Goal: Task Accomplishment & Management: Manage account settings

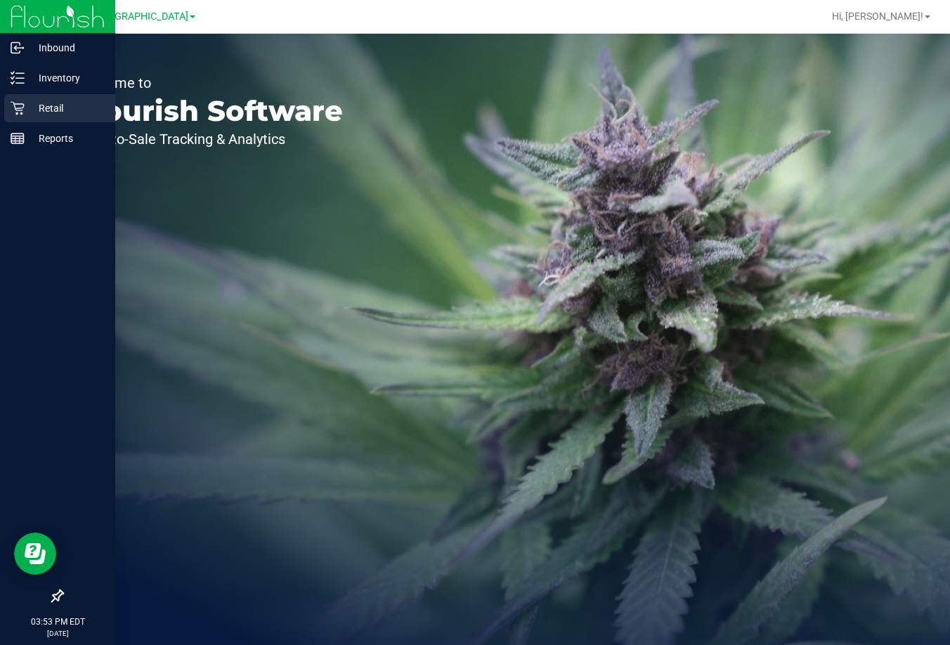
click at [32, 112] on p "Retail" at bounding box center [67, 108] width 84 height 17
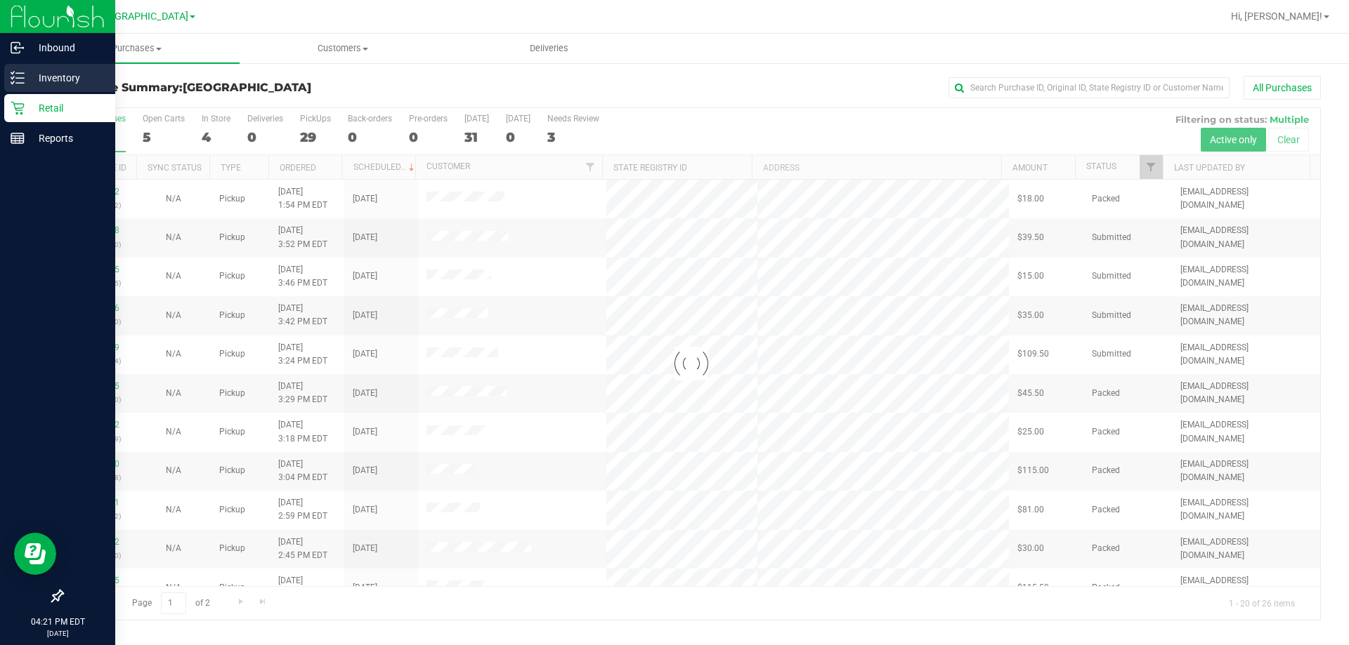
click at [27, 83] on p "Inventory" at bounding box center [67, 78] width 84 height 17
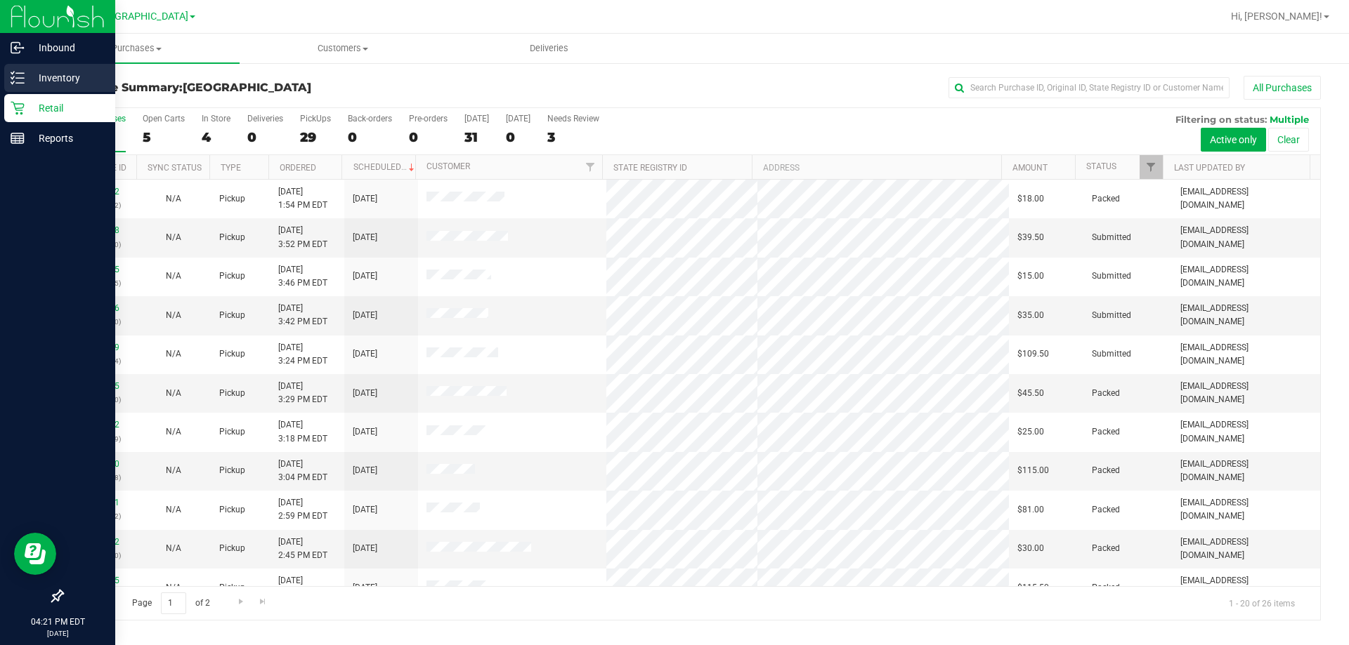
click at [41, 80] on p "Inventory" at bounding box center [67, 78] width 84 height 17
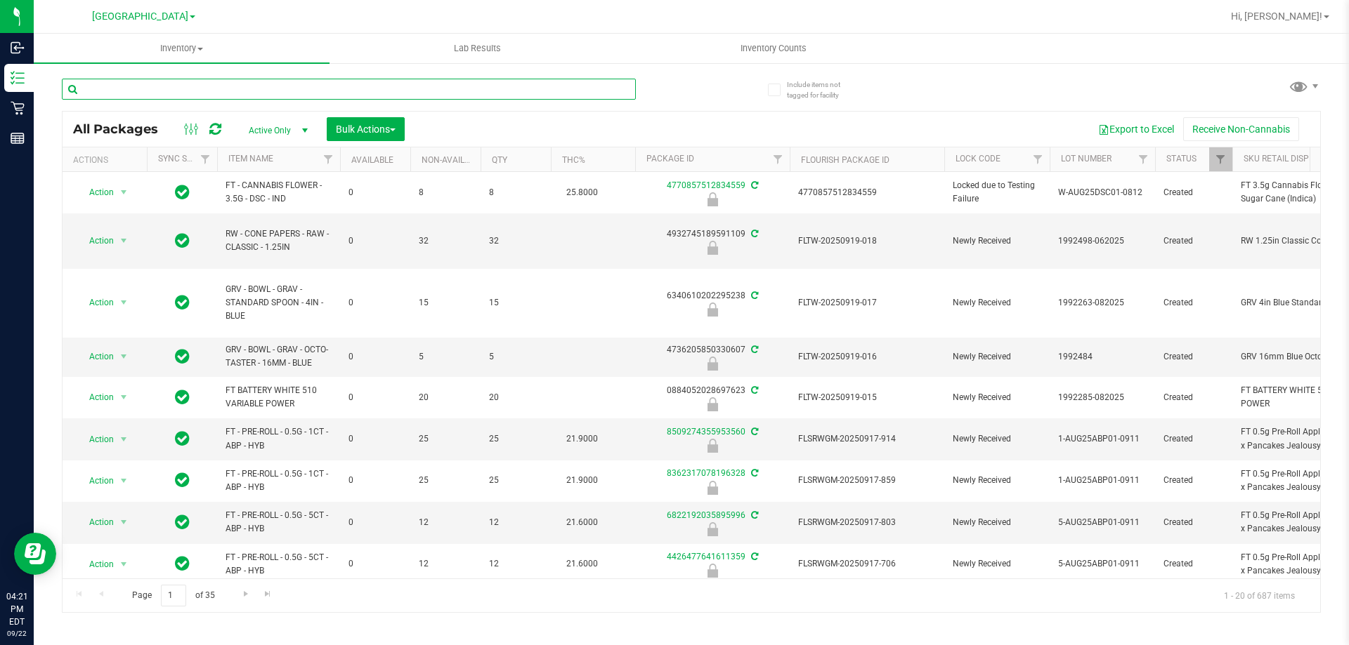
click at [329, 84] on input "text" at bounding box center [349, 89] width 574 height 21
type input "0022968311223047"
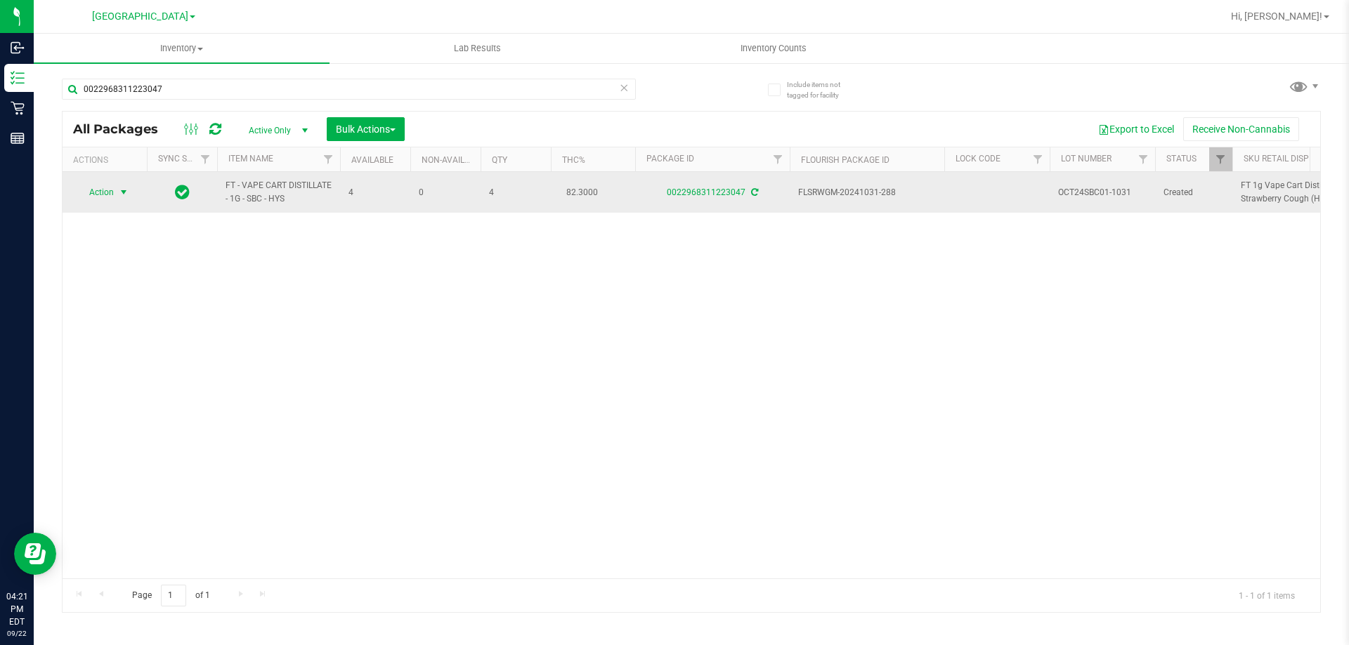
click at [122, 192] on span "select" at bounding box center [123, 192] width 11 height 11
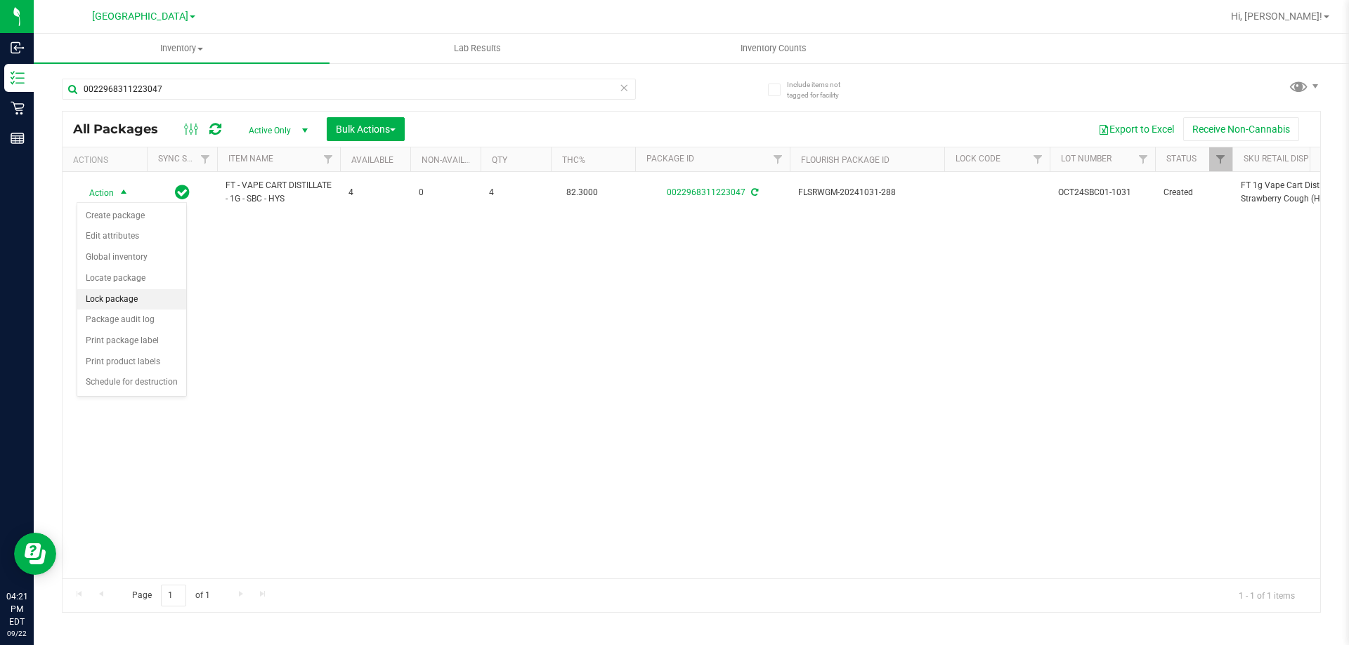
click at [103, 302] on li "Lock package" at bounding box center [131, 299] width 109 height 21
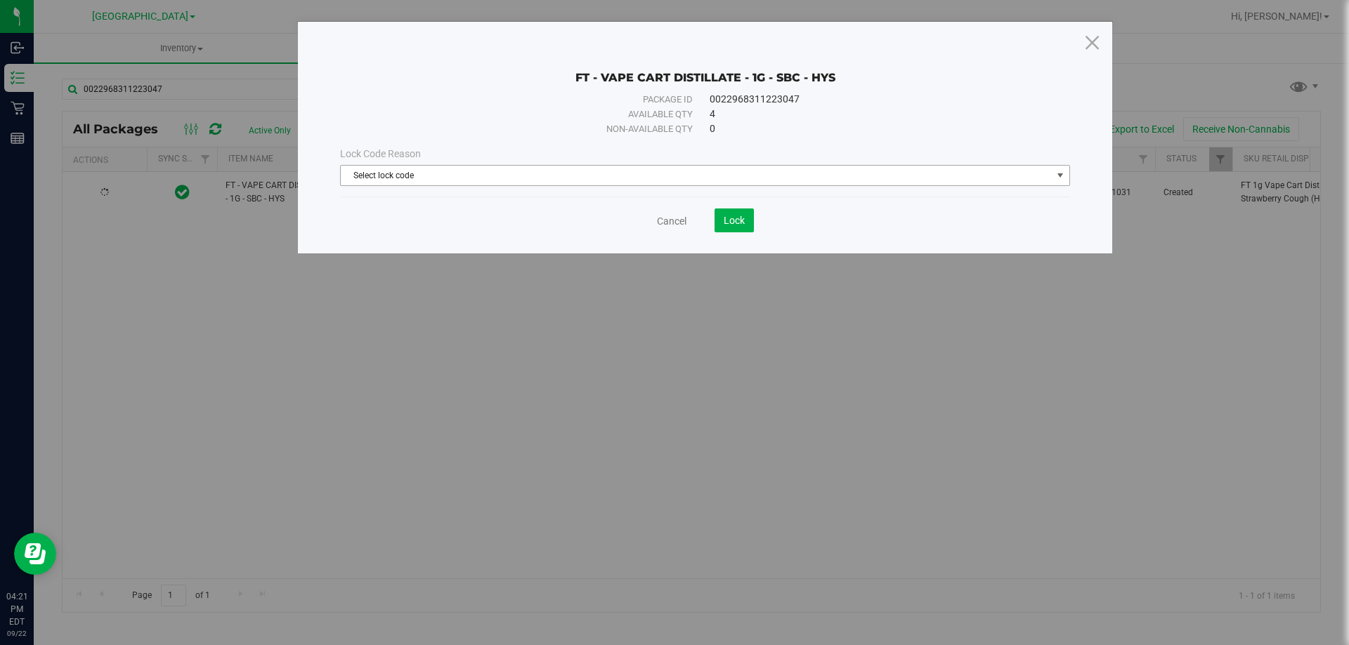
click at [528, 178] on span "Select lock code" at bounding box center [696, 176] width 711 height 20
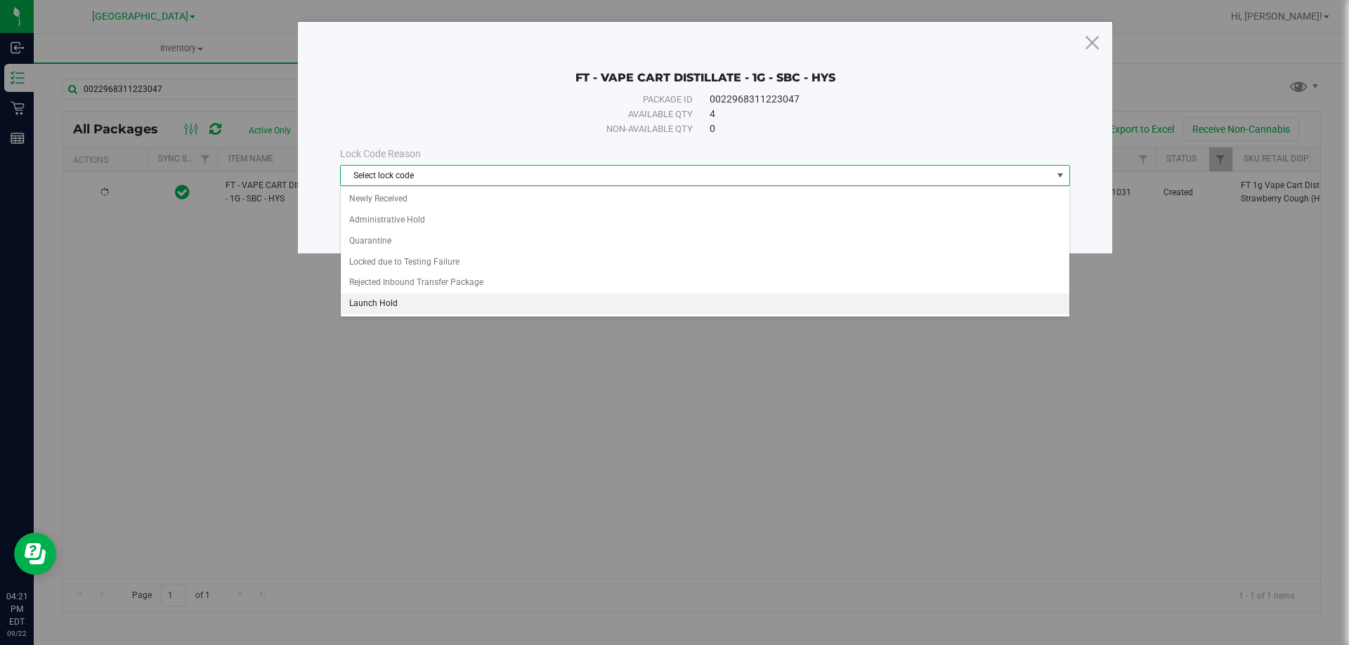
click at [388, 306] on li "Launch Hold" at bounding box center [705, 304] width 728 height 21
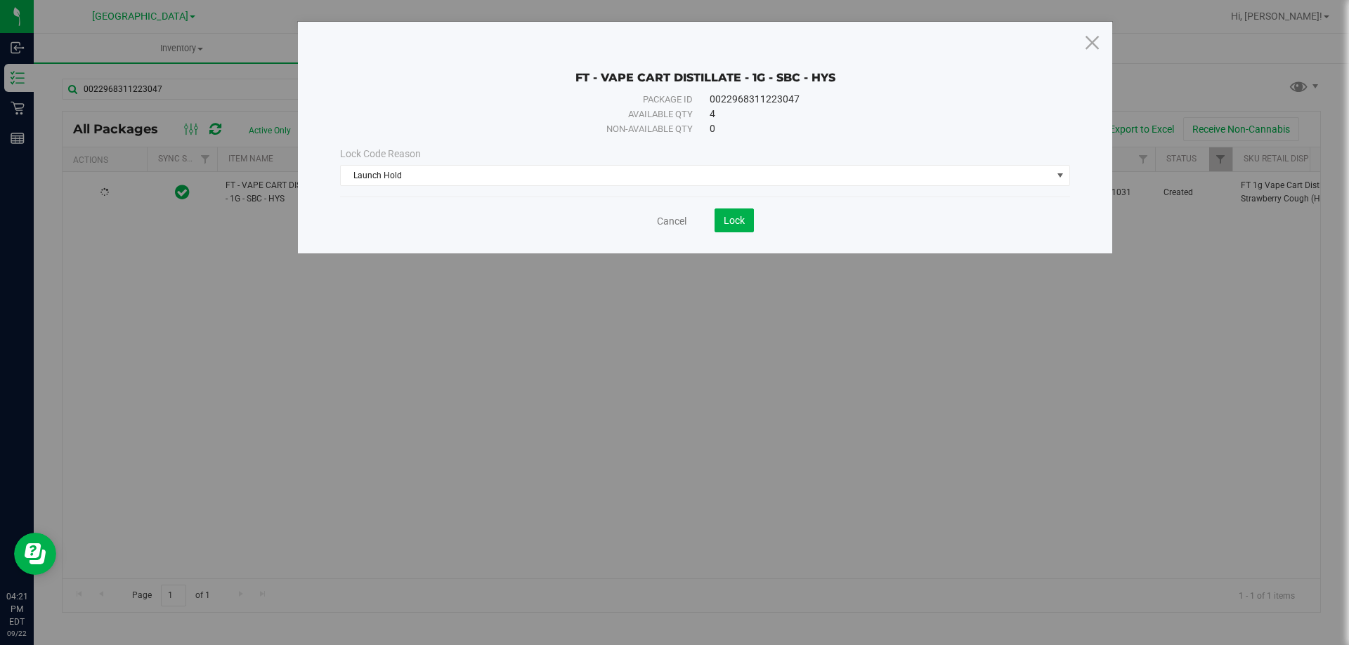
click at [594, 315] on div "FT - VAPE CART DISTILLATE - 1G - SBC - HYS Package ID 0022968311223047 Availabl…" at bounding box center [679, 322] width 1359 height 645
click at [727, 216] on span "Lock" at bounding box center [733, 220] width 21 height 11
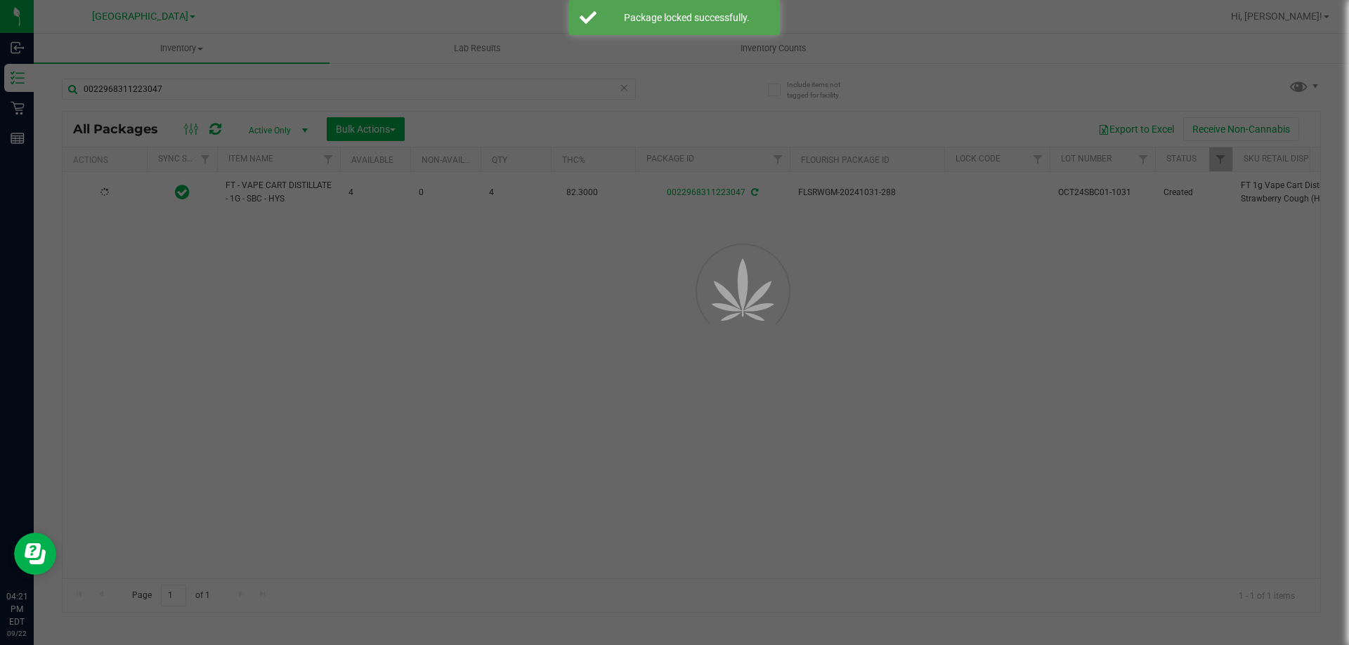
click at [658, 341] on div at bounding box center [674, 322] width 1349 height 645
click at [637, 312] on div at bounding box center [674, 322] width 1349 height 645
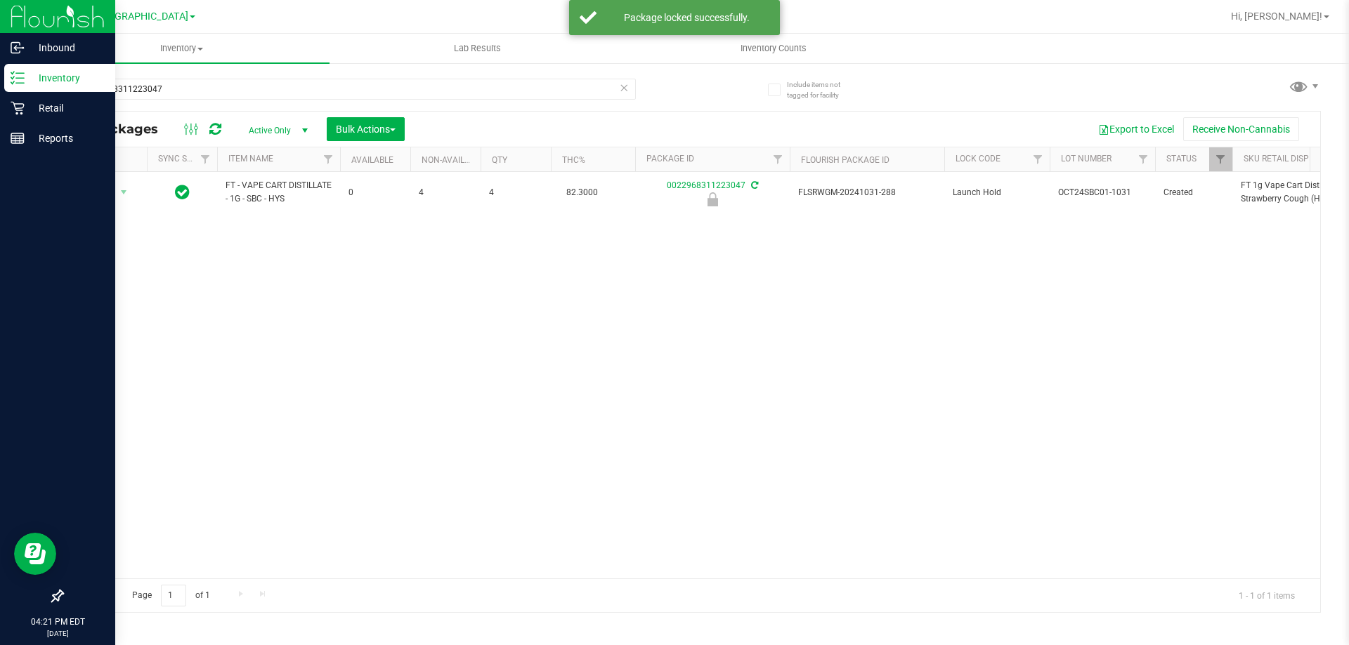
click at [62, 80] on p "Inventory" at bounding box center [67, 78] width 84 height 17
drag, startPoint x: 146, startPoint y: 88, endPoint x: 0, endPoint y: 92, distance: 146.2
click at [0, 92] on div "Inbound Inventory Retail Reports 04:21 PM EDT 09/22/2025 09/22 Lakeland WC Hi, …" at bounding box center [674, 322] width 1349 height 645
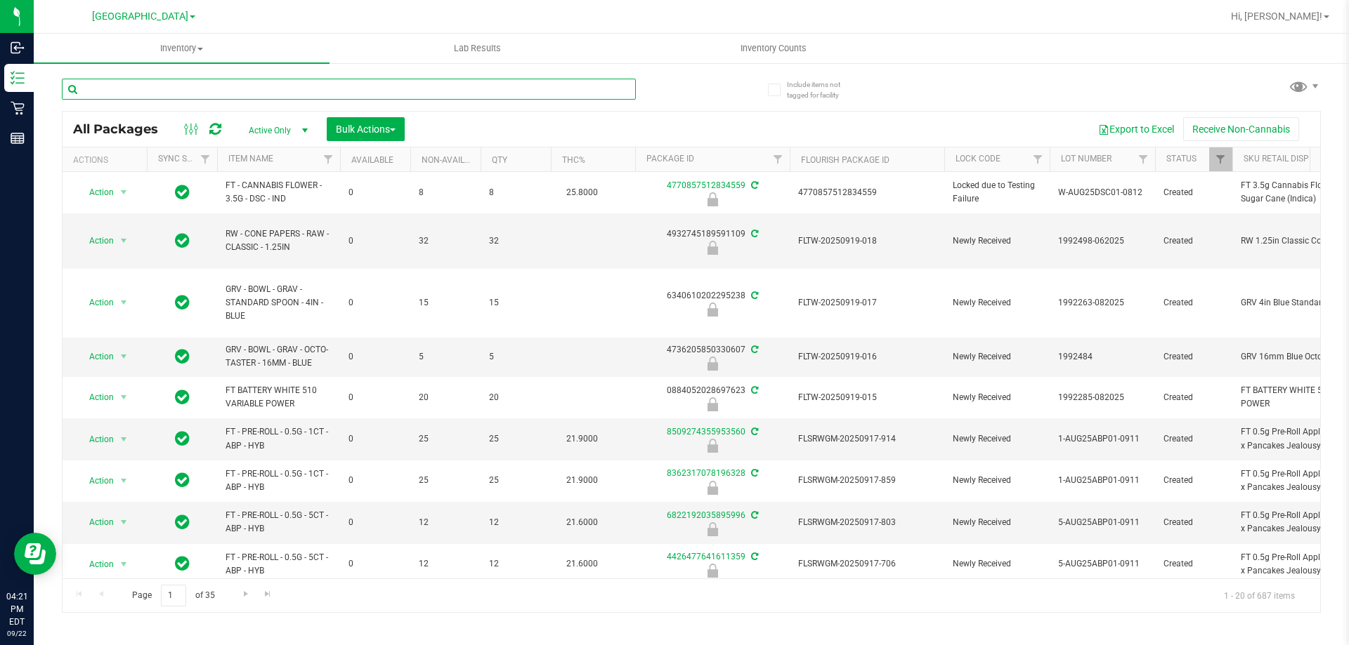
drag, startPoint x: 110, startPoint y: 88, endPoint x: 153, endPoint y: 112, distance: 49.3
click at [110, 87] on input "text" at bounding box center [349, 89] width 574 height 21
click at [549, 91] on input "text" at bounding box center [349, 89] width 574 height 21
type input "5813152925053017"
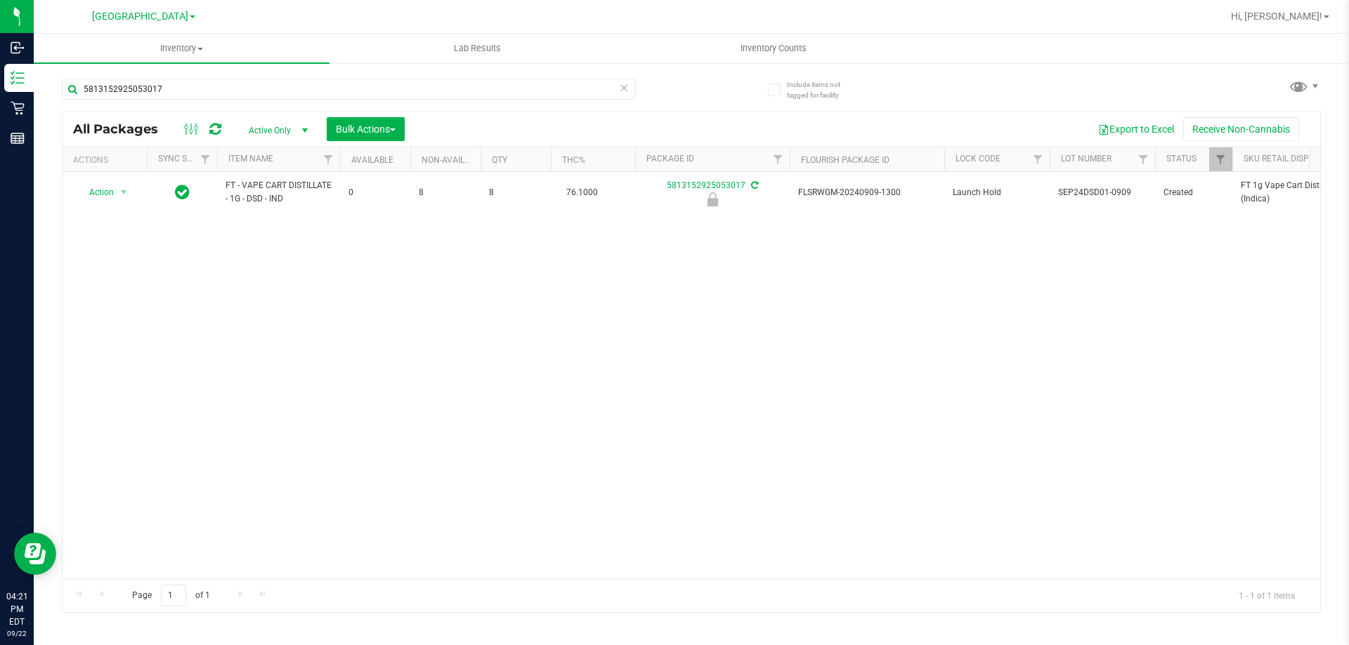
click at [235, 406] on div "Action Action Edit attributes Global inventory Locate package Package audit log…" at bounding box center [691, 375] width 1257 height 407
click at [233, 296] on div "Action Action Edit attributes Global inventory Locate package Package audit log…" at bounding box center [691, 375] width 1257 height 407
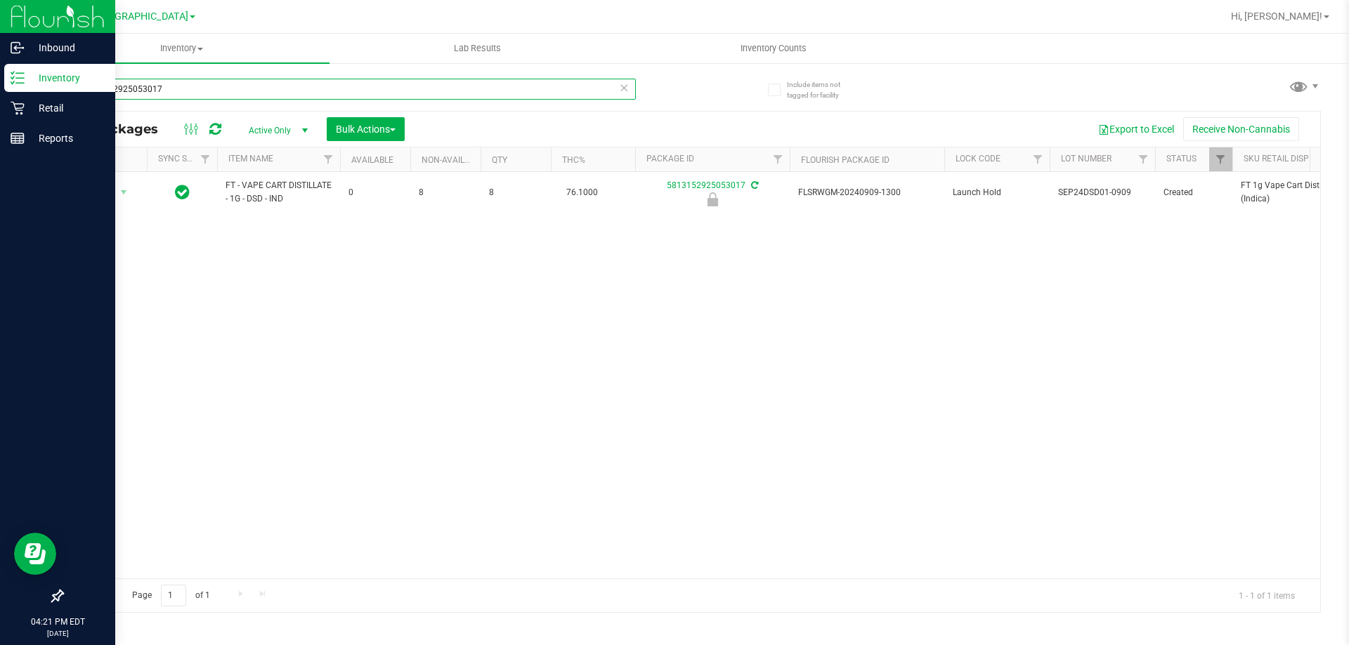
drag, startPoint x: 165, startPoint y: 96, endPoint x: 27, endPoint y: 91, distance: 137.8
click at [0, 91] on div "Inbound Inventory Retail Reports 04:21 PM EDT 09/22/2025 09/22 Lakeland WC Hi, …" at bounding box center [674, 322] width 1349 height 645
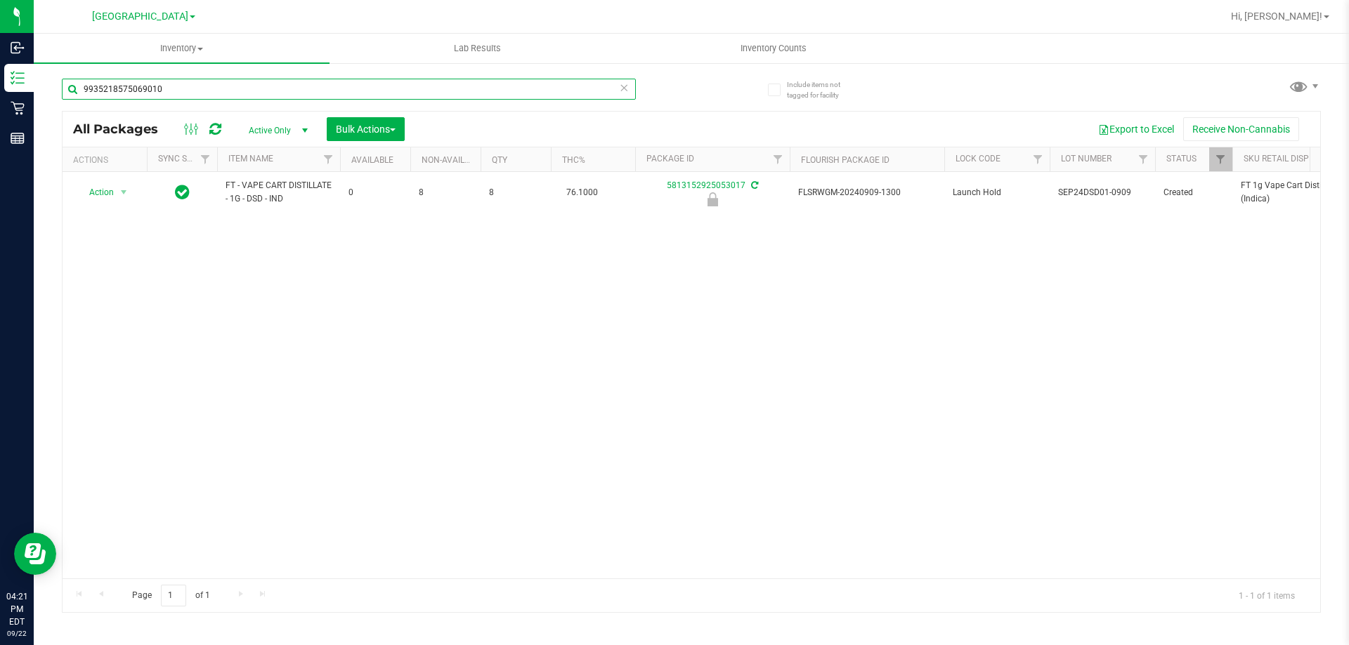
type input "9935218575069010"
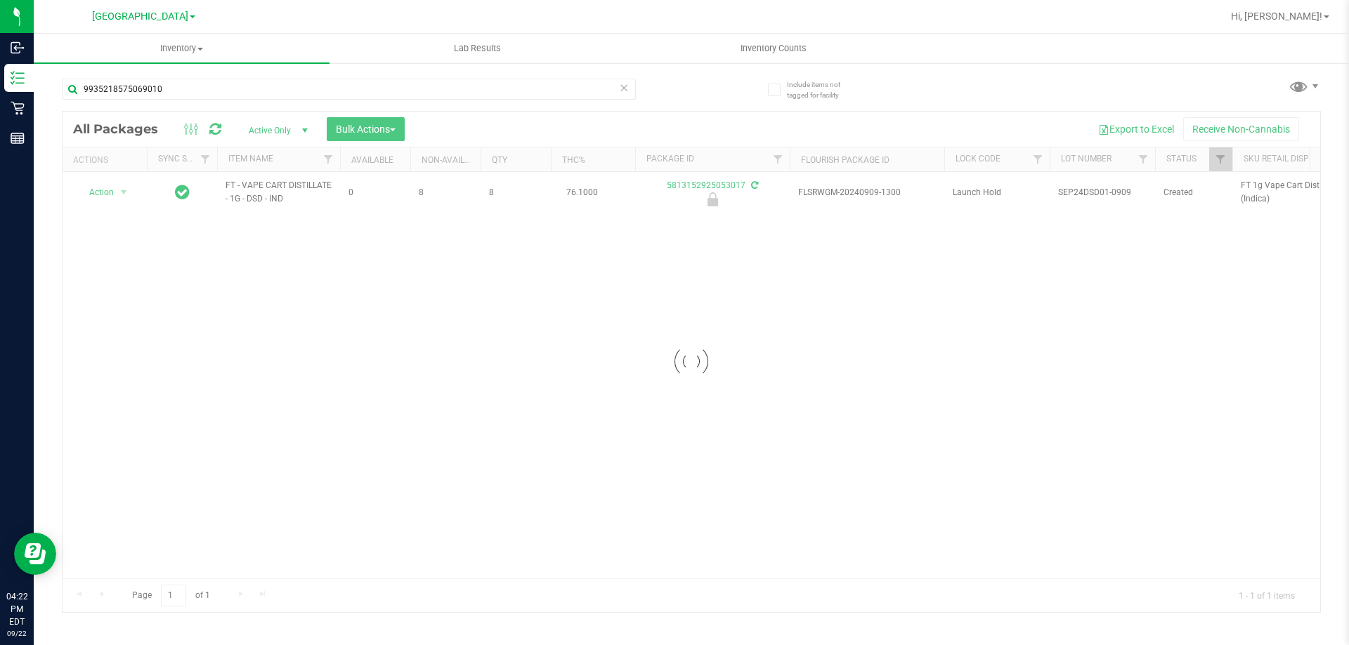
click at [466, 402] on div at bounding box center [691, 362] width 1257 height 501
click at [118, 192] on div at bounding box center [691, 362] width 1257 height 501
click at [118, 192] on span "select" at bounding box center [123, 192] width 11 height 11
click at [443, 369] on div "Action Action Create package Edit attributes Global inventory Locate package Lo…" at bounding box center [691, 375] width 1257 height 407
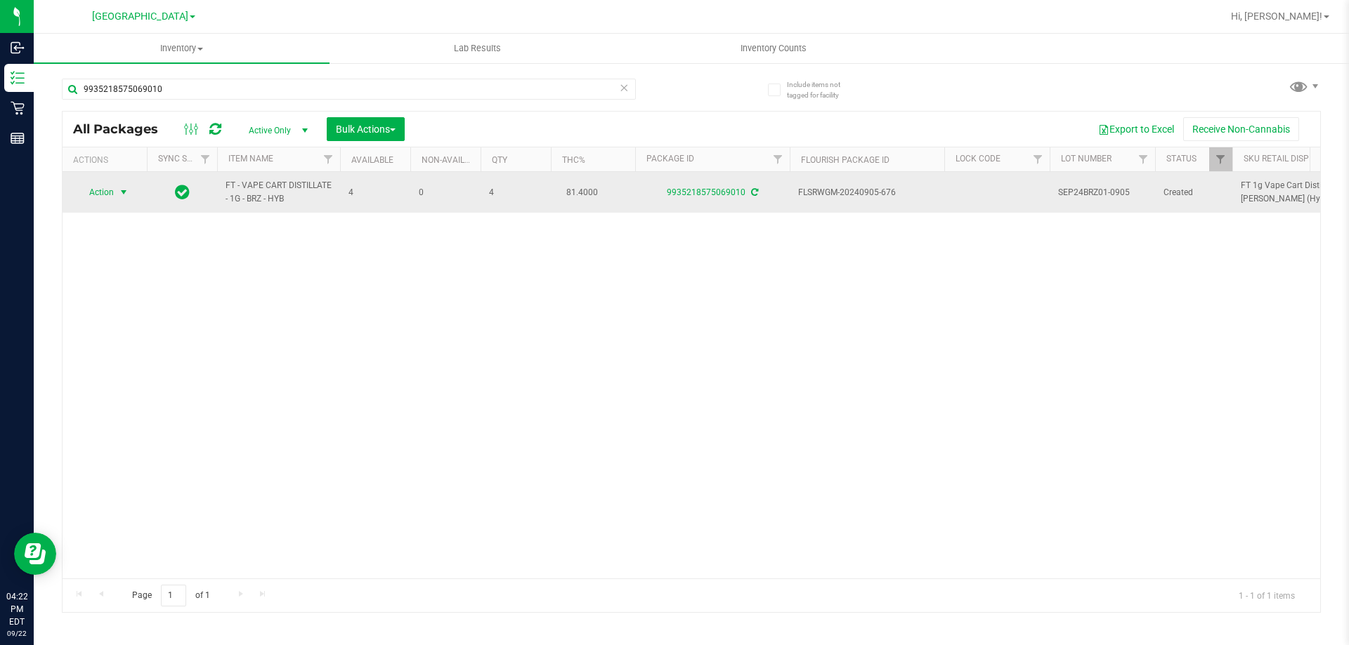
click at [116, 193] on span "select" at bounding box center [124, 193] width 18 height 20
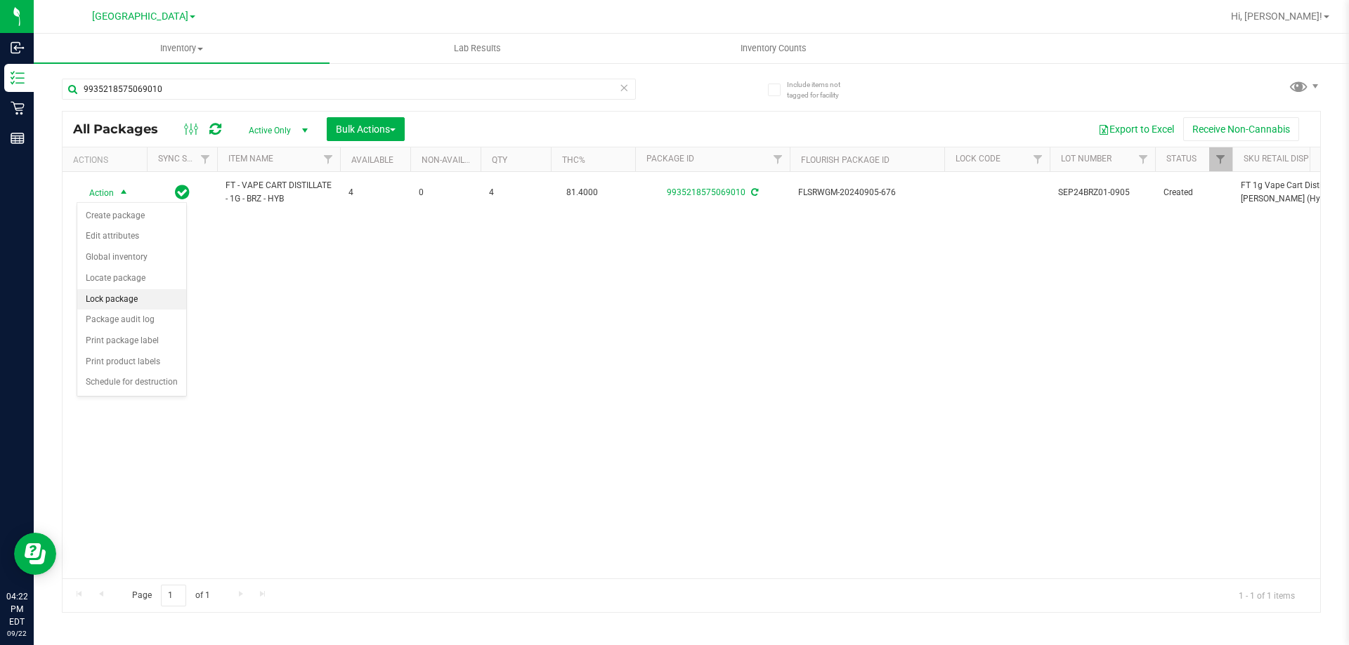
click at [108, 296] on li "Lock package" at bounding box center [131, 299] width 109 height 21
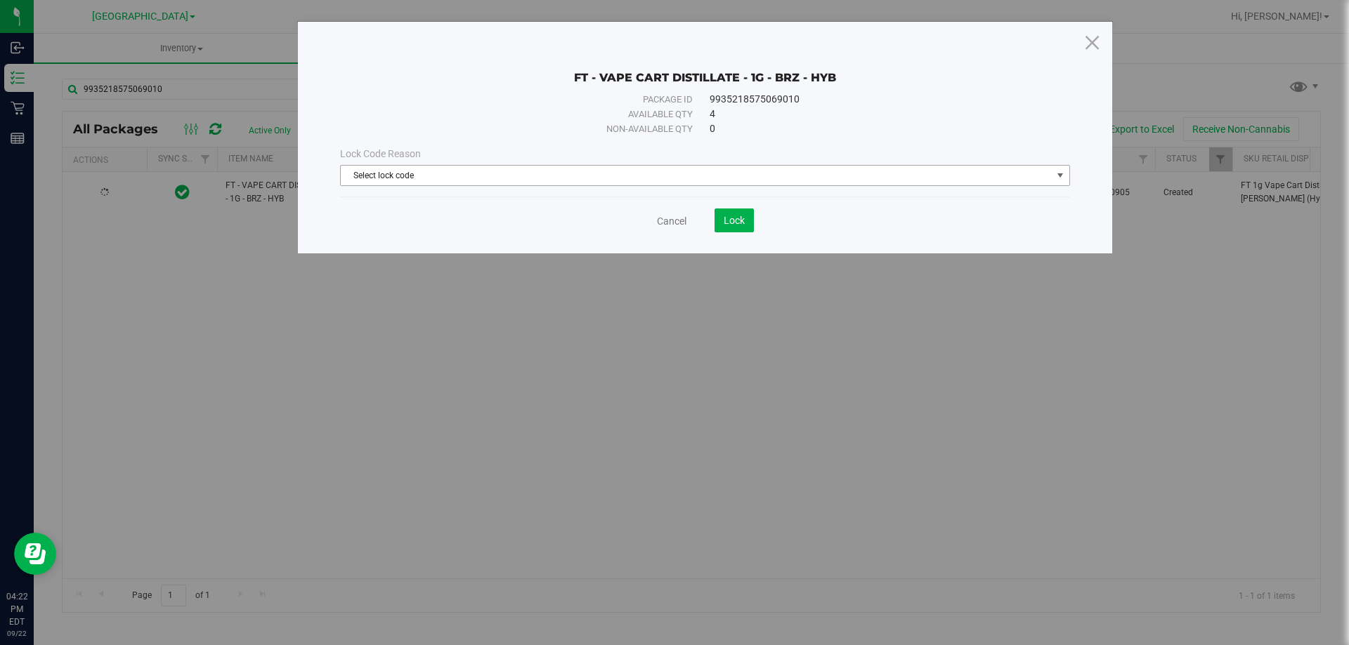
click at [458, 181] on span "Select lock code" at bounding box center [696, 176] width 711 height 20
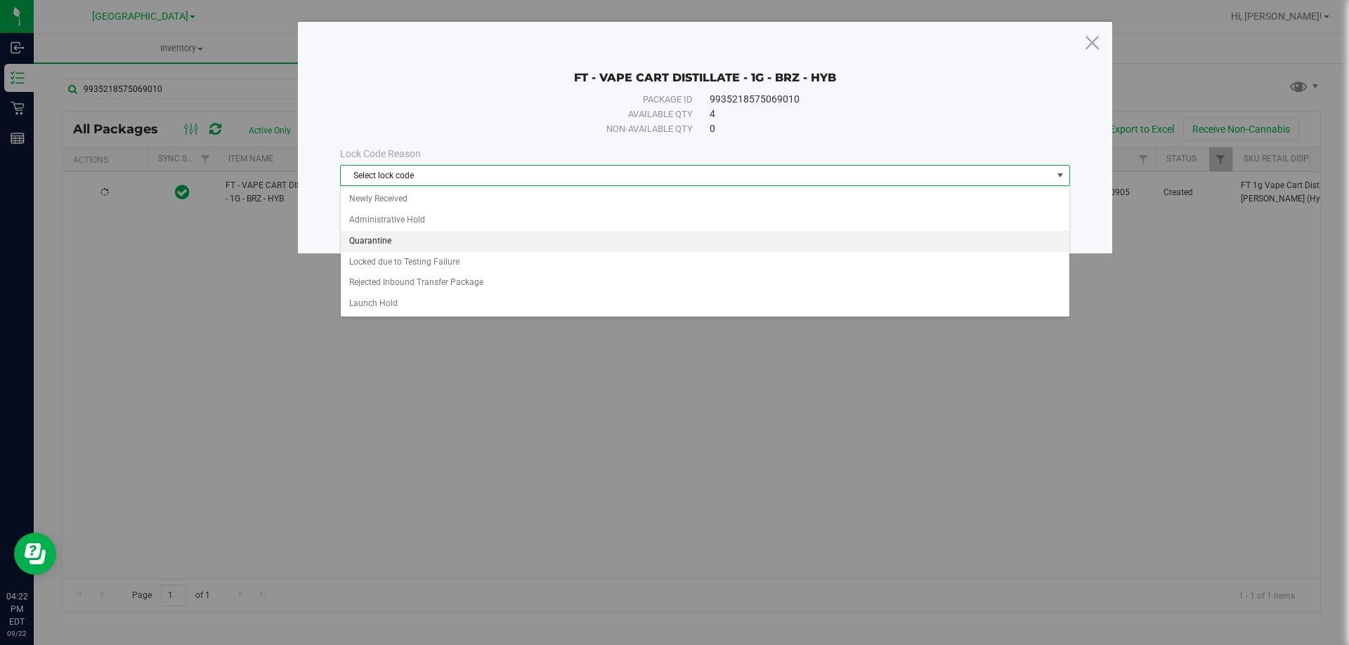
click at [362, 236] on li "Quarantine" at bounding box center [705, 241] width 728 height 21
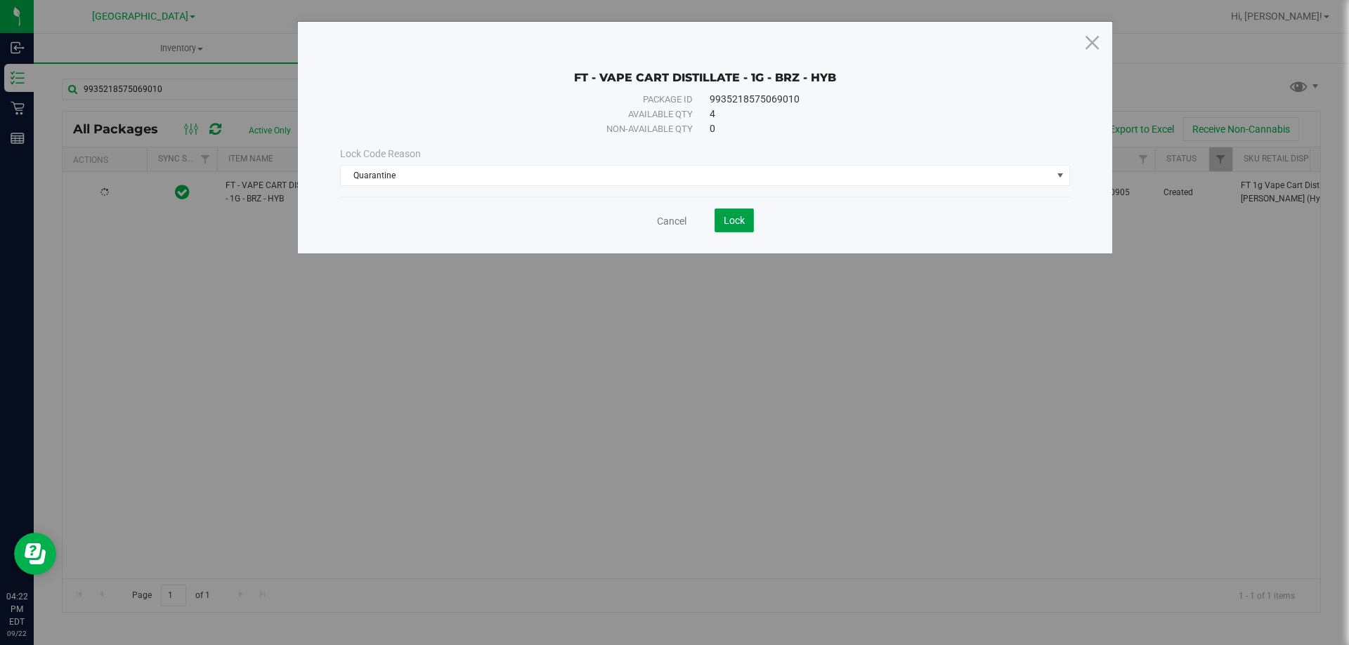
click at [728, 223] on span "Lock" at bounding box center [733, 220] width 21 height 11
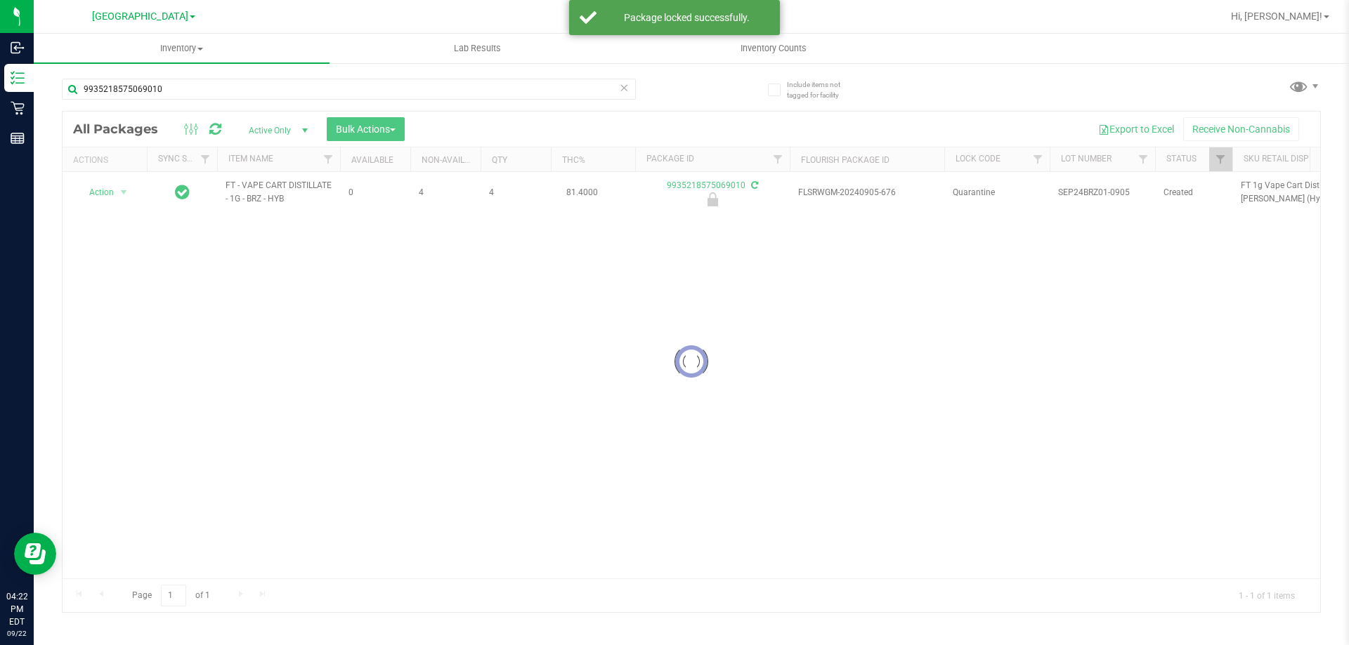
click at [226, 328] on div at bounding box center [691, 362] width 1257 height 501
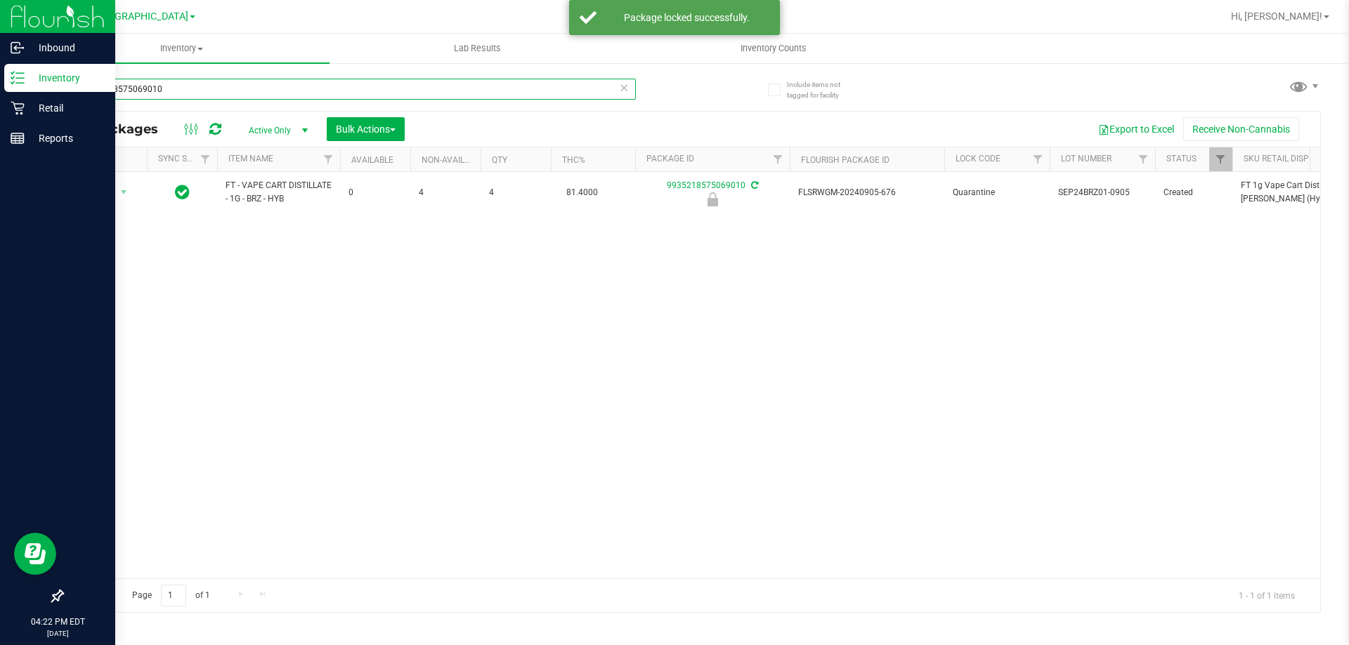
drag, startPoint x: 174, startPoint y: 95, endPoint x: 0, endPoint y: 88, distance: 174.3
click at [0, 88] on div "Inbound Inventory Retail Reports 04:22 PM EDT 09/22/2025 09/22 Lakeland WC Hi, …" at bounding box center [674, 322] width 1349 height 645
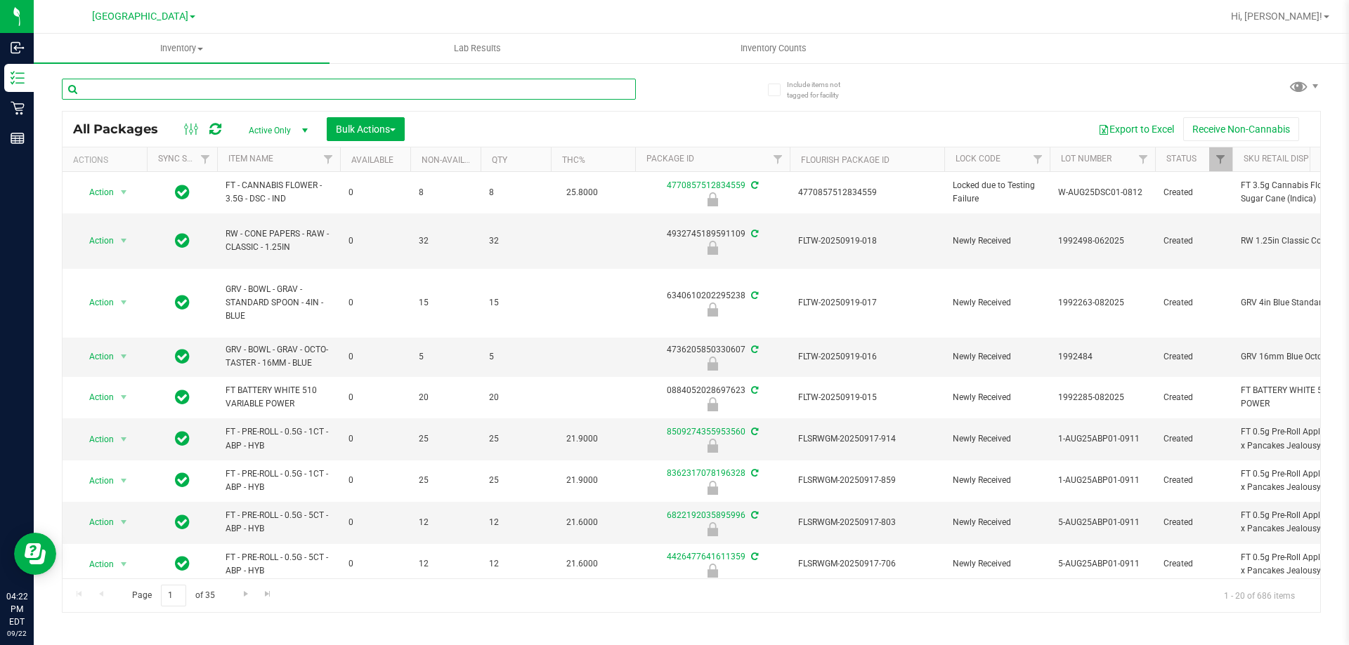
click at [152, 89] on input "text" at bounding box center [349, 89] width 574 height 21
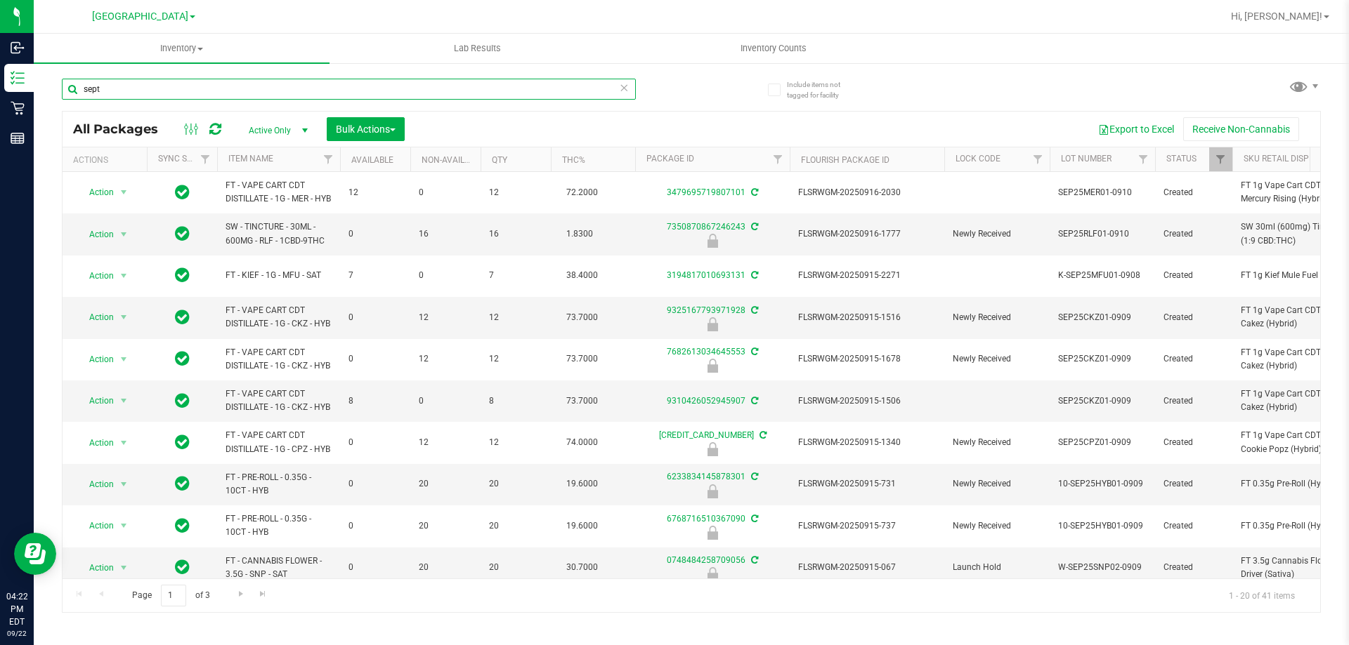
type input "sept"
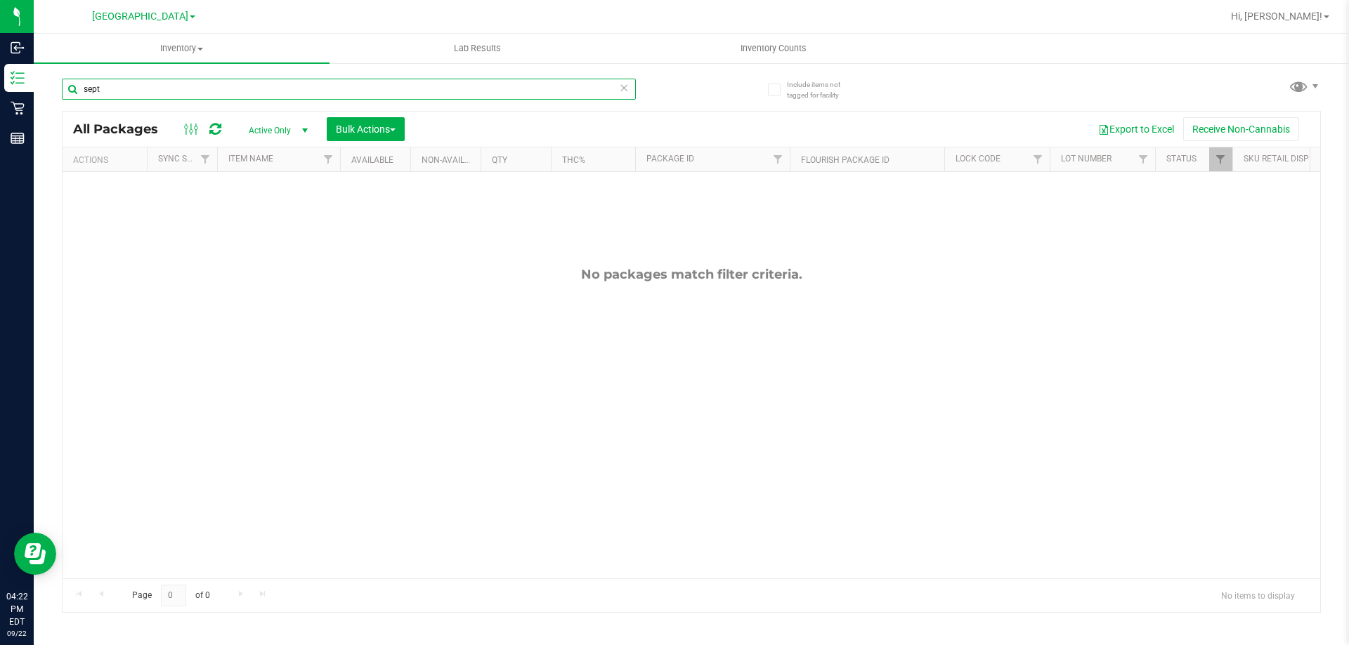
drag, startPoint x: 127, startPoint y: 91, endPoint x: 41, endPoint y: 91, distance: 86.4
click at [41, 91] on div "Include items not tagged for facility sept All Packages Active Only Active Only…" at bounding box center [691, 276] width 1315 height 428
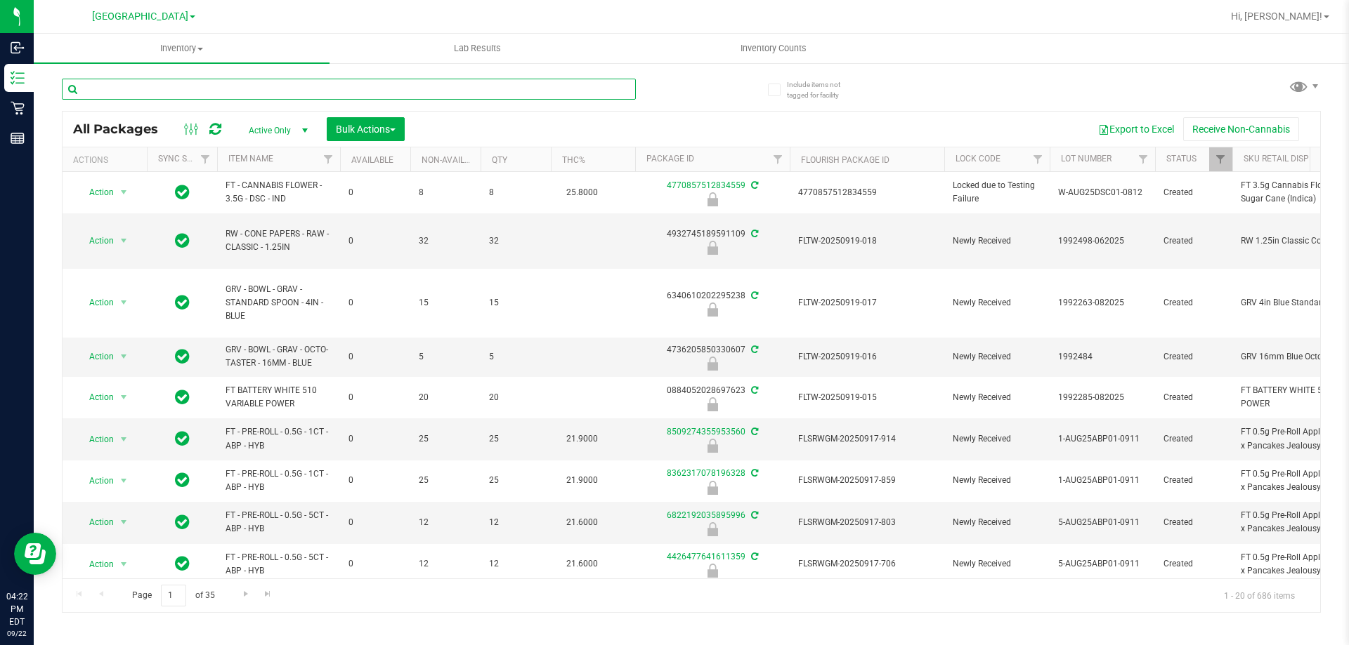
click at [177, 91] on input "text" at bounding box center [349, 89] width 574 height 21
type input "0022968311223047"
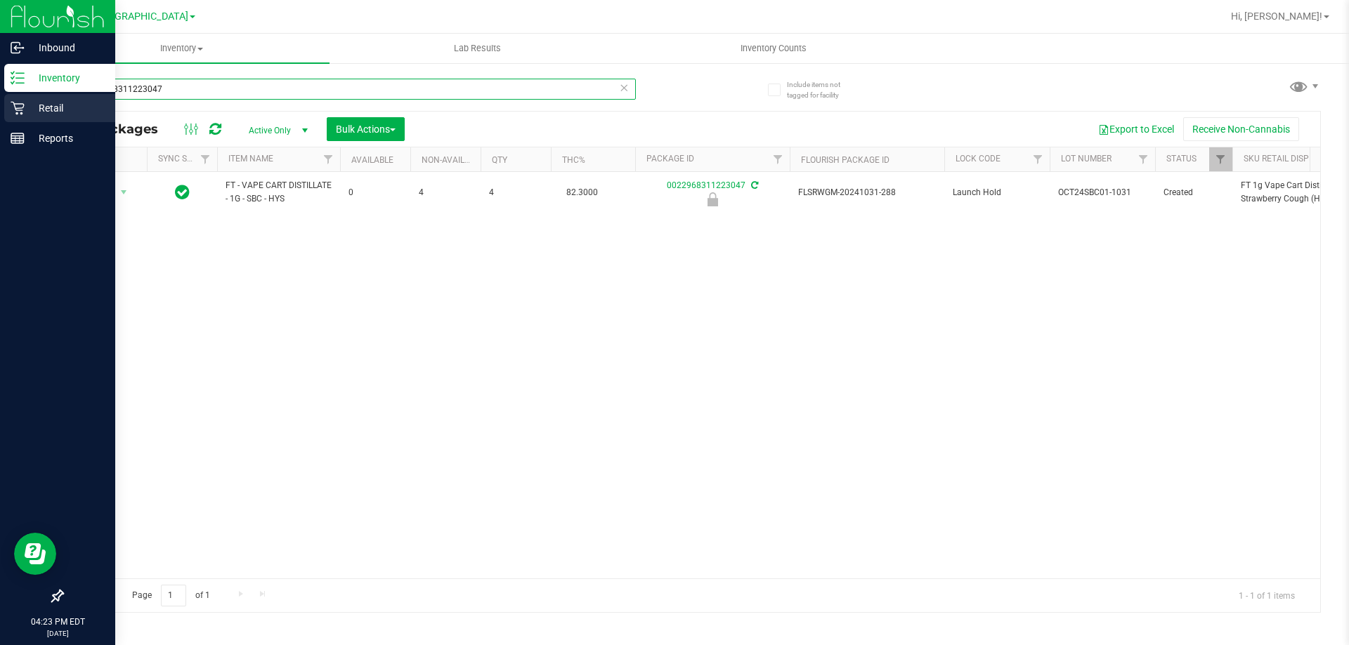
drag, startPoint x: 207, startPoint y: 83, endPoint x: 0, endPoint y: 119, distance: 210.4
click at [0, 119] on div "Inbound Inventory Retail Reports 04:23 PM EDT 09/22/2025 09/22 Lakeland WC Hi, …" at bounding box center [674, 322] width 1349 height 645
type input "9935218575069010"
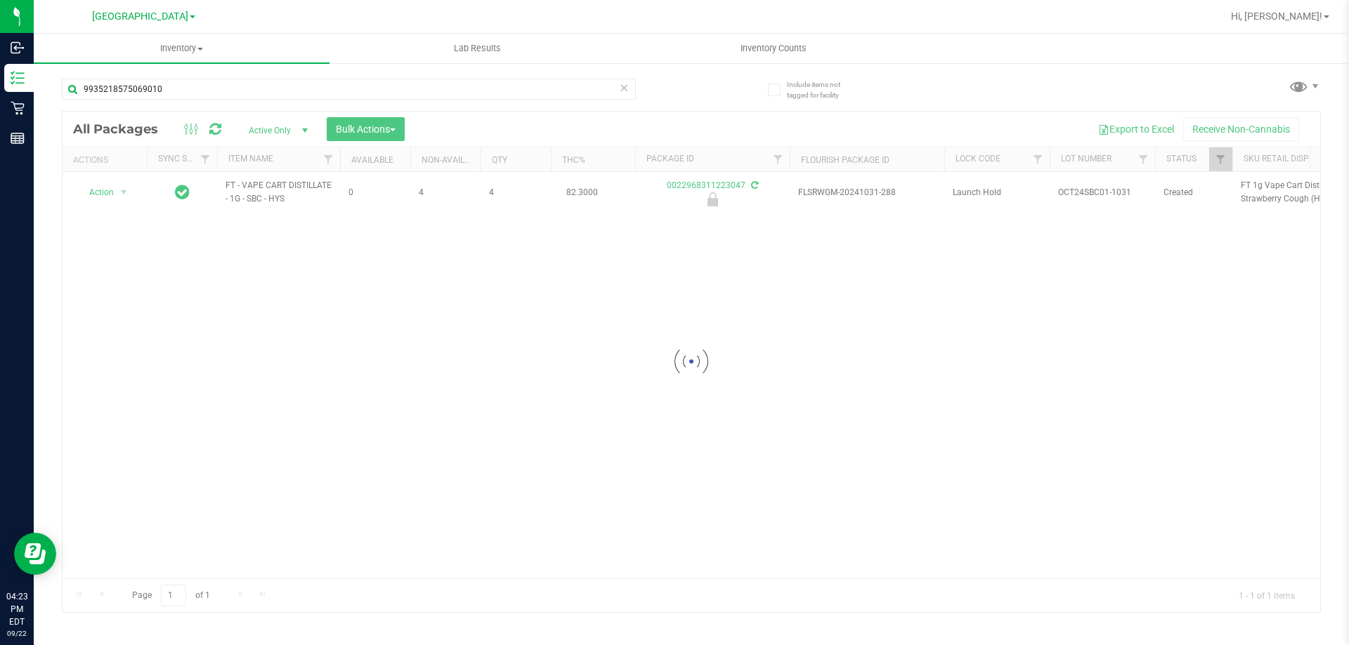
drag, startPoint x: 667, startPoint y: 423, endPoint x: 593, endPoint y: 410, distance: 75.5
click at [665, 423] on div at bounding box center [691, 362] width 1257 height 501
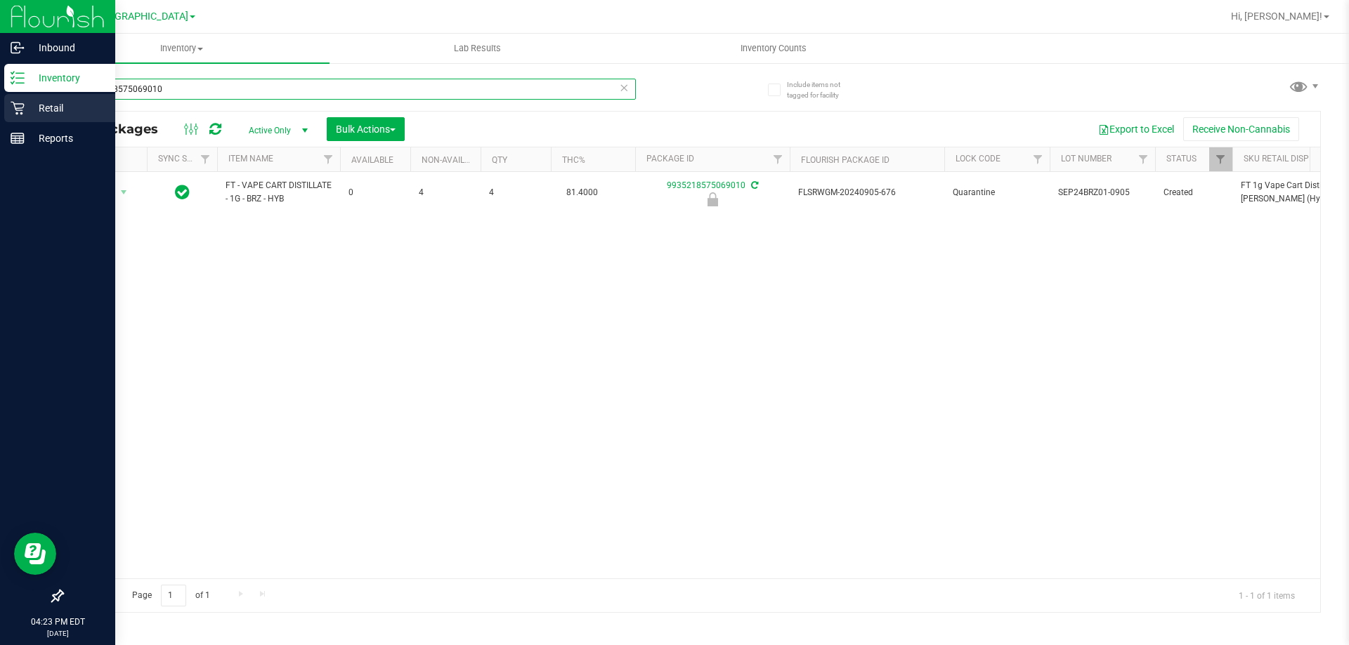
drag, startPoint x: 175, startPoint y: 90, endPoint x: 0, endPoint y: 115, distance: 176.7
click at [0, 115] on div "Inbound Inventory Retail Reports 04:23 PM EDT 09/22/2025 09/22 Lakeland WC Hi, …" at bounding box center [674, 322] width 1349 height 645
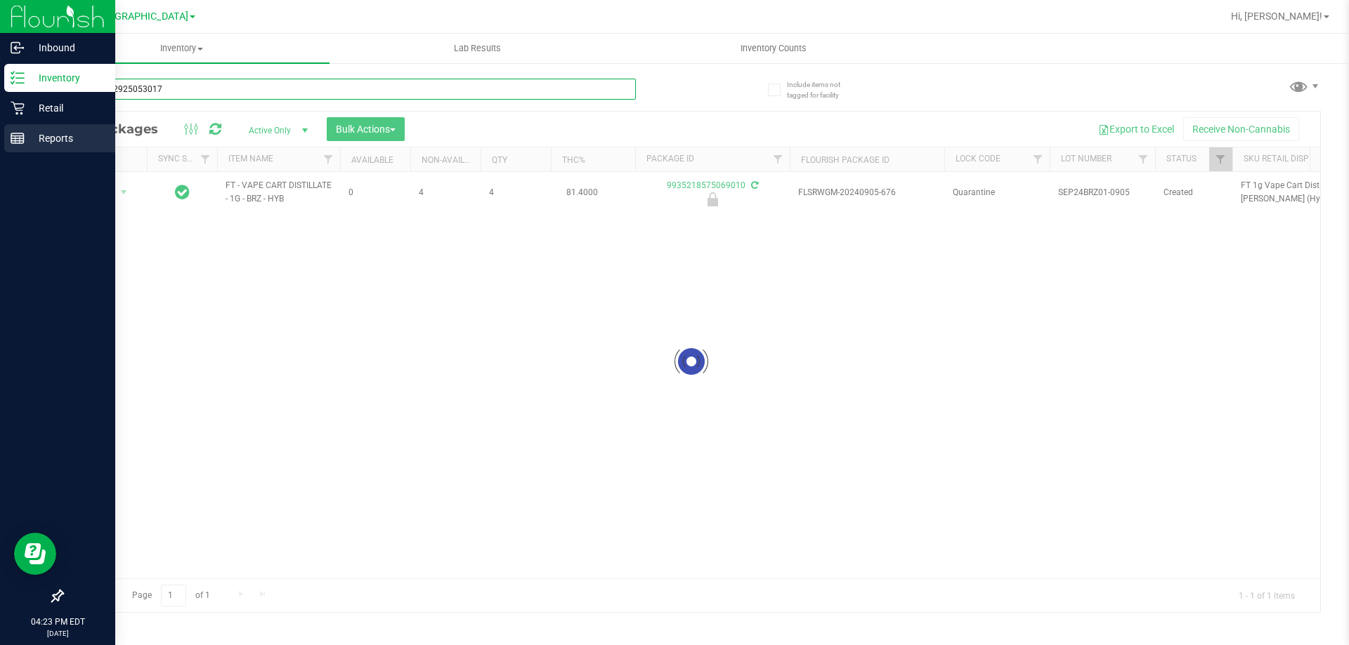
type input "5813152925053017"
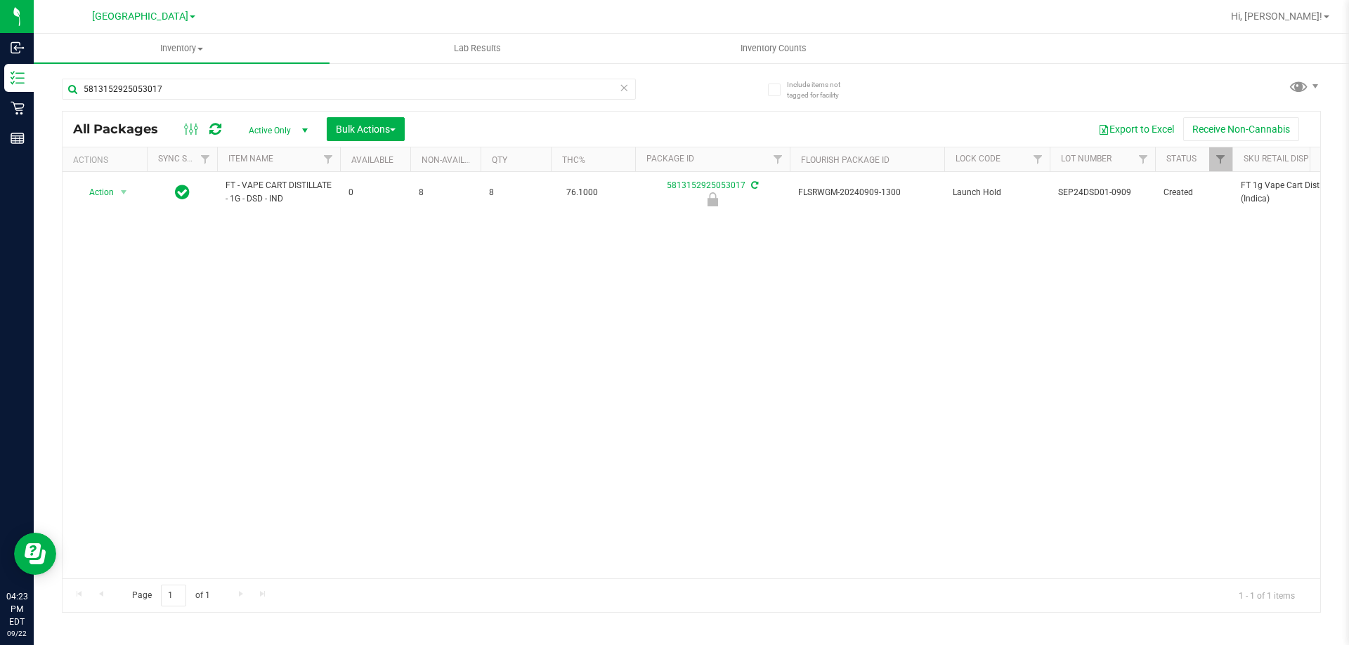
click at [449, 374] on div "Action Action Edit attributes Global inventory Locate package Package audit log…" at bounding box center [691, 375] width 1257 height 407
click at [486, 382] on div "Action Action Edit attributes Global inventory Locate package Package audit log…" at bounding box center [691, 375] width 1257 height 407
click at [378, 328] on div "Action Action Edit attributes Global inventory Locate package Package audit log…" at bounding box center [691, 375] width 1257 height 407
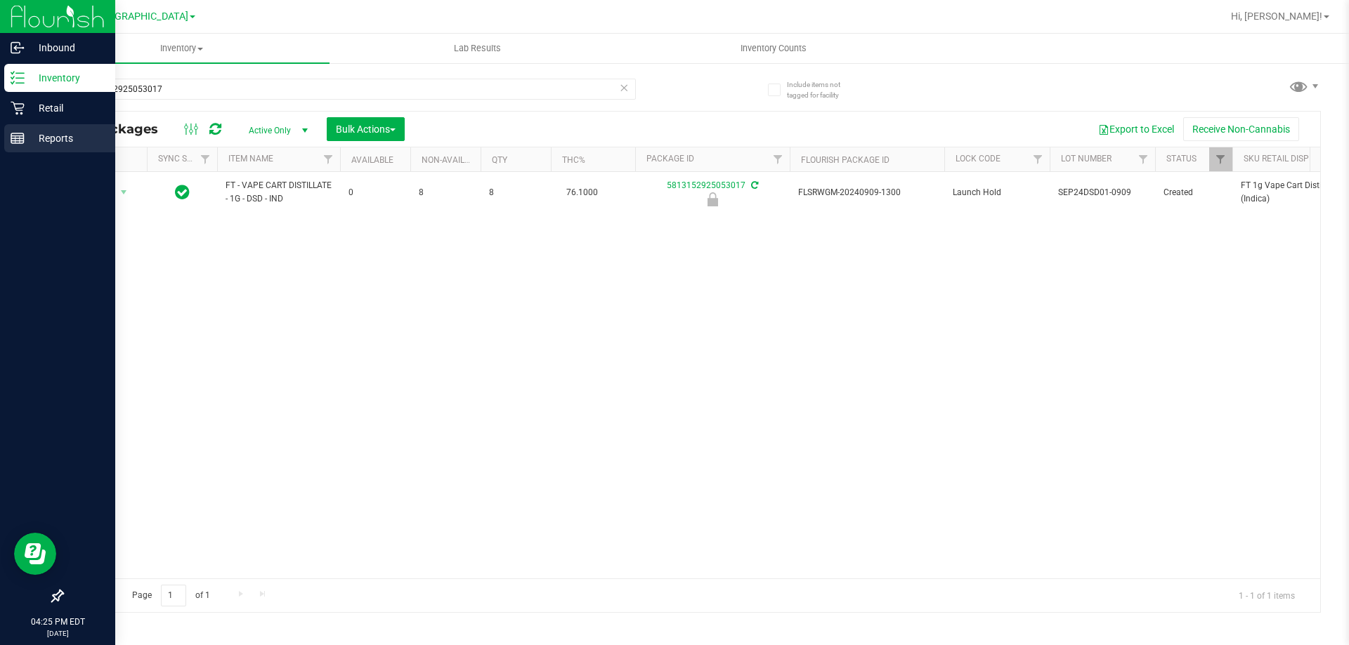
click at [48, 133] on p "Reports" at bounding box center [67, 138] width 84 height 17
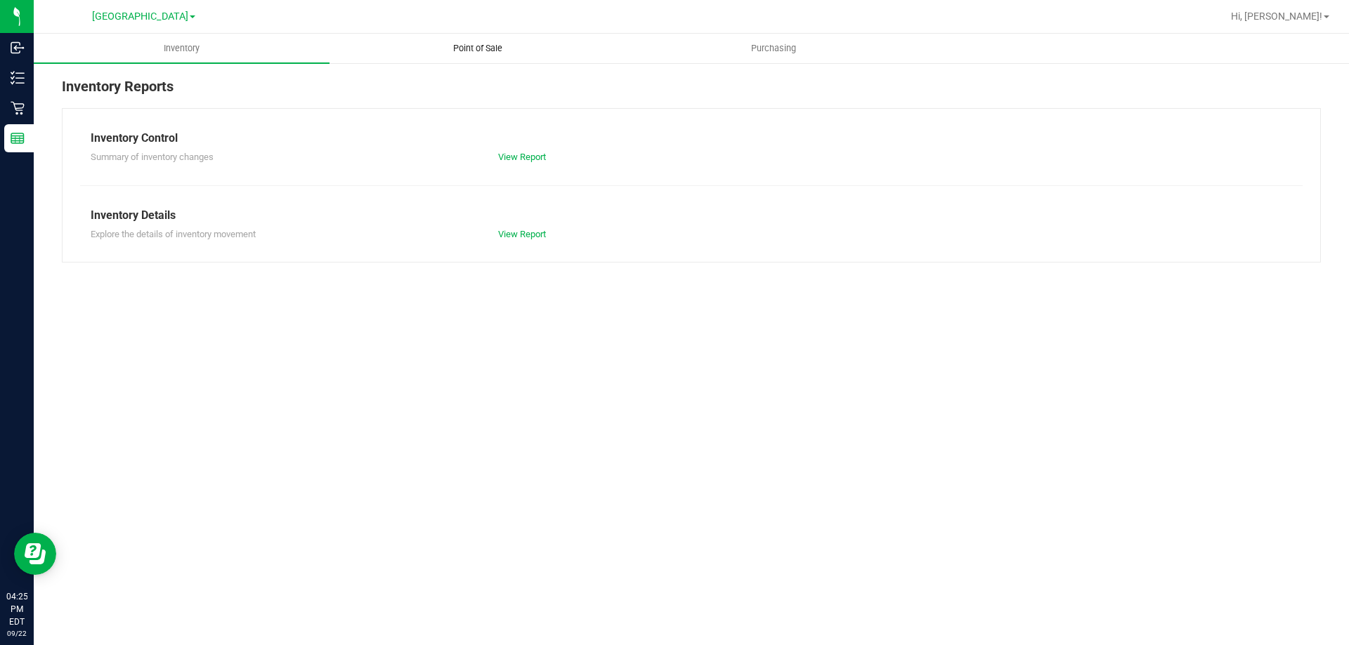
click at [475, 51] on span "Point of Sale" at bounding box center [477, 48] width 87 height 13
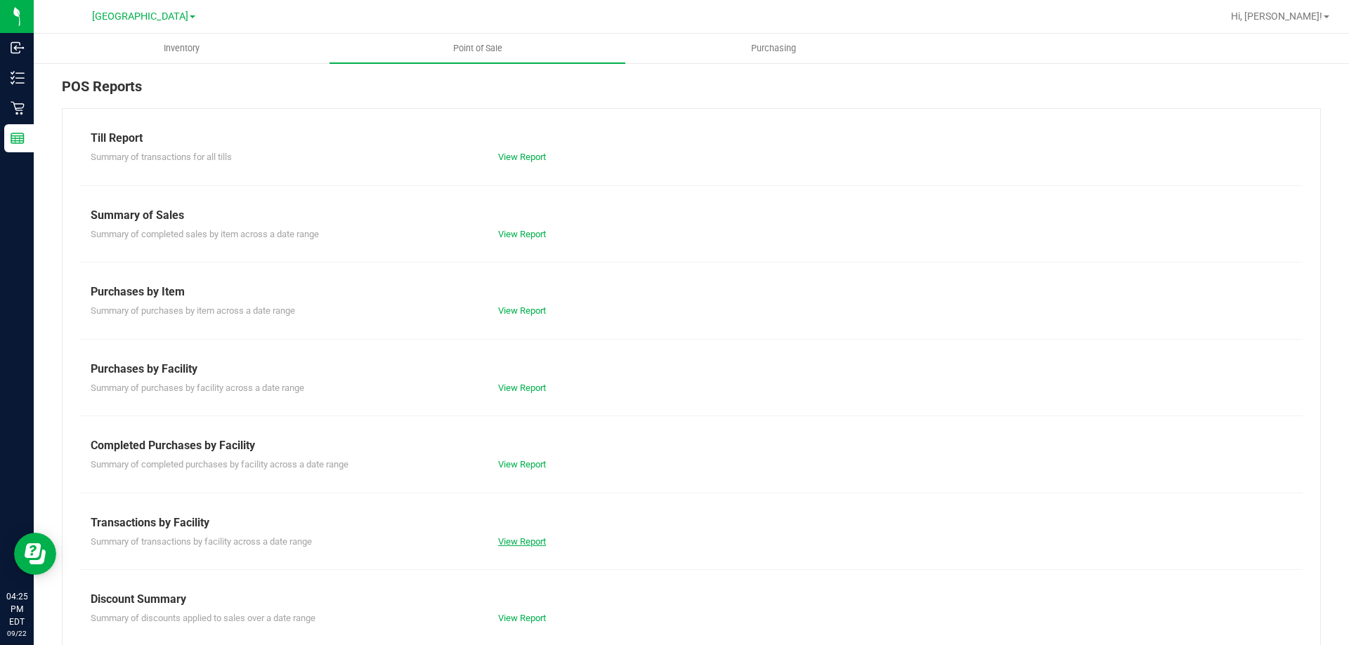
click at [537, 542] on link "View Report" at bounding box center [522, 542] width 48 height 11
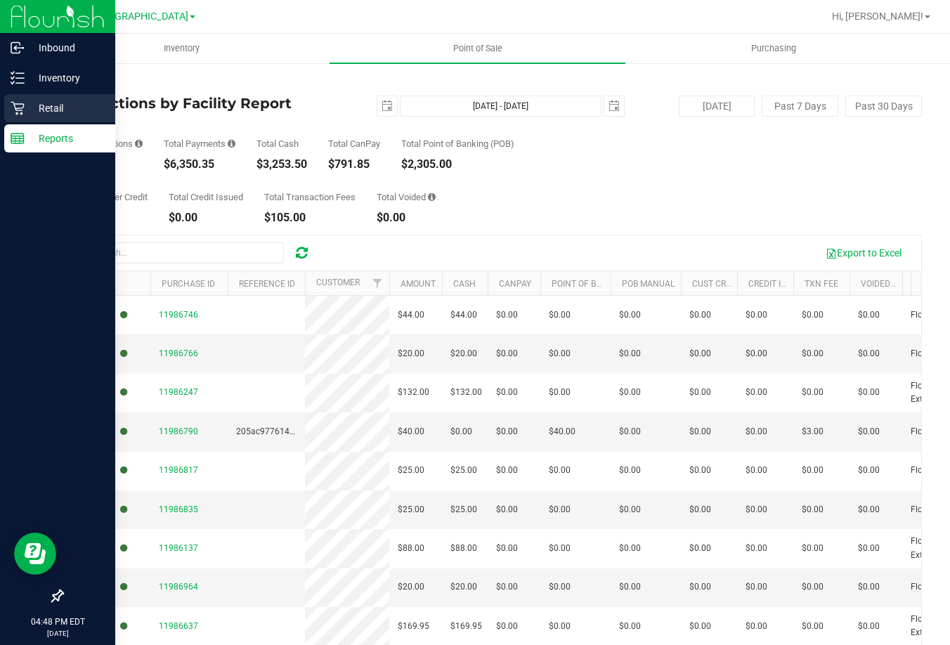
click at [18, 109] on icon at bounding box center [18, 108] width 14 height 14
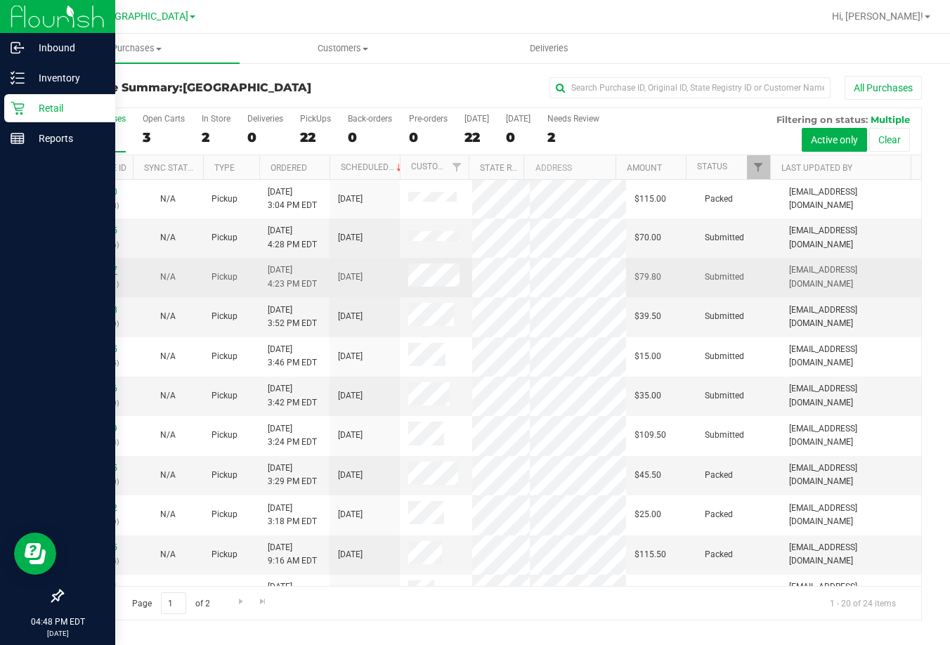
click at [105, 268] on link "11990237" at bounding box center [97, 270] width 39 height 10
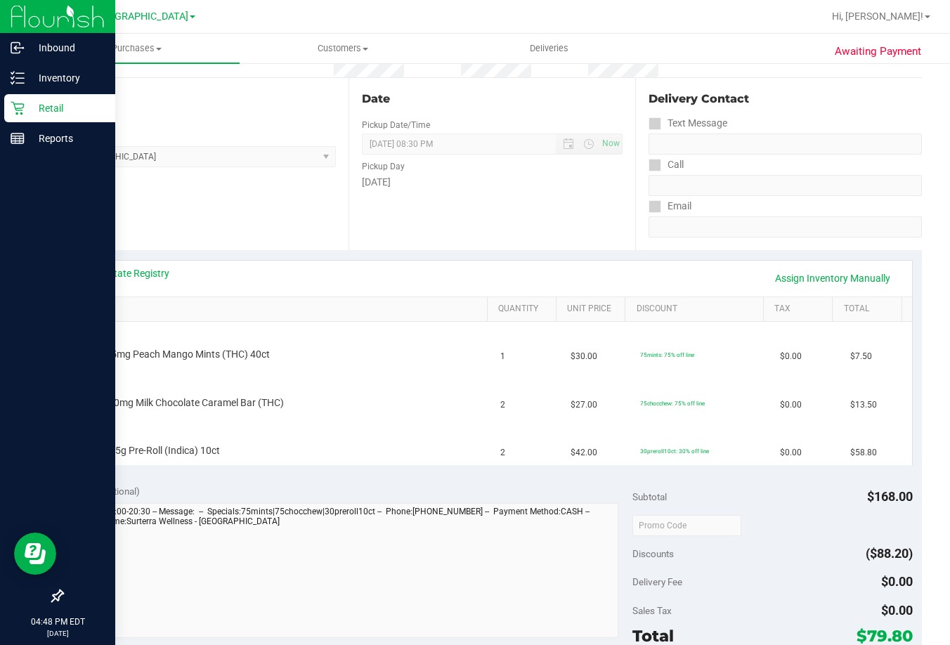
scroll to position [140, 0]
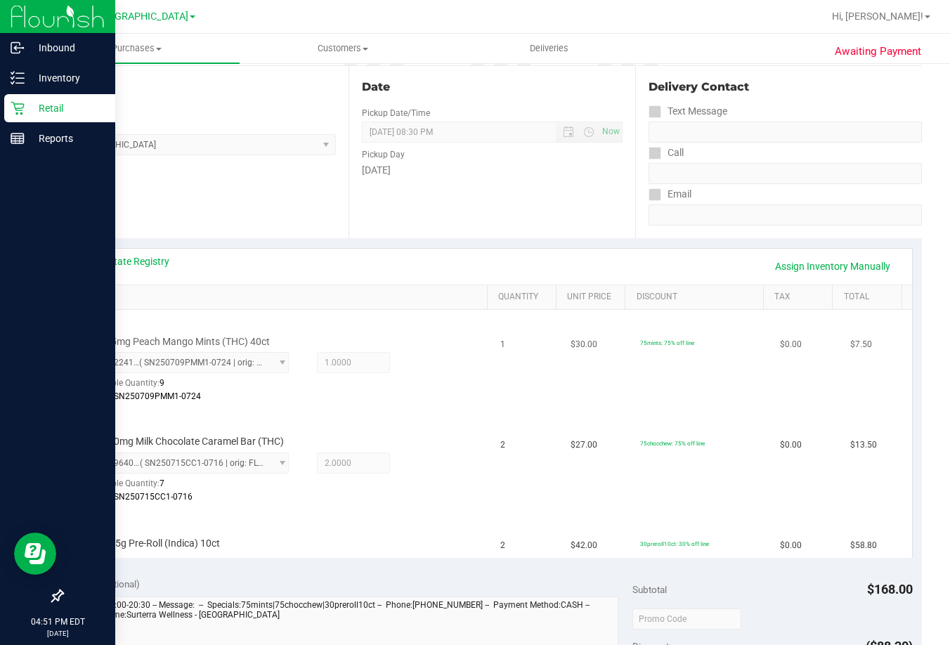
click at [645, 407] on td "75mints: 75% off line" at bounding box center [701, 360] width 140 height 100
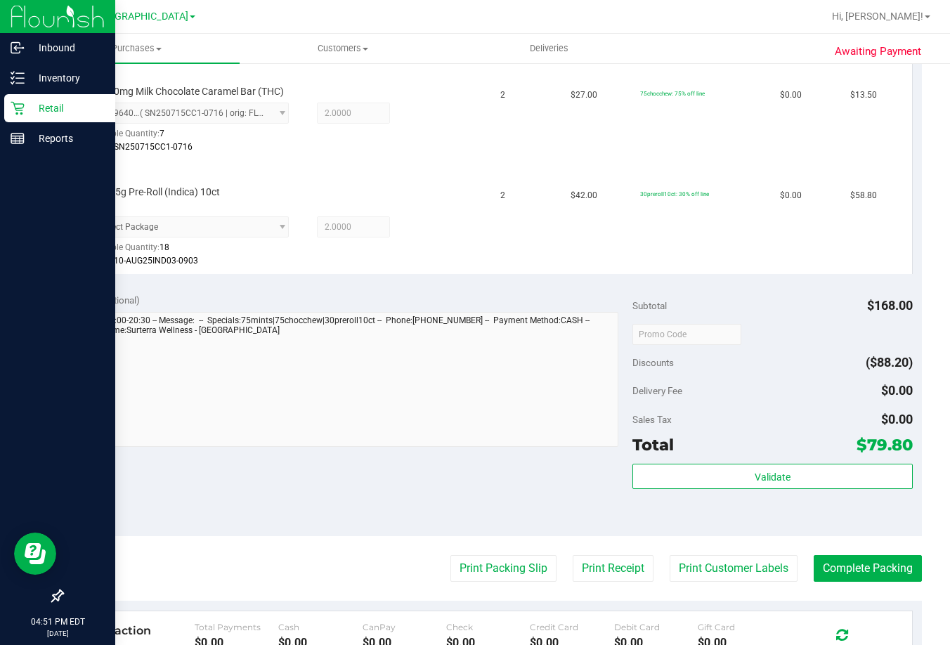
scroll to position [492, 0]
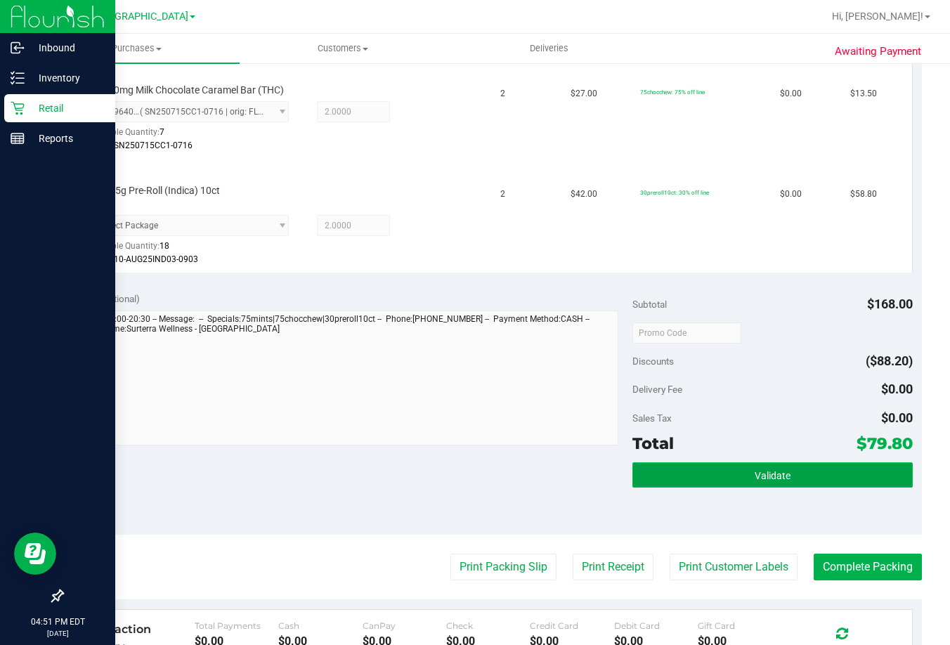
click at [751, 467] on button "Validate" at bounding box center [772, 474] width 280 height 25
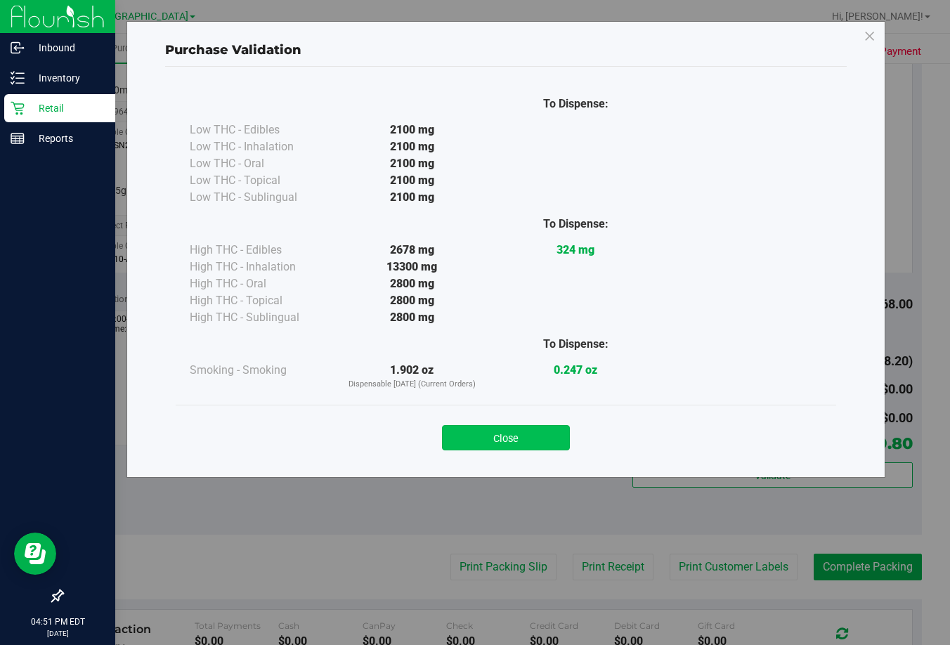
click at [527, 435] on button "Close" at bounding box center [506, 437] width 128 height 25
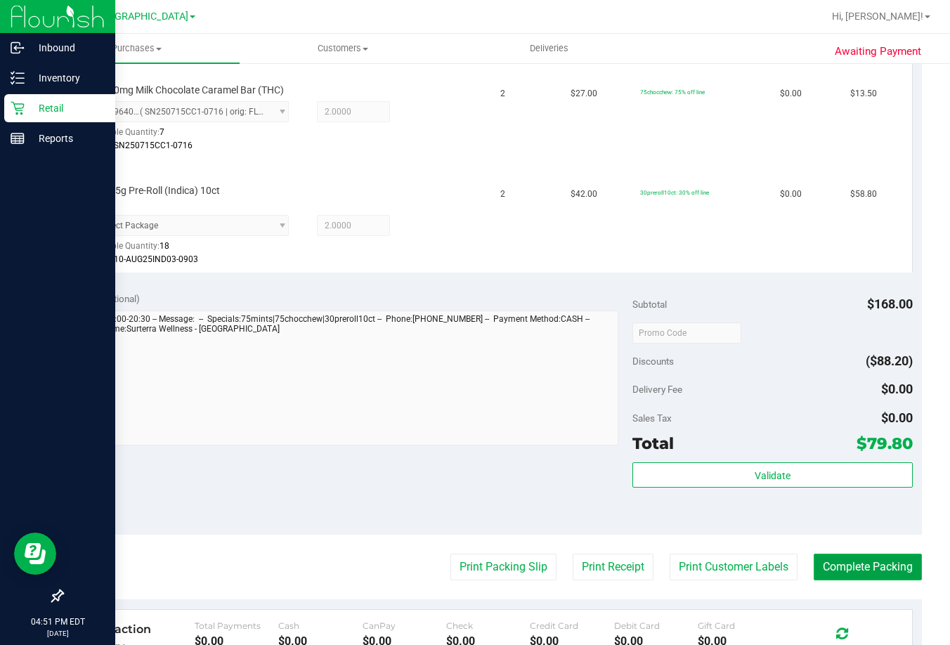
click at [872, 568] on button "Complete Packing" at bounding box center [867, 566] width 108 height 27
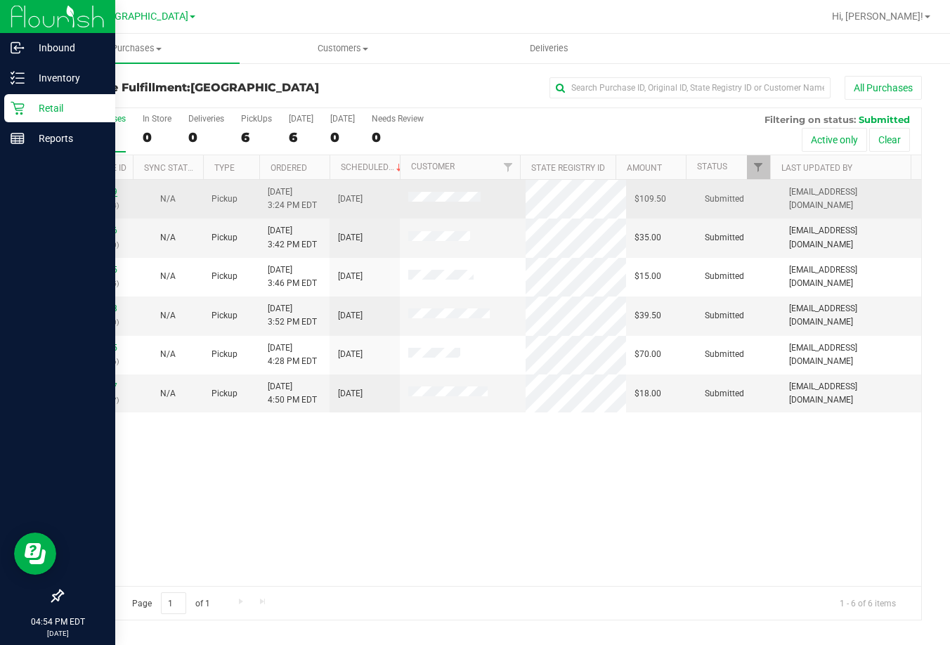
click at [98, 188] on link "11989739" at bounding box center [97, 192] width 39 height 10
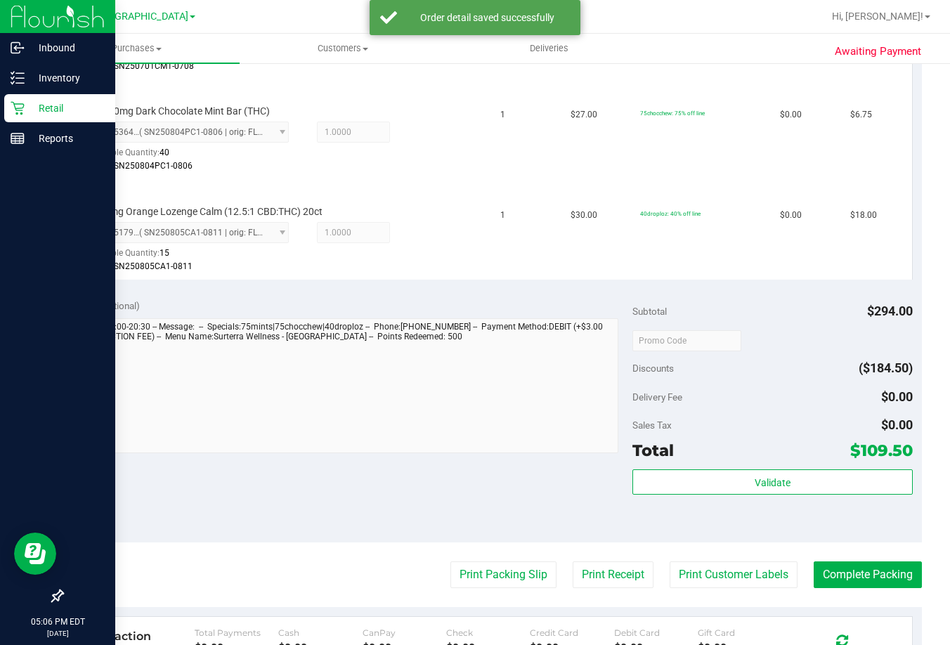
scroll to position [1194, 0]
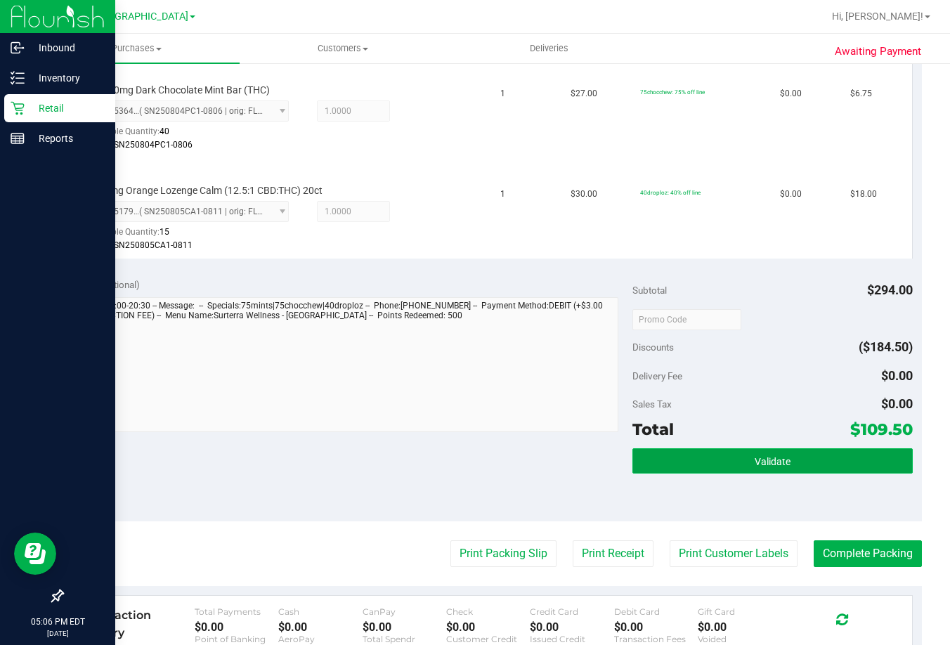
click at [728, 459] on button "Validate" at bounding box center [772, 460] width 280 height 25
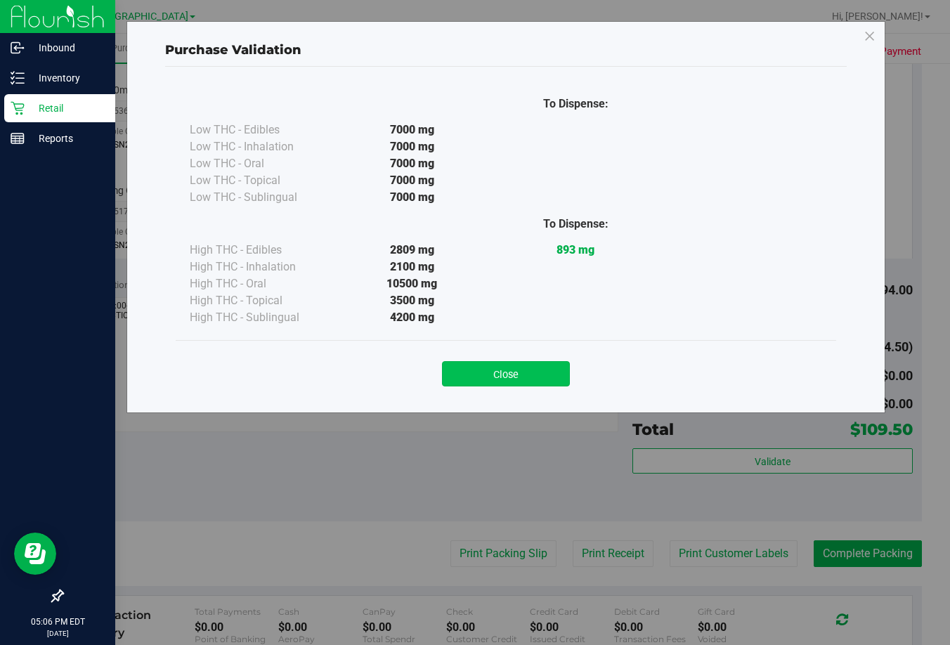
click at [520, 375] on button "Close" at bounding box center [506, 373] width 128 height 25
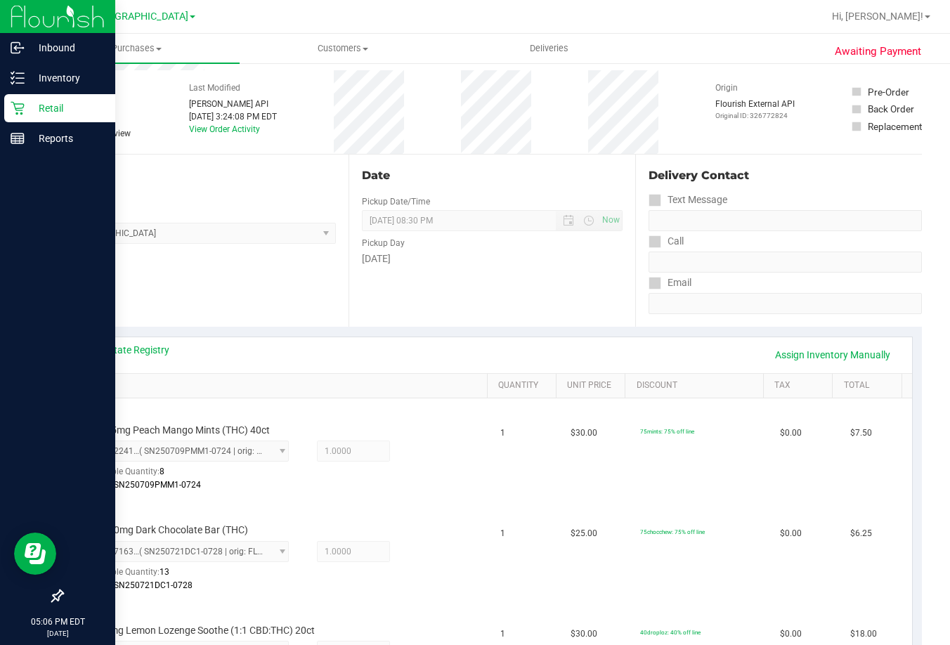
scroll to position [0, 0]
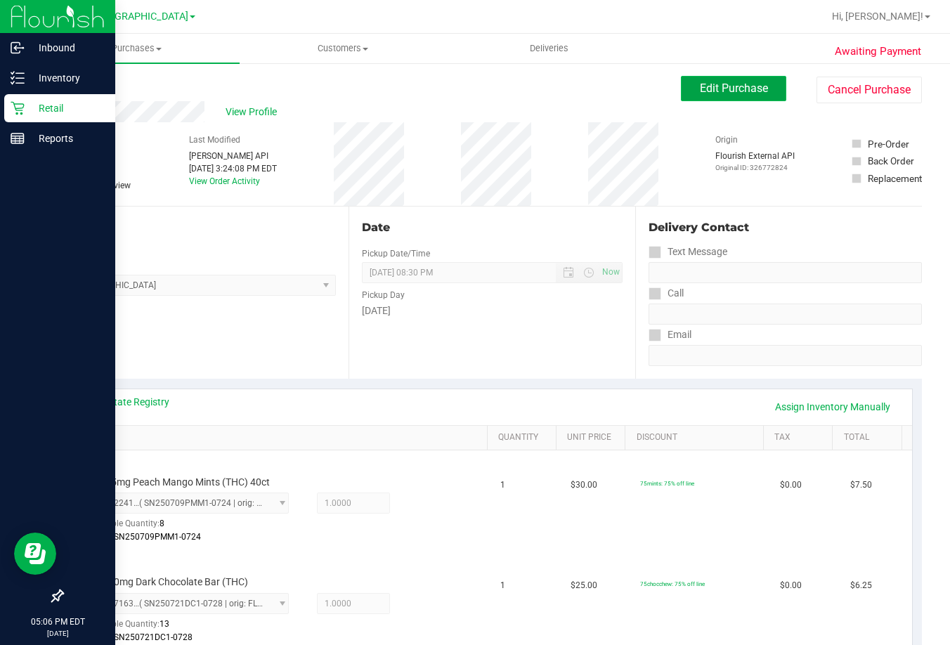
click at [740, 93] on span "Edit Purchase" at bounding box center [734, 87] width 68 height 13
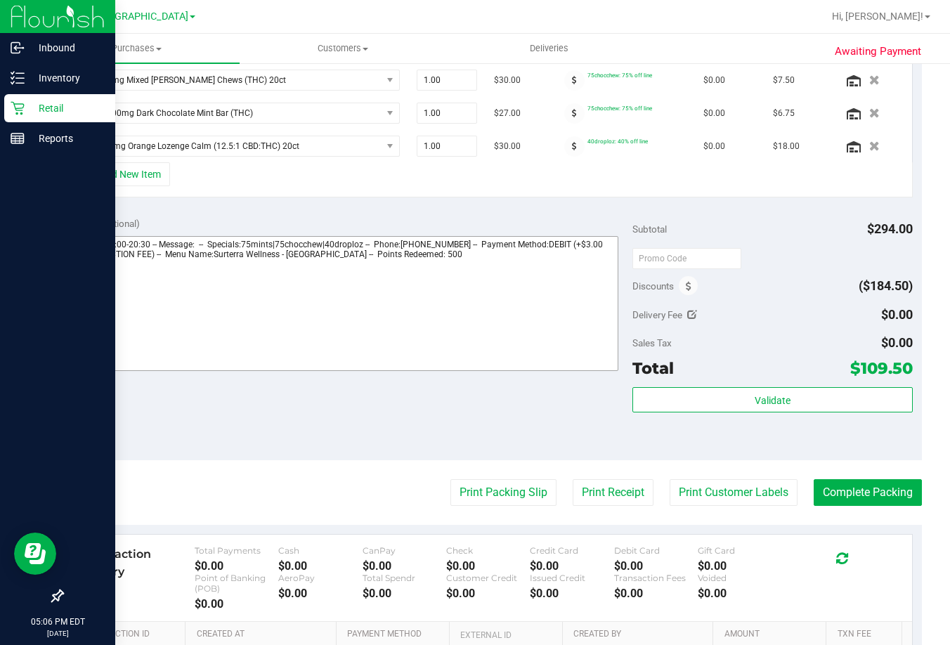
scroll to position [632, 0]
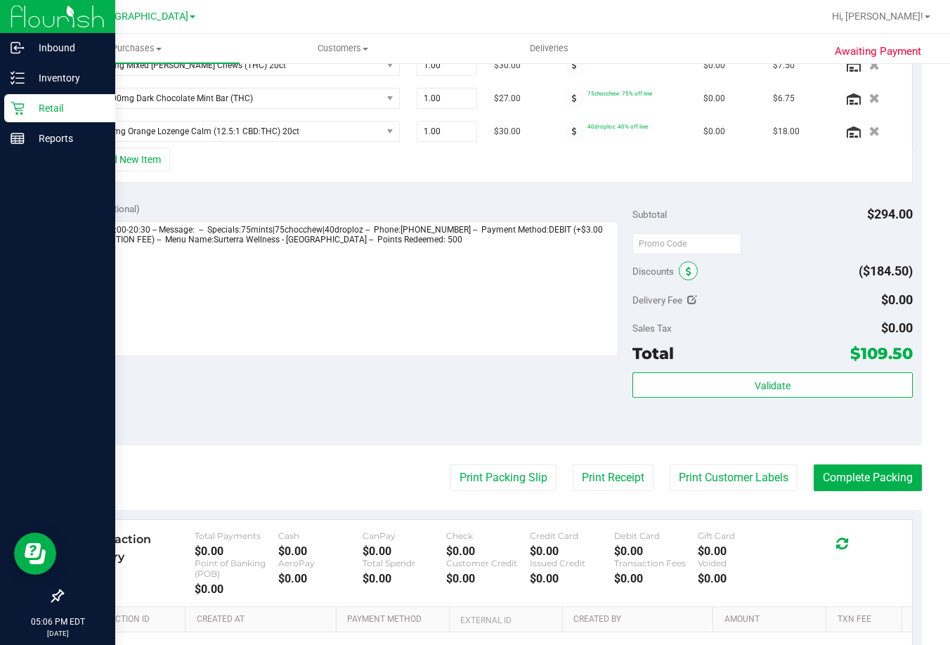
click at [686, 275] on icon at bounding box center [689, 272] width 6 height 10
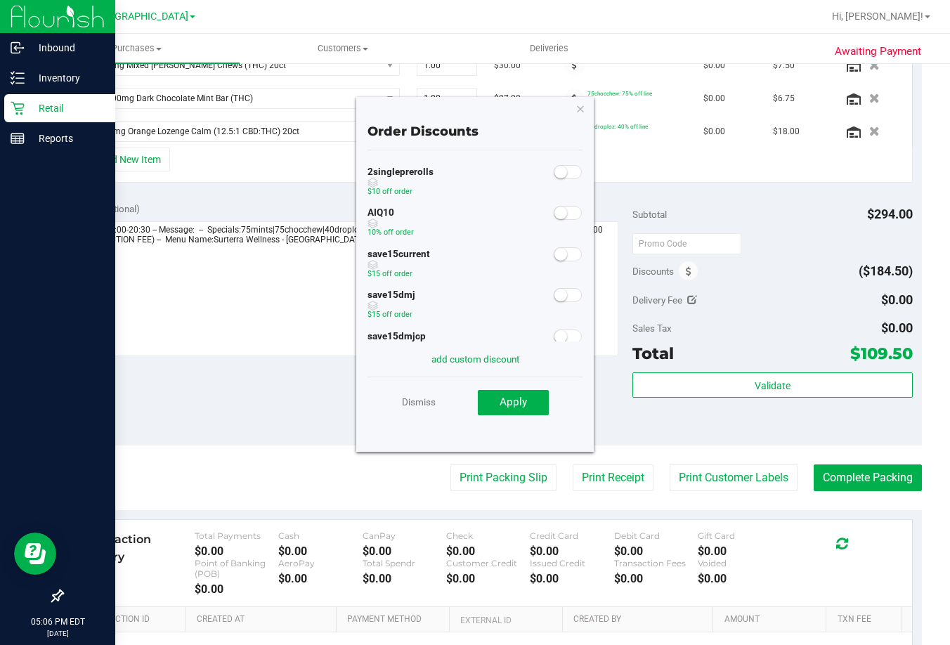
click at [558, 211] on span at bounding box center [567, 213] width 28 height 14
click at [509, 405] on span "Apply" at bounding box center [512, 401] width 27 height 13
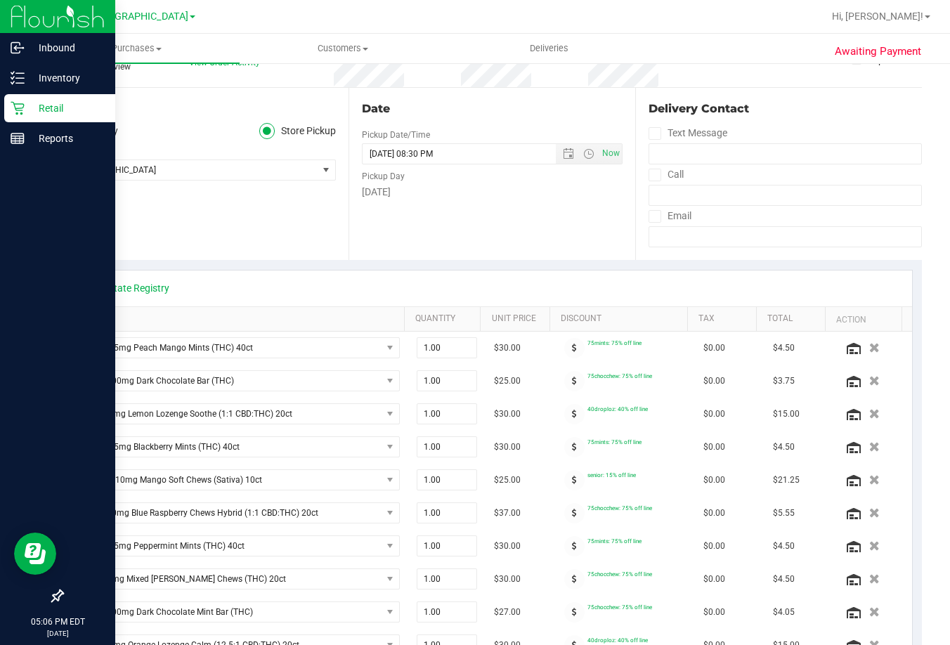
scroll to position [0, 0]
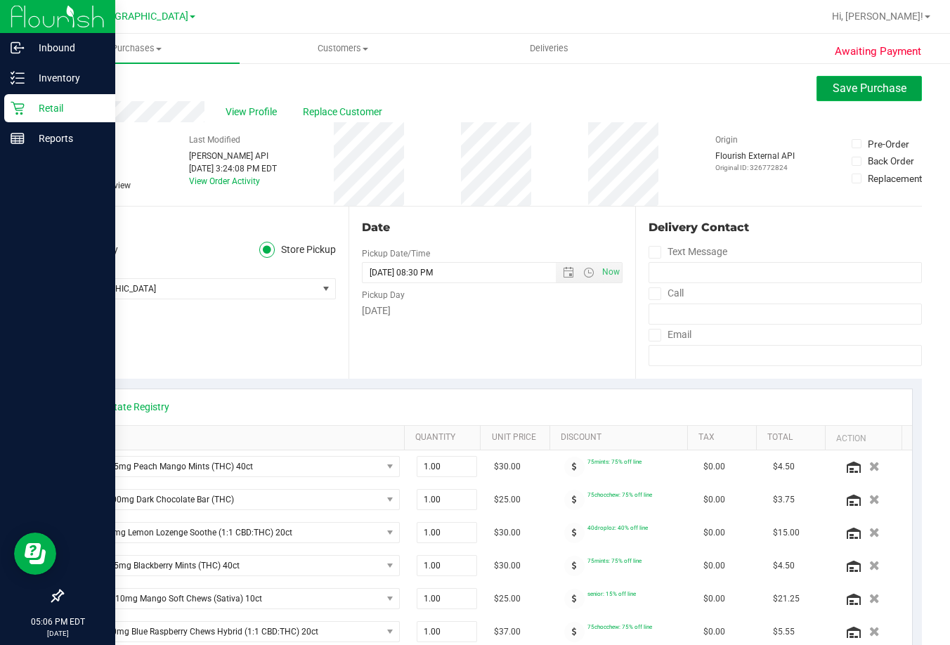
click at [865, 86] on span "Save Purchase" at bounding box center [869, 87] width 74 height 13
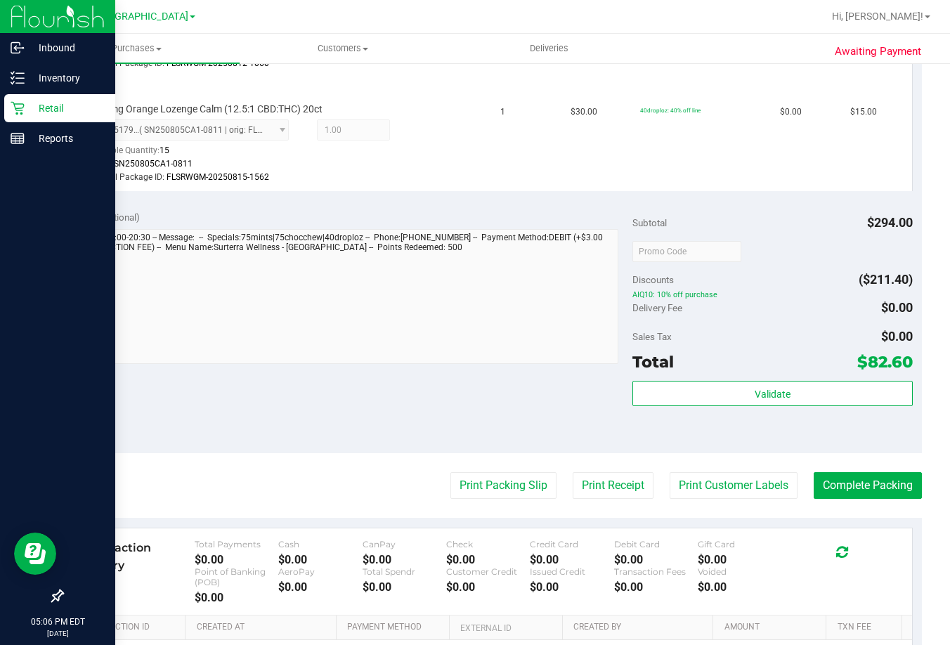
scroll to position [1405, 0]
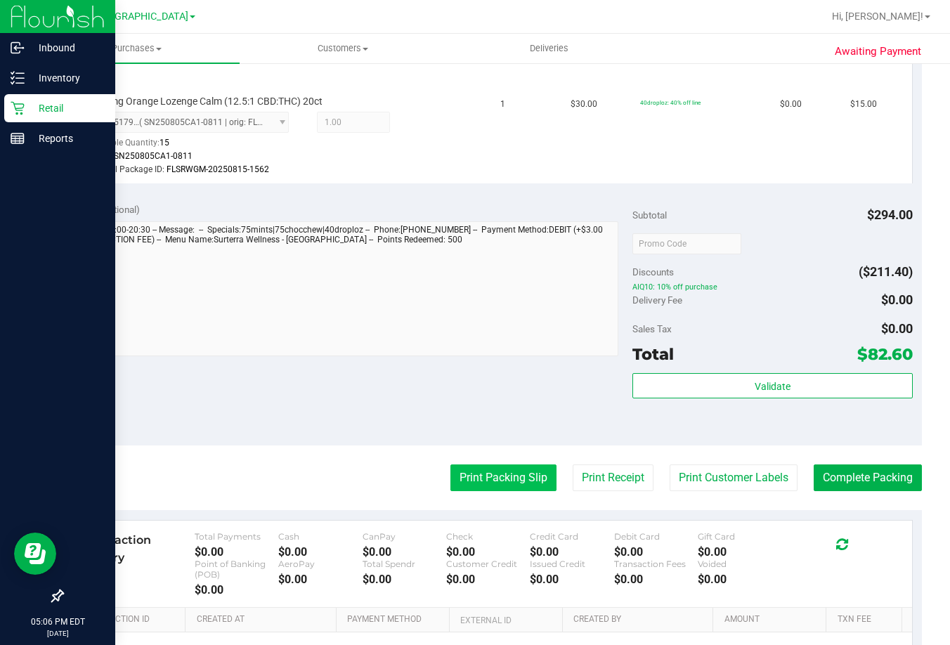
click at [512, 478] on button "Print Packing Slip" at bounding box center [503, 477] width 106 height 27
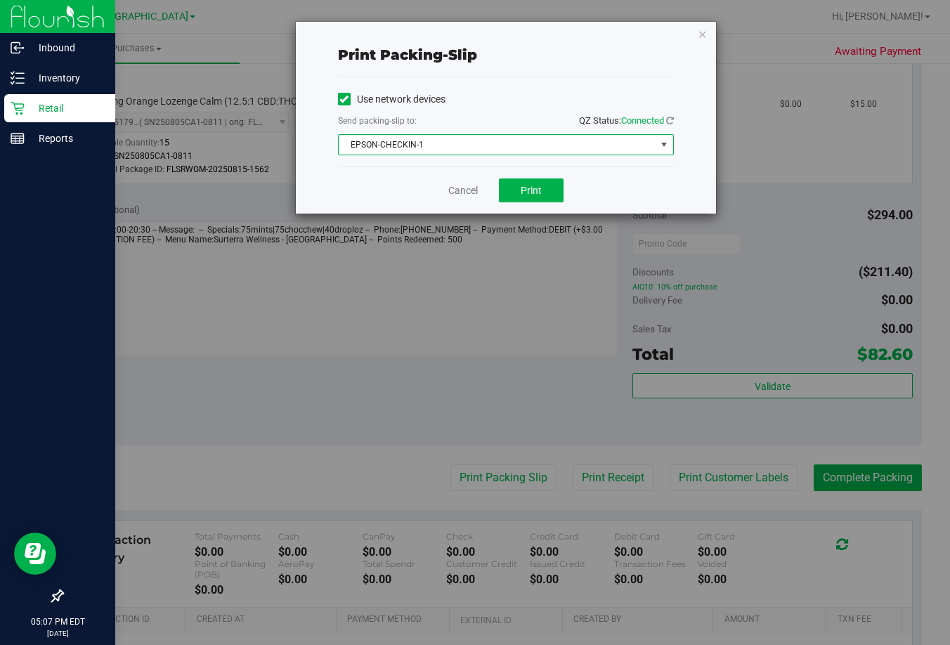
click at [504, 144] on span "EPSON-CHECKIN-1" at bounding box center [497, 145] width 317 height 20
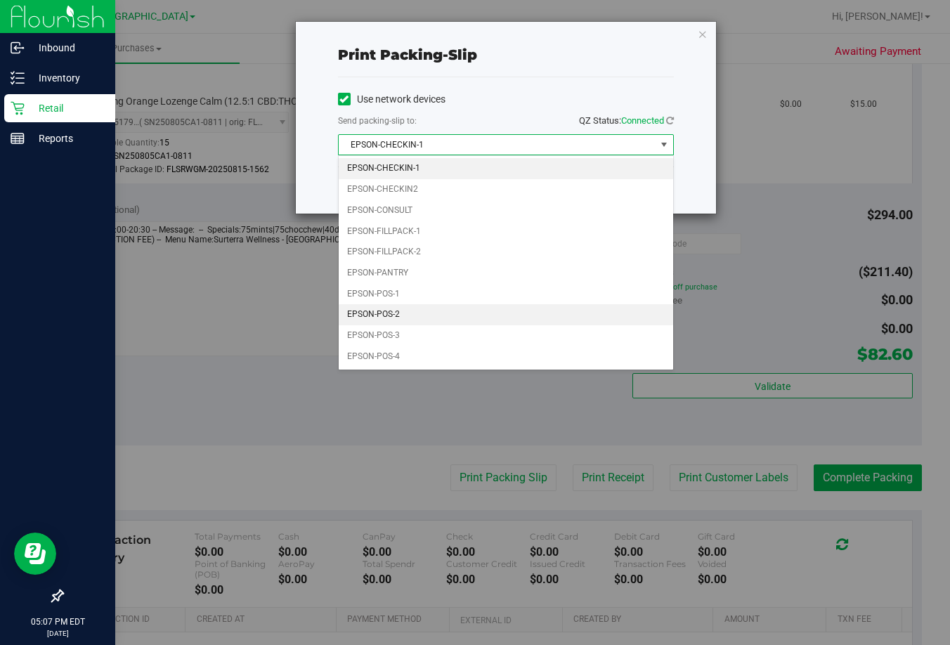
click at [407, 314] on li "EPSON-POS-2" at bounding box center [506, 314] width 334 height 21
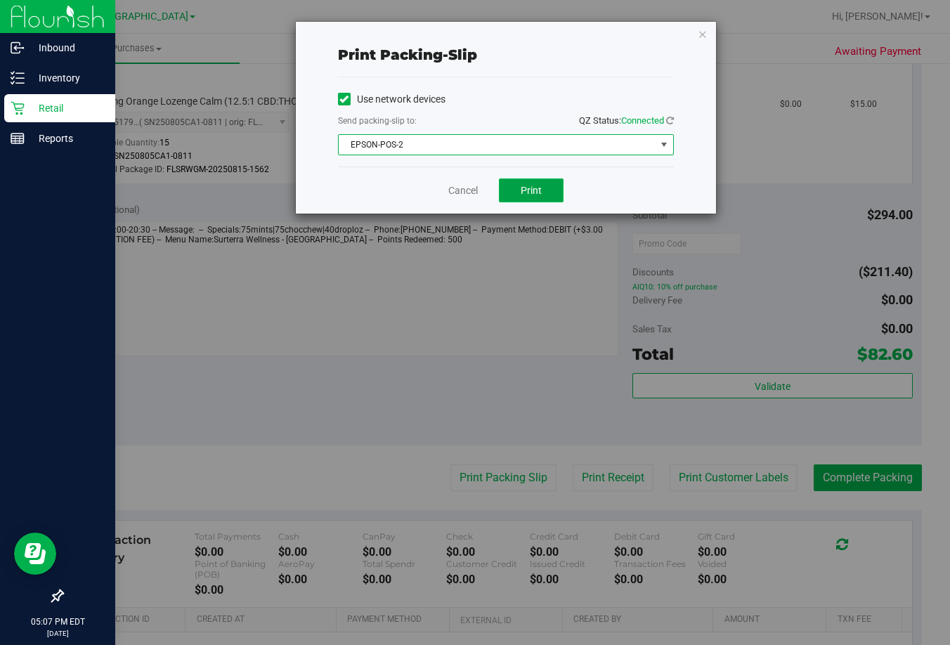
click at [532, 188] on span "Print" at bounding box center [530, 190] width 21 height 11
click at [474, 192] on link "Cancel" at bounding box center [462, 190] width 29 height 15
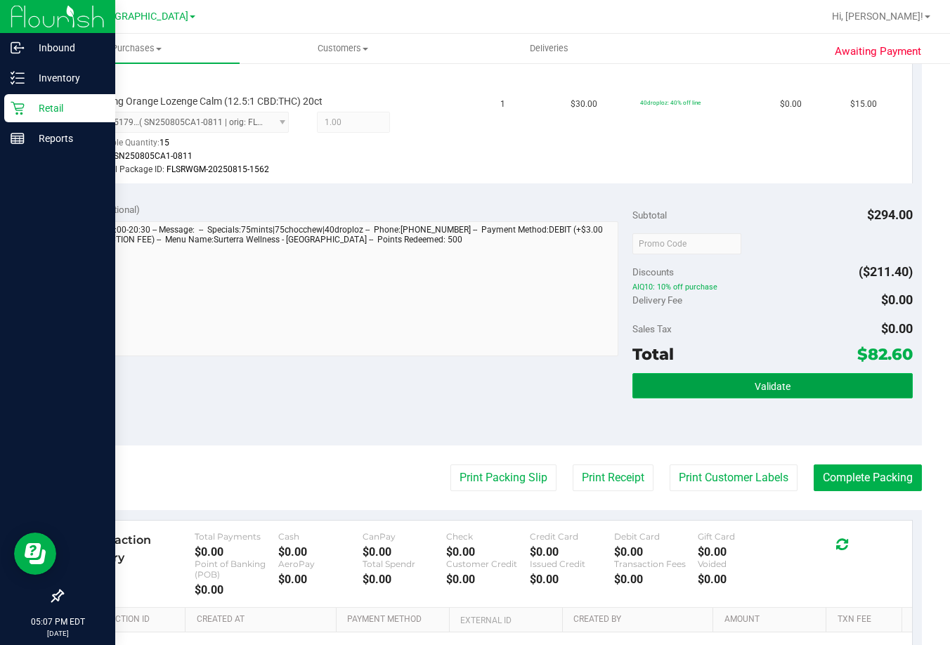
click at [804, 383] on button "Validate" at bounding box center [772, 385] width 280 height 25
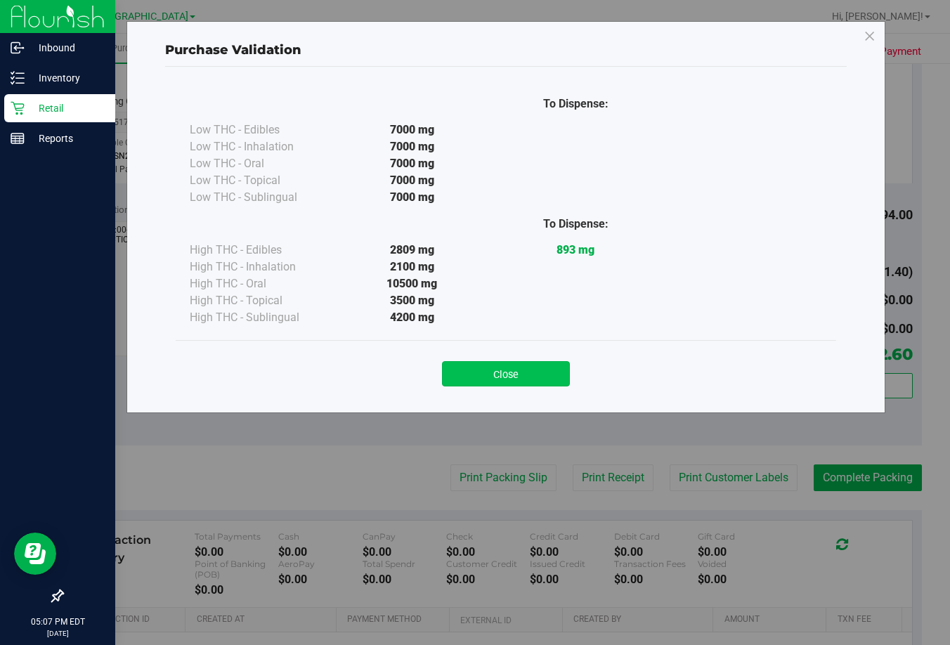
click at [535, 374] on button "Close" at bounding box center [506, 373] width 128 height 25
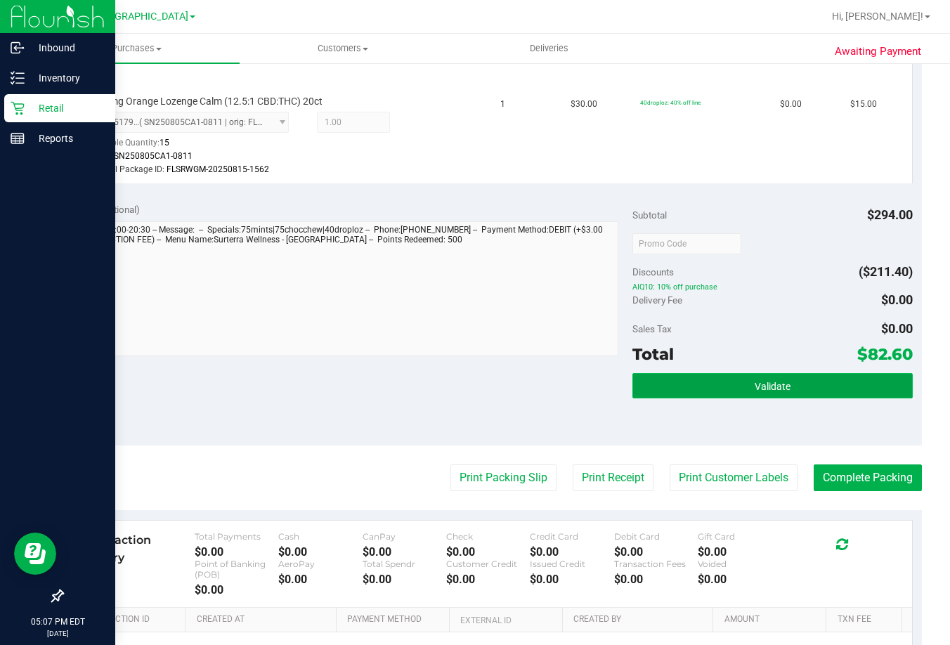
click at [685, 384] on button "Validate" at bounding box center [772, 385] width 280 height 25
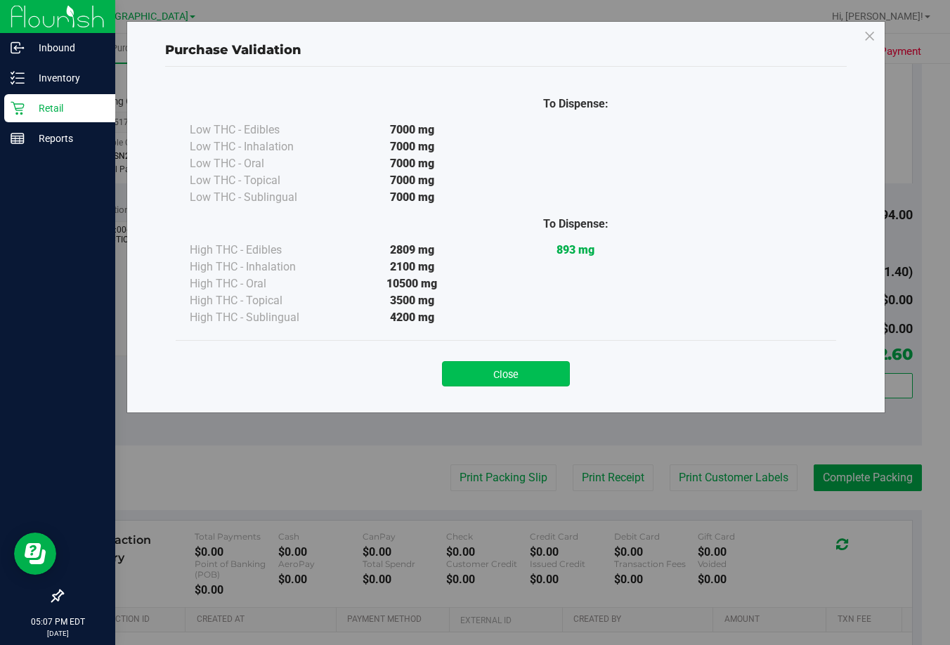
click at [510, 376] on button "Close" at bounding box center [506, 373] width 128 height 25
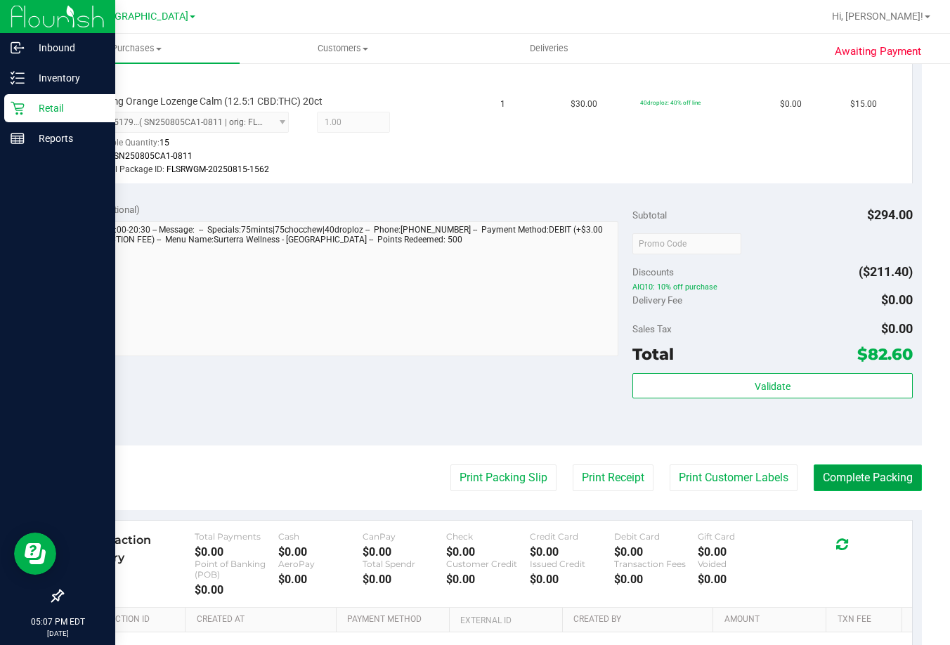
click at [848, 479] on button "Complete Packing" at bounding box center [867, 477] width 108 height 27
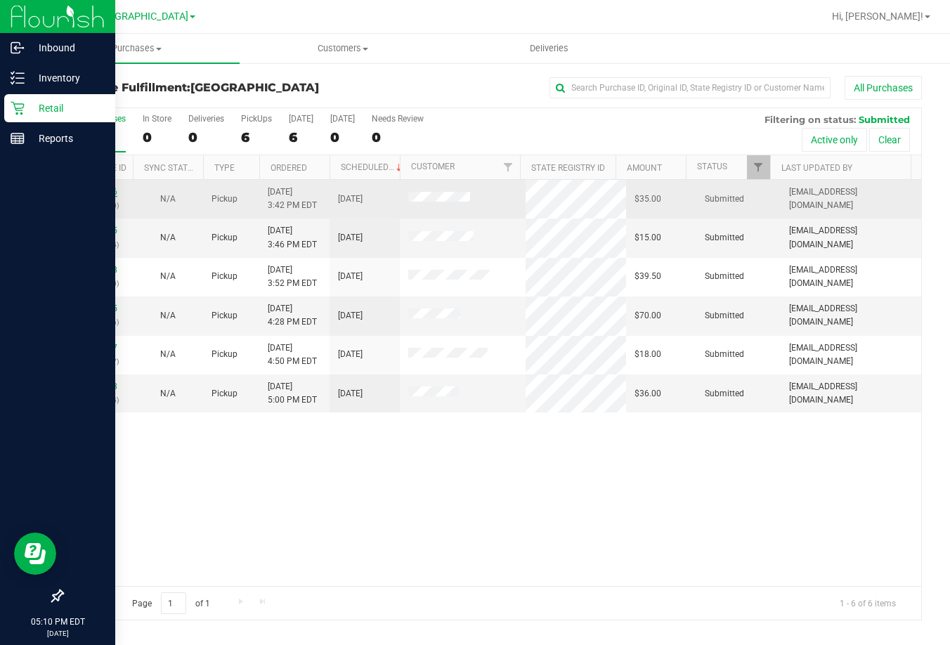
click at [99, 190] on link "11989876" at bounding box center [97, 192] width 39 height 10
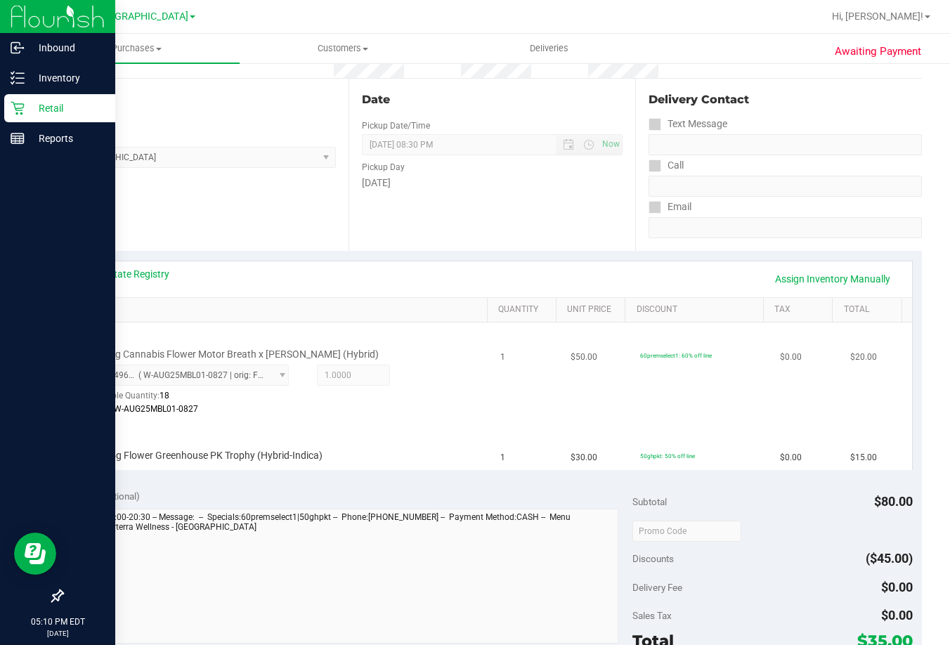
scroll to position [140, 0]
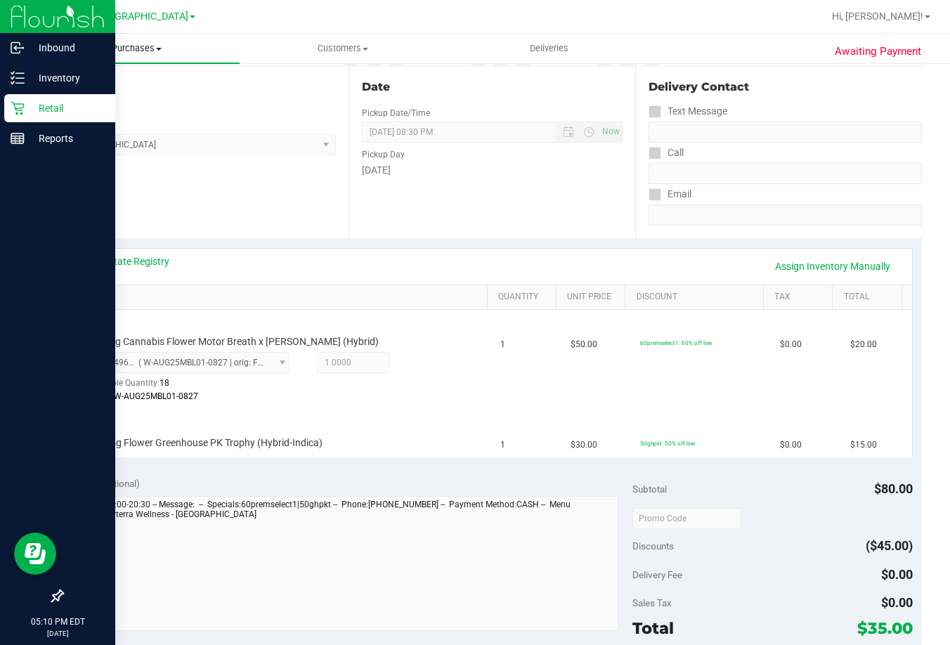
click at [143, 48] on span "Purchases" at bounding box center [137, 48] width 206 height 13
click at [93, 102] on span "Fulfillment" at bounding box center [77, 102] width 87 height 12
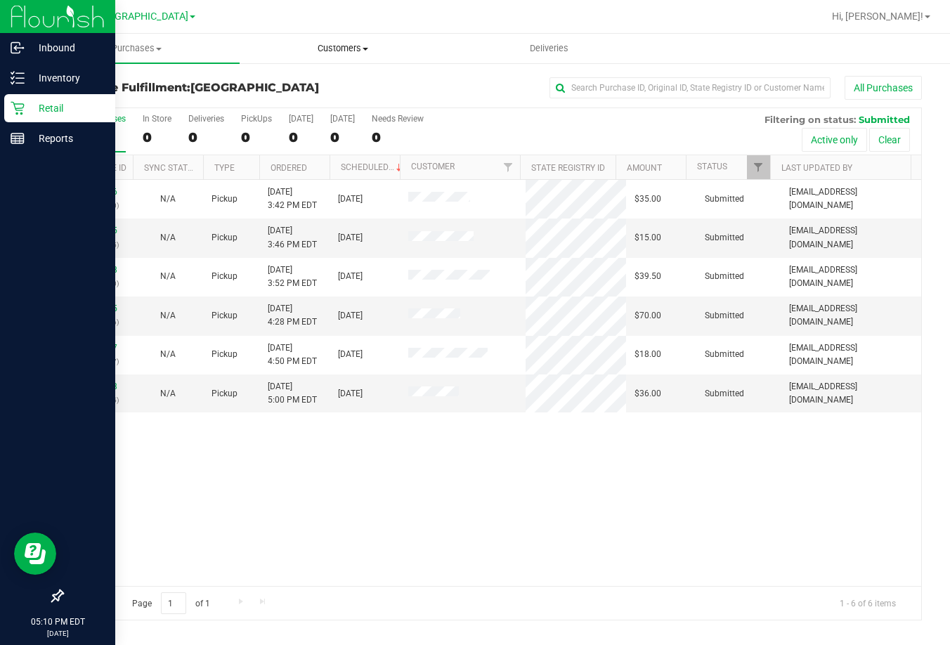
click at [338, 49] on span "Customers" at bounding box center [342, 48] width 204 height 13
click at [331, 83] on span "All customers" at bounding box center [290, 85] width 101 height 12
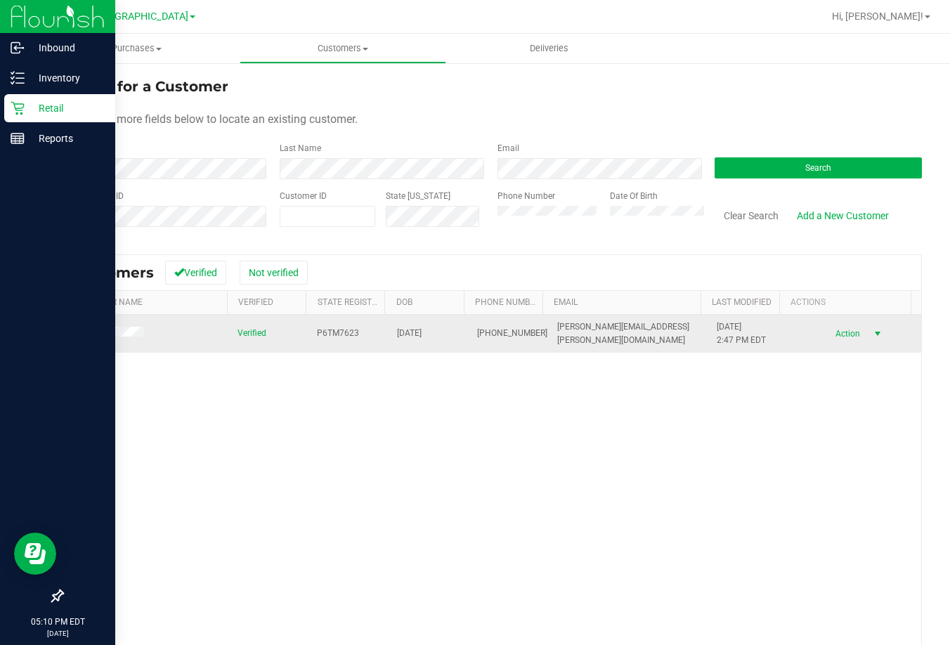
click at [825, 334] on span "Action" at bounding box center [845, 334] width 46 height 20
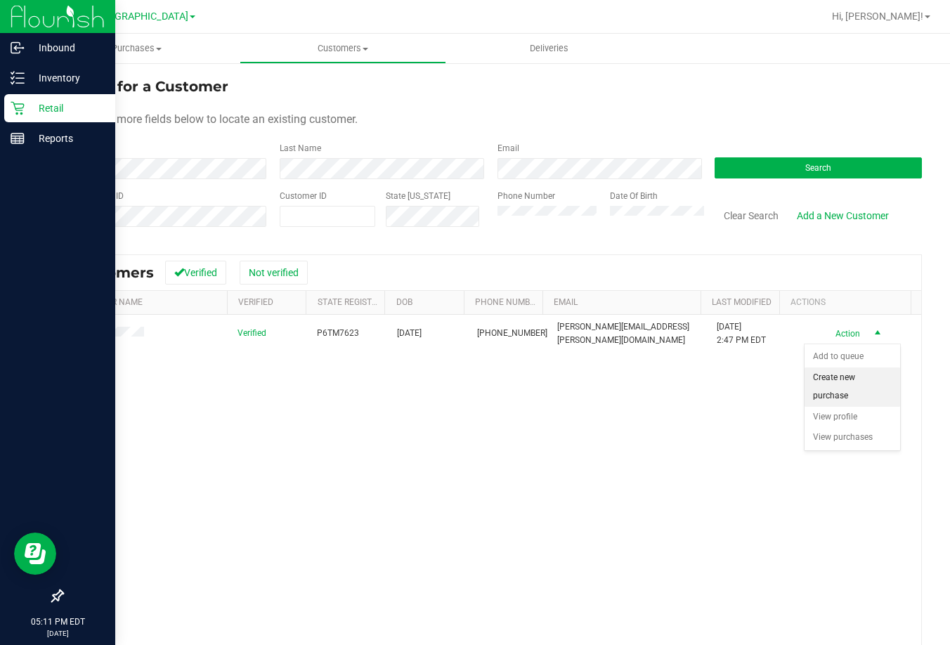
click at [840, 386] on li "Create new purchase" at bounding box center [852, 386] width 96 height 39
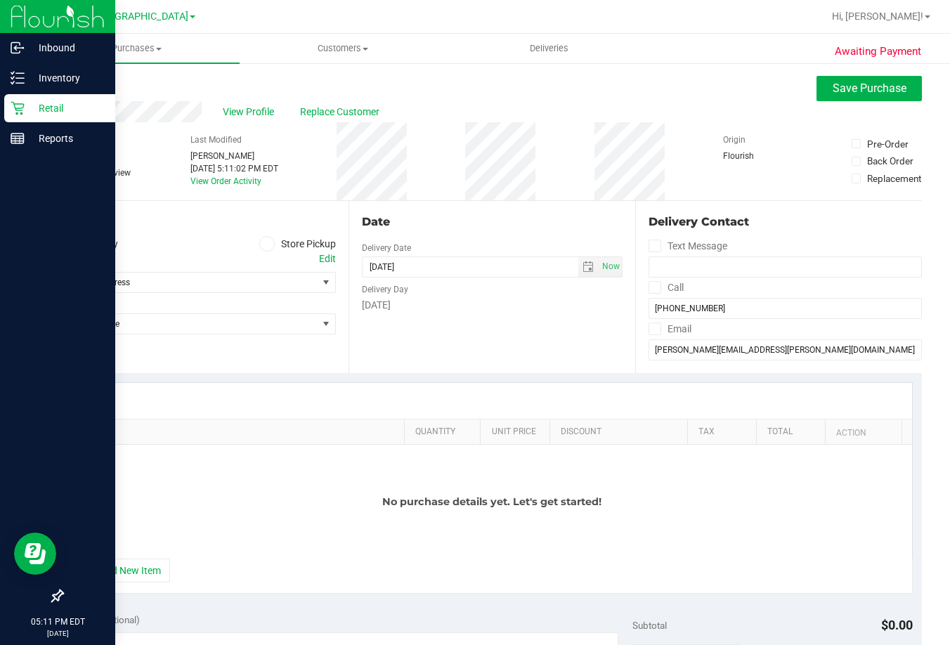
click at [293, 240] on label "Store Pickup" at bounding box center [297, 244] width 77 height 16
click at [0, 0] on input "Store Pickup" at bounding box center [0, 0] width 0 height 0
click at [256, 280] on span "Select Store" at bounding box center [190, 283] width 255 height 20
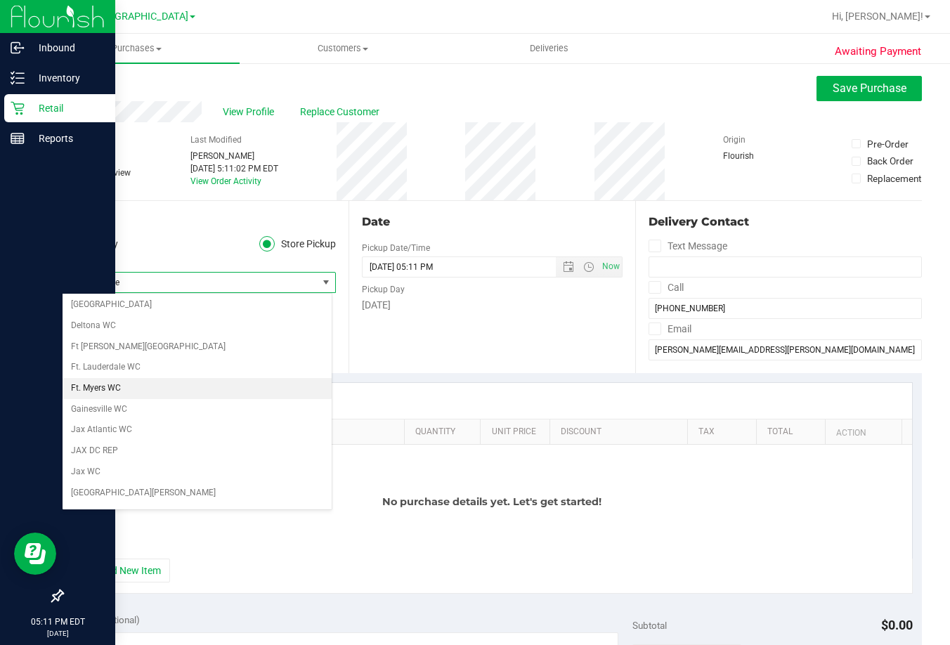
scroll to position [211, 0]
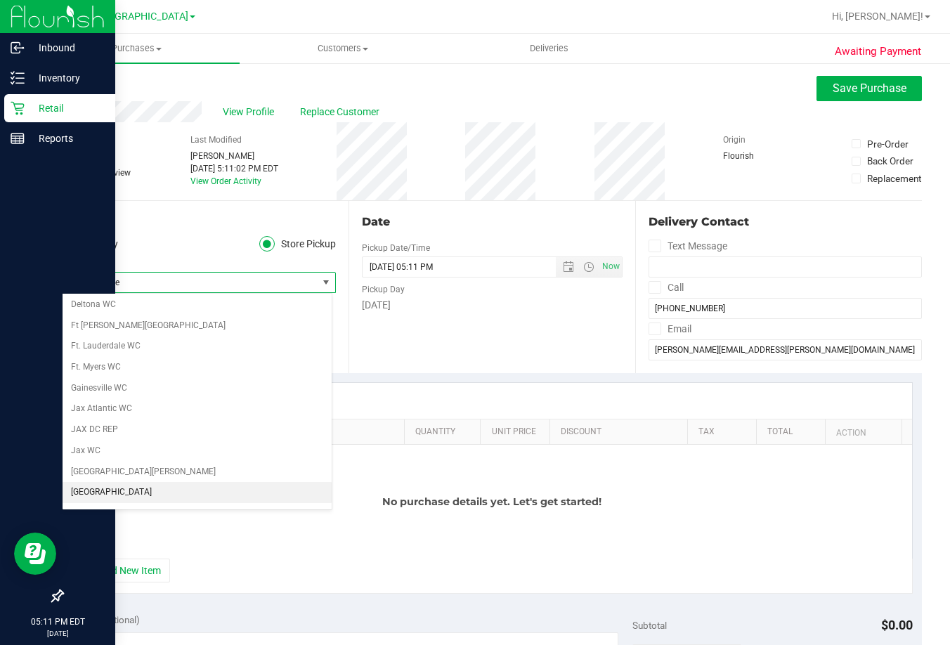
click at [111, 492] on li "[GEOGRAPHIC_DATA]" at bounding box center [197, 492] width 269 height 21
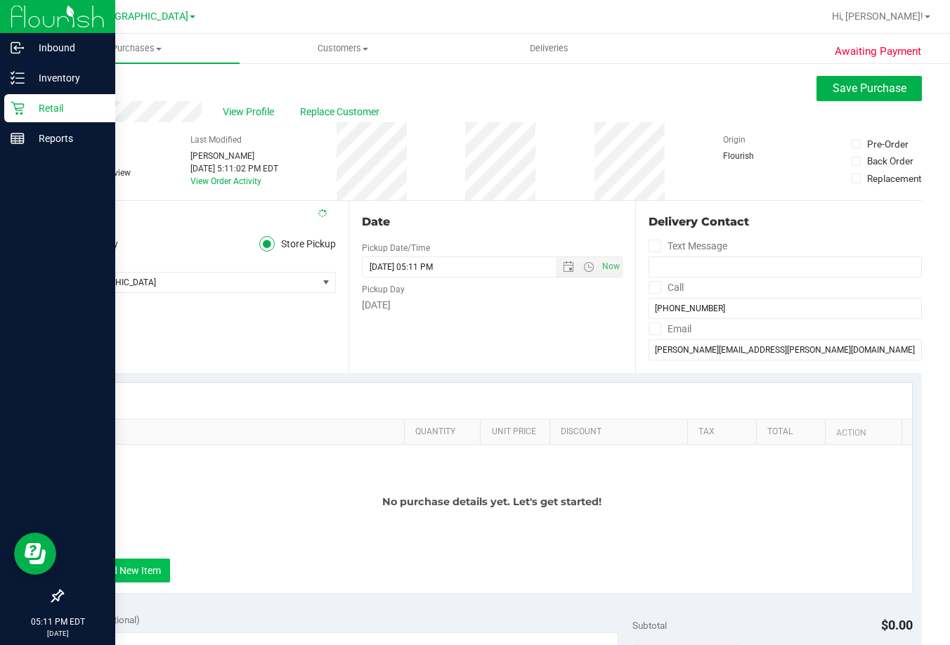
click at [135, 568] on button "+ Add New Item" at bounding box center [126, 570] width 87 height 24
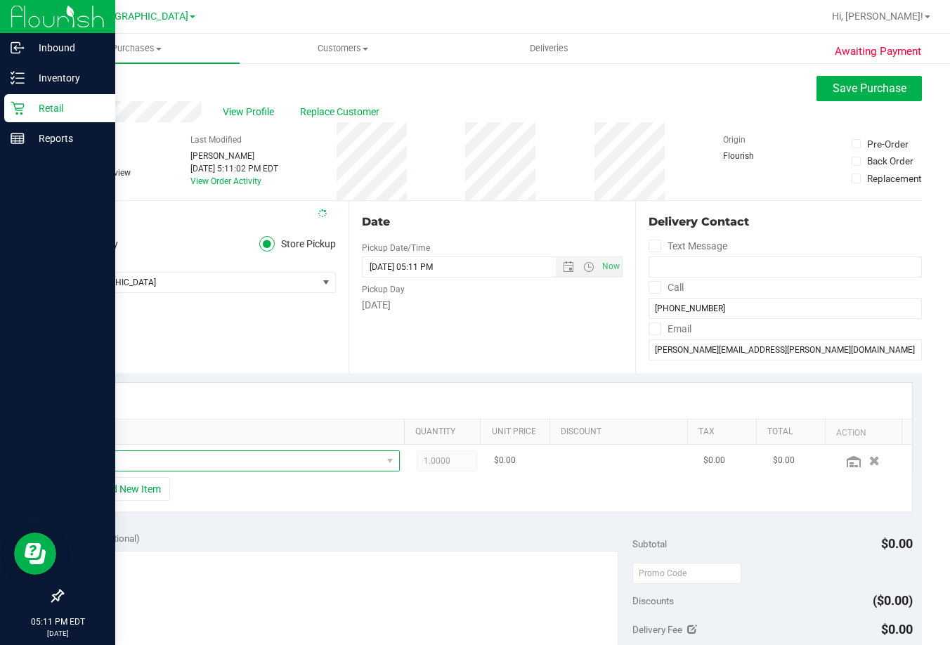
click at [249, 465] on span "NO DATA FOUND" at bounding box center [231, 461] width 300 height 20
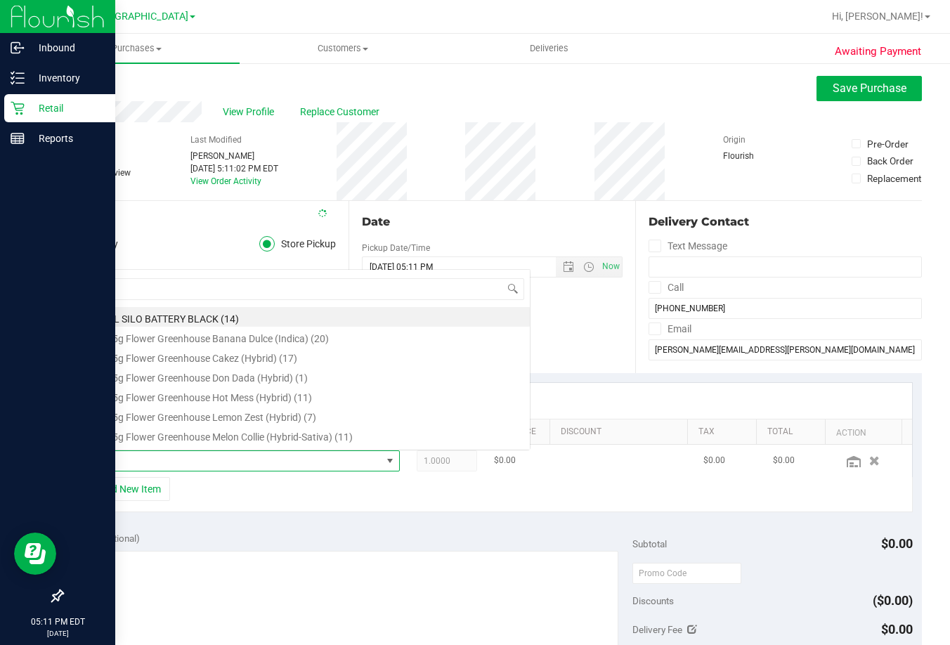
scroll to position [21, 306]
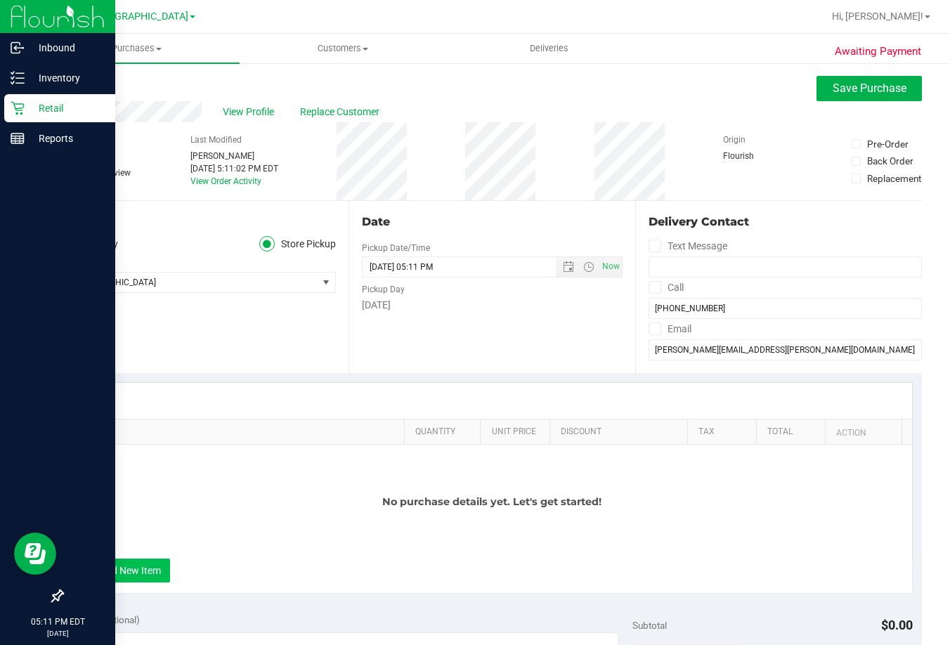
click at [153, 565] on button "+ Add New Item" at bounding box center [126, 570] width 87 height 24
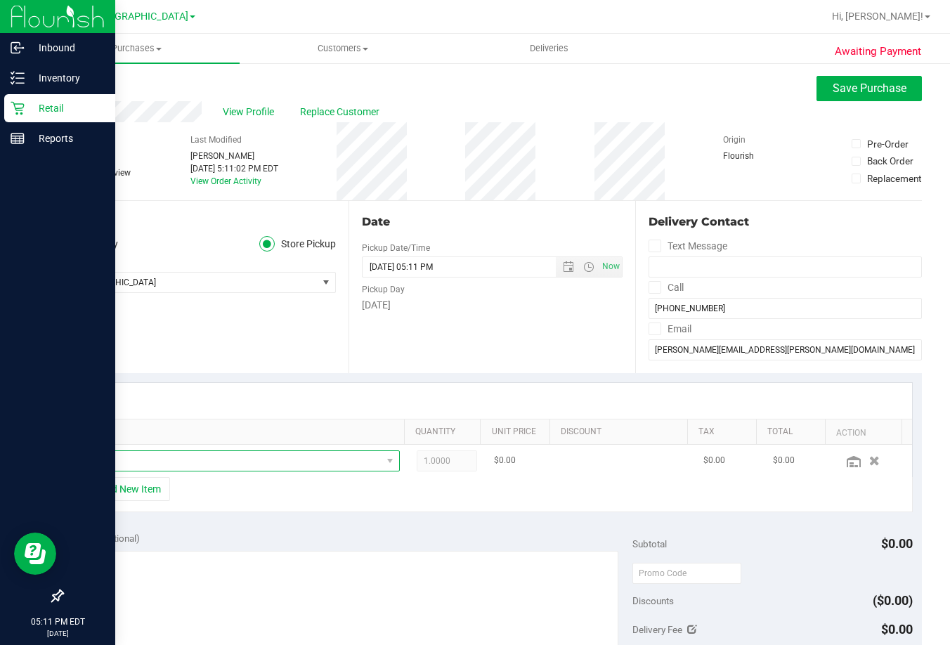
click at [221, 464] on span "NO DATA FOUND" at bounding box center [231, 461] width 300 height 20
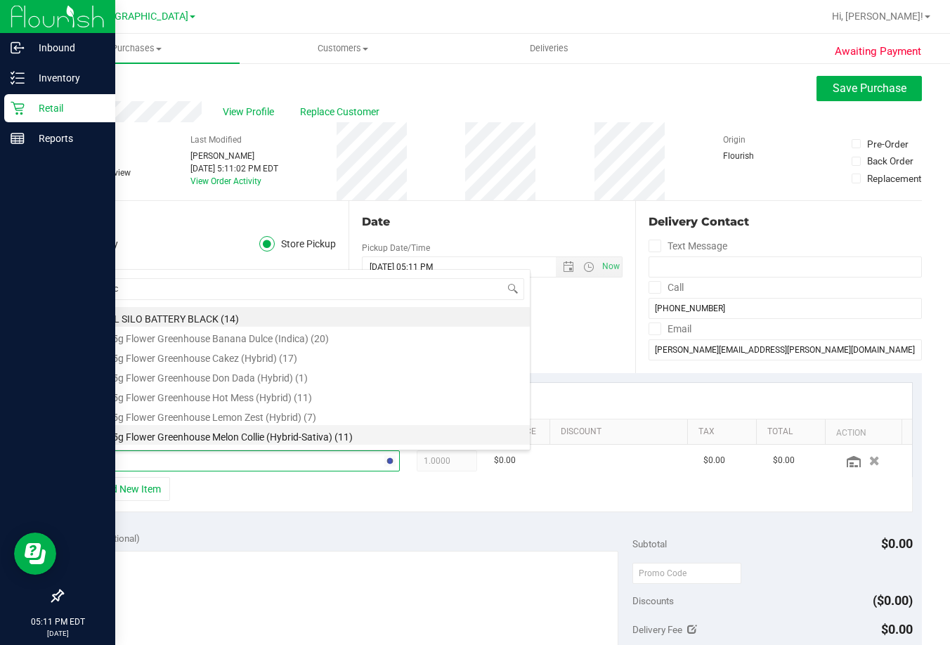
type input "peach"
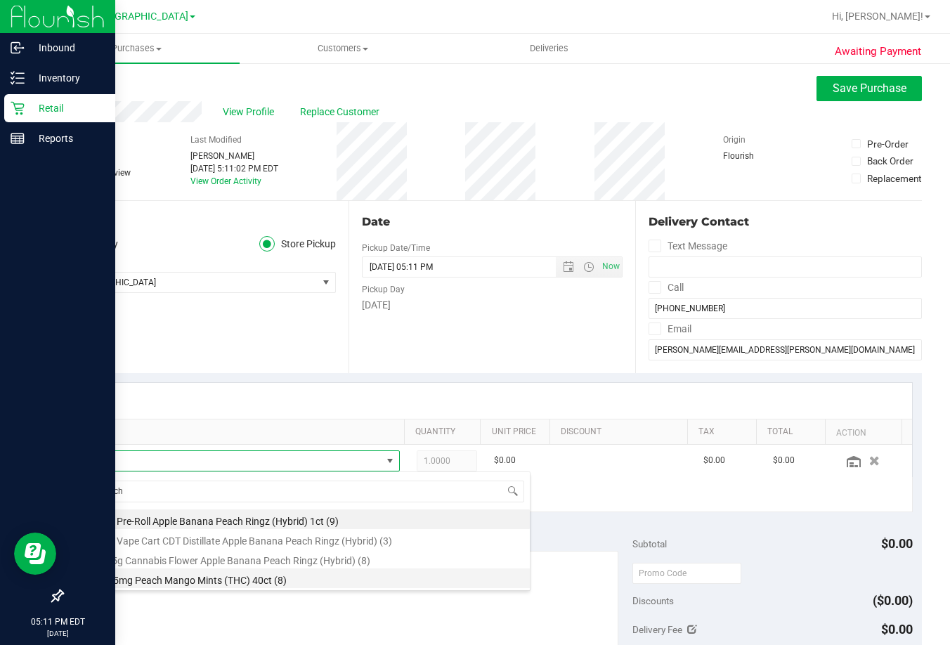
click at [216, 577] on li "HT 2.5mg Peach Mango Mints (THC) 40ct (8)" at bounding box center [305, 578] width 448 height 20
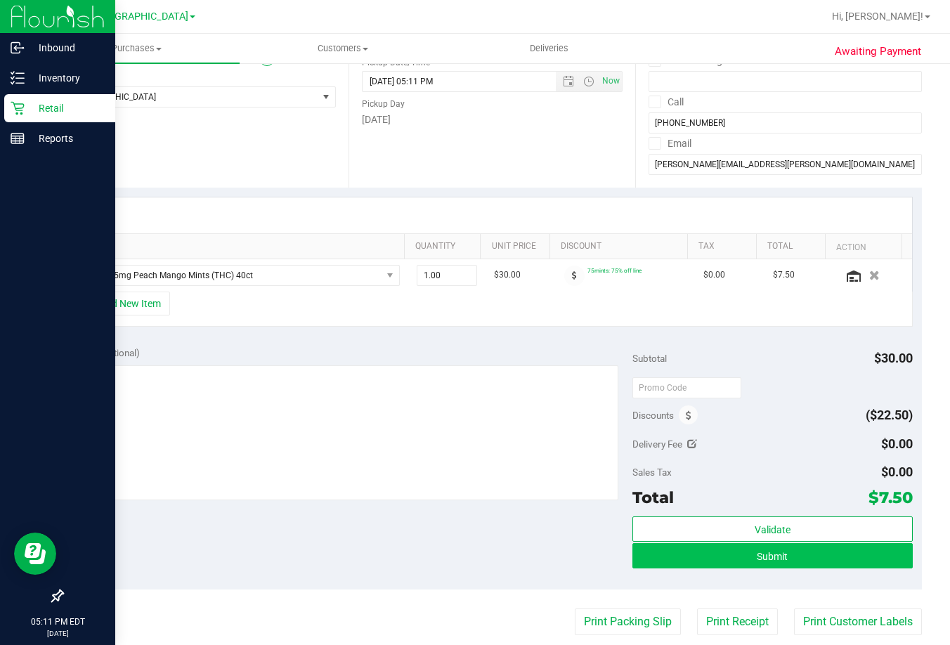
scroll to position [211, 0]
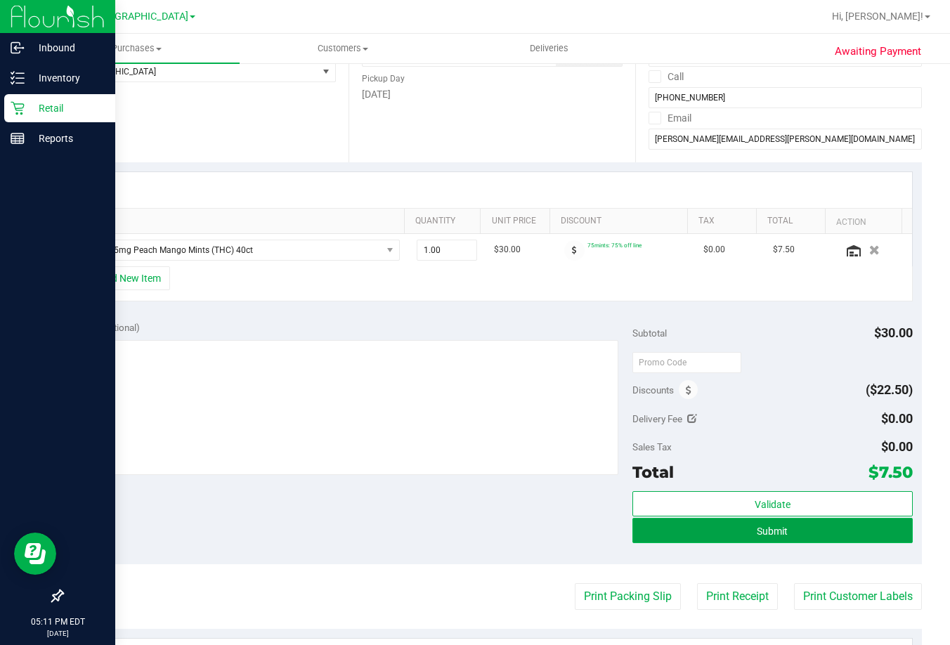
click at [834, 537] on button "Submit" at bounding box center [772, 530] width 280 height 25
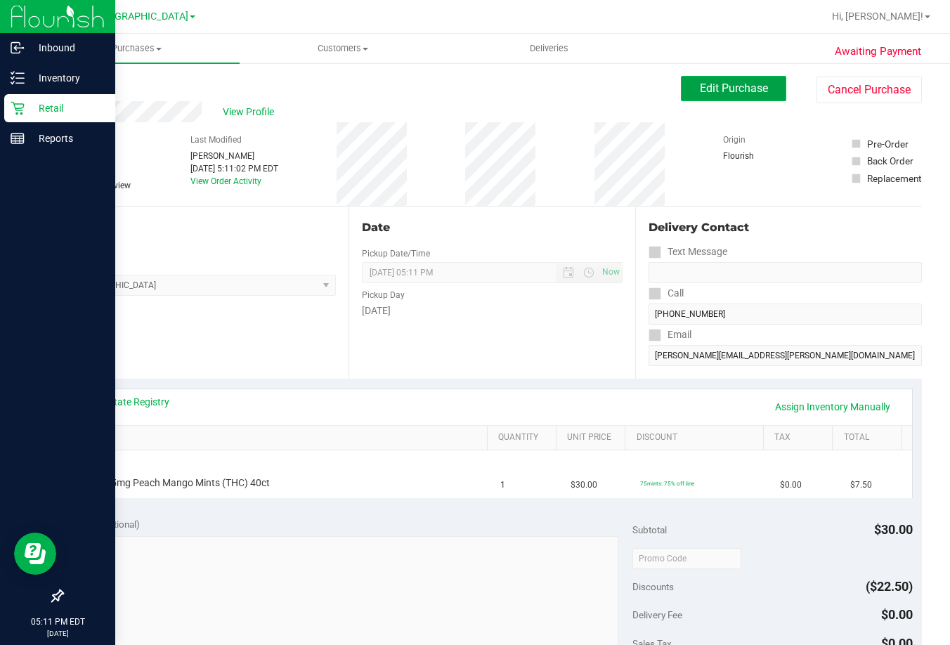
click at [707, 91] on span "Edit Purchase" at bounding box center [734, 87] width 68 height 13
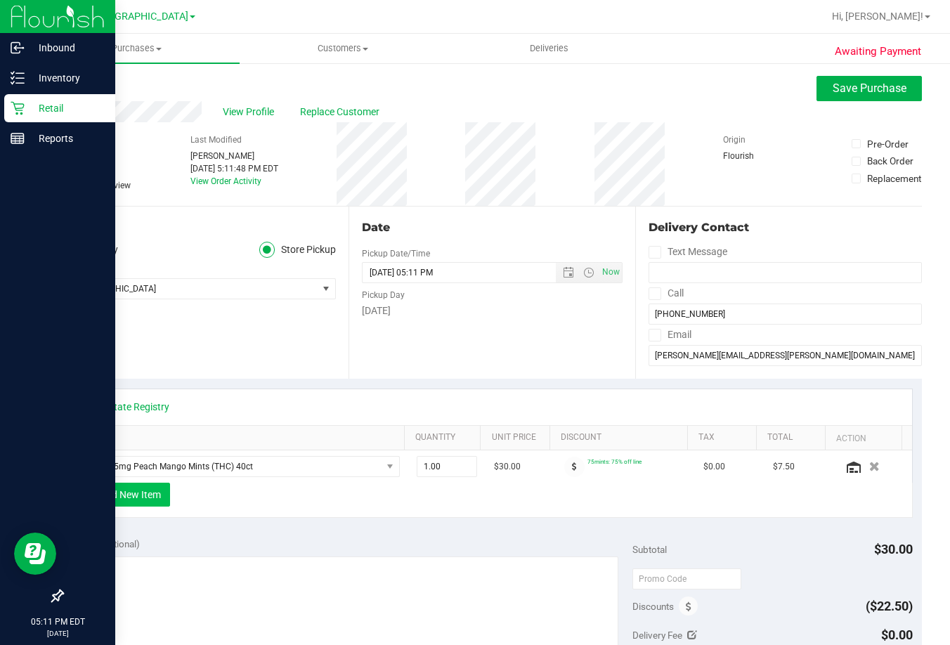
click at [158, 497] on button "+ Add New Item" at bounding box center [126, 495] width 87 height 24
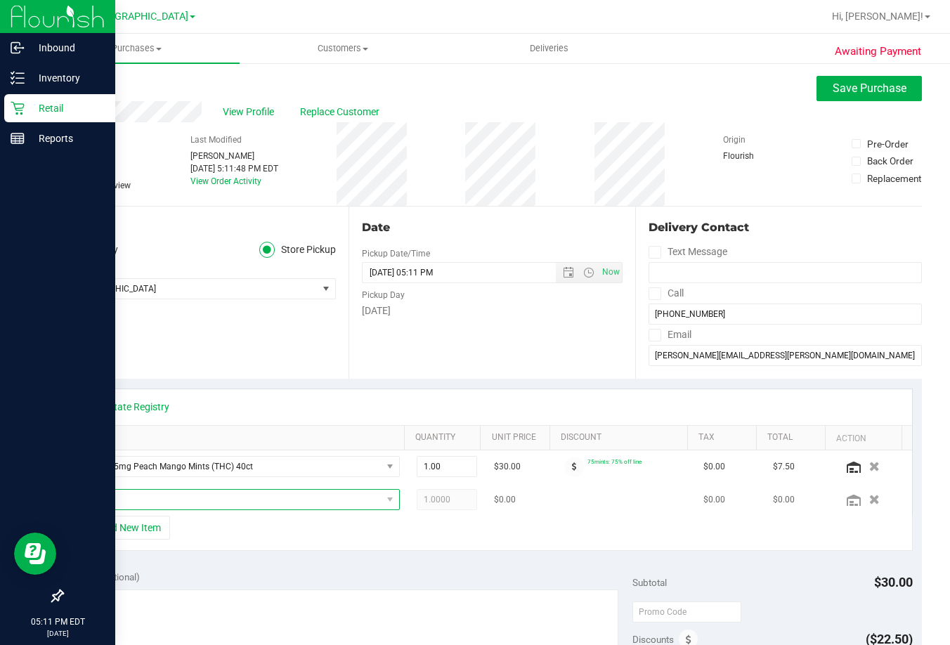
click at [139, 497] on span "NO DATA FOUND" at bounding box center [231, 500] width 300 height 20
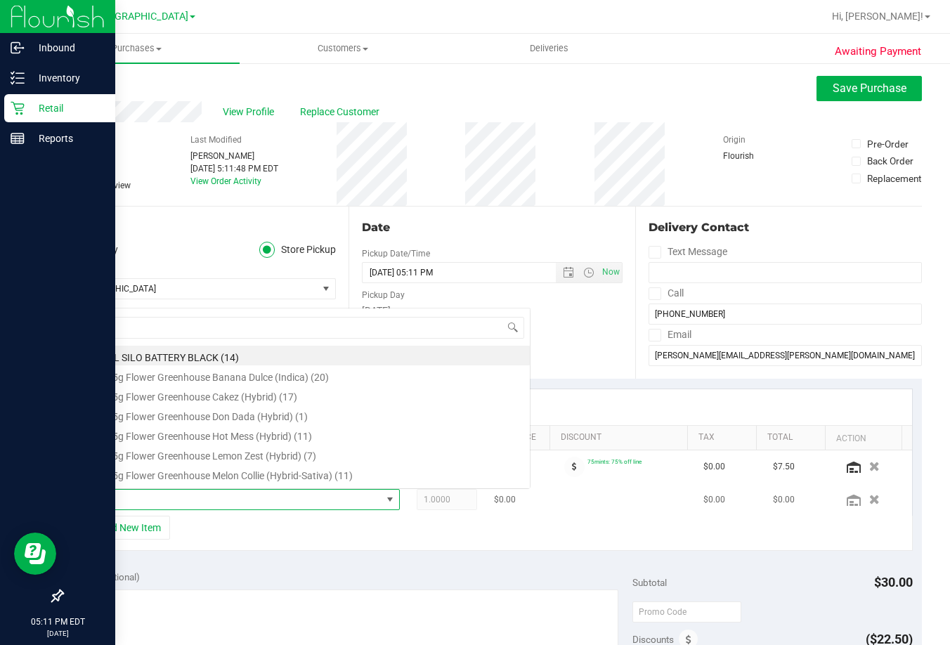
scroll to position [21, 306]
type input "mbl"
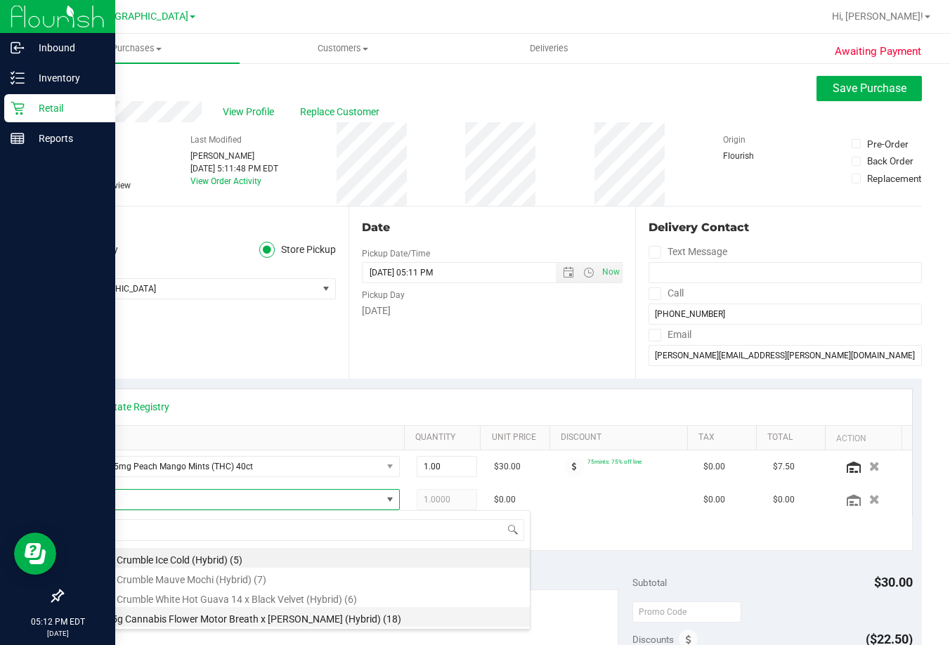
click at [177, 616] on li "FT 3.5g Cannabis Flower Motor Breath x Mike Larry (Hybrid) (18)" at bounding box center [305, 617] width 448 height 20
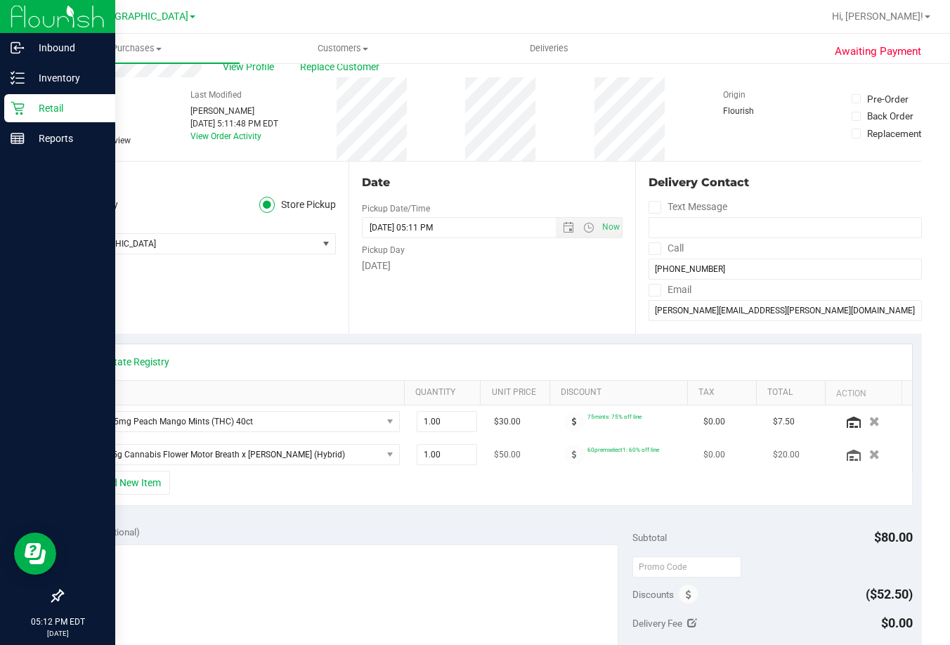
scroll to position [70, 0]
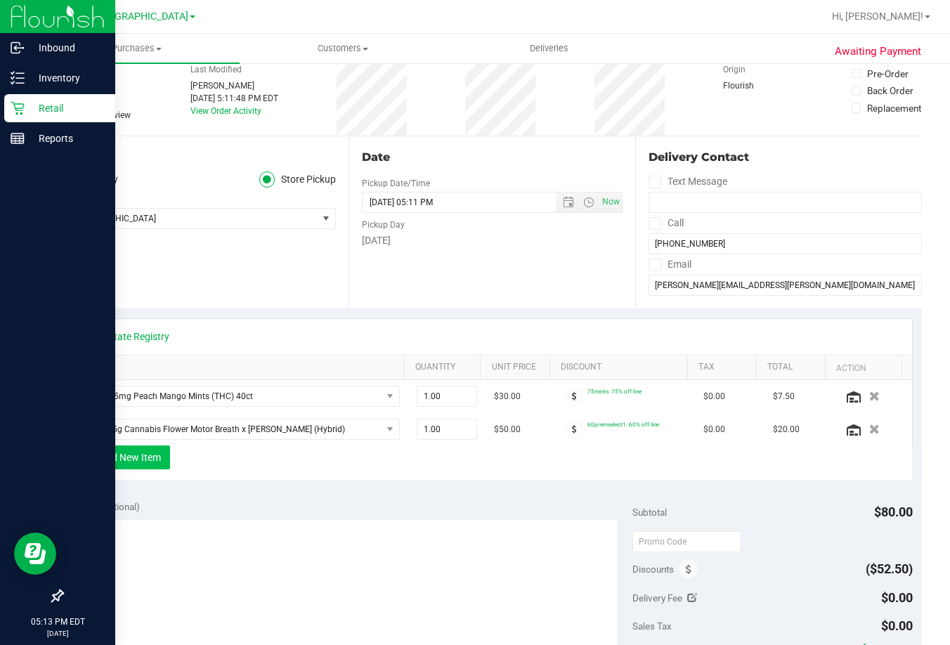
click at [136, 465] on button "+ Add New Item" at bounding box center [126, 457] width 87 height 24
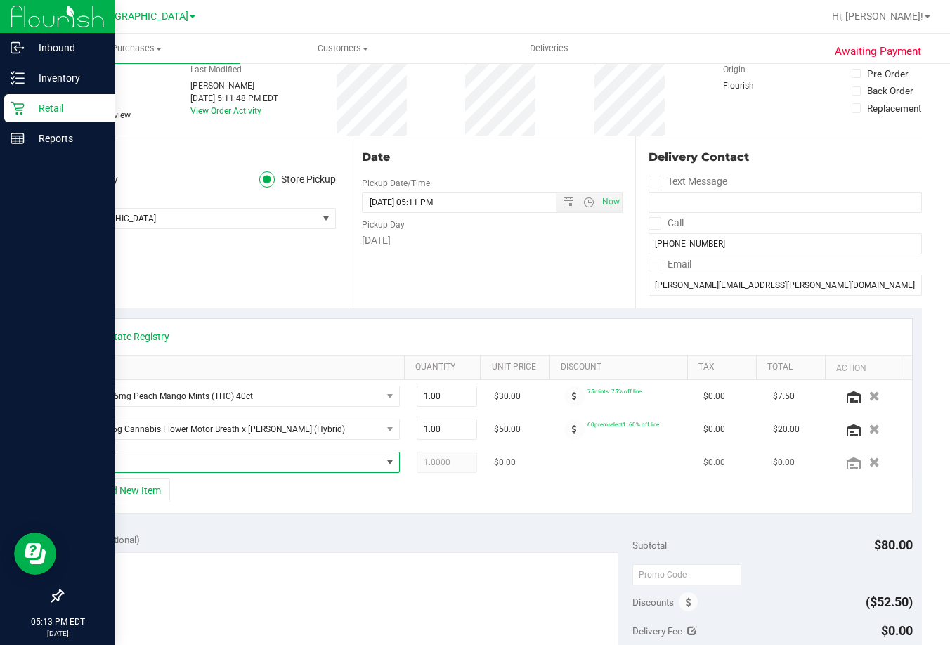
click at [173, 462] on span "NO DATA FOUND" at bounding box center [231, 462] width 300 height 20
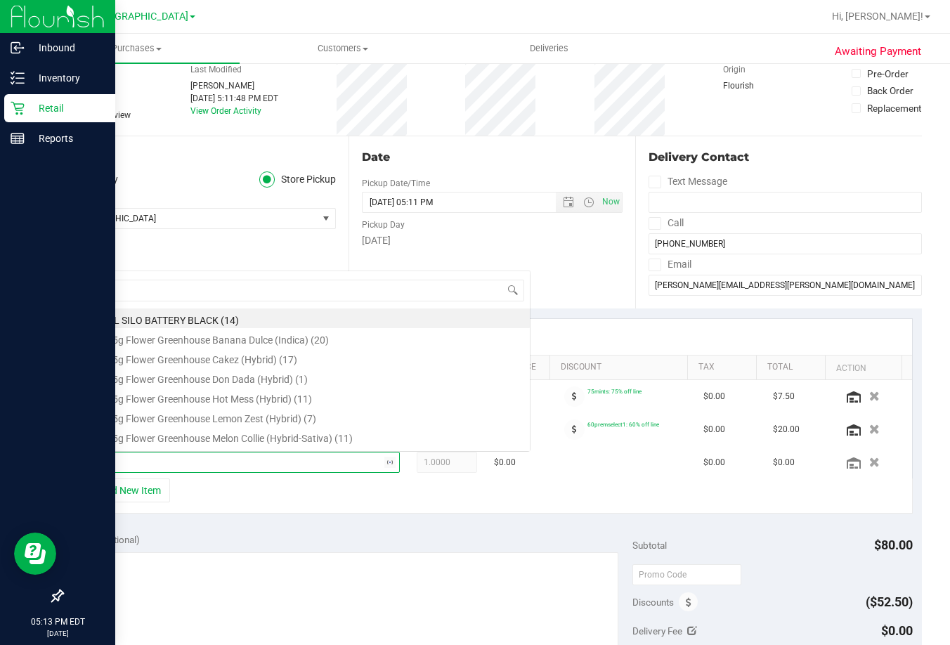
scroll to position [0, 0]
type input "dark"
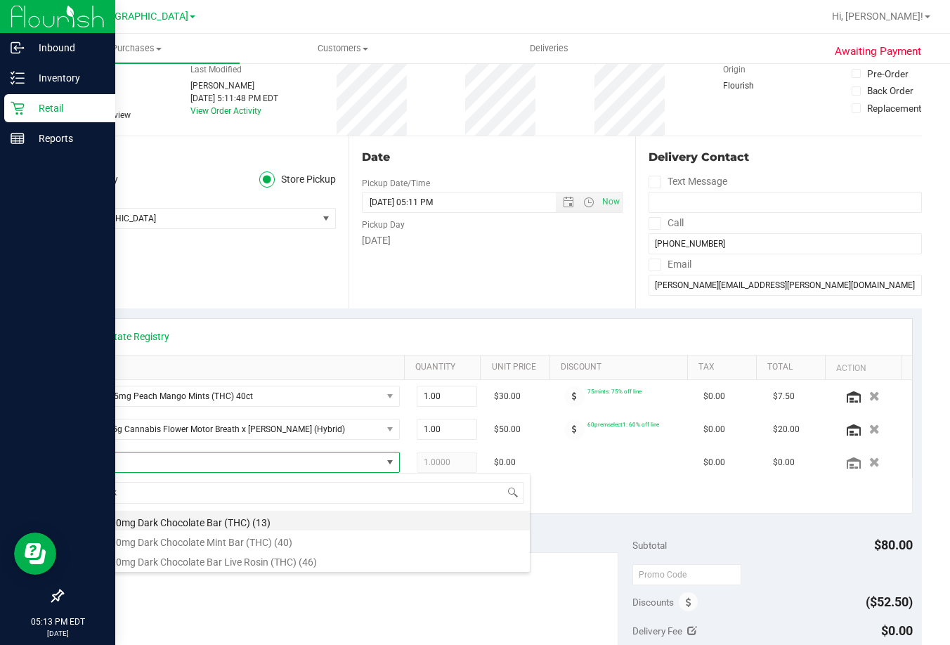
click at [223, 522] on li "HT 100mg Dark Chocolate Bar (THC) (13)" at bounding box center [305, 521] width 448 height 20
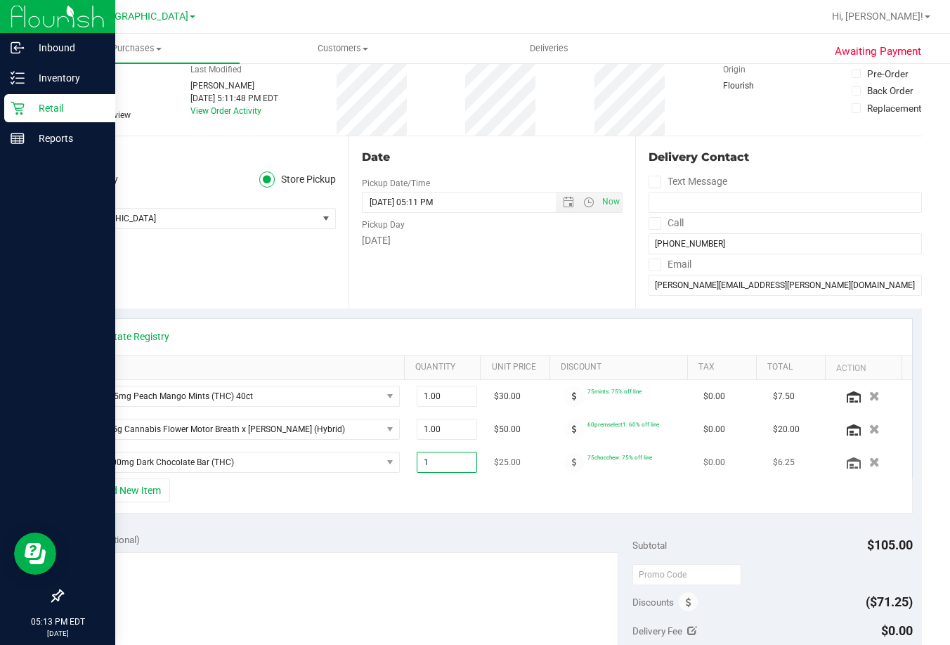
click at [445, 455] on span "1.00 1" at bounding box center [447, 462] width 60 height 21
click at [445, 455] on input "1" at bounding box center [446, 462] width 59 height 20
type input "2"
type input "2.00"
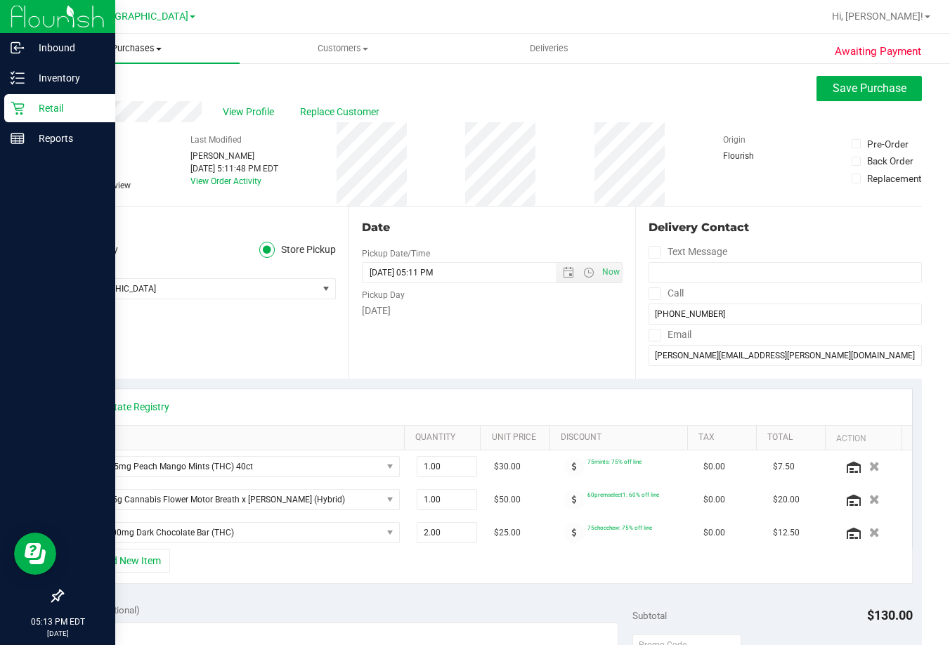
click at [133, 52] on span "Purchases" at bounding box center [137, 48] width 206 height 13
click at [81, 101] on span "Fulfillment" at bounding box center [77, 102] width 87 height 12
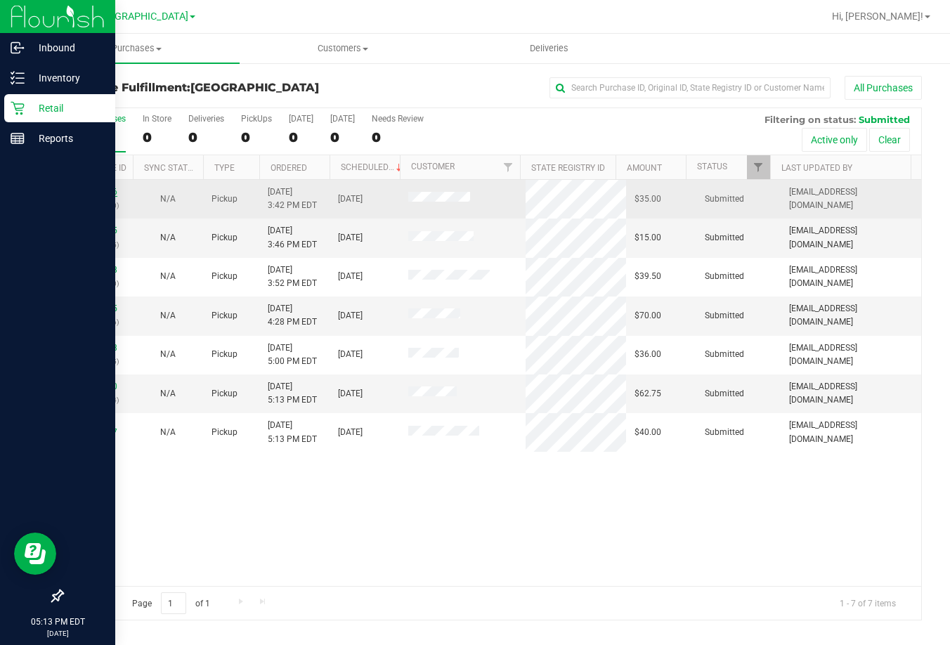
click at [105, 194] on link "11989876" at bounding box center [97, 192] width 39 height 10
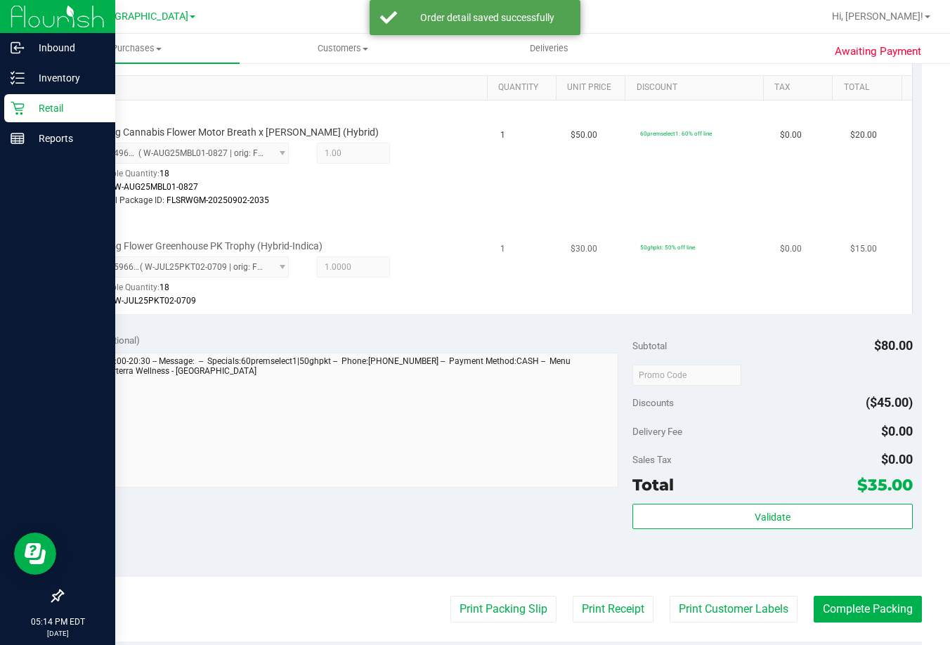
scroll to position [351, 0]
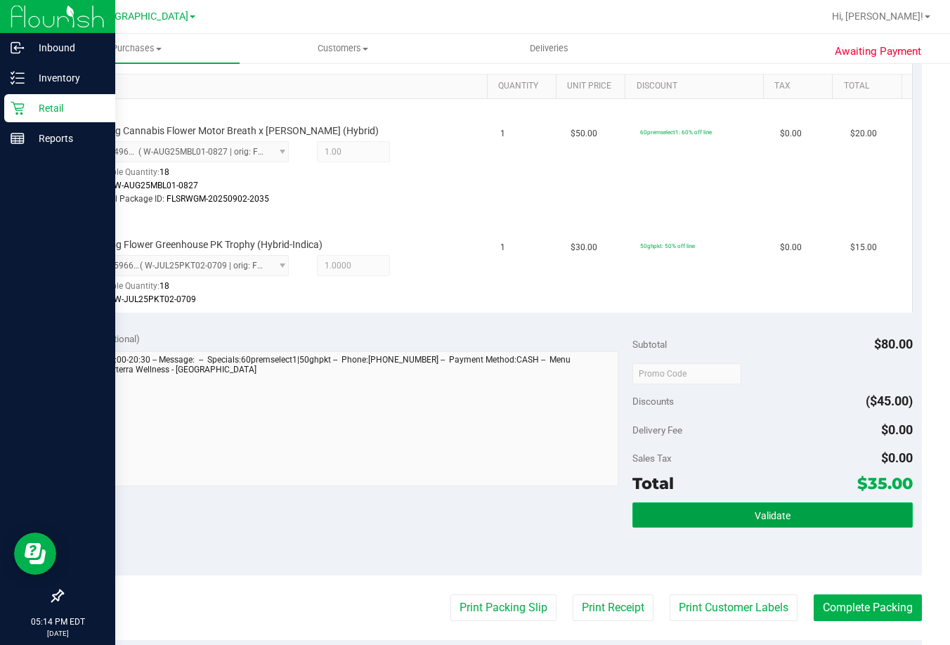
click at [697, 515] on button "Validate" at bounding box center [772, 514] width 280 height 25
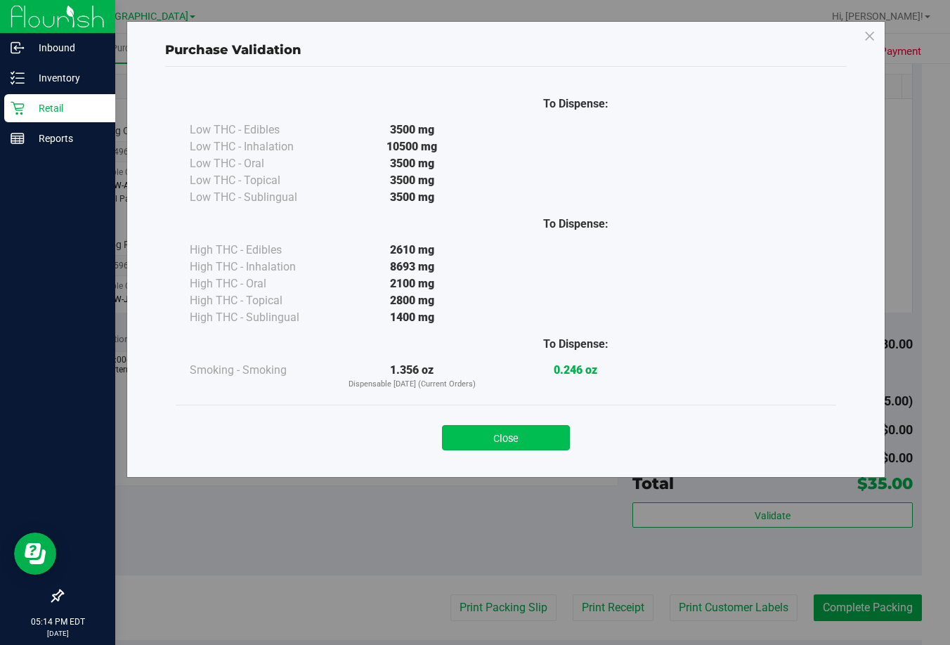
click at [486, 437] on button "Close" at bounding box center [506, 437] width 128 height 25
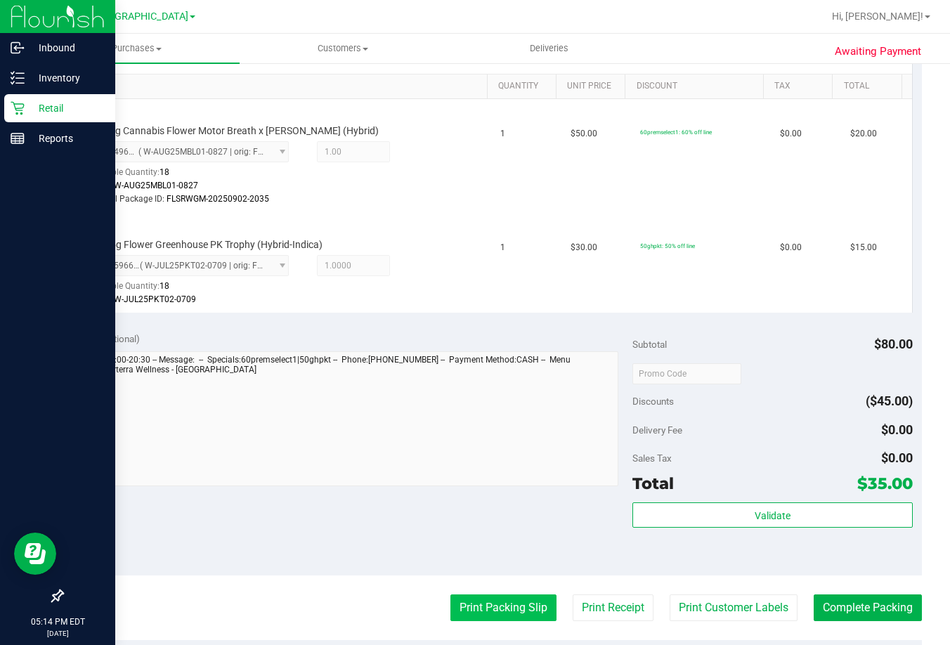
click at [483, 615] on button "Print Packing Slip" at bounding box center [503, 607] width 106 height 27
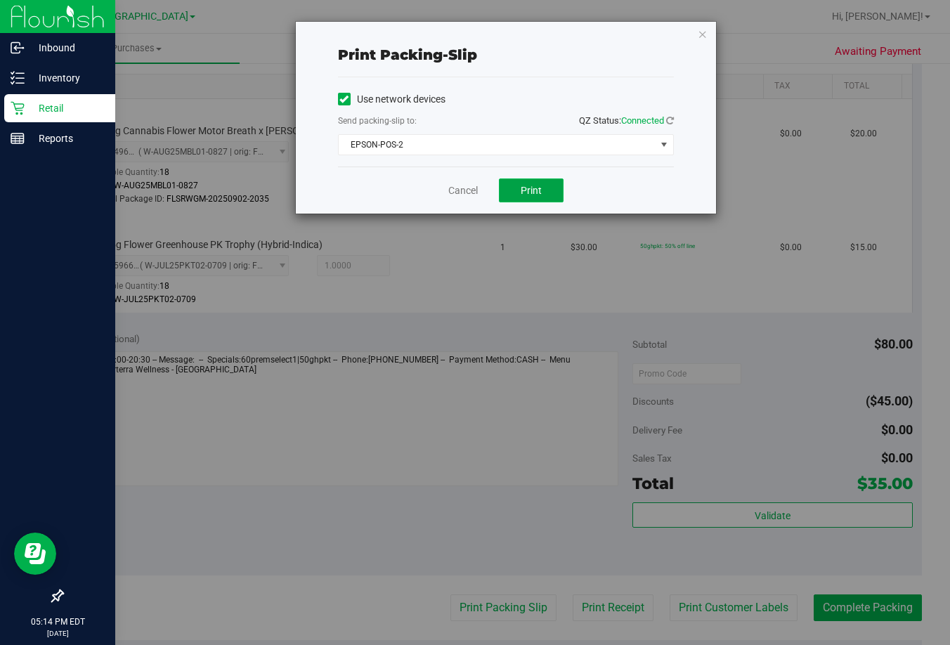
click at [536, 188] on span "Print" at bounding box center [530, 190] width 21 height 11
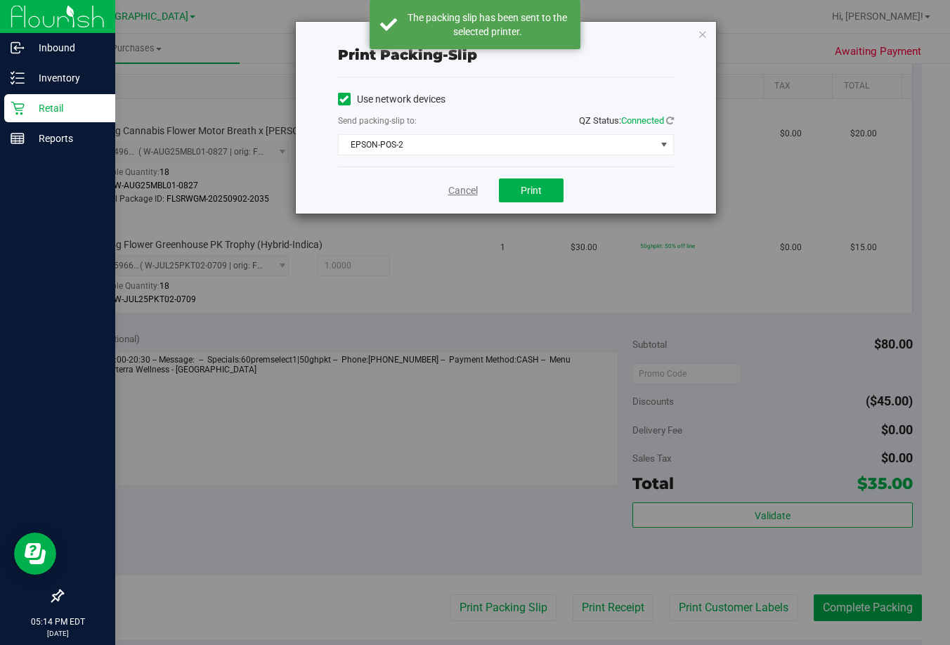
click at [460, 188] on link "Cancel" at bounding box center [462, 190] width 29 height 15
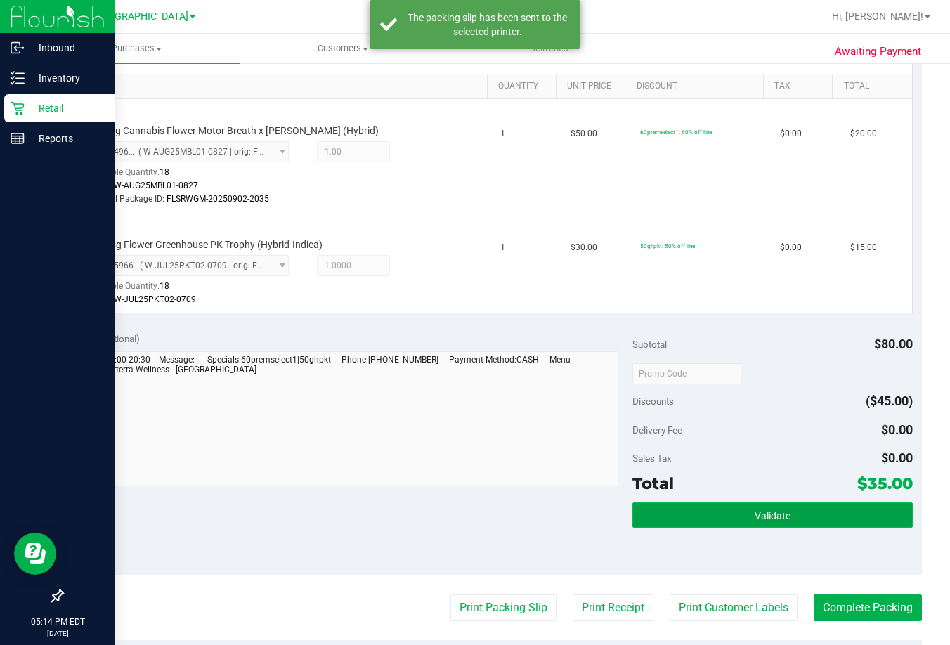
click at [817, 517] on button "Validate" at bounding box center [772, 514] width 280 height 25
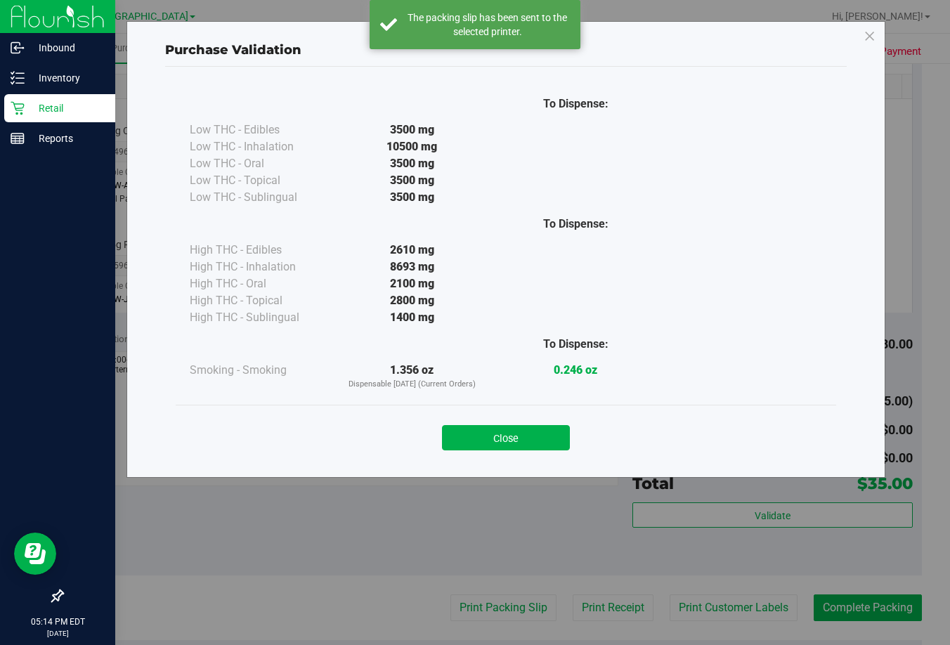
click at [504, 438] on button "Close" at bounding box center [506, 437] width 128 height 25
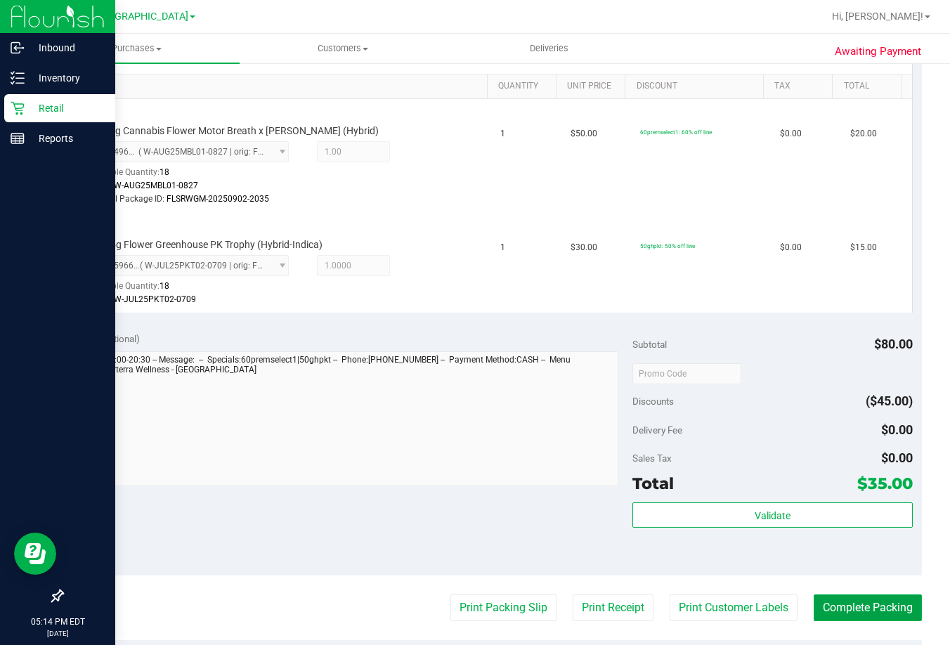
drag, startPoint x: 851, startPoint y: 605, endPoint x: 947, endPoint y: 499, distance: 143.2
click at [867, 600] on button "Complete Packing" at bounding box center [867, 607] width 108 height 27
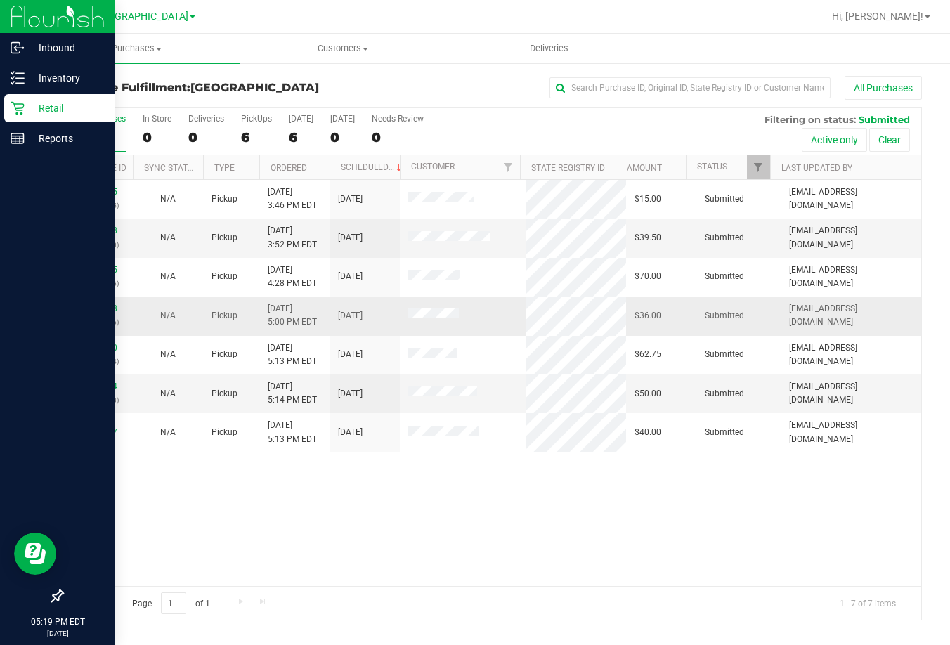
click at [98, 312] on link "11990538" at bounding box center [97, 308] width 39 height 10
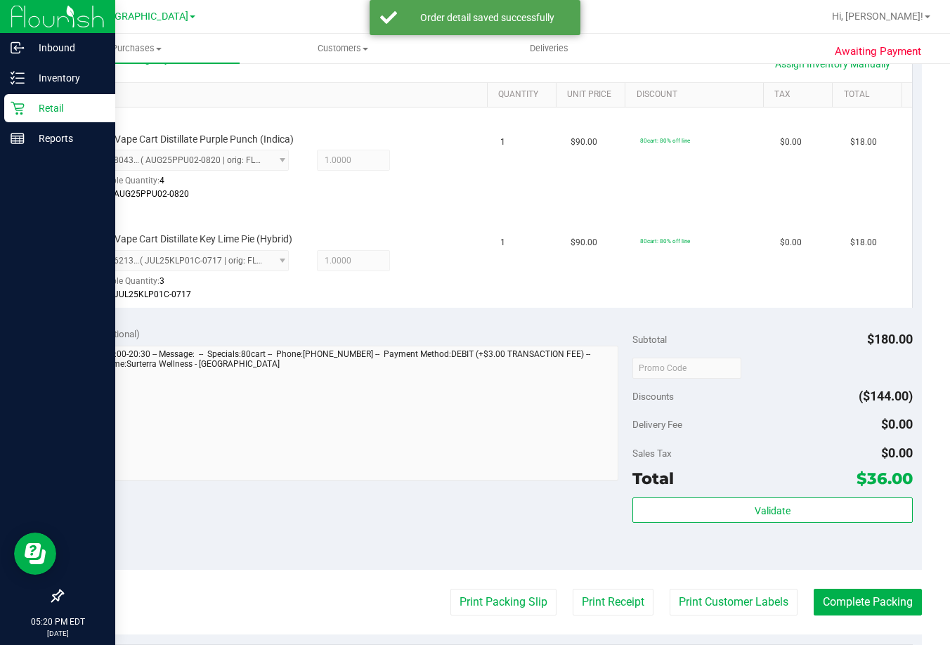
scroll to position [351, 0]
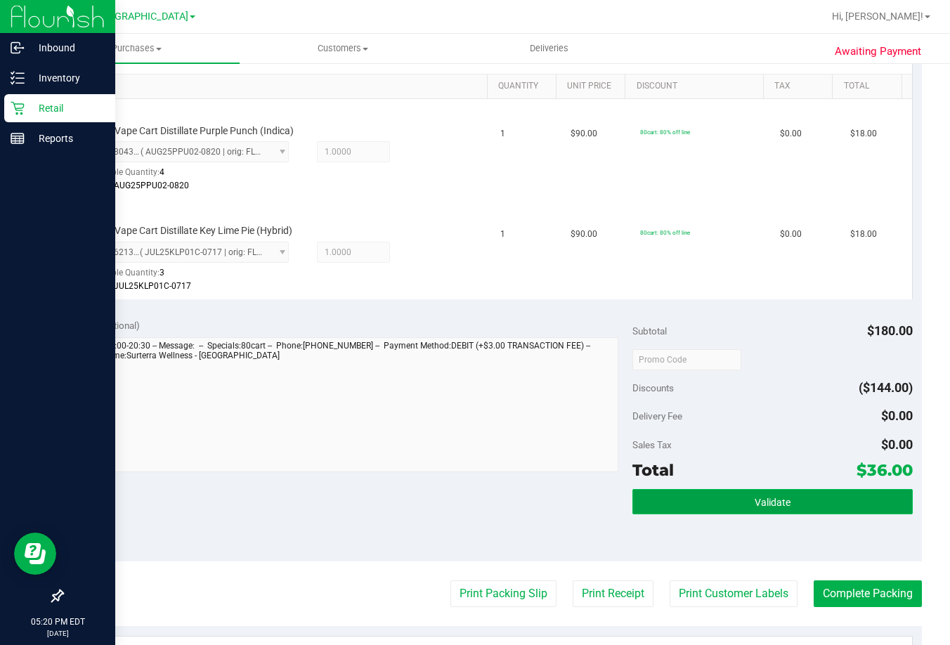
click at [789, 495] on button "Validate" at bounding box center [772, 501] width 280 height 25
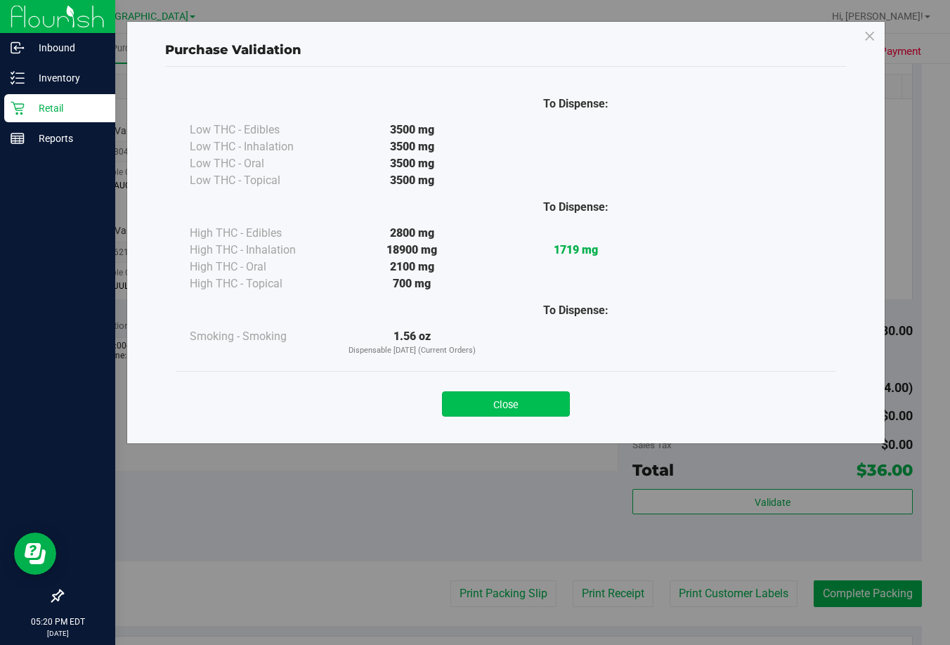
click at [520, 400] on button "Close" at bounding box center [506, 403] width 128 height 25
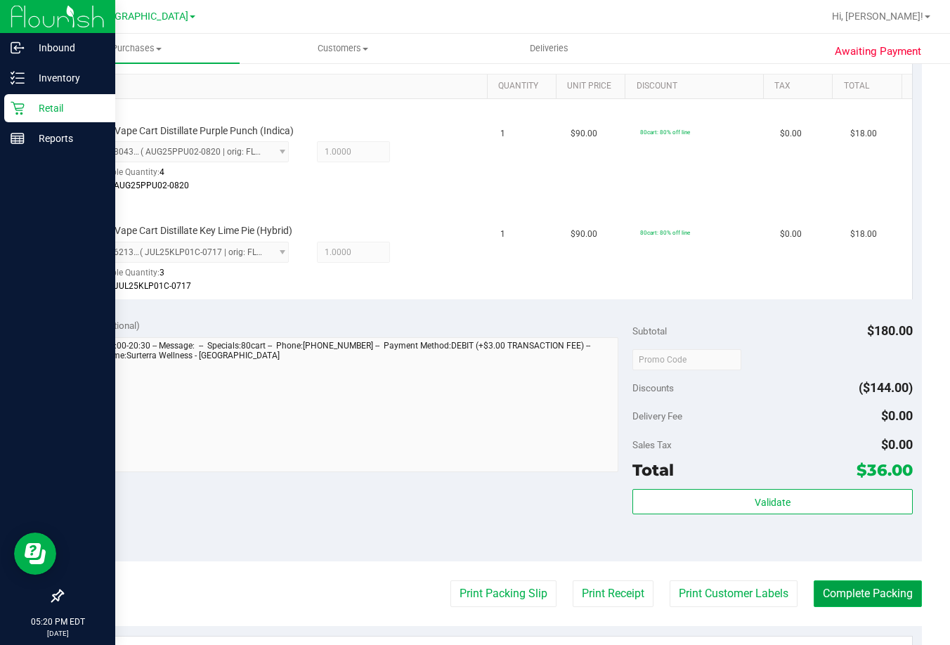
click at [861, 591] on button "Complete Packing" at bounding box center [867, 593] width 108 height 27
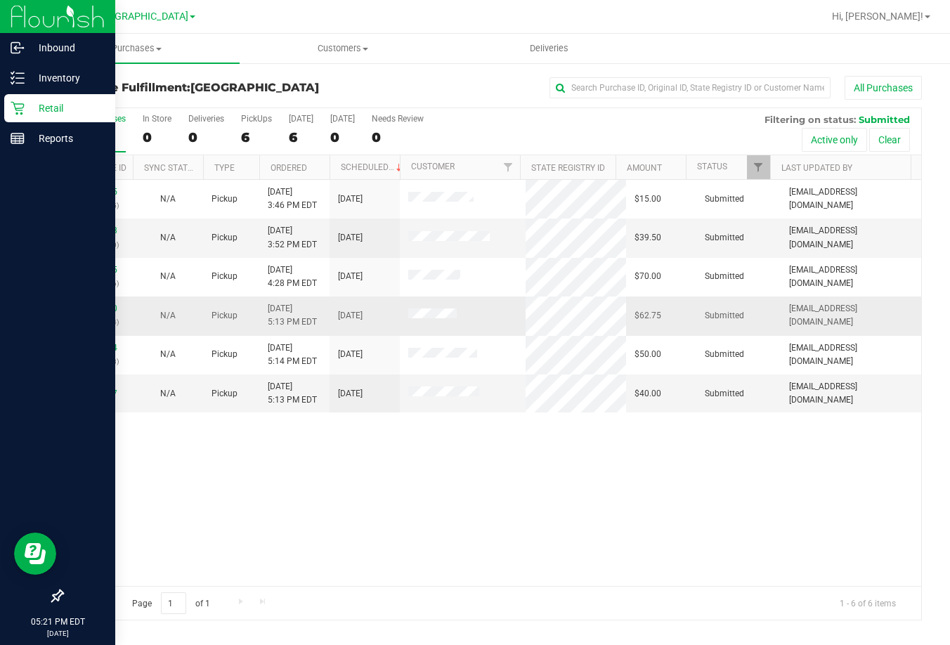
click at [120, 308] on div "11990640 (326812714)" at bounding box center [97, 315] width 53 height 27
click at [111, 308] on link "11990640" at bounding box center [97, 308] width 39 height 10
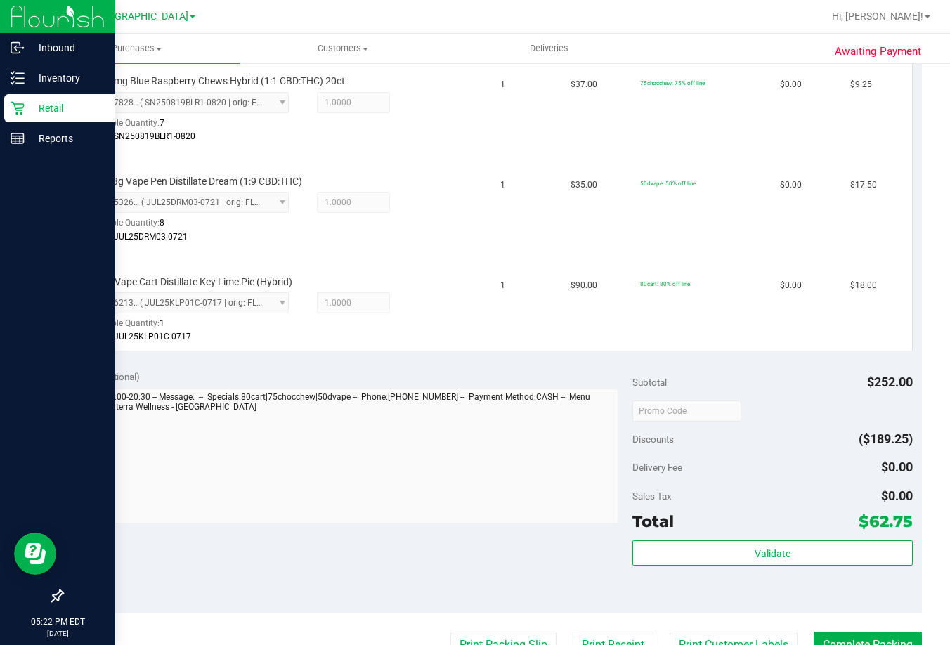
scroll to position [562, 0]
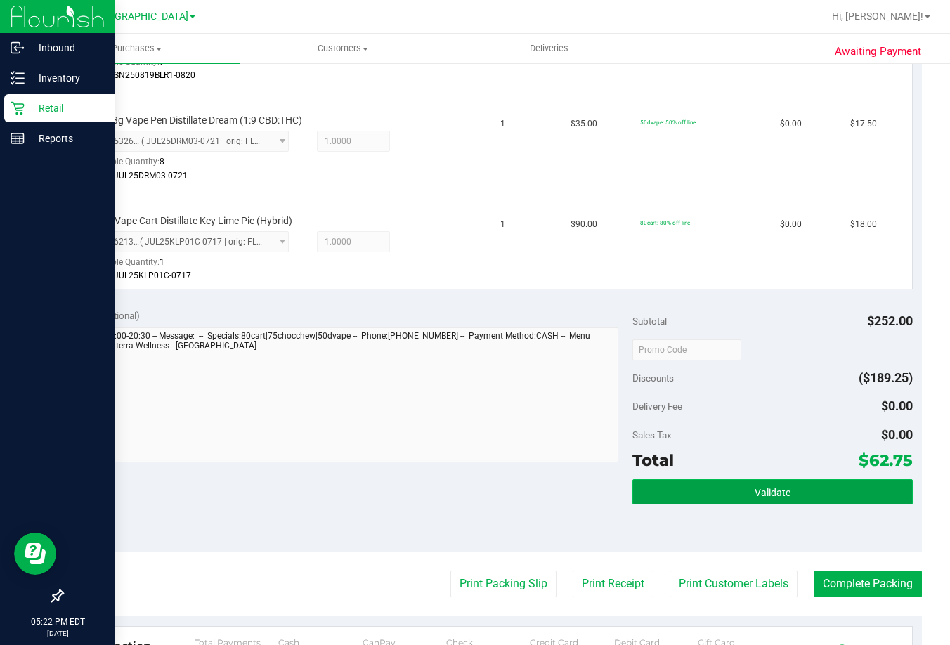
click at [716, 487] on button "Validate" at bounding box center [772, 491] width 280 height 25
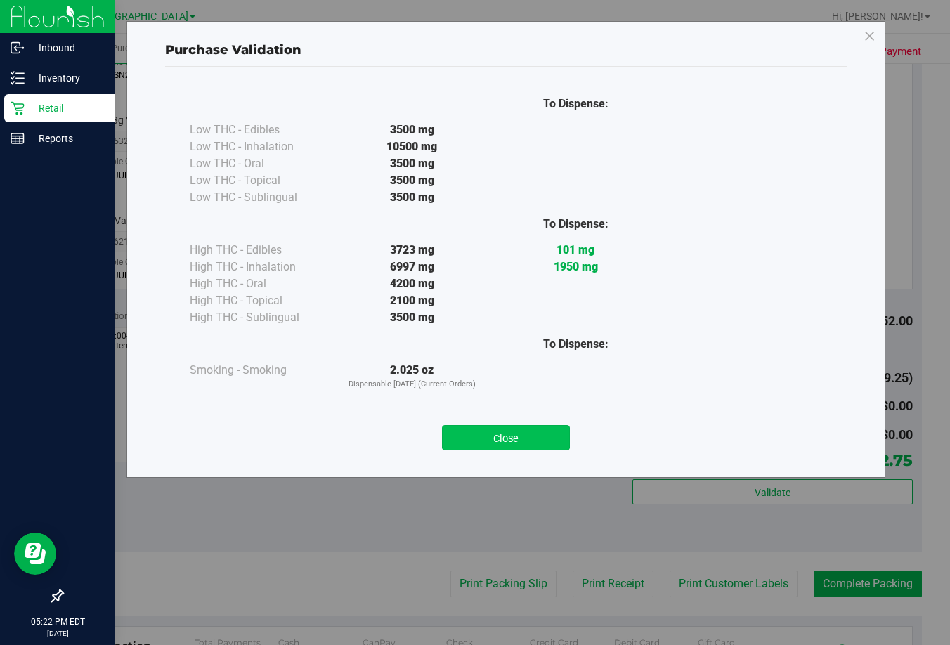
click at [536, 436] on button "Close" at bounding box center [506, 437] width 128 height 25
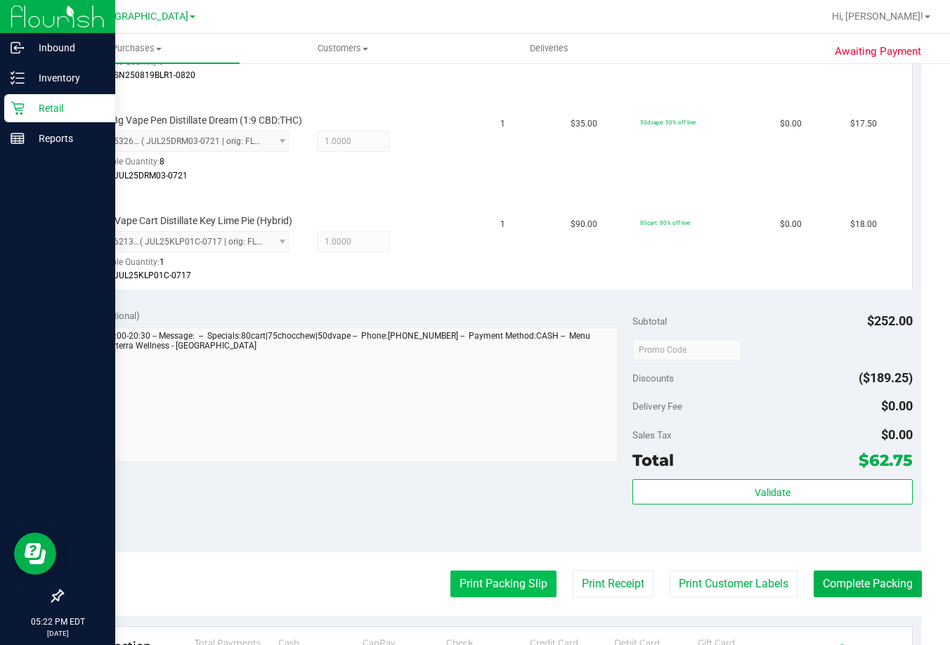
click at [497, 588] on button "Print Packing Slip" at bounding box center [503, 583] width 106 height 27
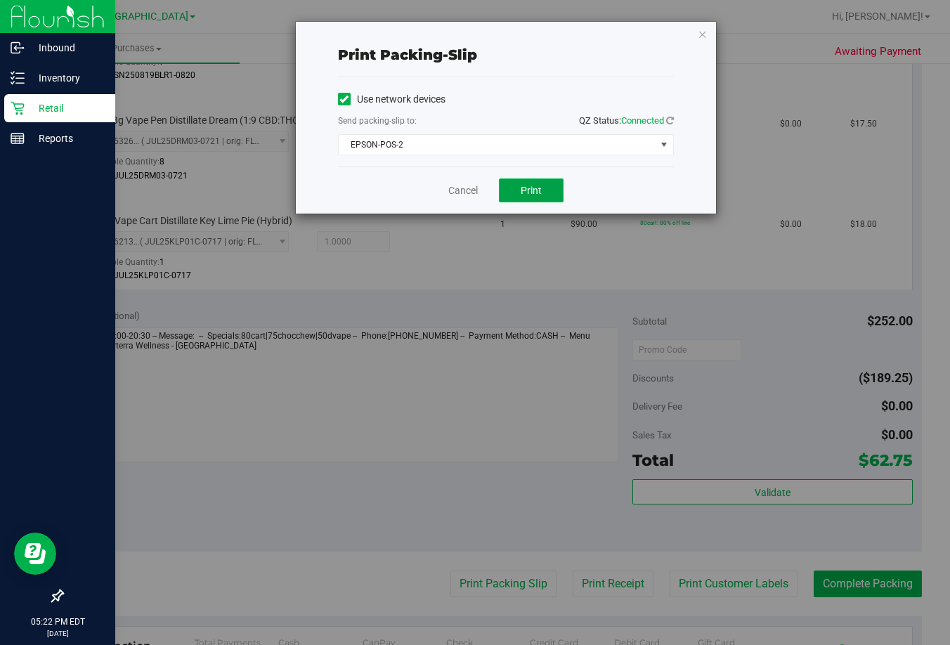
click at [526, 194] on span "Print" at bounding box center [530, 190] width 21 height 11
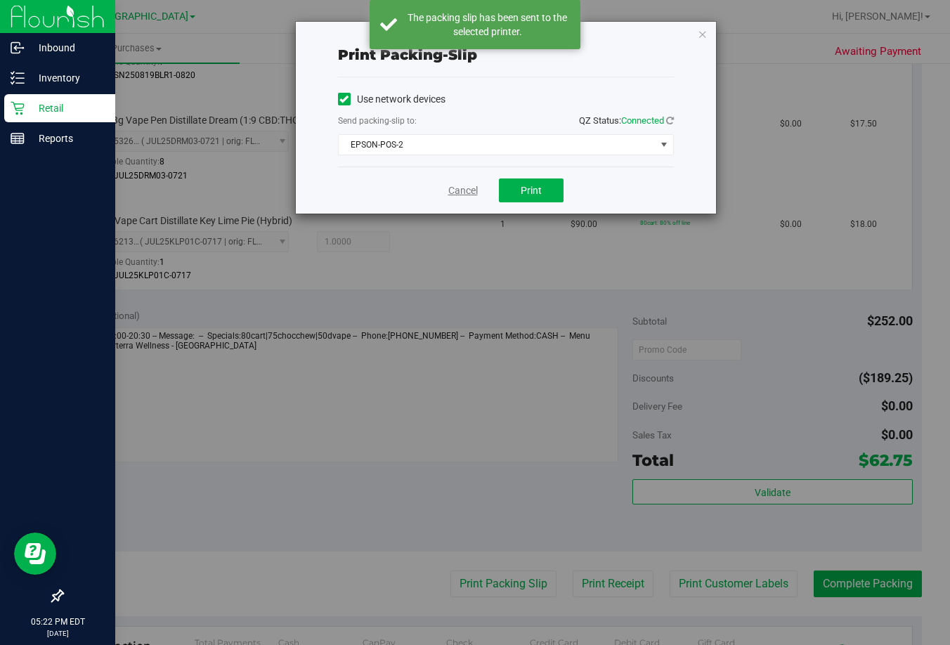
click at [466, 194] on link "Cancel" at bounding box center [462, 190] width 29 height 15
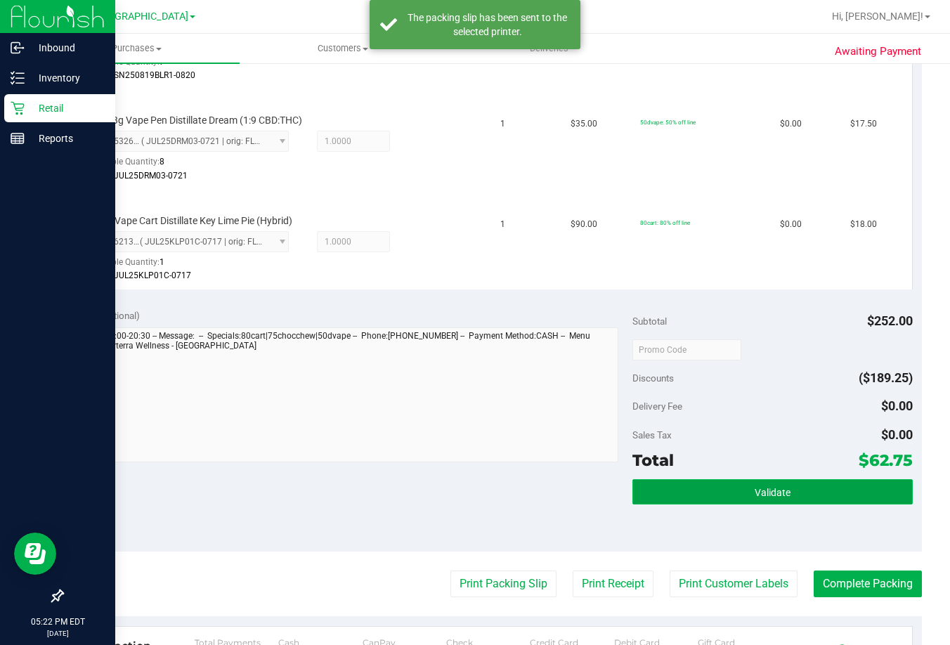
click at [753, 483] on button "Validate" at bounding box center [772, 491] width 280 height 25
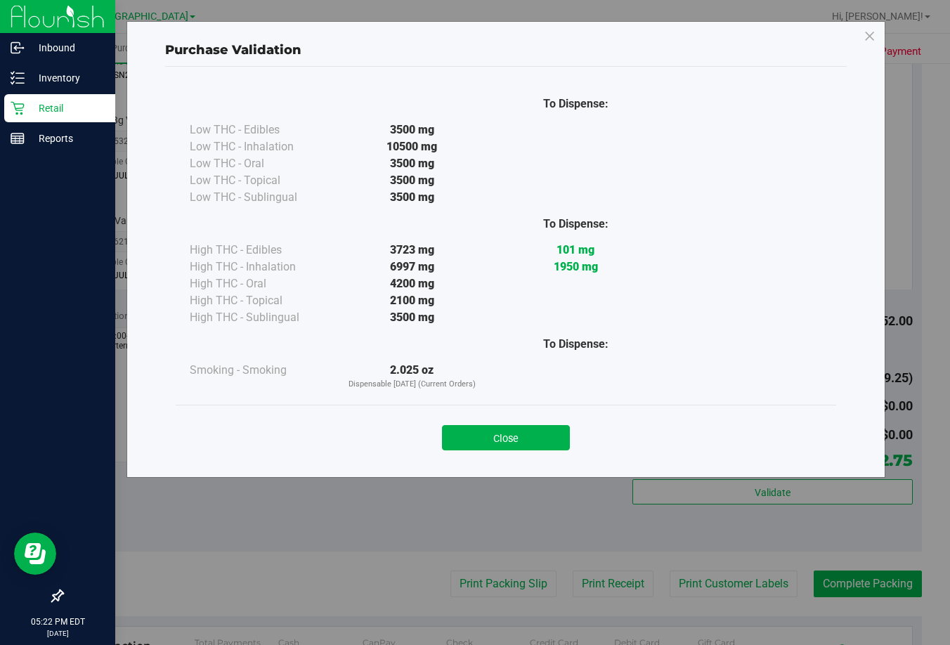
click at [535, 431] on button "Close" at bounding box center [506, 437] width 128 height 25
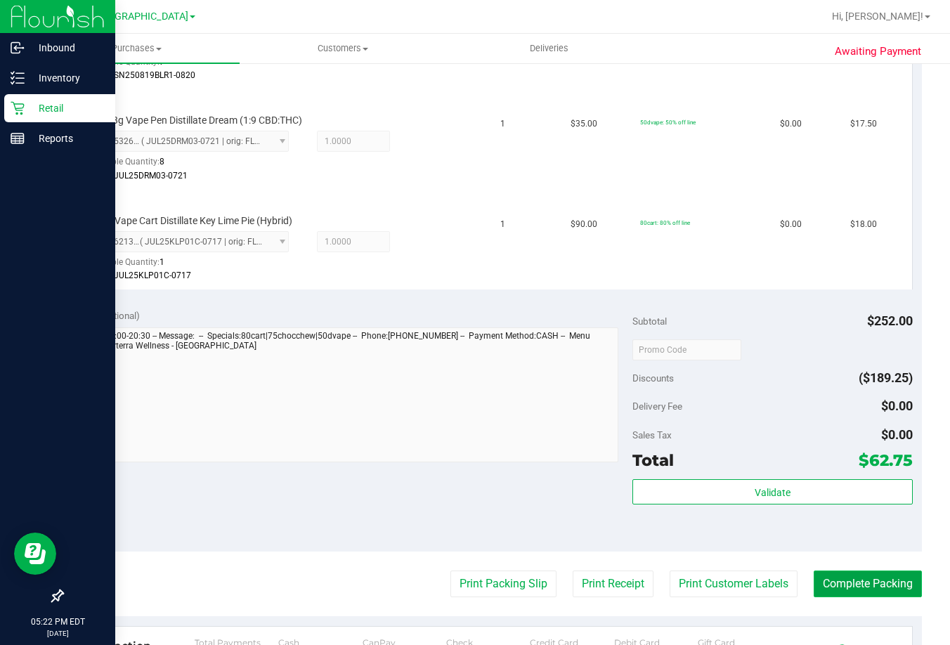
click at [851, 577] on button "Complete Packing" at bounding box center [867, 583] width 108 height 27
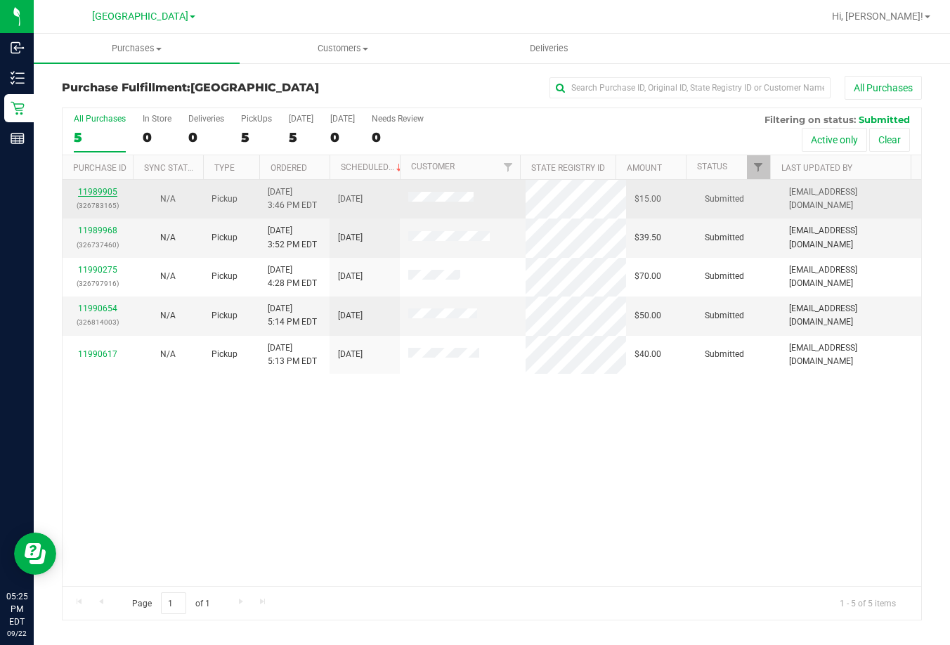
click at [103, 191] on link "11989905" at bounding box center [97, 192] width 39 height 10
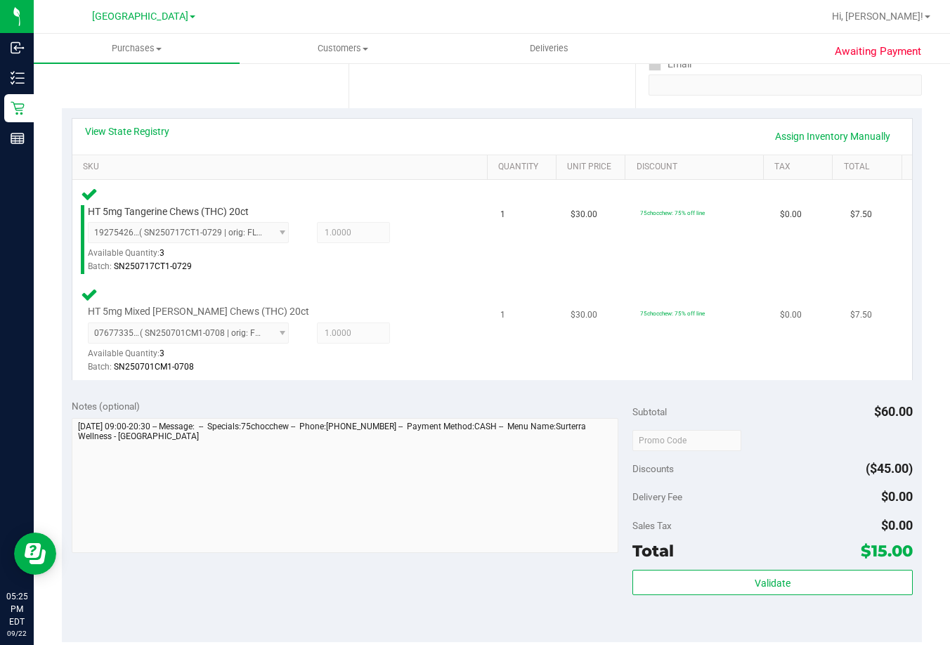
scroll to position [281, 0]
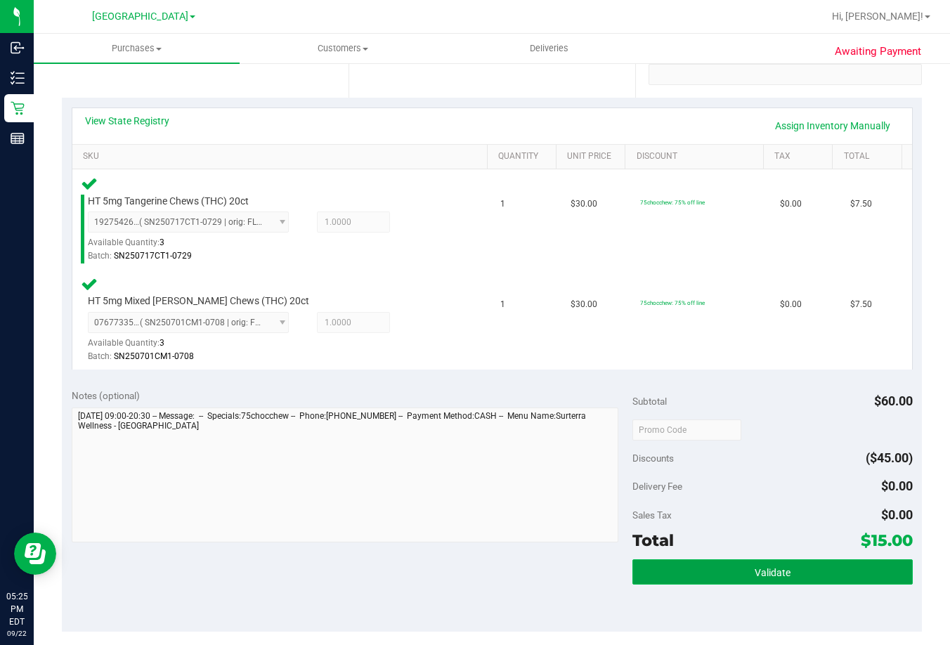
click at [707, 573] on button "Validate" at bounding box center [772, 571] width 280 height 25
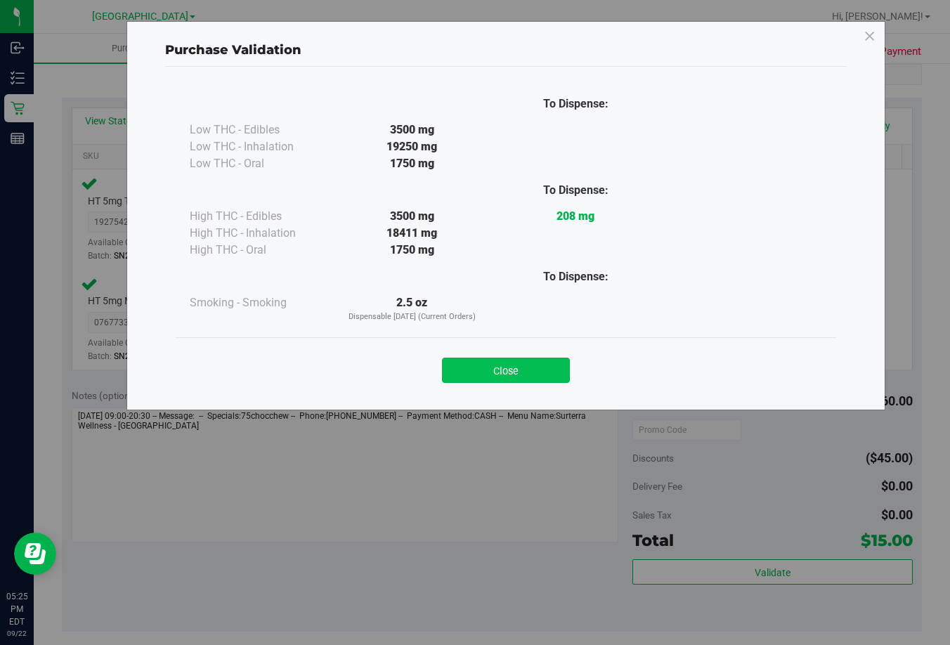
click at [543, 359] on button "Close" at bounding box center [506, 370] width 128 height 25
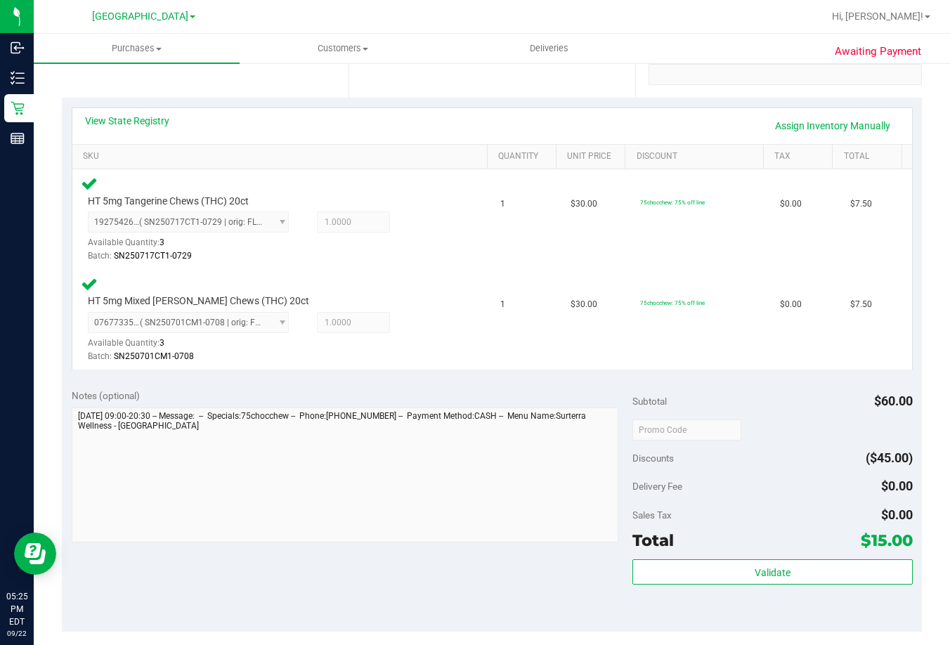
scroll to position [562, 0]
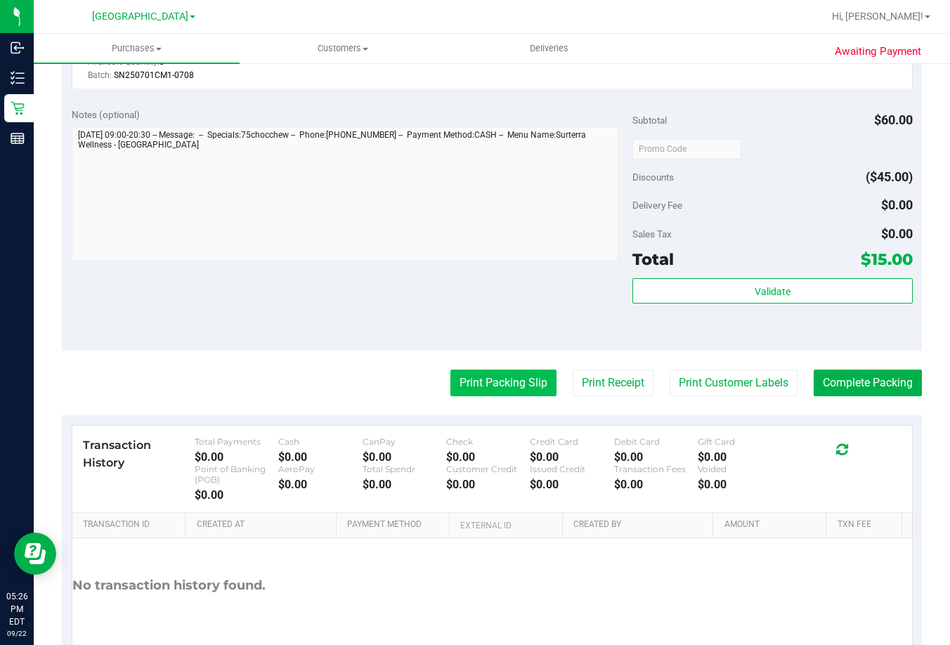
click at [483, 388] on button "Print Packing Slip" at bounding box center [503, 382] width 106 height 27
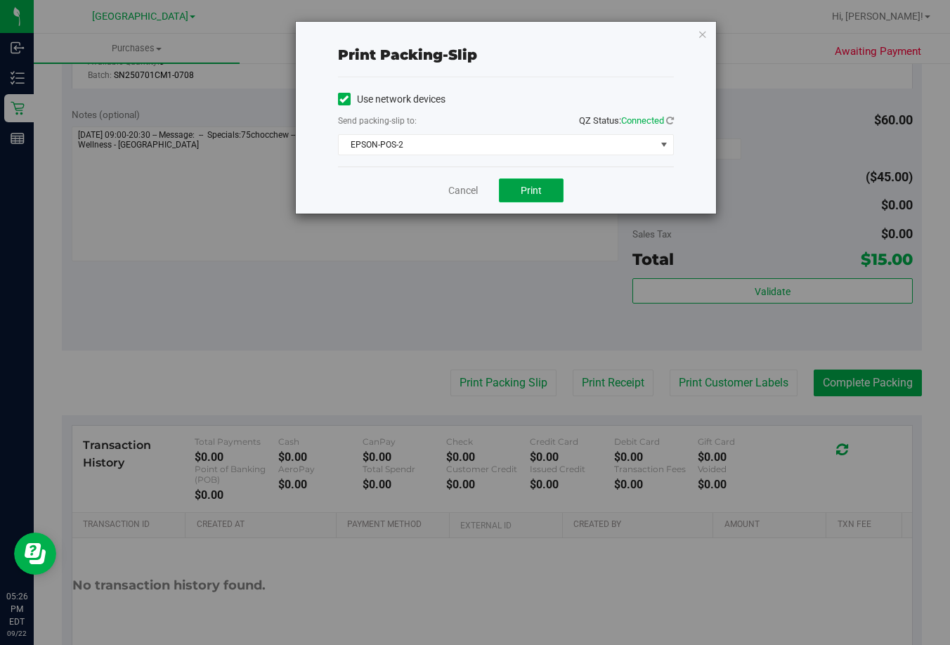
click at [540, 187] on span "Print" at bounding box center [530, 190] width 21 height 11
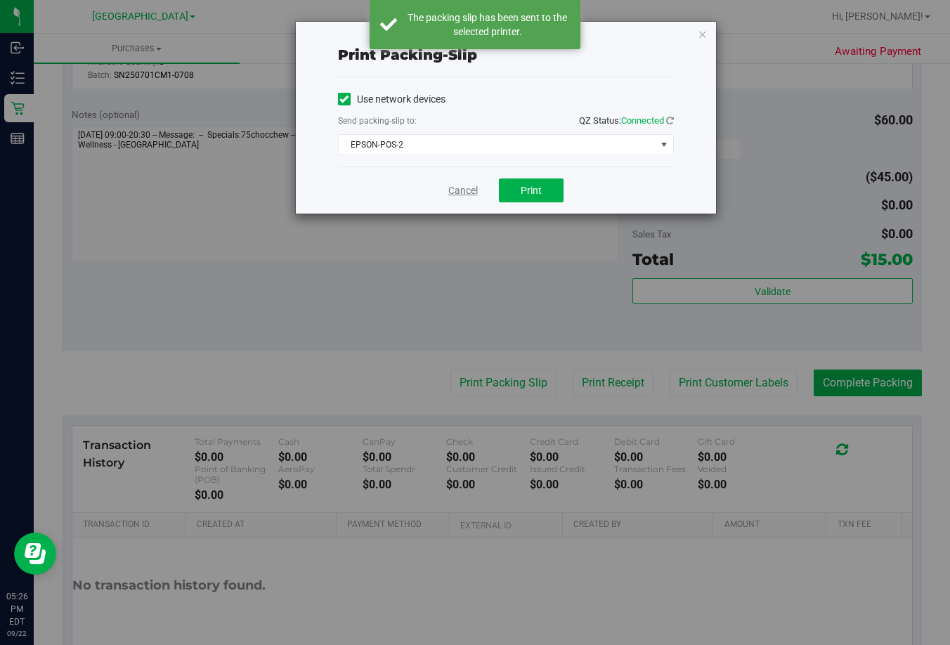
click at [456, 188] on link "Cancel" at bounding box center [462, 190] width 29 height 15
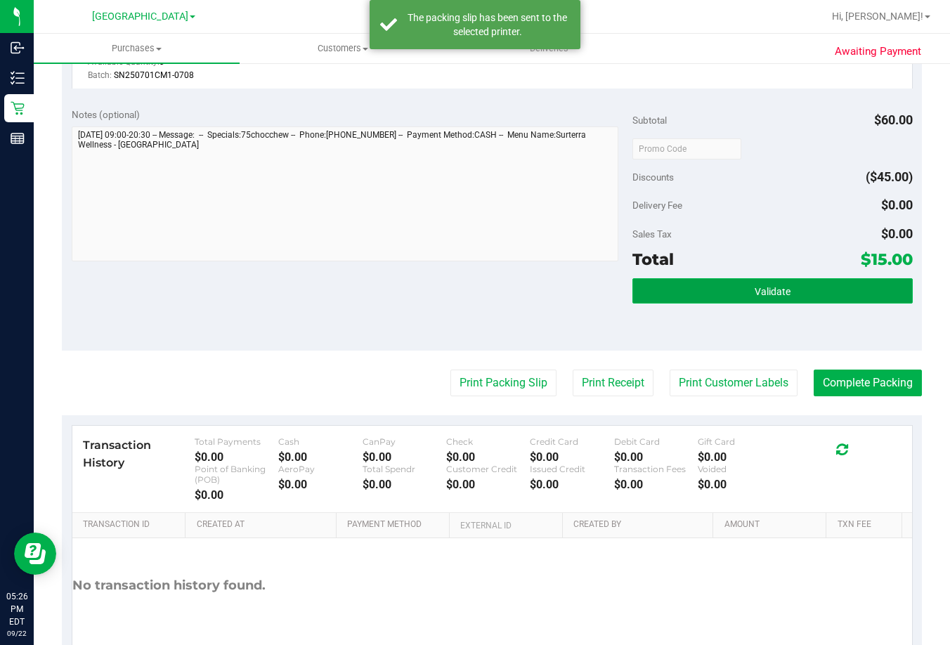
click at [726, 284] on button "Validate" at bounding box center [772, 290] width 280 height 25
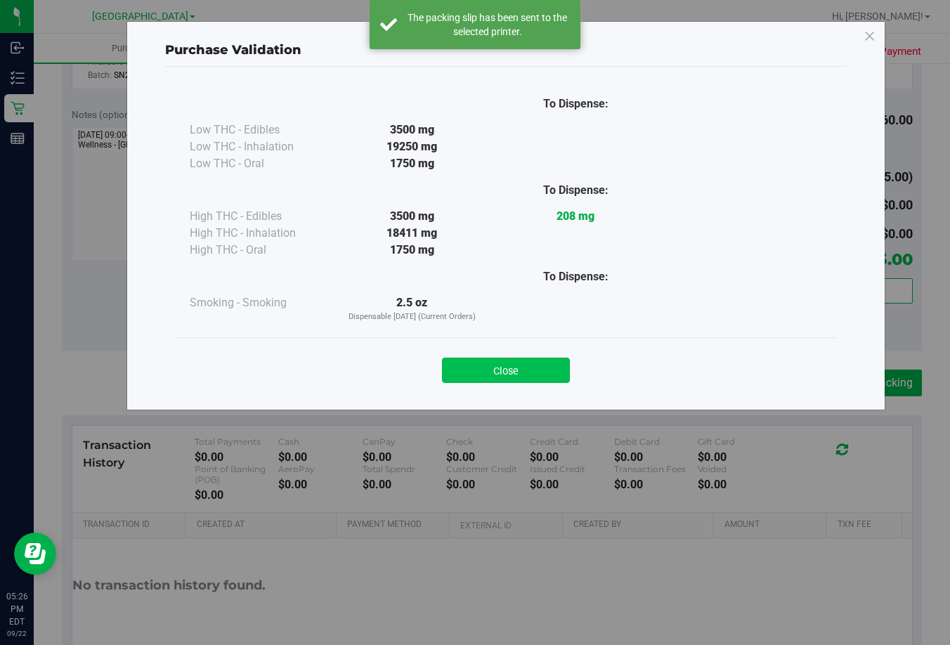
click at [509, 369] on button "Close" at bounding box center [506, 370] width 128 height 25
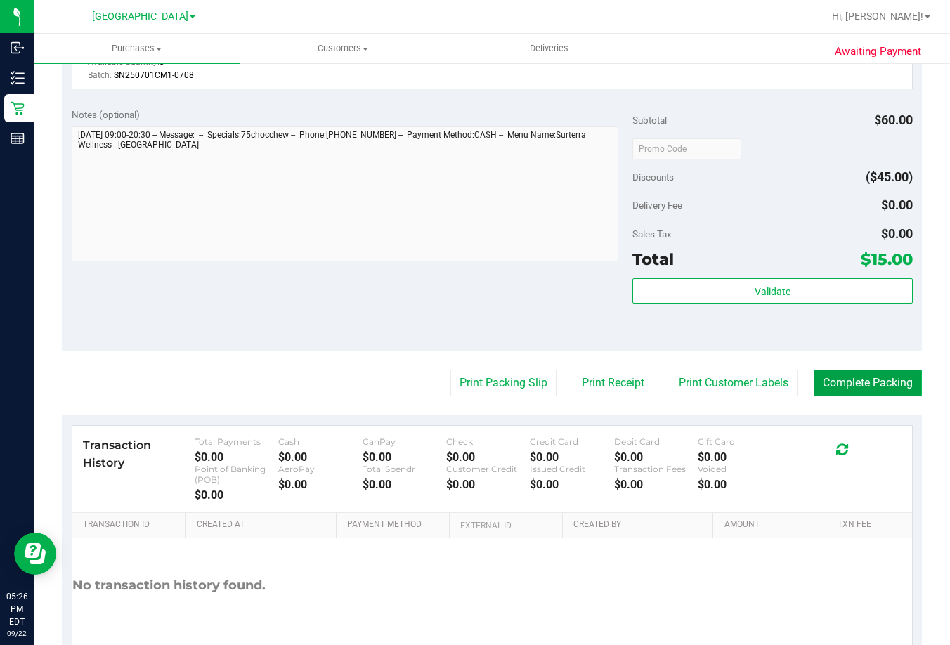
click at [876, 383] on button "Complete Packing" at bounding box center [867, 382] width 108 height 27
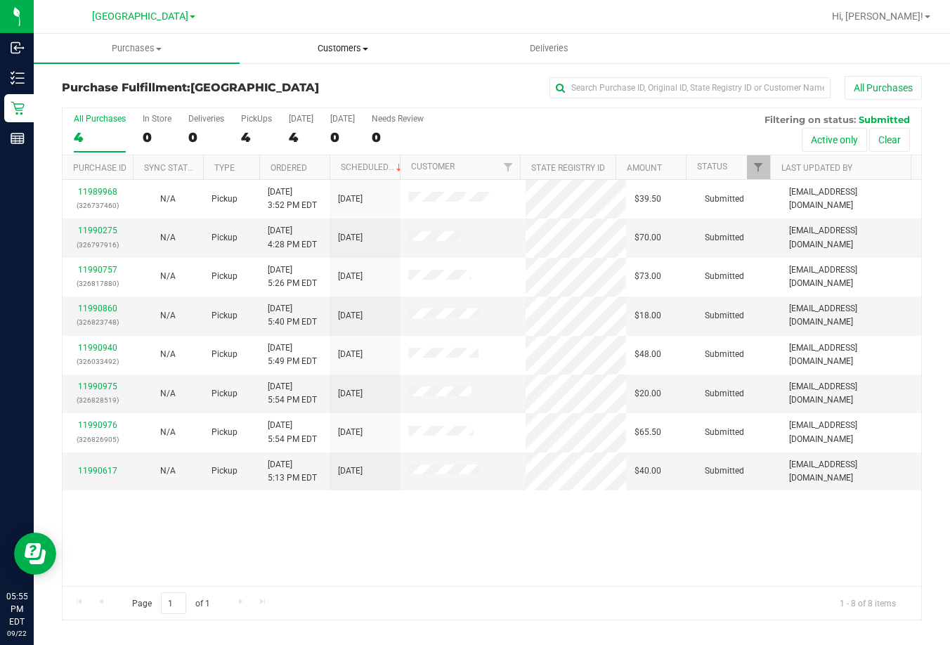
click at [347, 47] on span "Customers" at bounding box center [342, 48] width 204 height 13
click at [333, 86] on span "All customers" at bounding box center [290, 85] width 101 height 12
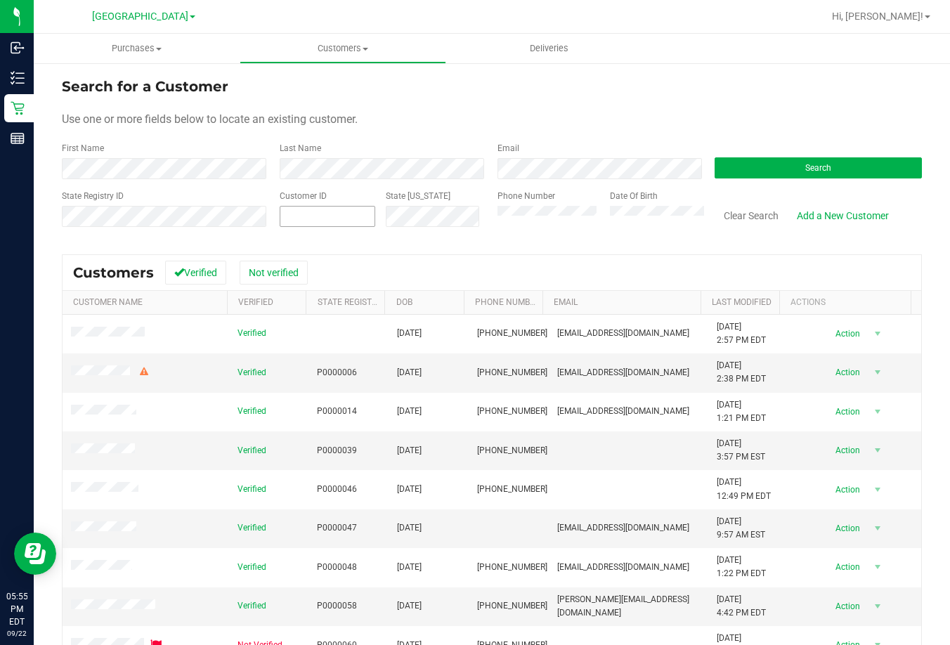
click at [327, 216] on span at bounding box center [328, 216] width 96 height 21
type input "1496748"
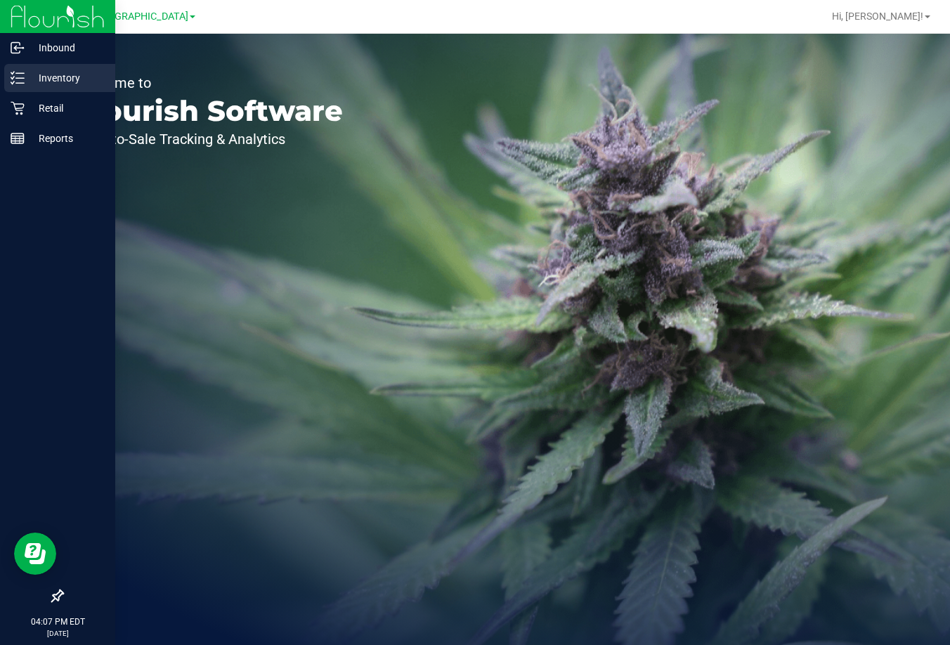
click at [28, 73] on p "Inventory" at bounding box center [67, 78] width 84 height 17
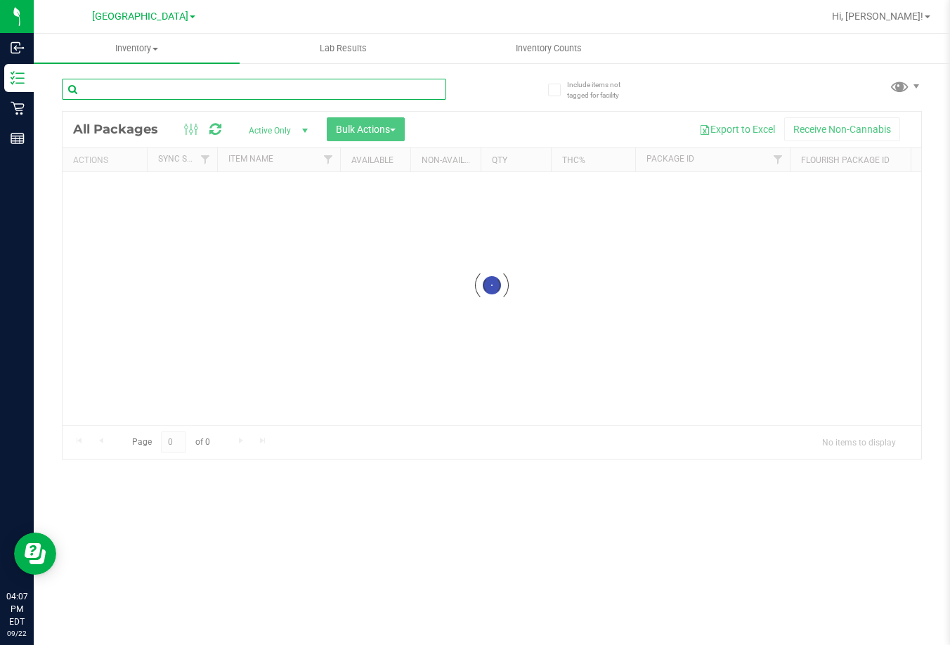
click at [208, 88] on input "text" at bounding box center [254, 89] width 384 height 21
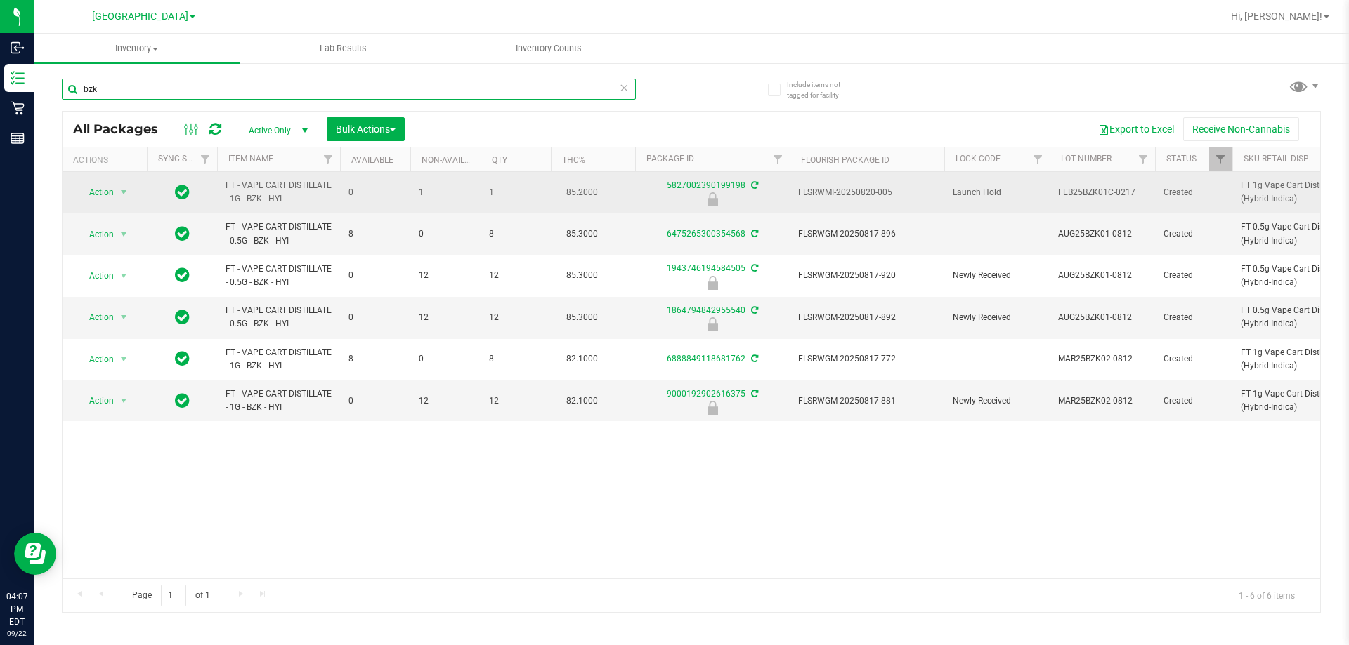
type input "bzk"
click at [857, 191] on span "FLSRWMI-20250820-005" at bounding box center [867, 192] width 138 height 13
click at [102, 193] on span "Action" at bounding box center [96, 193] width 38 height 20
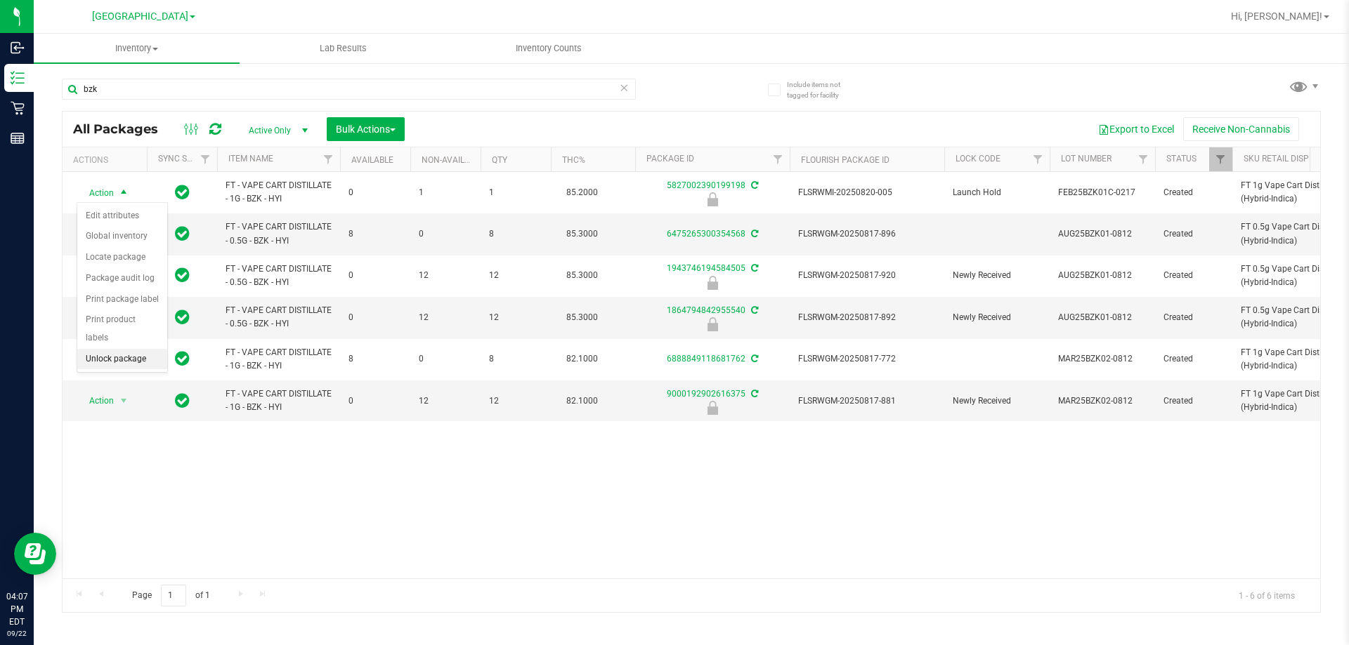
click at [108, 349] on li "Unlock package" at bounding box center [122, 359] width 90 height 21
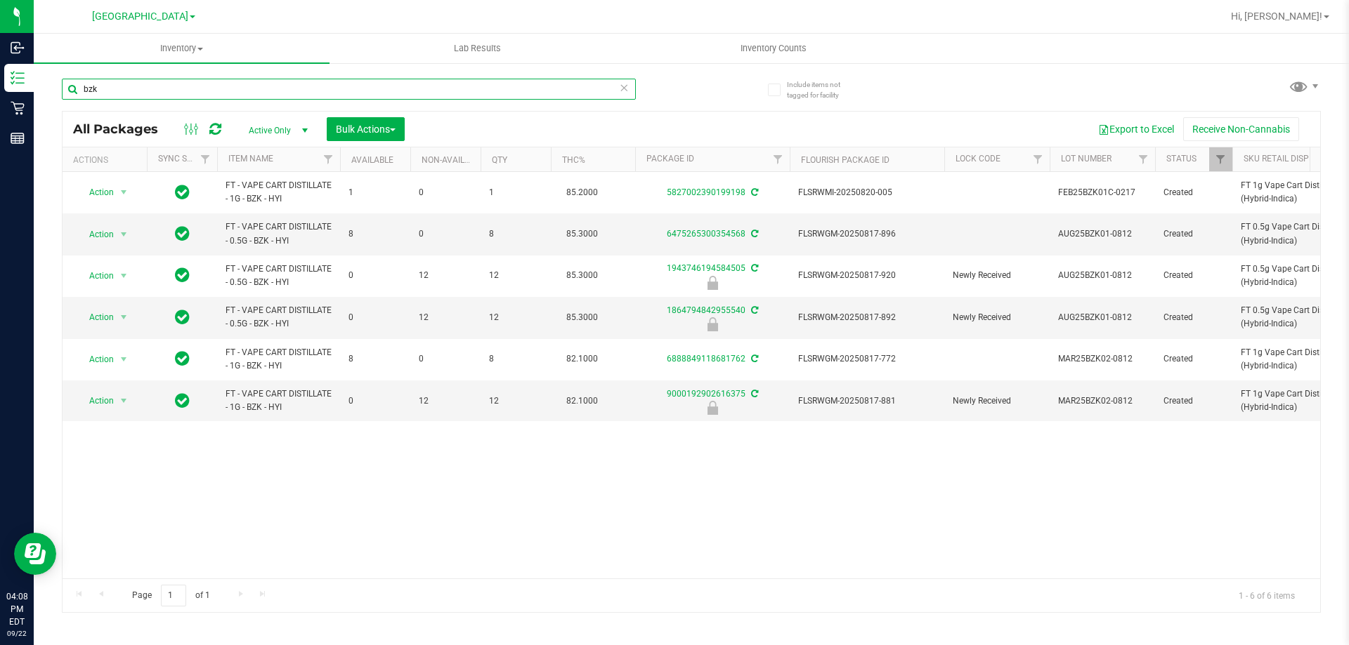
click at [262, 98] on input "bzk" at bounding box center [349, 89] width 574 height 21
type input "sbc"
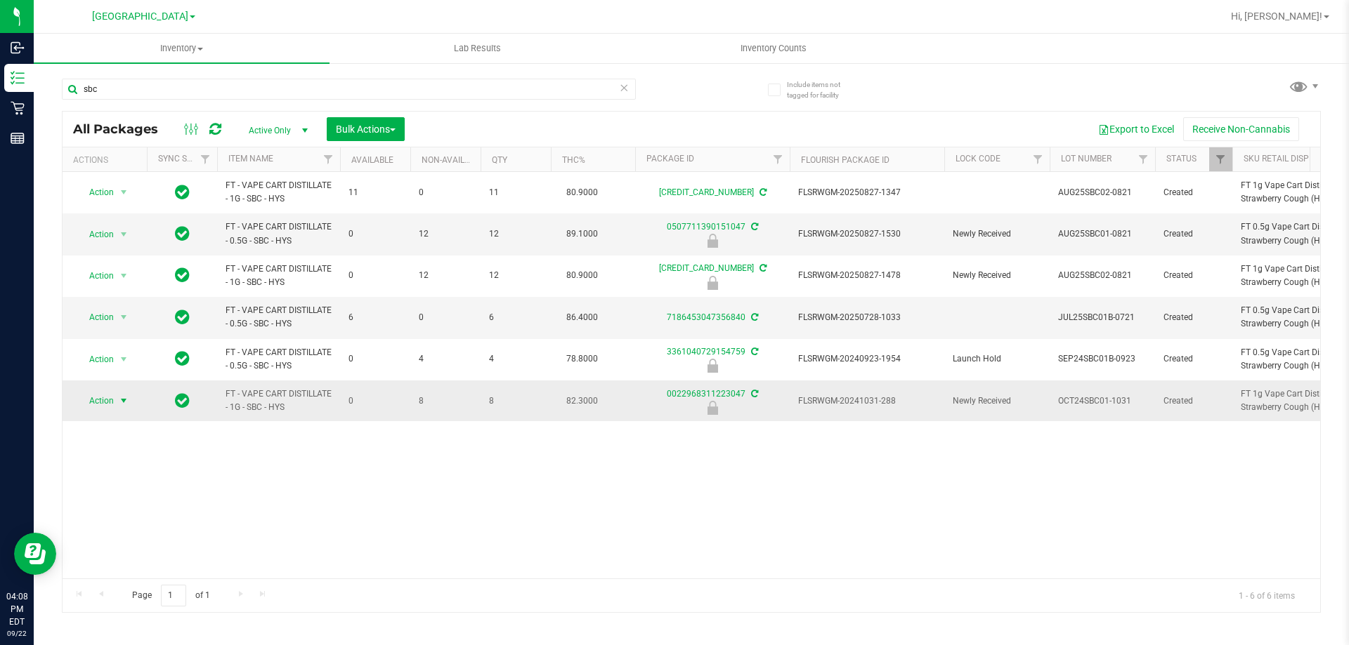
click at [107, 402] on span "Action" at bounding box center [96, 401] width 38 height 20
click at [133, 558] on li "Unlock package" at bounding box center [122, 568] width 90 height 21
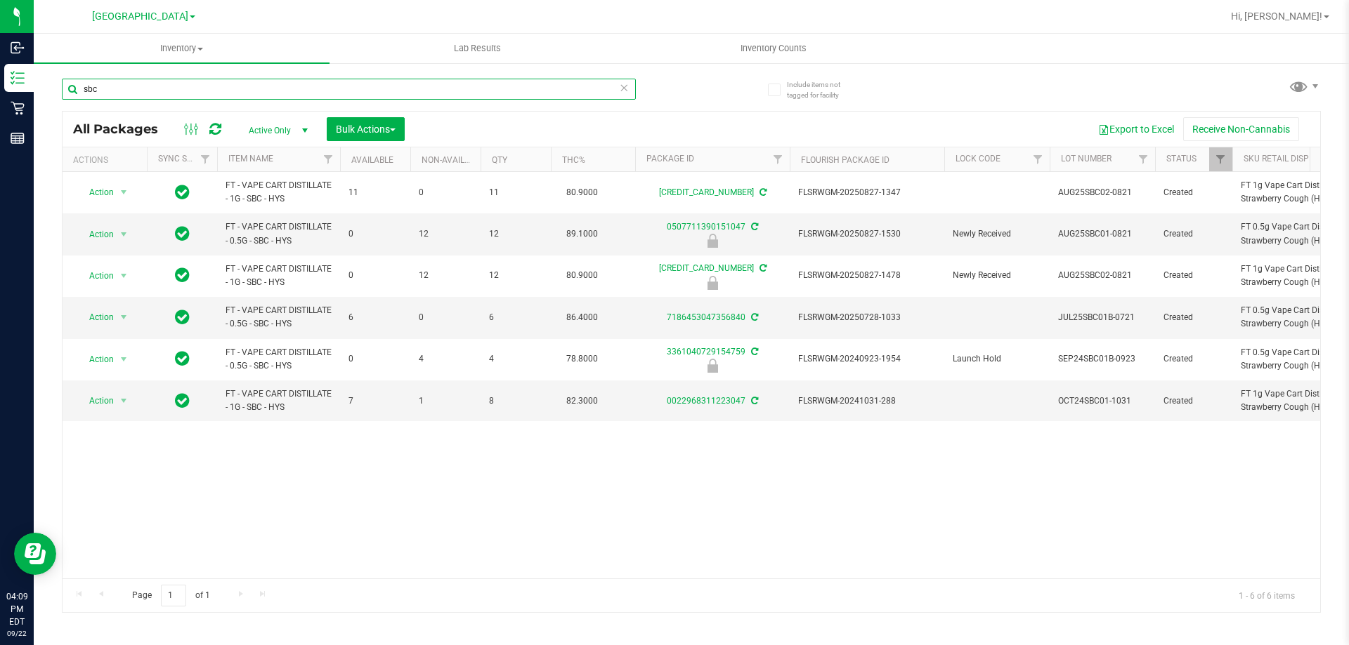
click at [350, 96] on input "sbc" at bounding box center [349, 89] width 574 height 21
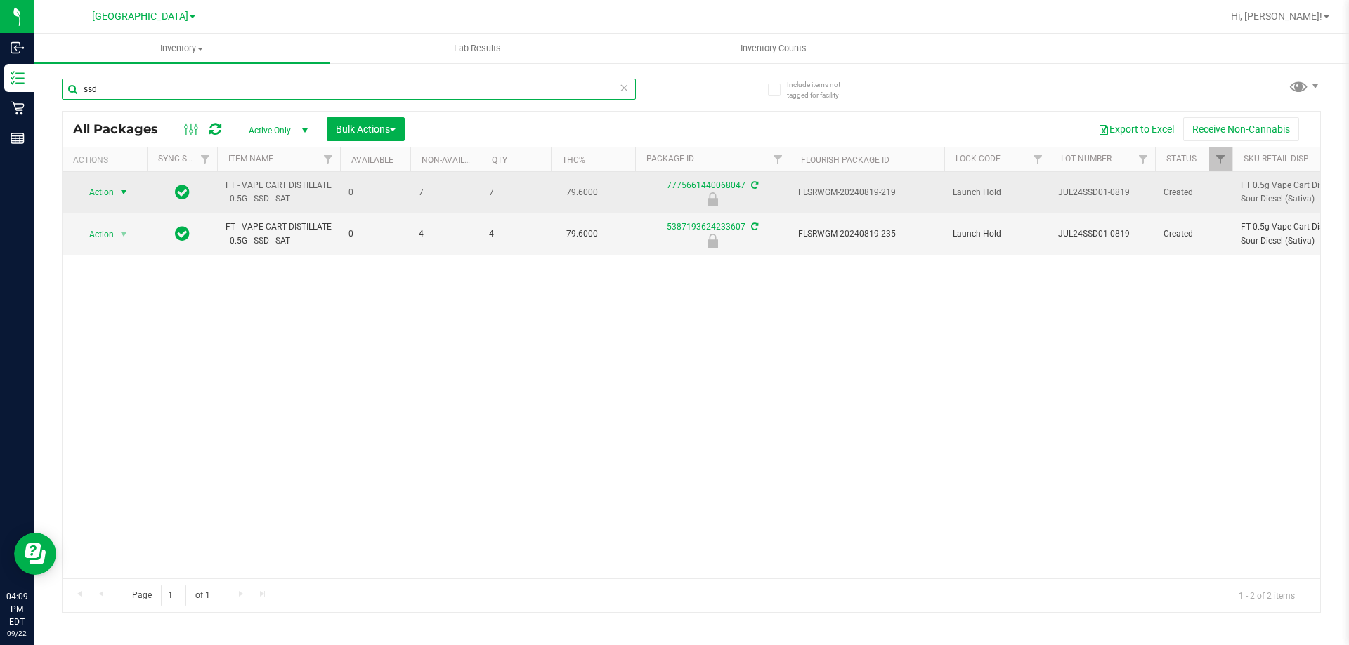
type input "ssd"
click at [87, 188] on span "Action" at bounding box center [96, 193] width 38 height 20
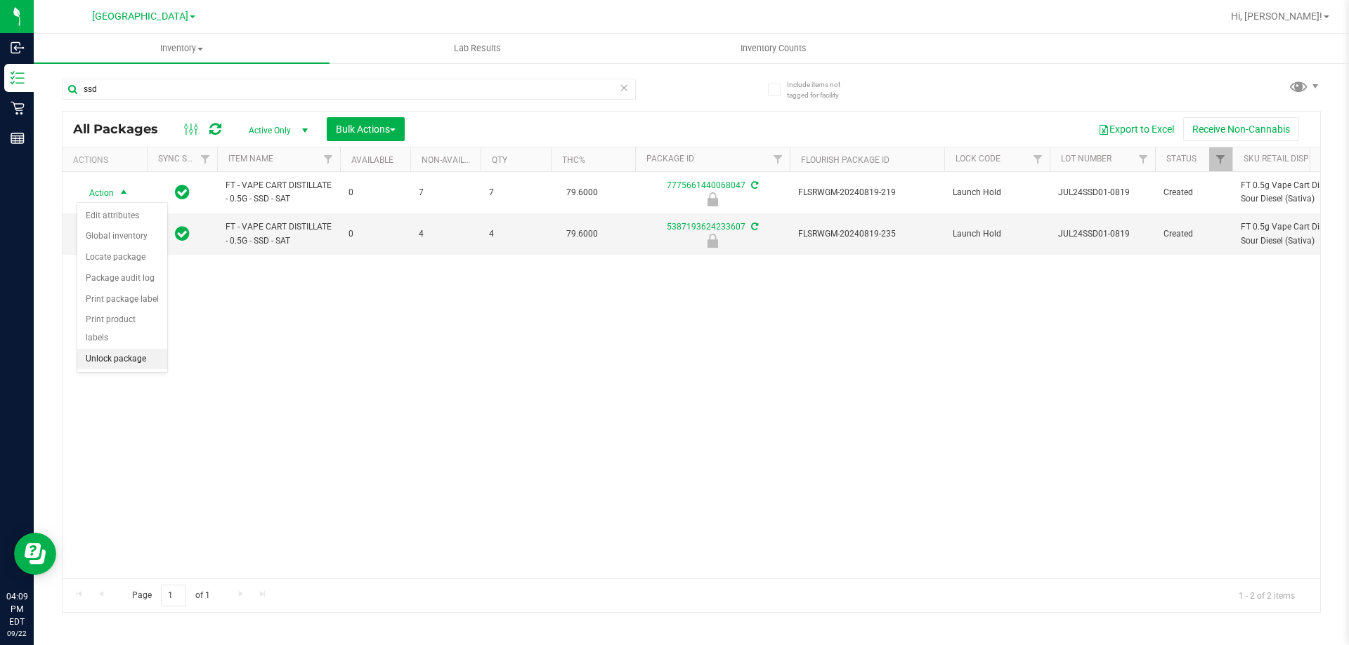
click at [134, 349] on li "Unlock package" at bounding box center [122, 359] width 90 height 21
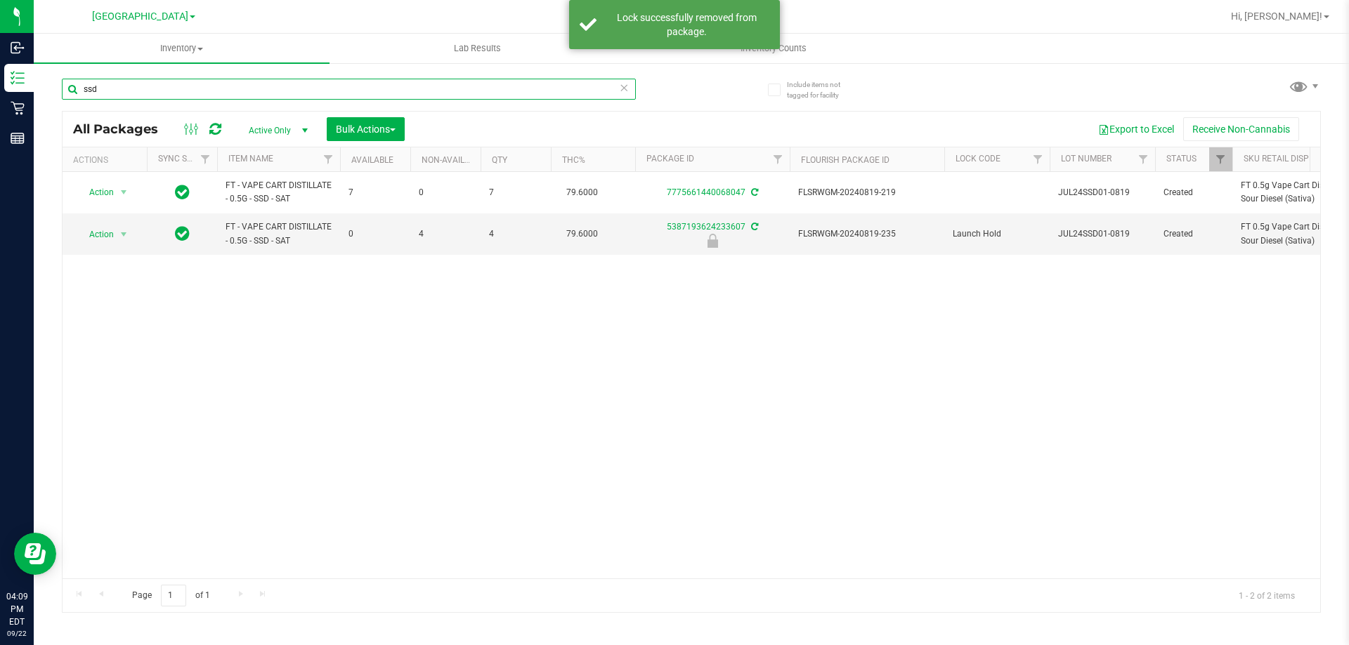
click at [132, 98] on input "ssd" at bounding box center [349, 89] width 574 height 21
click at [132, 92] on input "ssd" at bounding box center [349, 89] width 574 height 21
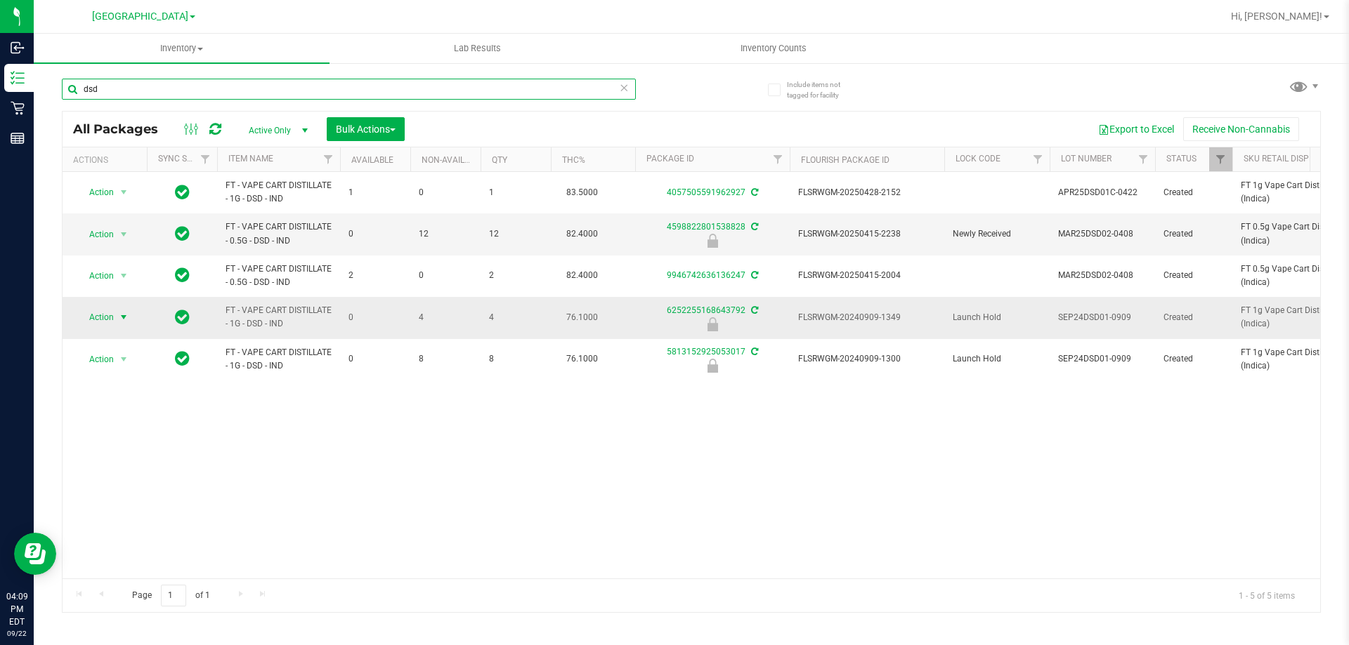
type input "dsd"
click at [99, 314] on span "Action" at bounding box center [96, 318] width 38 height 20
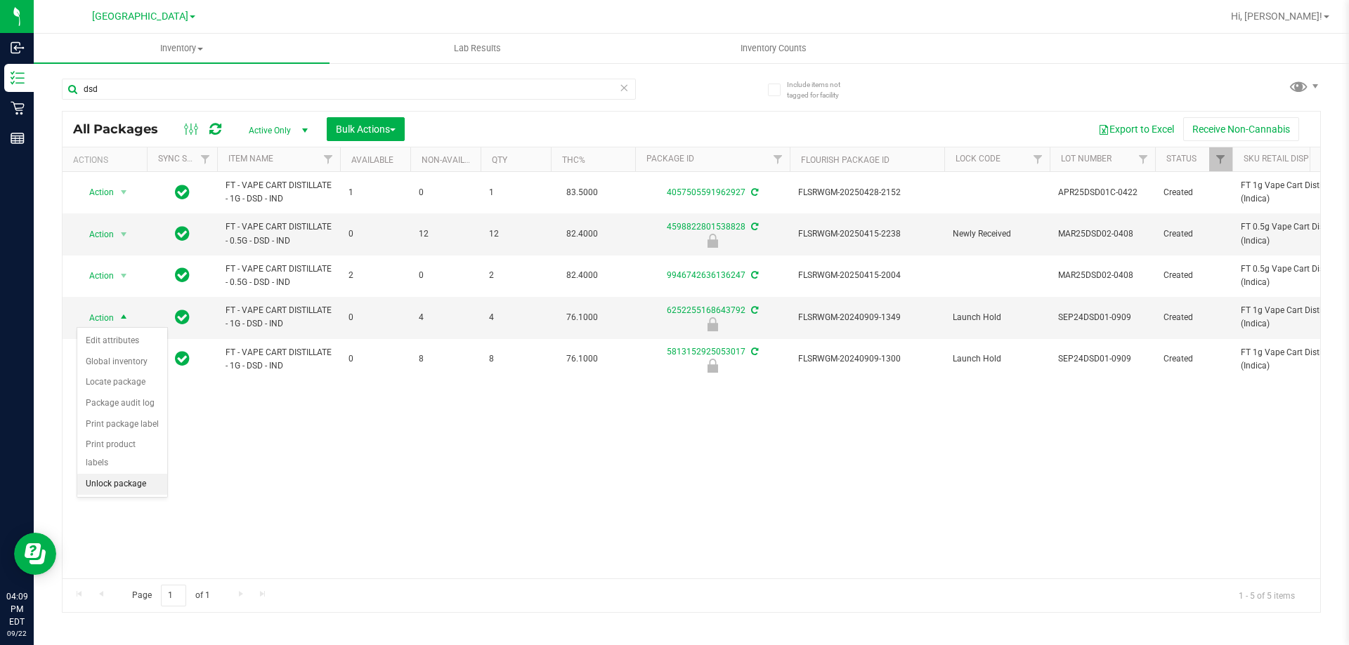
click at [110, 474] on li "Unlock package" at bounding box center [122, 484] width 90 height 21
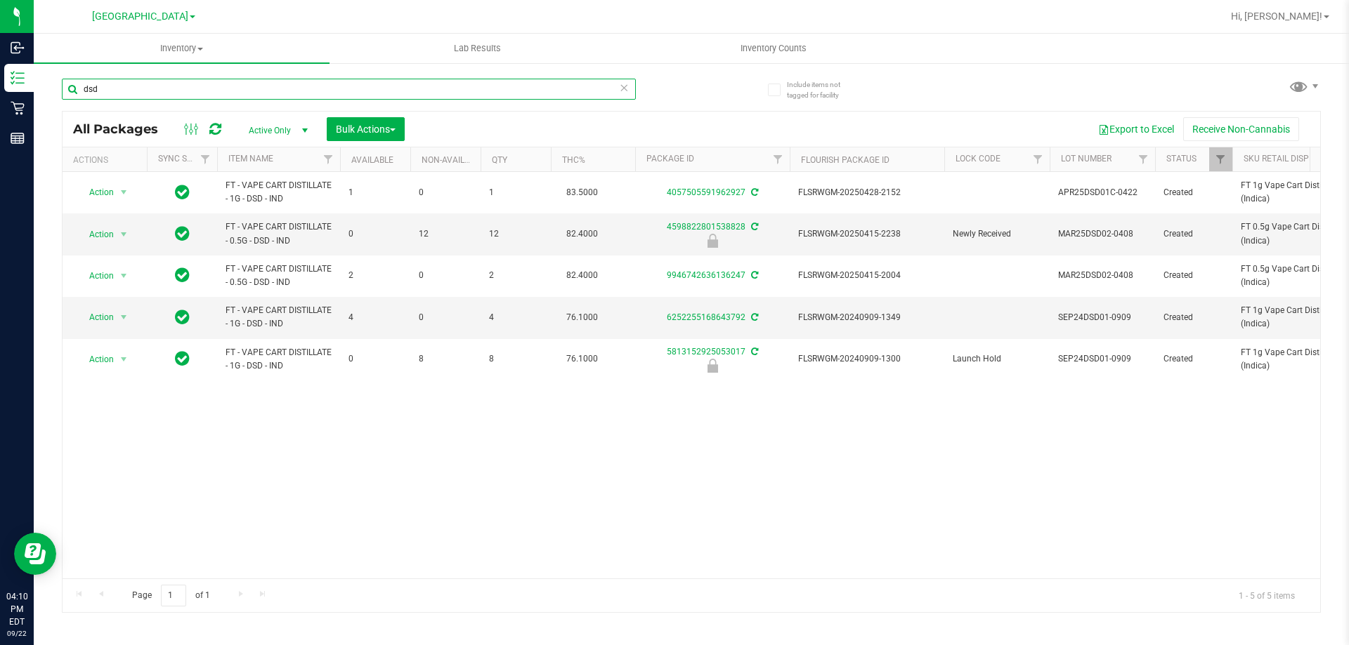
click at [225, 99] on input "dsd" at bounding box center [349, 89] width 574 height 21
click at [563, 94] on input "pkn" at bounding box center [349, 89] width 574 height 21
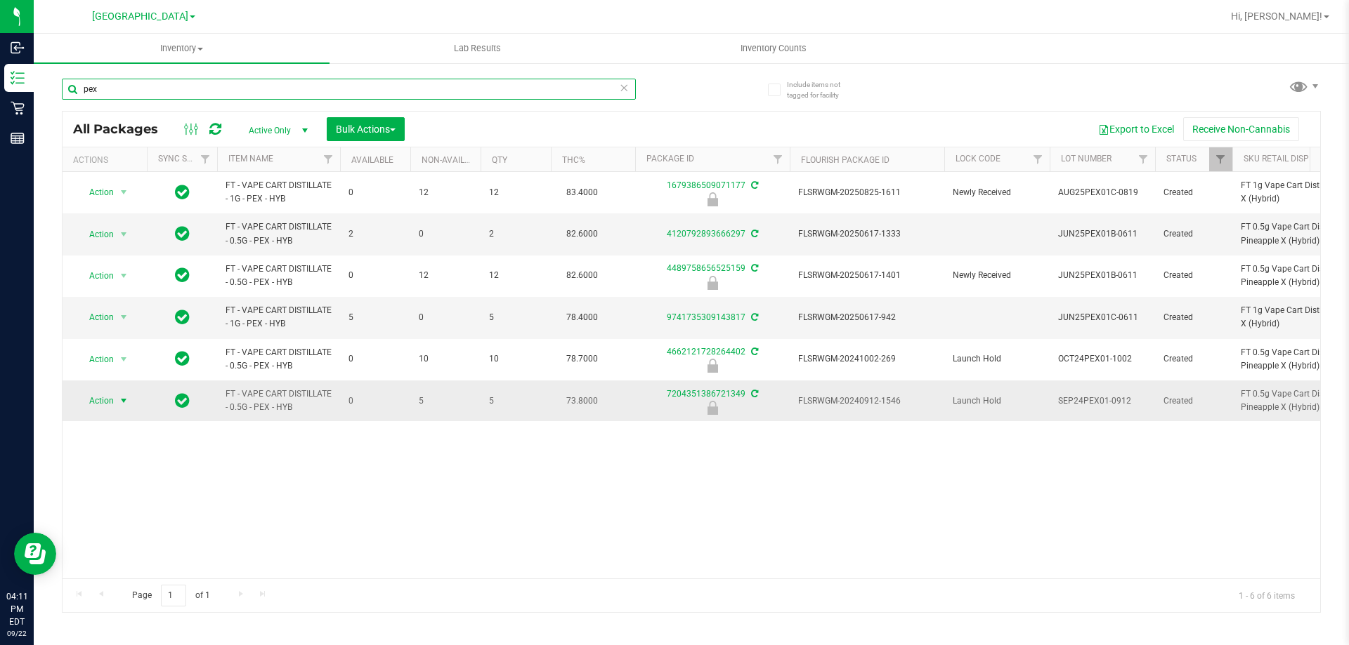
type input "pex"
click at [104, 400] on span "Action" at bounding box center [96, 401] width 38 height 20
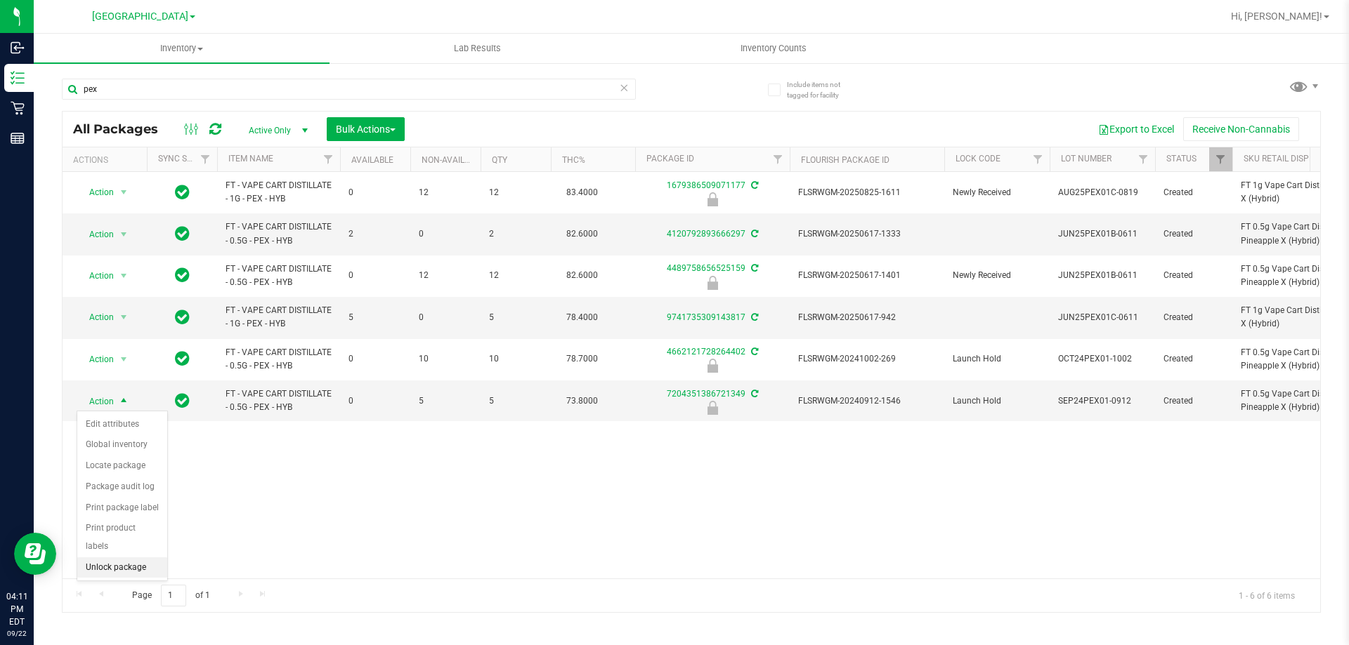
click at [132, 558] on li "Unlock package" at bounding box center [122, 568] width 90 height 21
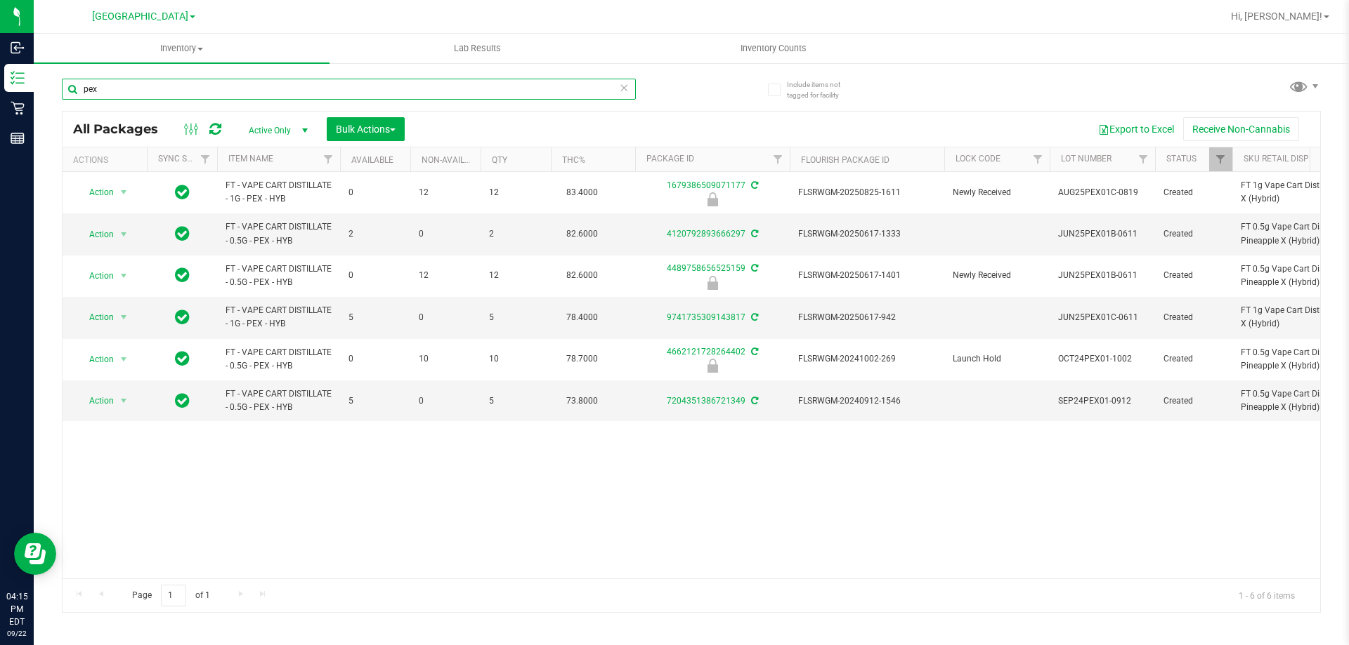
click at [282, 88] on input "pex" at bounding box center [349, 89] width 574 height 21
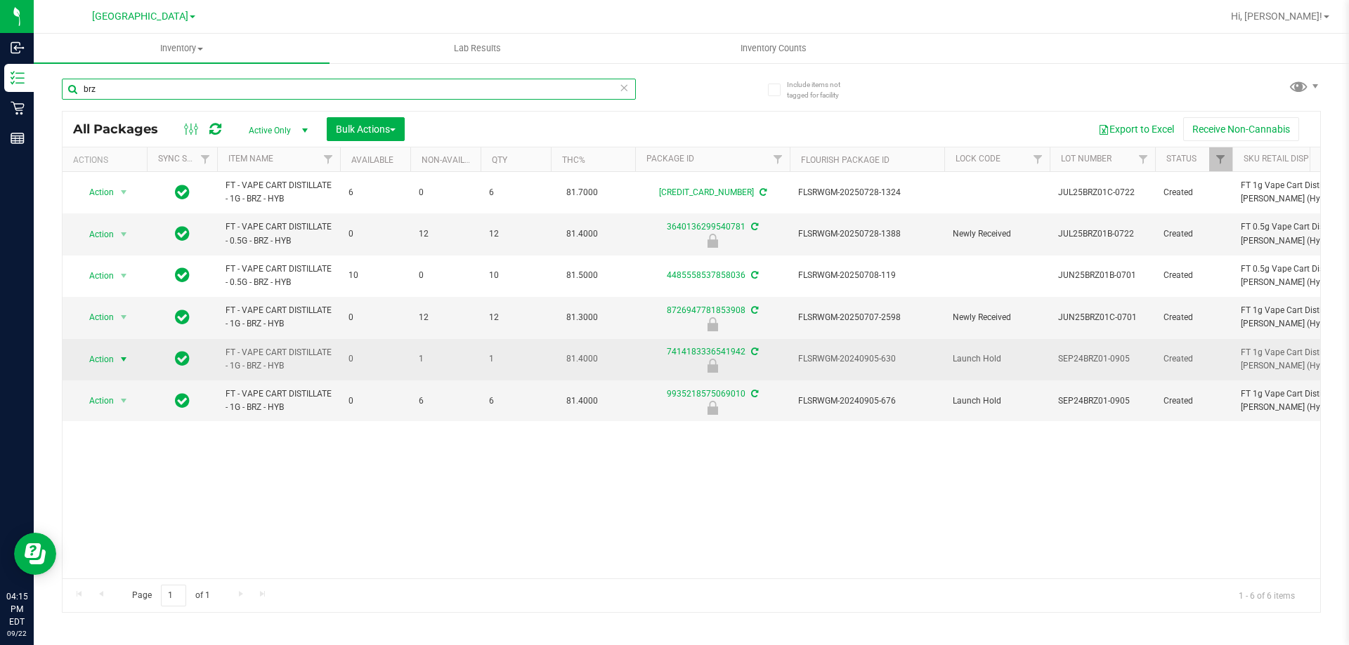
type input "brz"
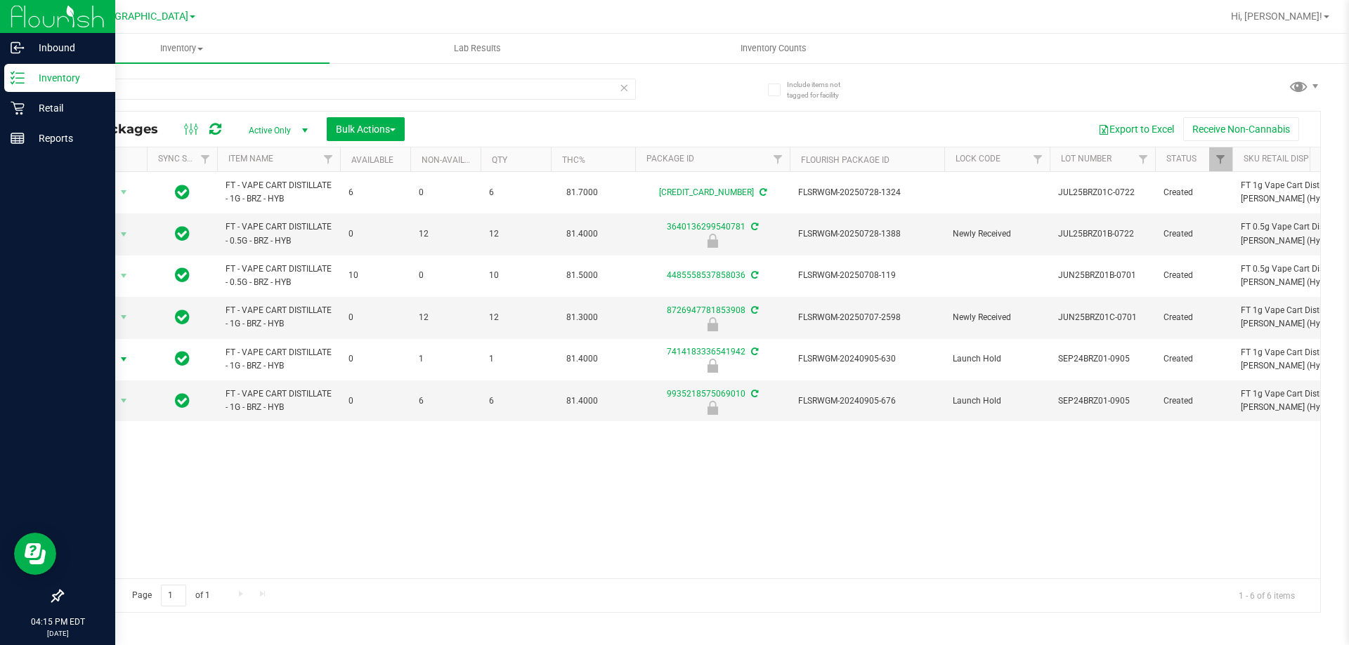
click at [0, 454] on div at bounding box center [57, 369] width 115 height 428
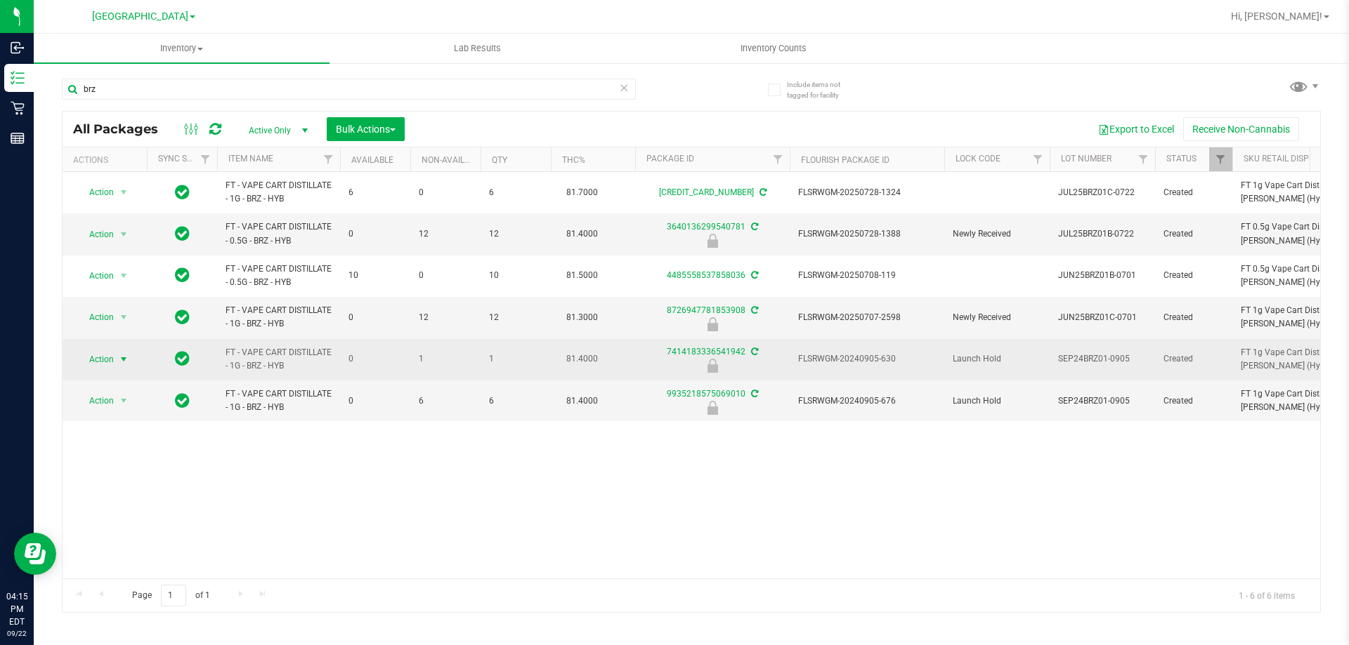
click at [113, 360] on span "Action" at bounding box center [96, 360] width 38 height 20
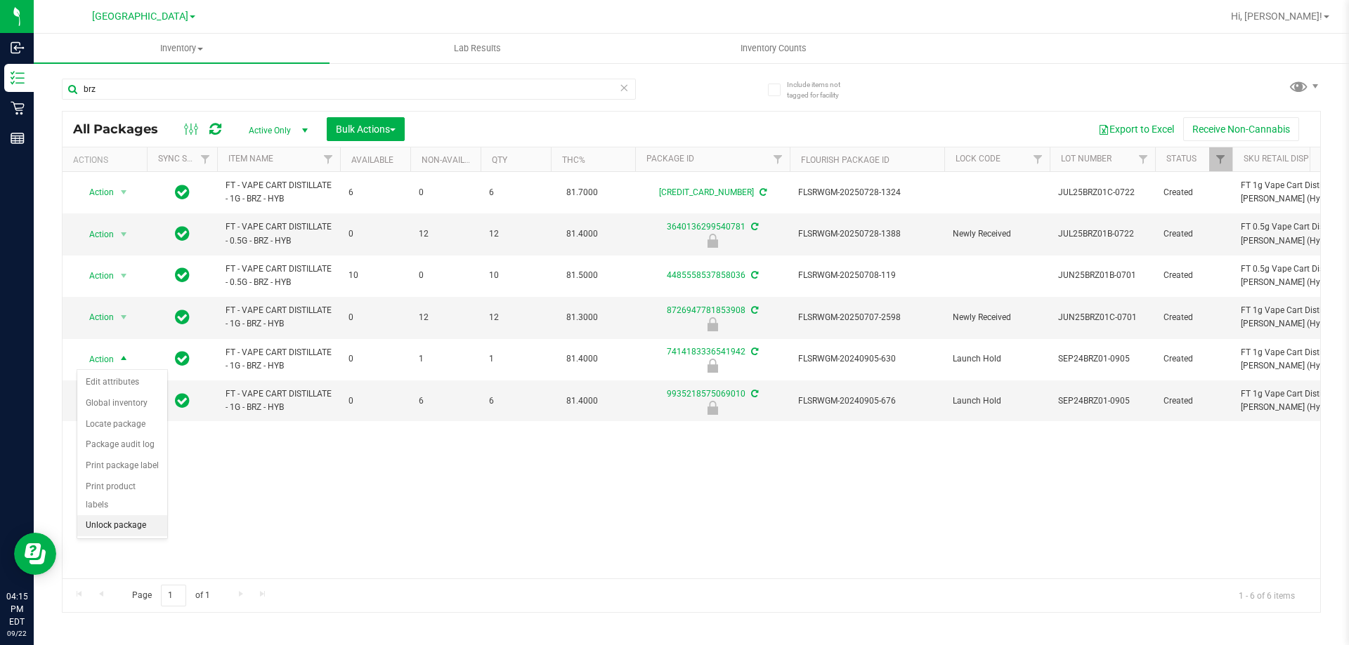
click at [132, 516] on li "Unlock package" at bounding box center [122, 526] width 90 height 21
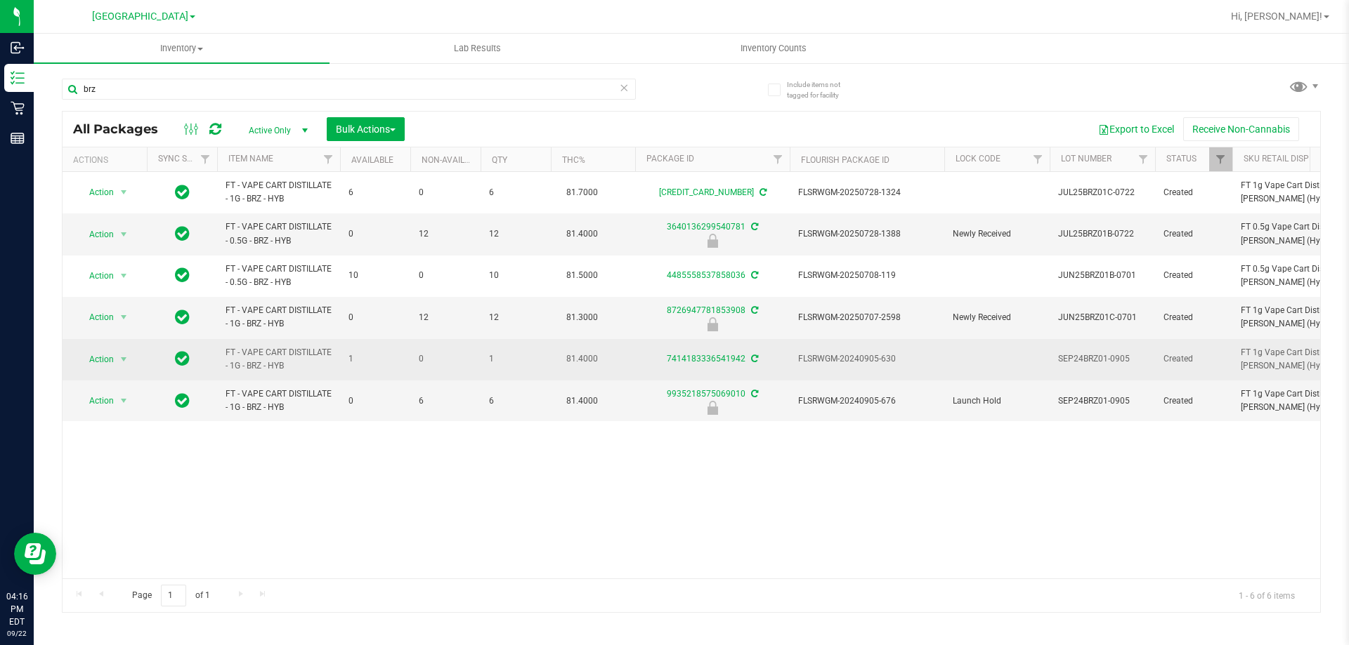
click at [1088, 359] on span "SEP24BRZ01-0905" at bounding box center [1102, 359] width 88 height 13
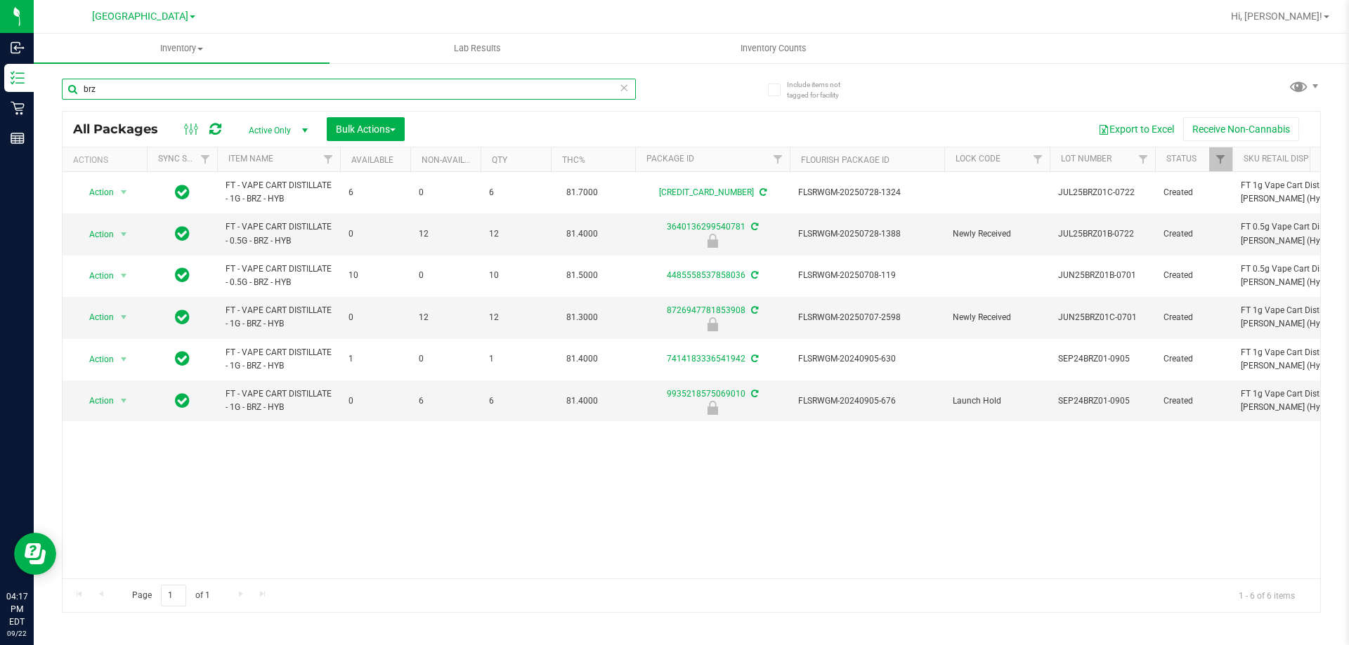
click at [236, 93] on input "brz" at bounding box center [349, 89] width 574 height 21
click at [236, 94] on input "brz" at bounding box center [349, 89] width 574 height 21
type input "9935218575069010"
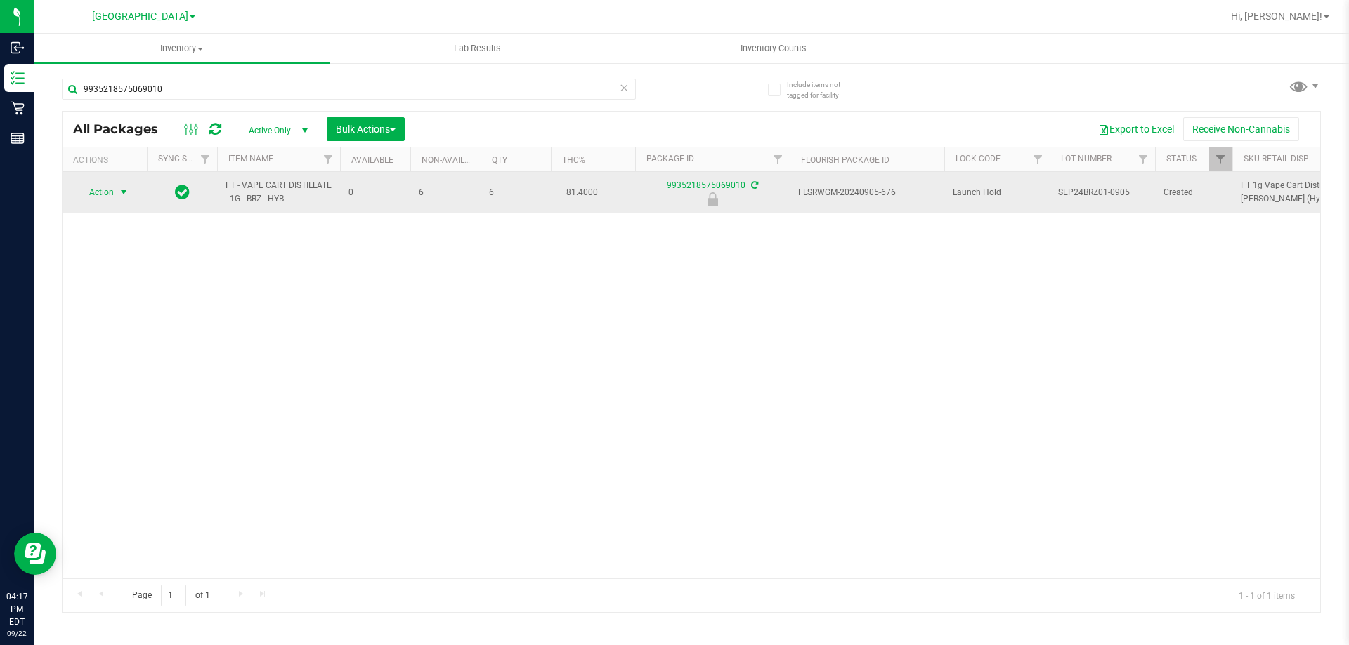
click at [111, 192] on span "Action" at bounding box center [96, 193] width 38 height 20
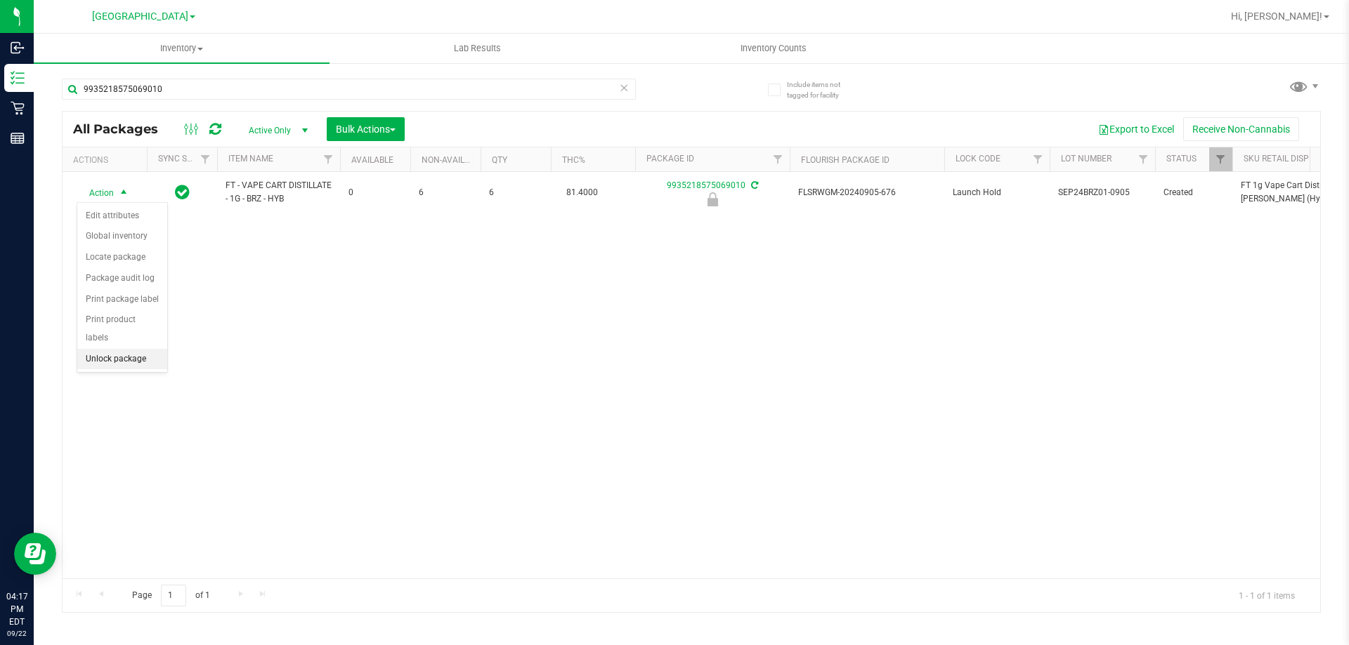
click at [130, 349] on li "Unlock package" at bounding box center [122, 359] width 90 height 21
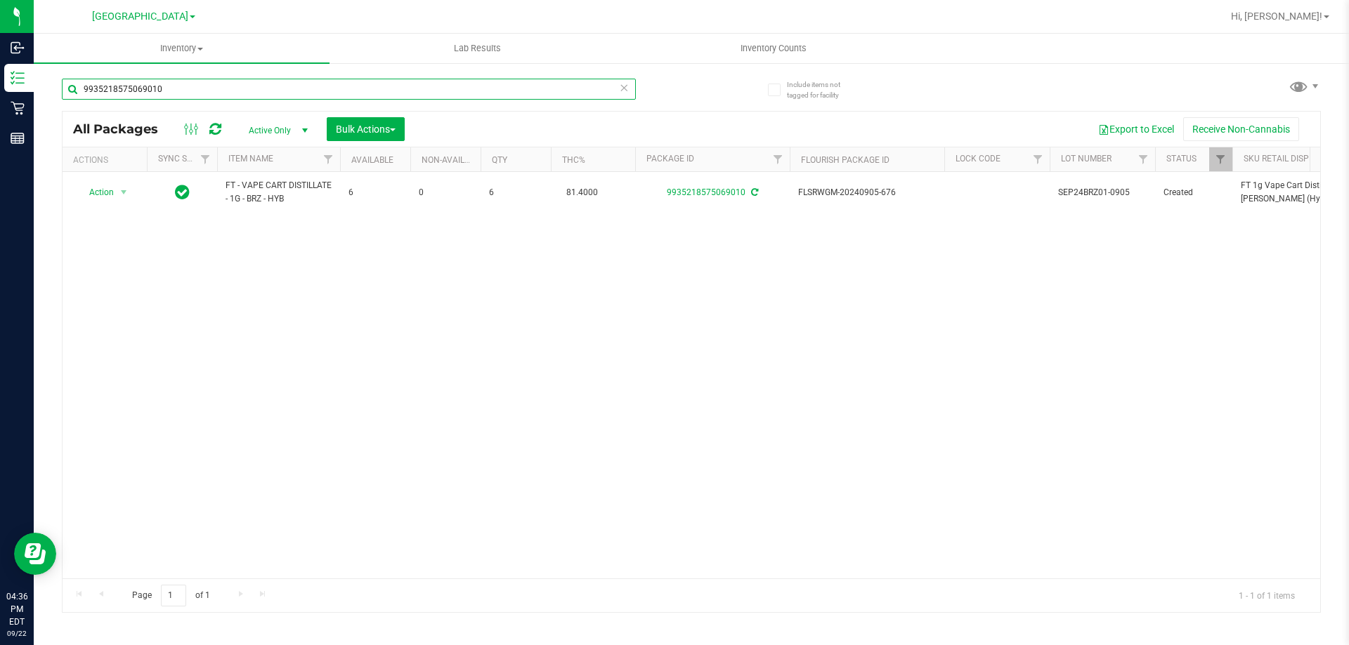
click at [344, 92] on input "9935218575069010" at bounding box center [349, 89] width 574 height 21
click at [344, 91] on input "9935218575069010" at bounding box center [349, 89] width 574 height 21
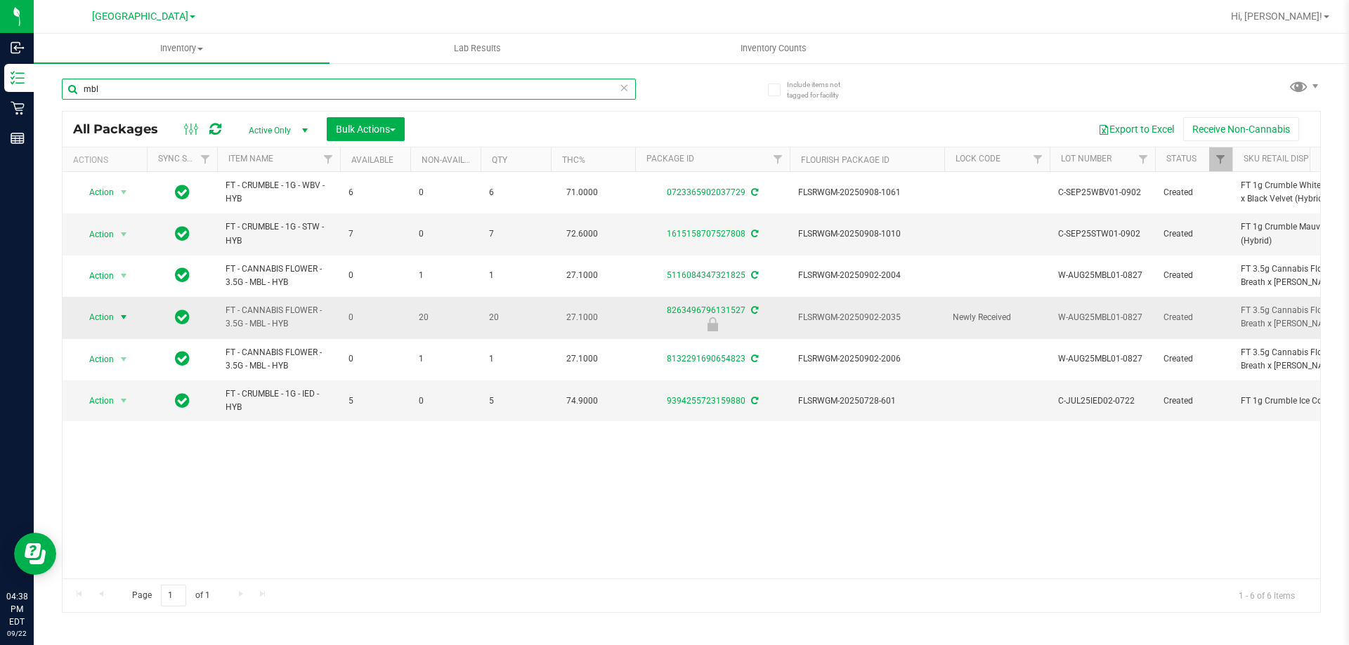
type input "mbl"
click at [110, 311] on span "Action" at bounding box center [96, 318] width 38 height 20
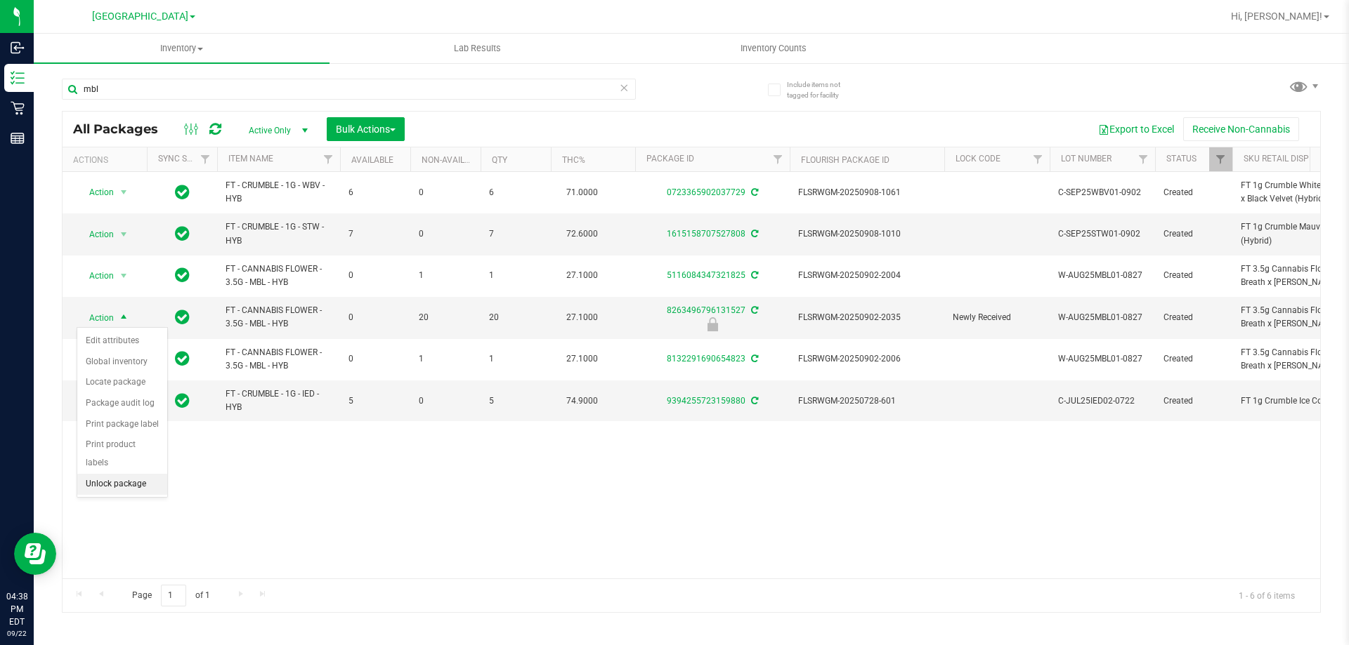
click at [123, 474] on li "Unlock package" at bounding box center [122, 484] width 90 height 21
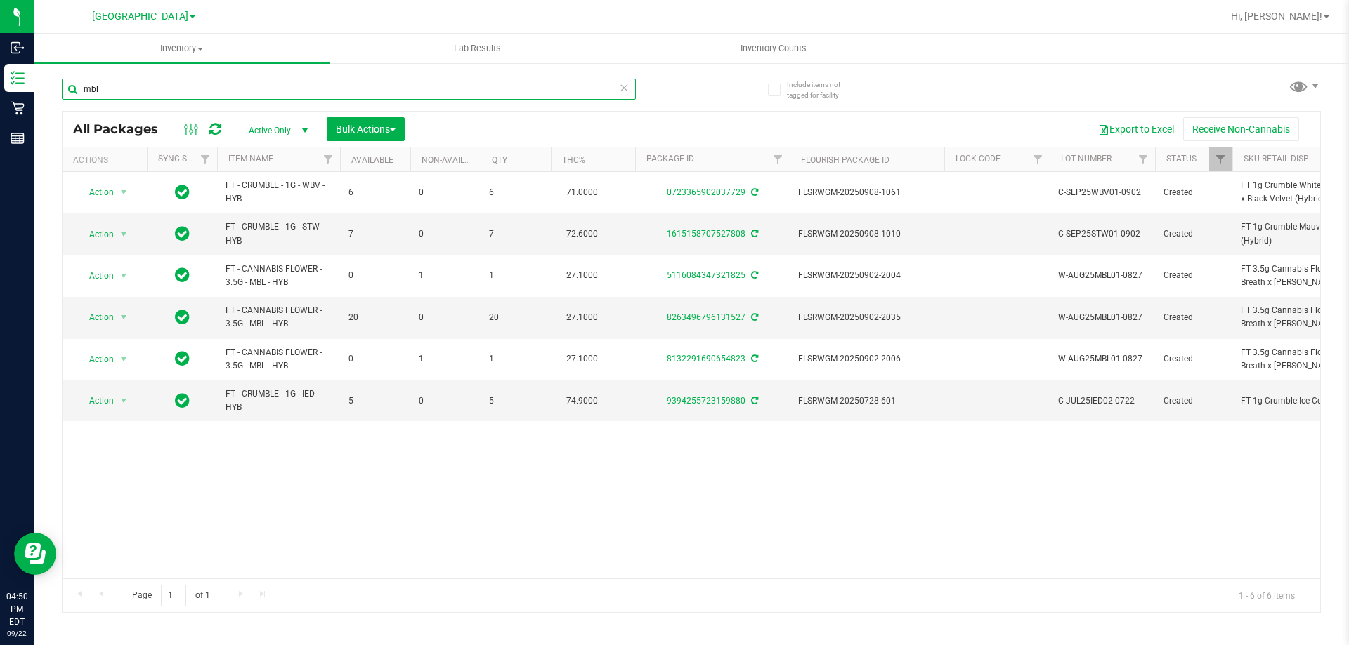
click at [354, 81] on input "mbl" at bounding box center [349, 89] width 574 height 21
click at [355, 83] on input "mbl" at bounding box center [349, 89] width 574 height 21
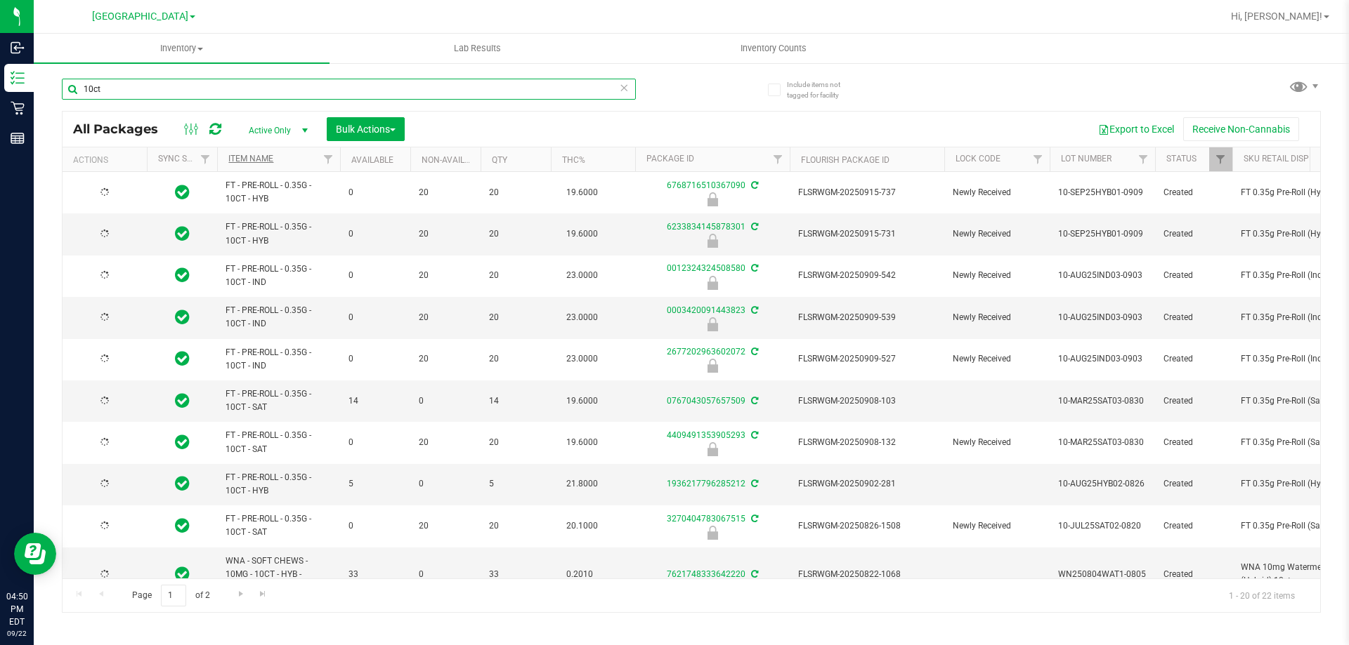
type input "10ct"
click at [256, 160] on link "Item Name" at bounding box center [250, 159] width 45 height 10
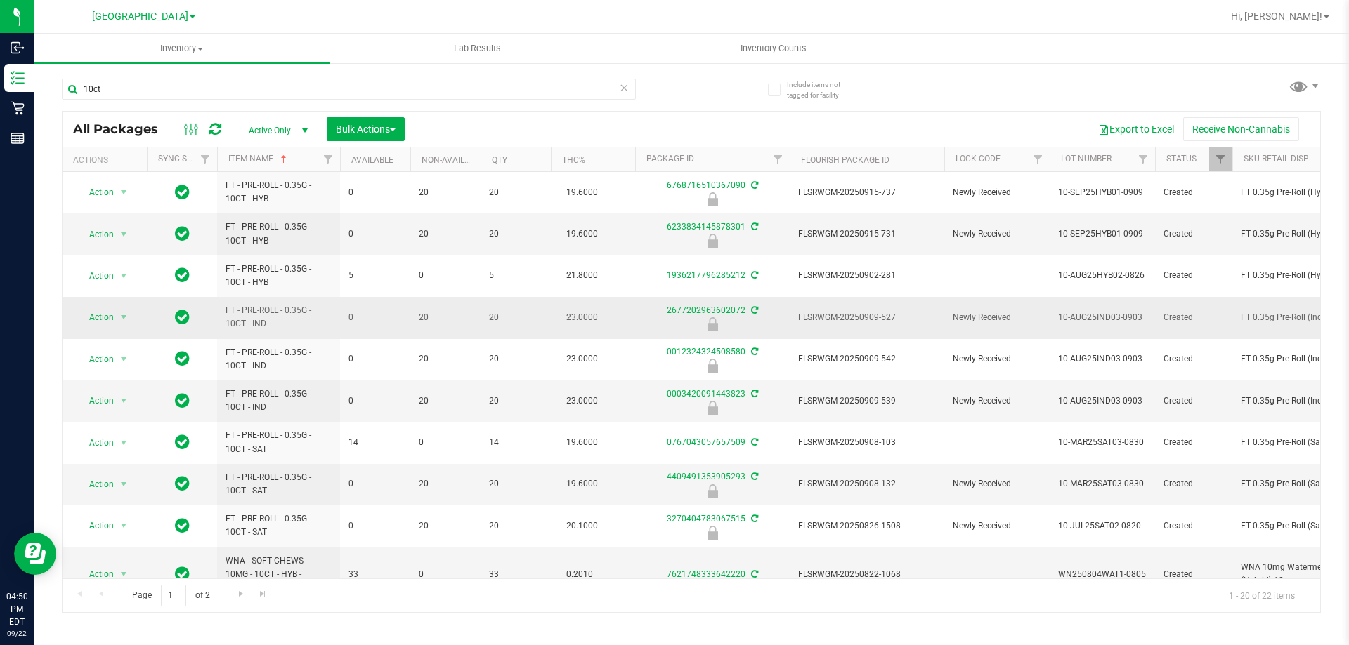
click at [850, 321] on span "FLSRWGM-20250909-527" at bounding box center [867, 317] width 138 height 13
click at [110, 320] on span "Action" at bounding box center [96, 318] width 38 height 20
click at [124, 474] on li "Unlock package" at bounding box center [122, 484] width 90 height 21
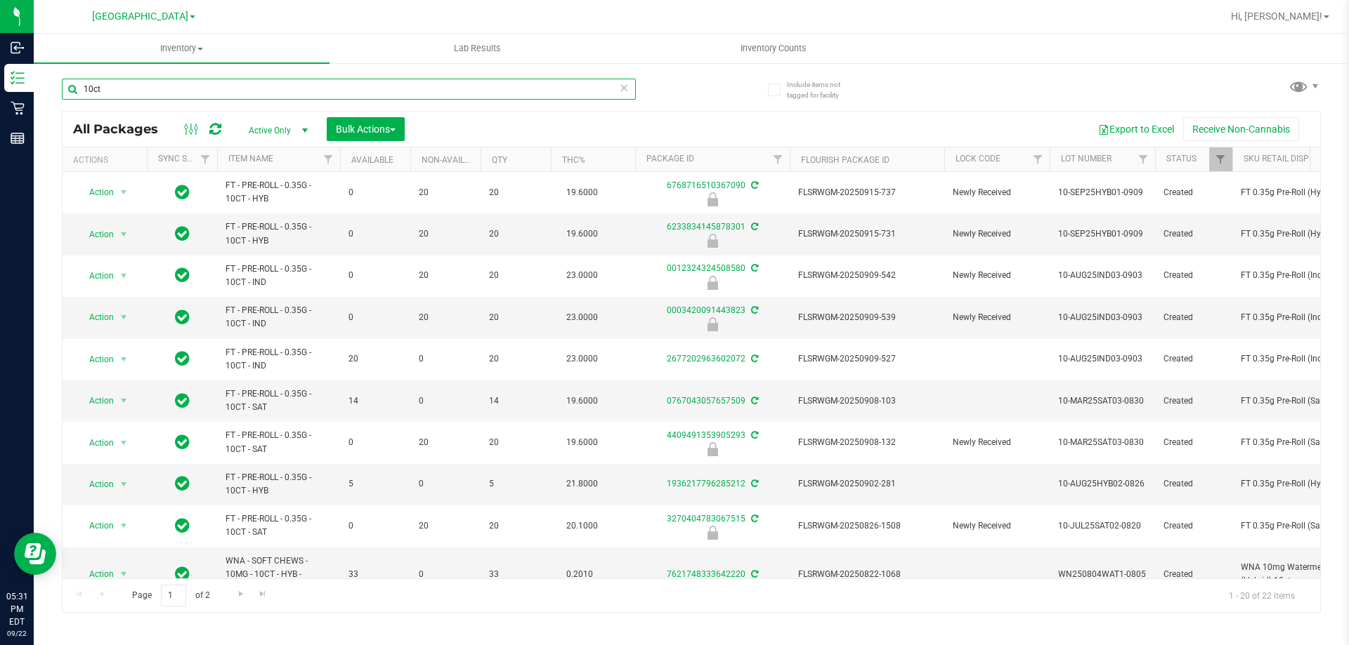
click at [383, 97] on input "10ct" at bounding box center [349, 89] width 574 height 21
click at [384, 95] on input "10ct" at bounding box center [349, 89] width 574 height 21
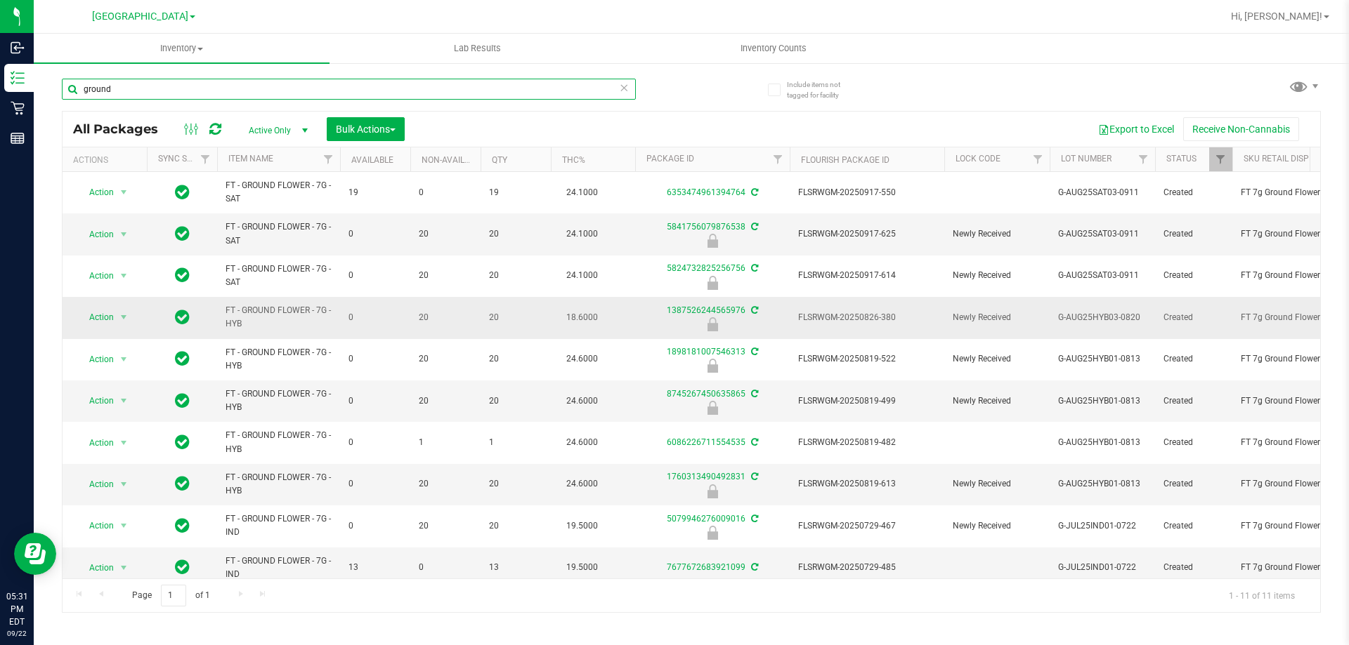
type input "ground"
drag, startPoint x: 239, startPoint y: 308, endPoint x: 313, endPoint y: 386, distance: 107.3
click at [872, 481] on span "FLSRWGM-20250819-613" at bounding box center [867, 484] width 138 height 13
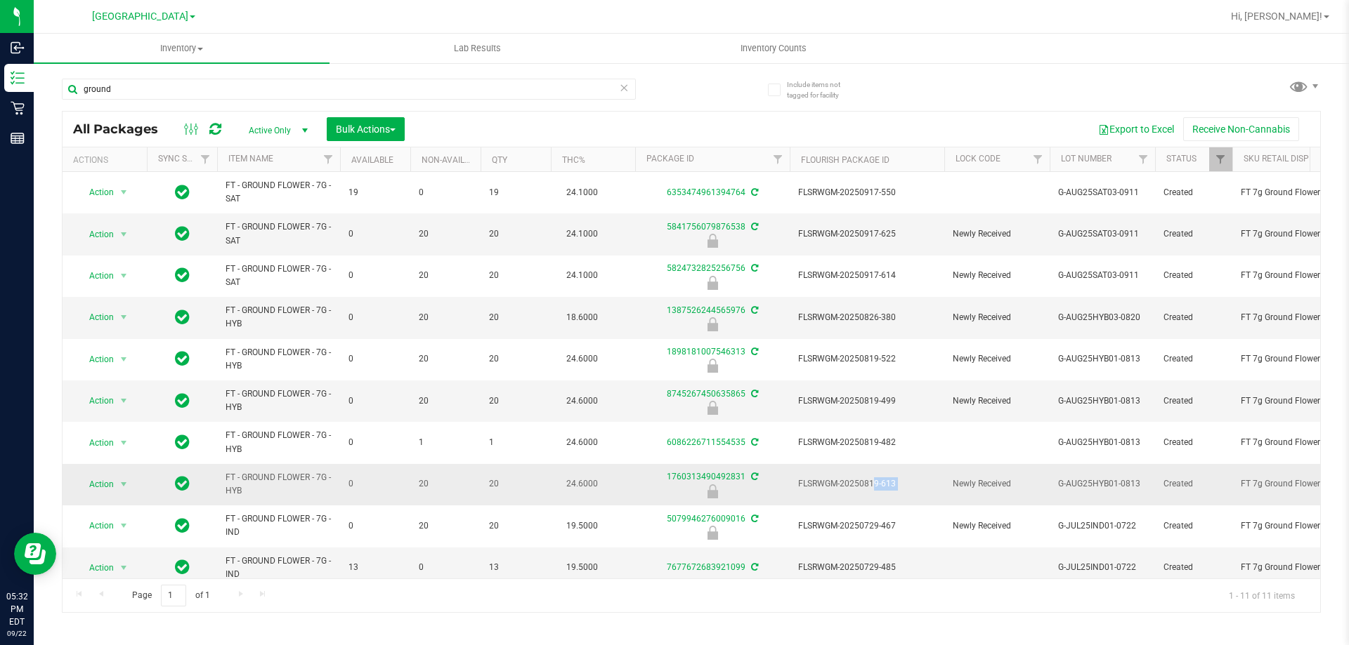
click at [872, 481] on span "FLSRWGM-20250819-613" at bounding box center [867, 484] width 138 height 13
click at [102, 485] on span "Action" at bounding box center [96, 485] width 38 height 20
click at [116, 469] on li "Unlock package" at bounding box center [122, 479] width 90 height 21
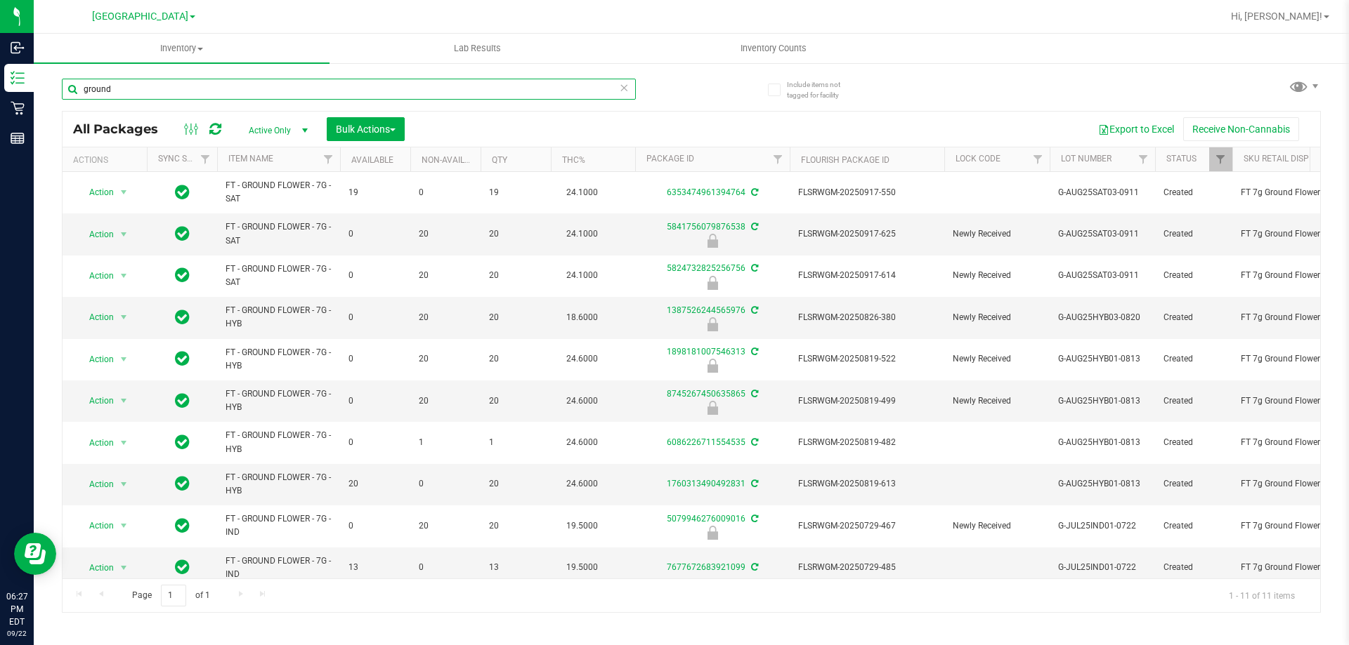
click at [316, 91] on input "ground" at bounding box center [349, 89] width 574 height 21
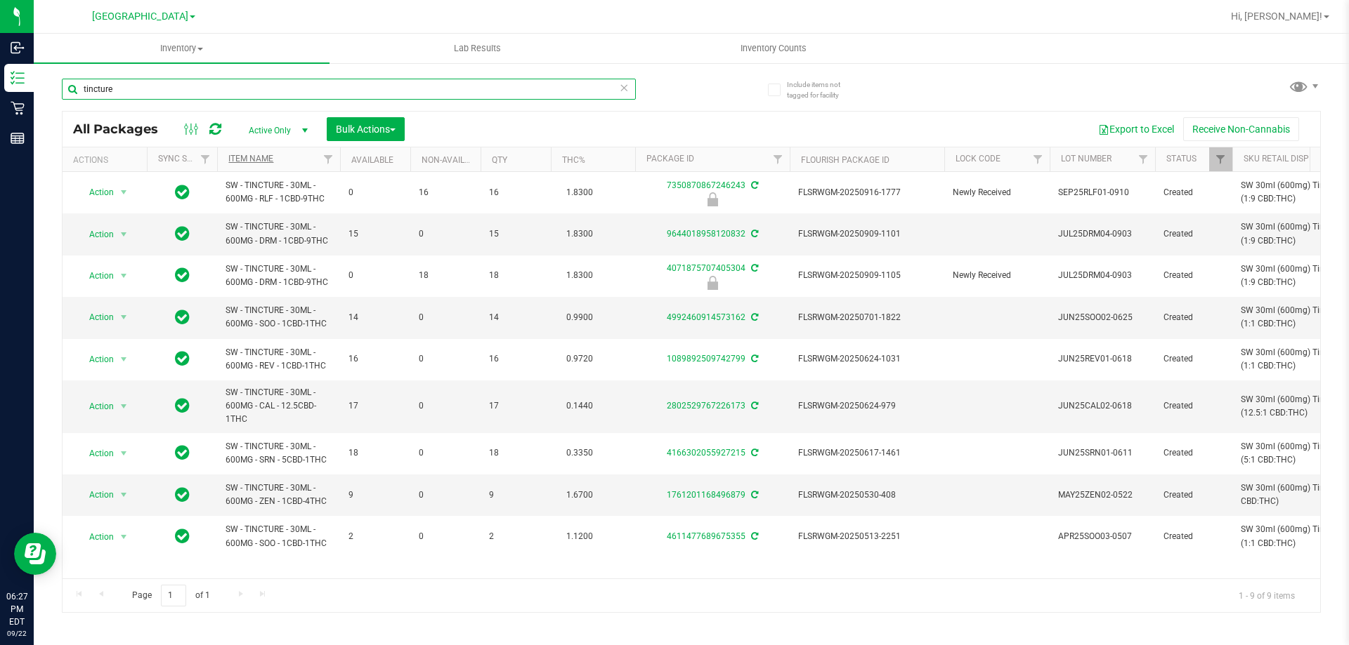
type input "tincture"
click at [254, 160] on link "Item Name" at bounding box center [250, 159] width 45 height 10
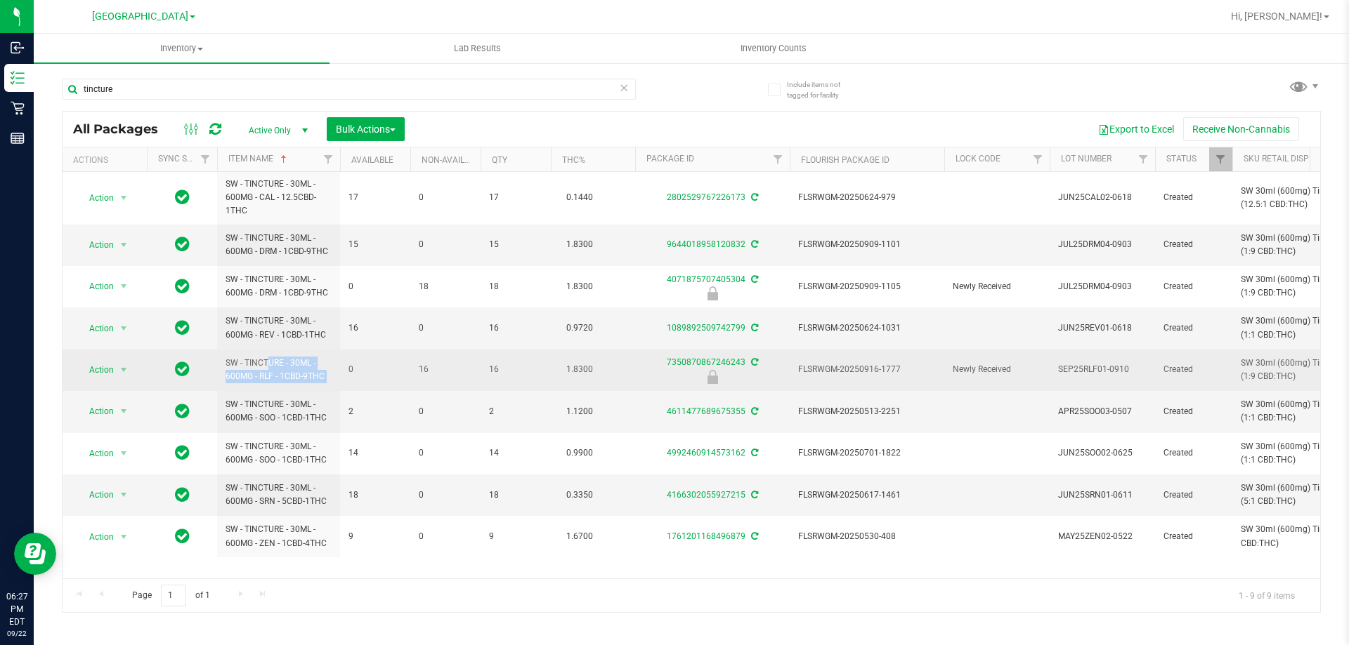
drag, startPoint x: 232, startPoint y: 365, endPoint x: 364, endPoint y: 379, distance: 132.9
click at [113, 372] on span "Action" at bounding box center [96, 370] width 38 height 20
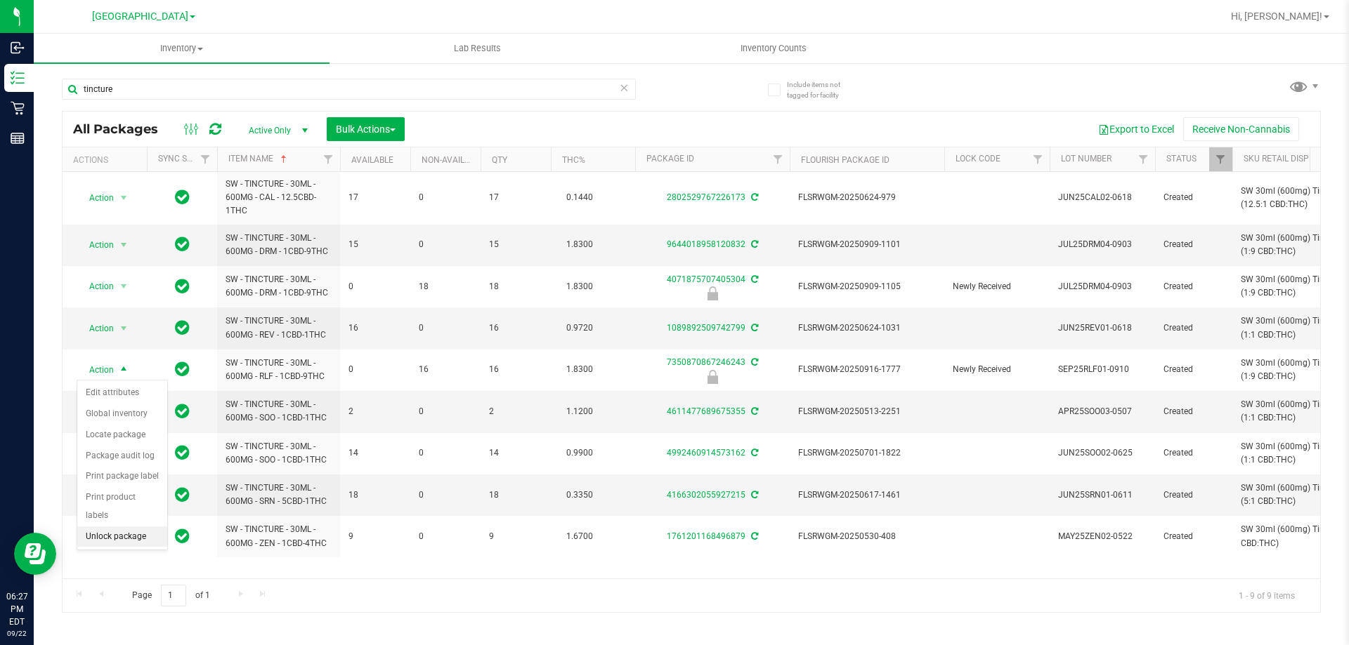
click at [124, 527] on li "Unlock package" at bounding box center [122, 537] width 90 height 21
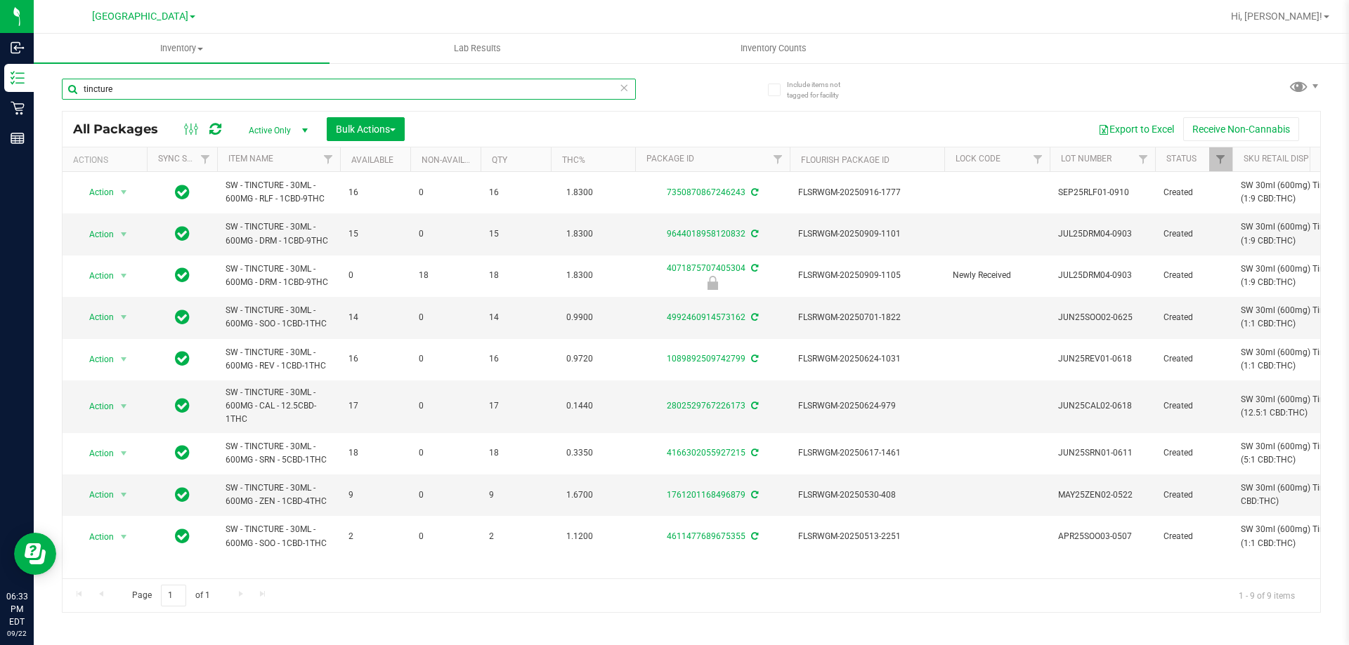
click at [424, 91] on input "tincture" at bounding box center [349, 89] width 574 height 21
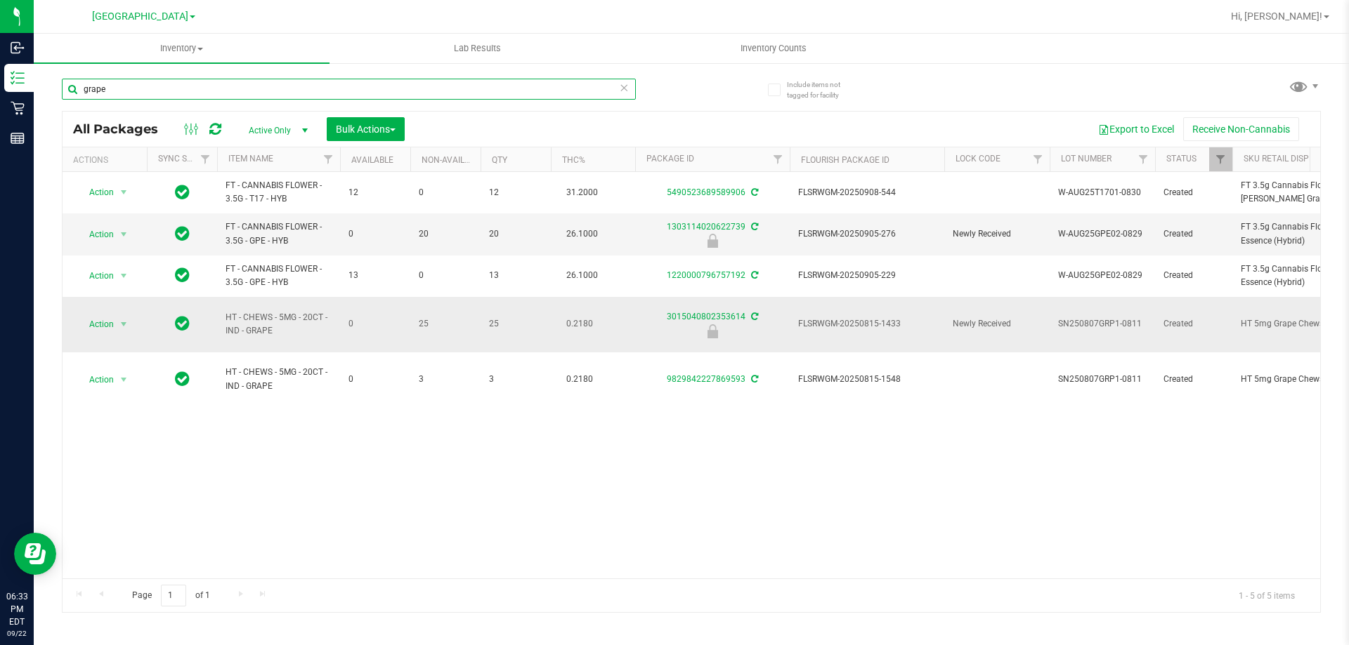
type input "grape"
click at [864, 320] on span "FLSRWGM-20250815-1433" at bounding box center [867, 323] width 138 height 13
click at [107, 327] on span "Action" at bounding box center [96, 325] width 38 height 20
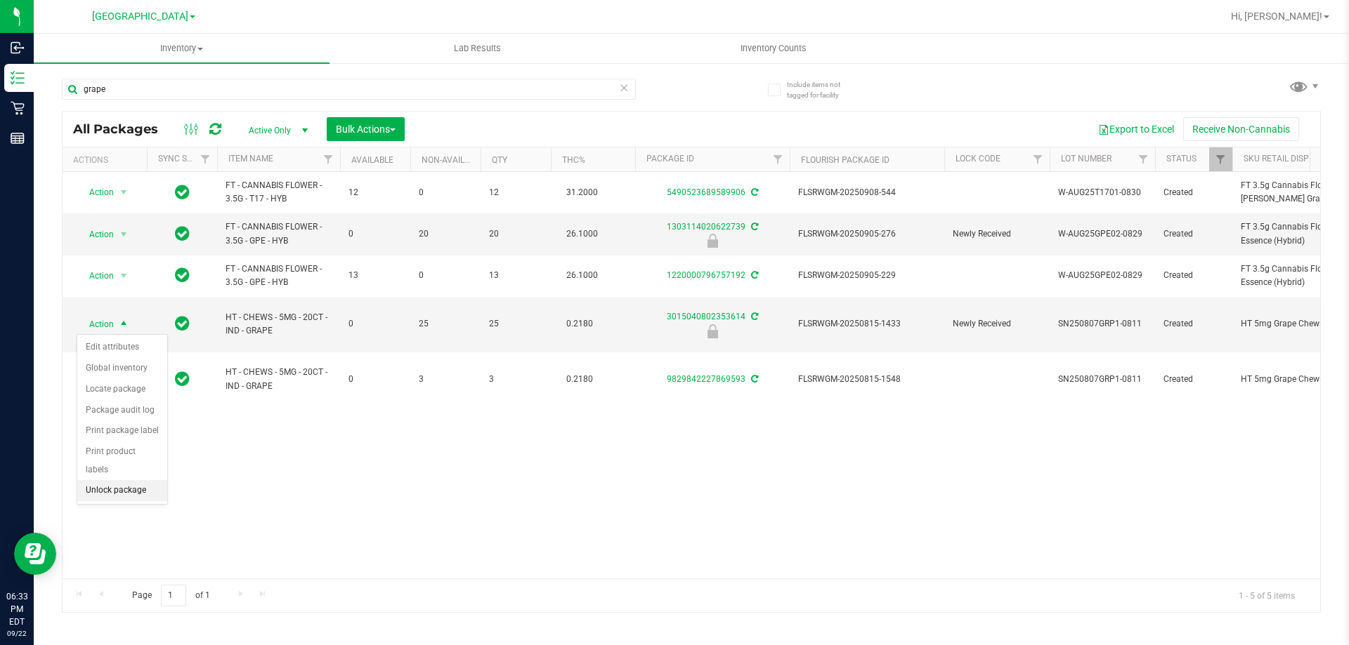
click at [117, 480] on li "Unlock package" at bounding box center [122, 490] width 90 height 21
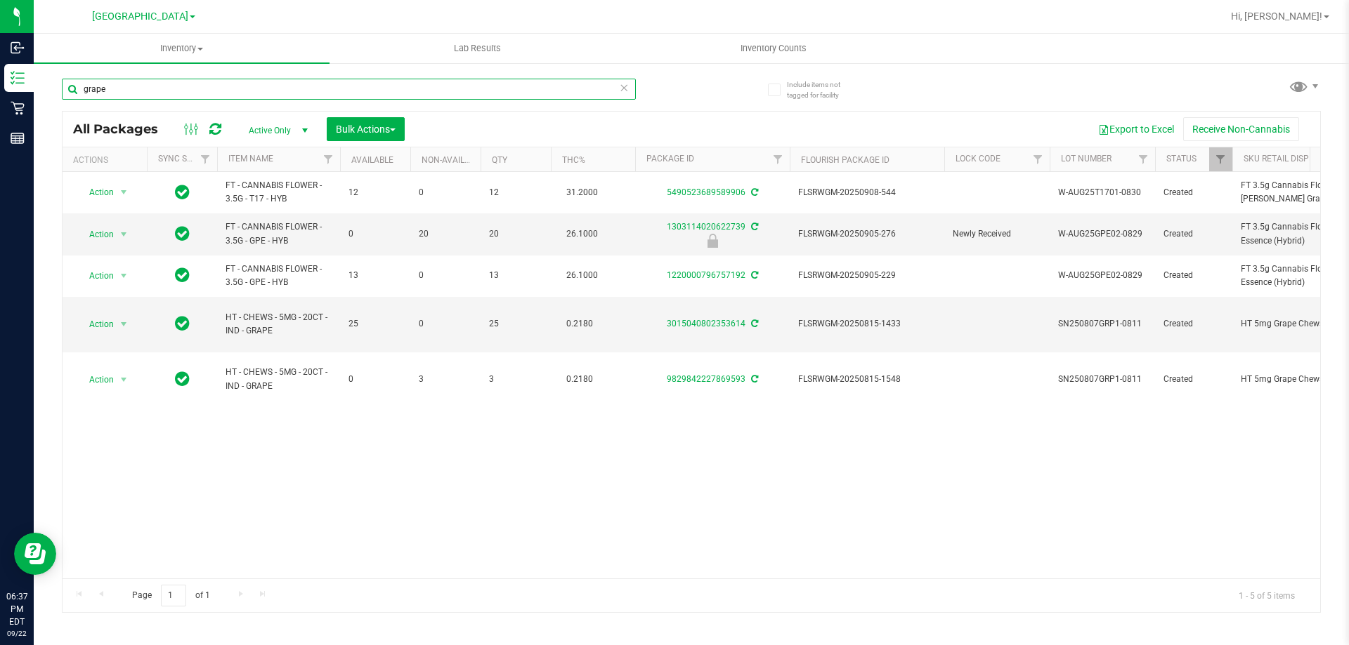
click at [258, 92] on input "grape" at bounding box center [349, 89] width 574 height 21
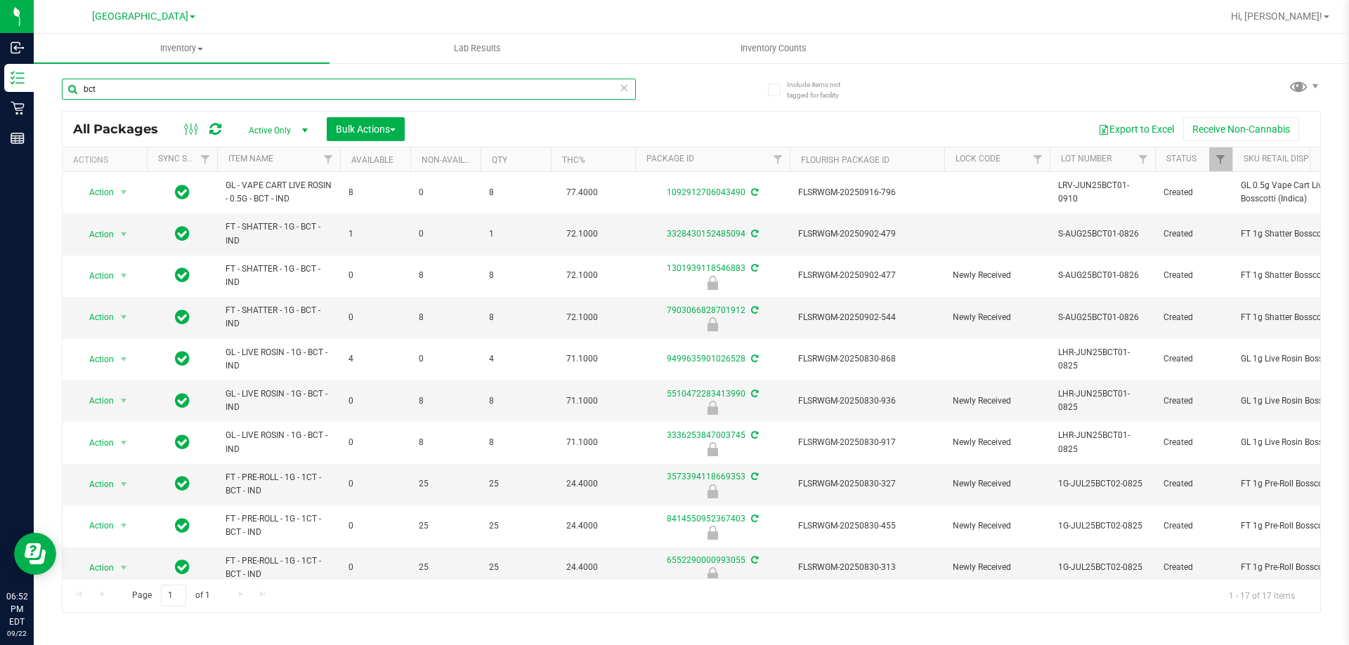
click at [547, 89] on input "bct" at bounding box center [349, 89] width 574 height 21
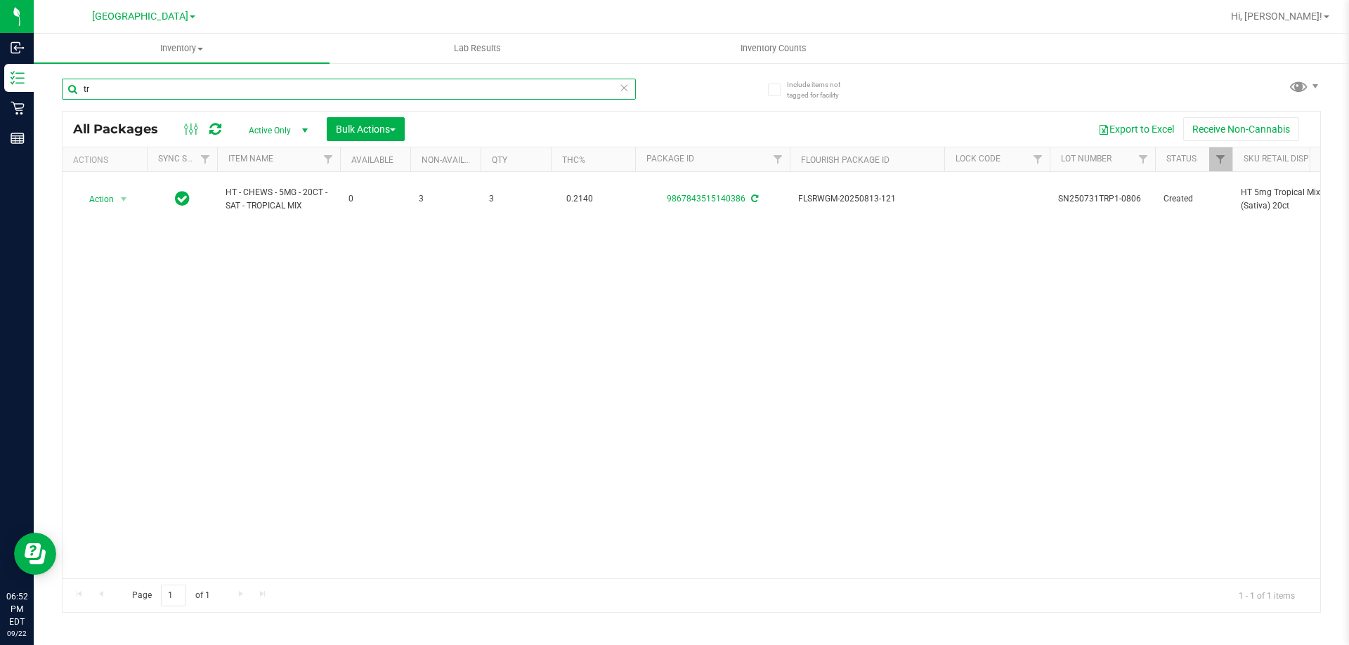
type input "t"
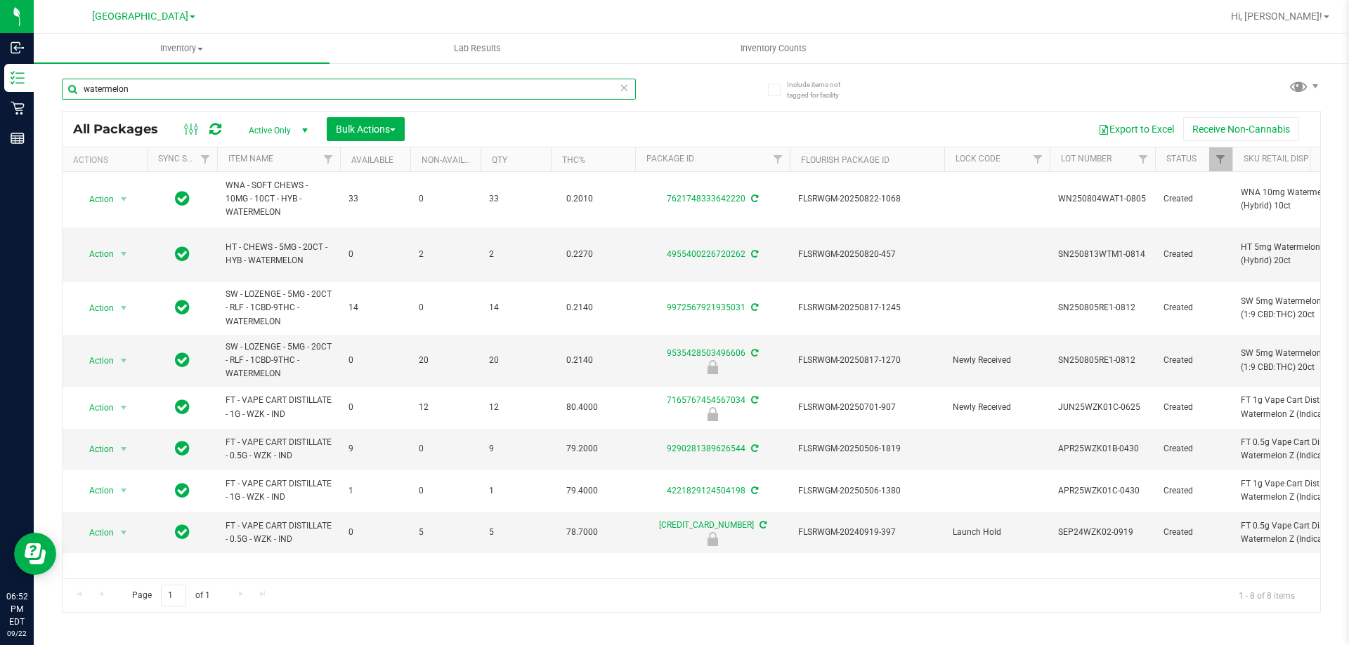
click at [234, 91] on input "watermelon" at bounding box center [349, 89] width 574 height 21
type input "bbc"
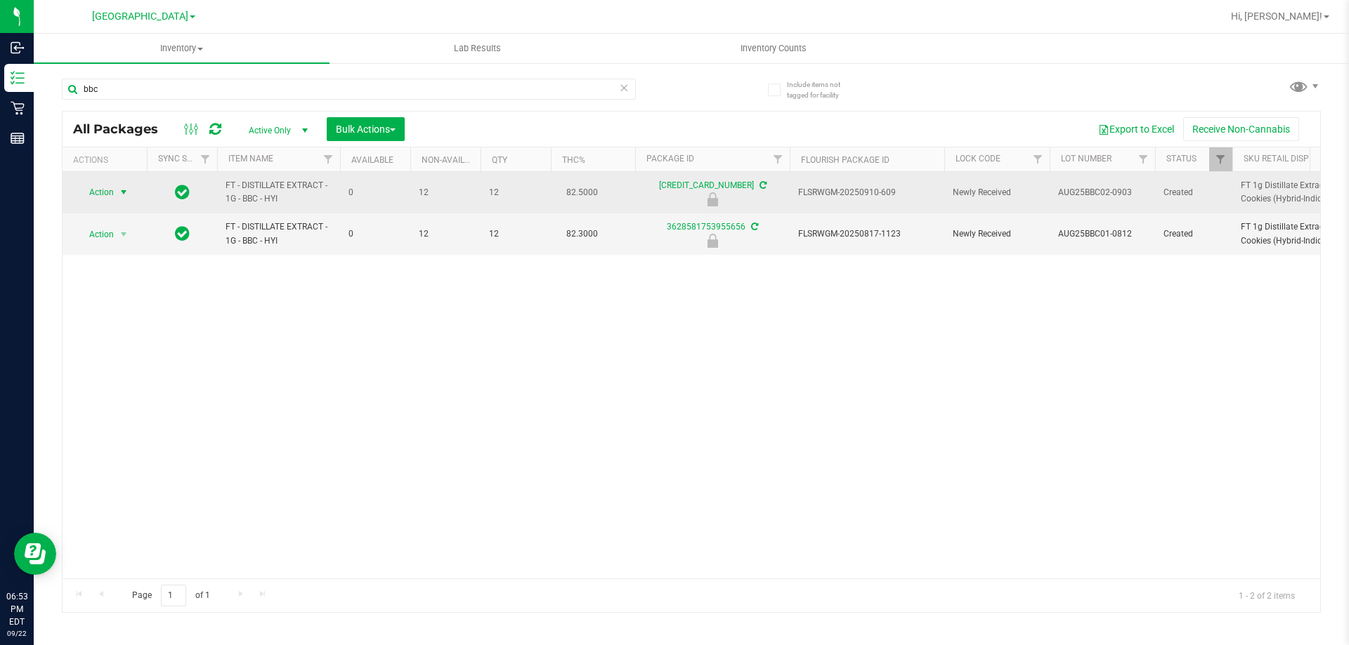
click at [118, 190] on span "select" at bounding box center [123, 192] width 11 height 11
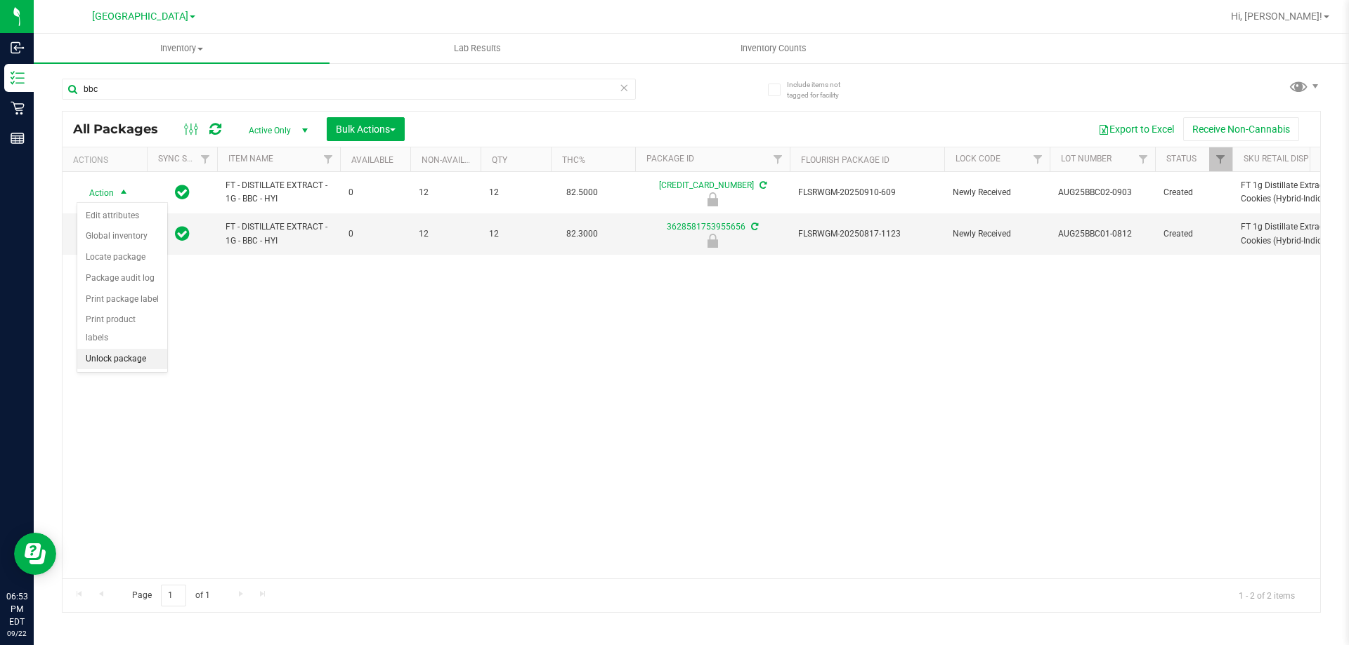
click at [138, 349] on li "Unlock package" at bounding box center [122, 359] width 90 height 21
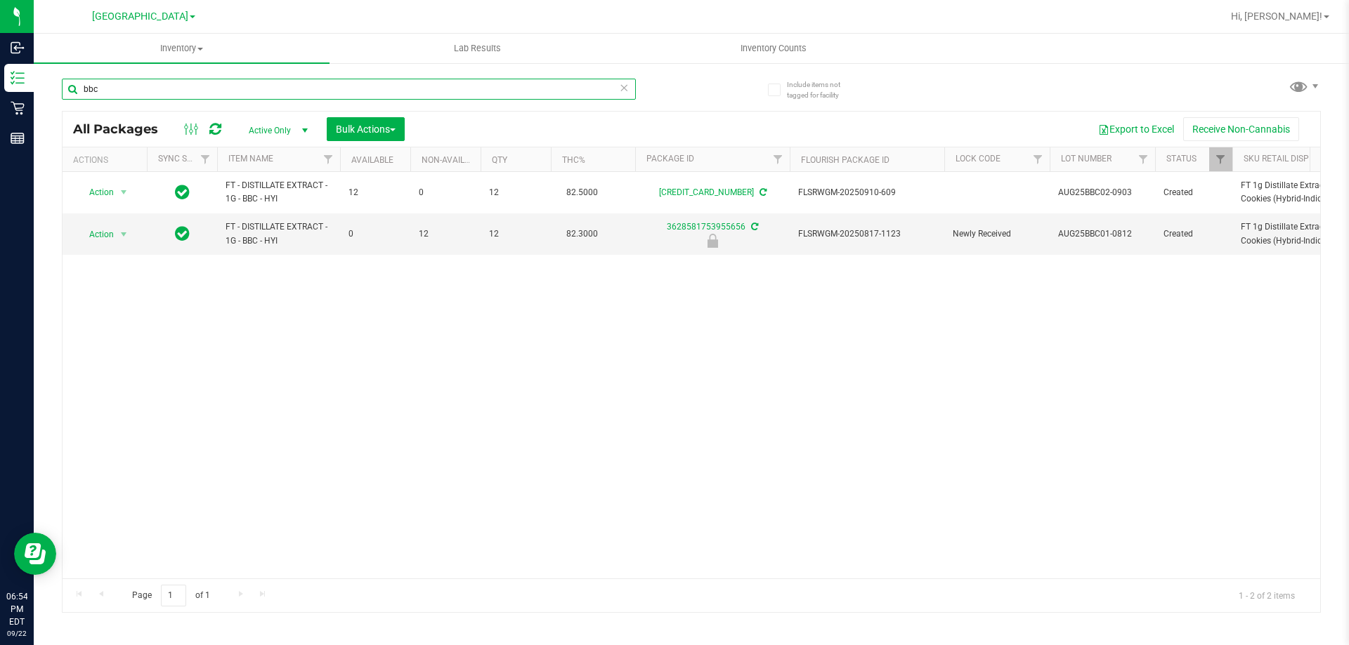
click at [310, 86] on input "bbc" at bounding box center [349, 89] width 574 height 21
click at [308, 88] on input "bbc" at bounding box center [349, 89] width 574 height 21
type input "b"
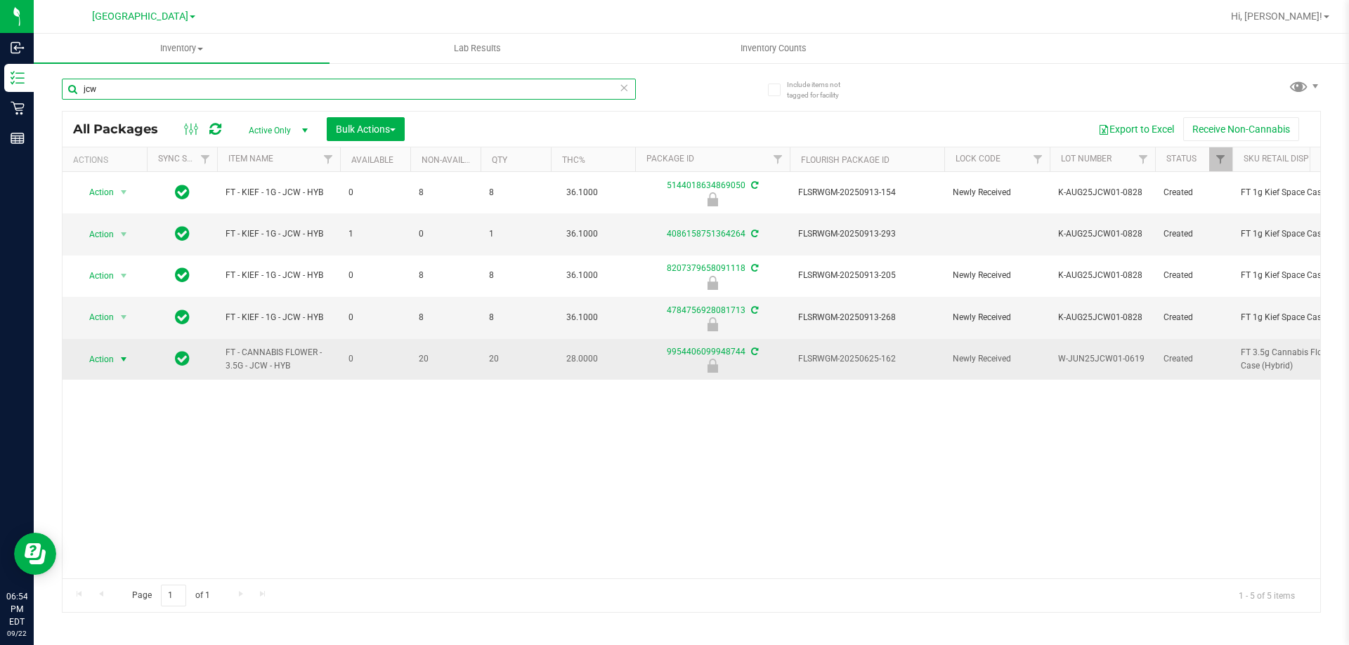
type input "jcw"
click at [99, 360] on span "Action" at bounding box center [96, 360] width 38 height 20
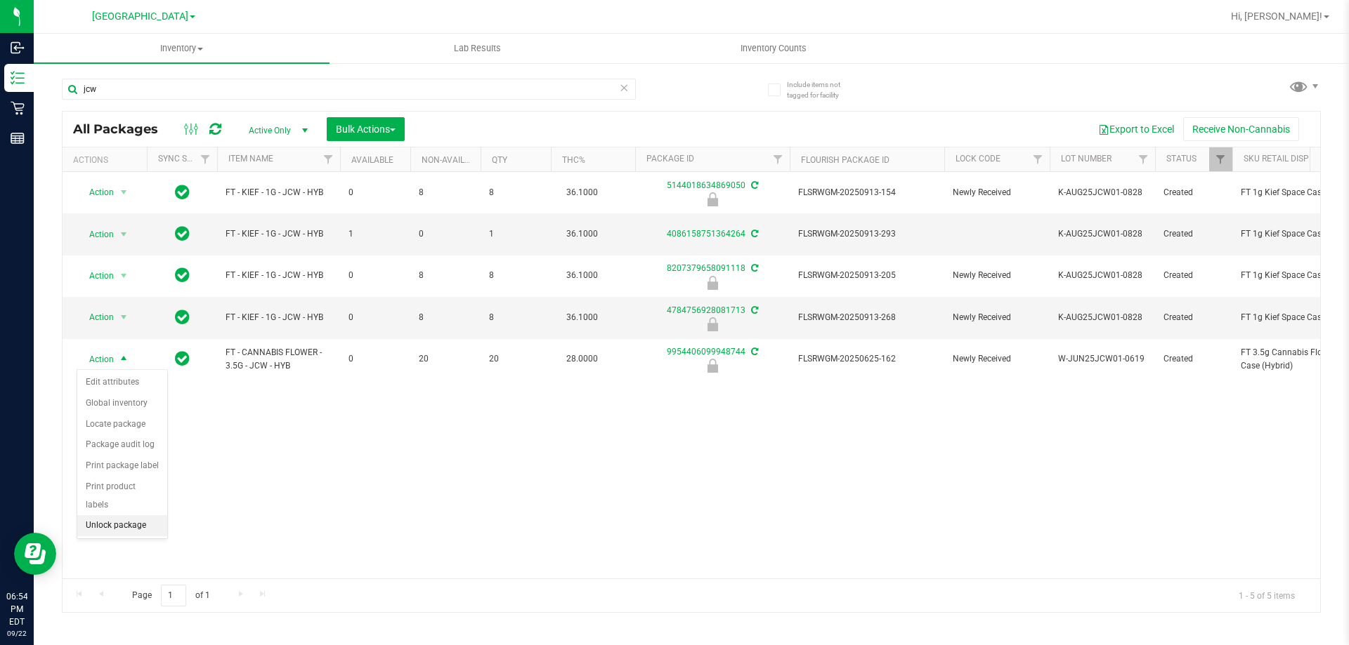
click at [131, 516] on li "Unlock package" at bounding box center [122, 526] width 90 height 21
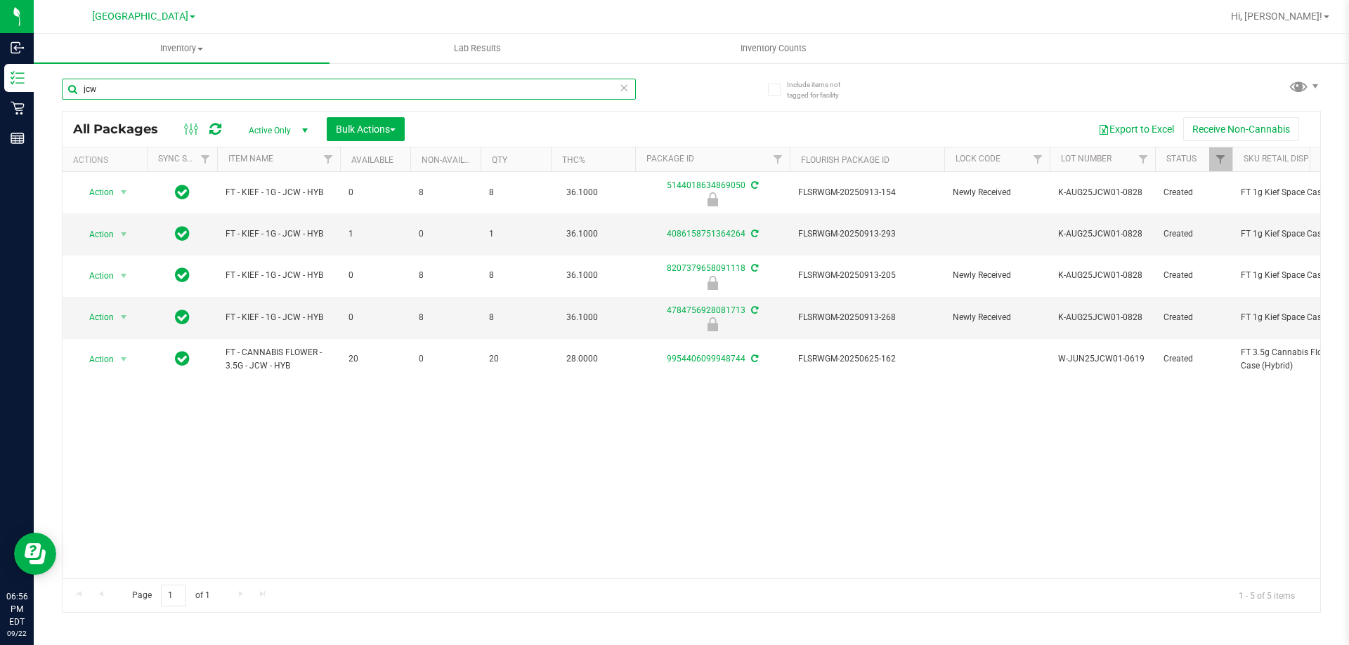
click at [428, 91] on input "jcw" at bounding box center [349, 89] width 574 height 21
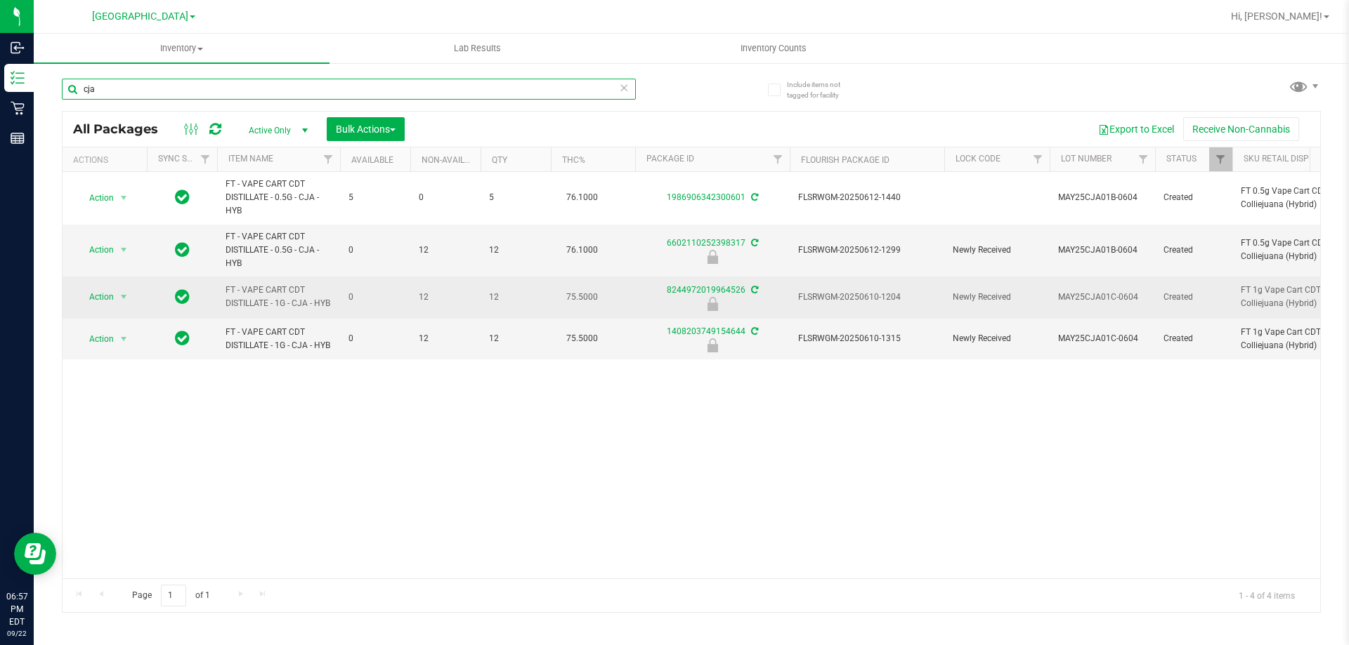
type input "cja"
click at [834, 291] on span "FLSRWGM-20250610-1204" at bounding box center [867, 297] width 138 height 13
click at [88, 297] on span "Action" at bounding box center [96, 297] width 38 height 20
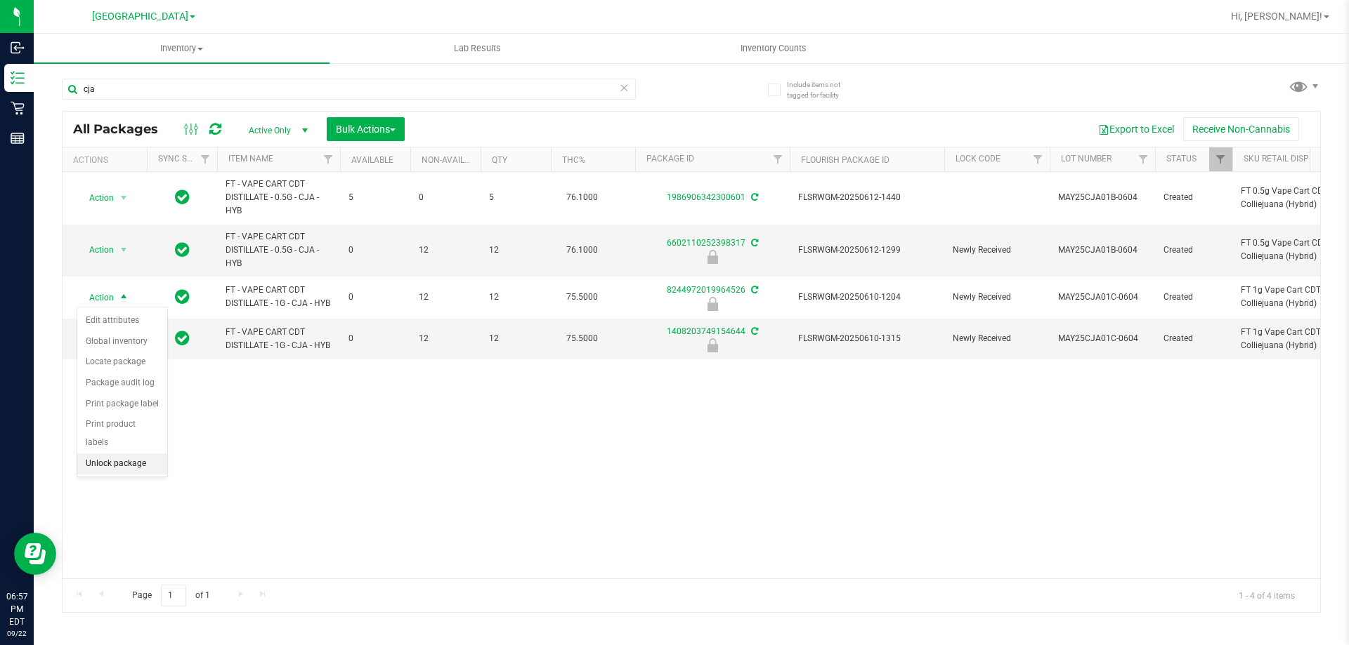
drag, startPoint x: 120, startPoint y: 451, endPoint x: 124, endPoint y: 443, distance: 8.5
click at [120, 454] on li "Unlock package" at bounding box center [122, 464] width 90 height 21
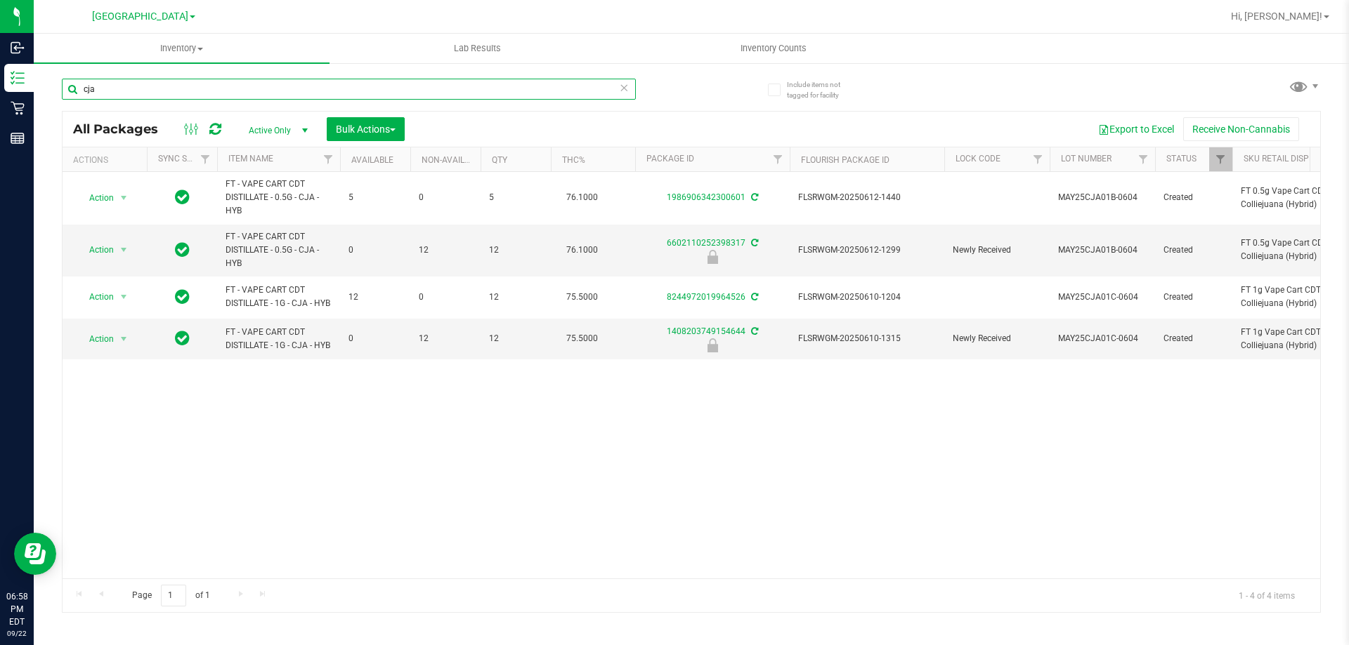
click at [287, 91] on input "cja" at bounding box center [349, 89] width 574 height 21
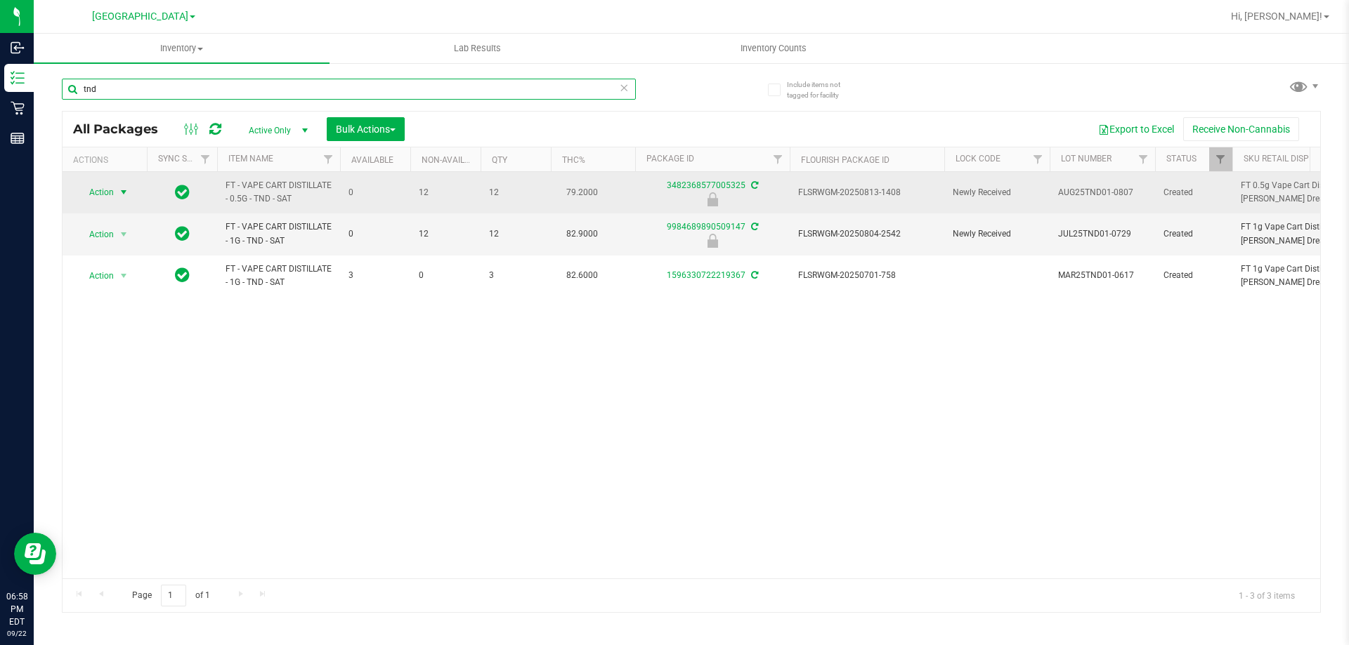
type input "tnd"
click at [112, 192] on span "Action" at bounding box center [96, 193] width 38 height 20
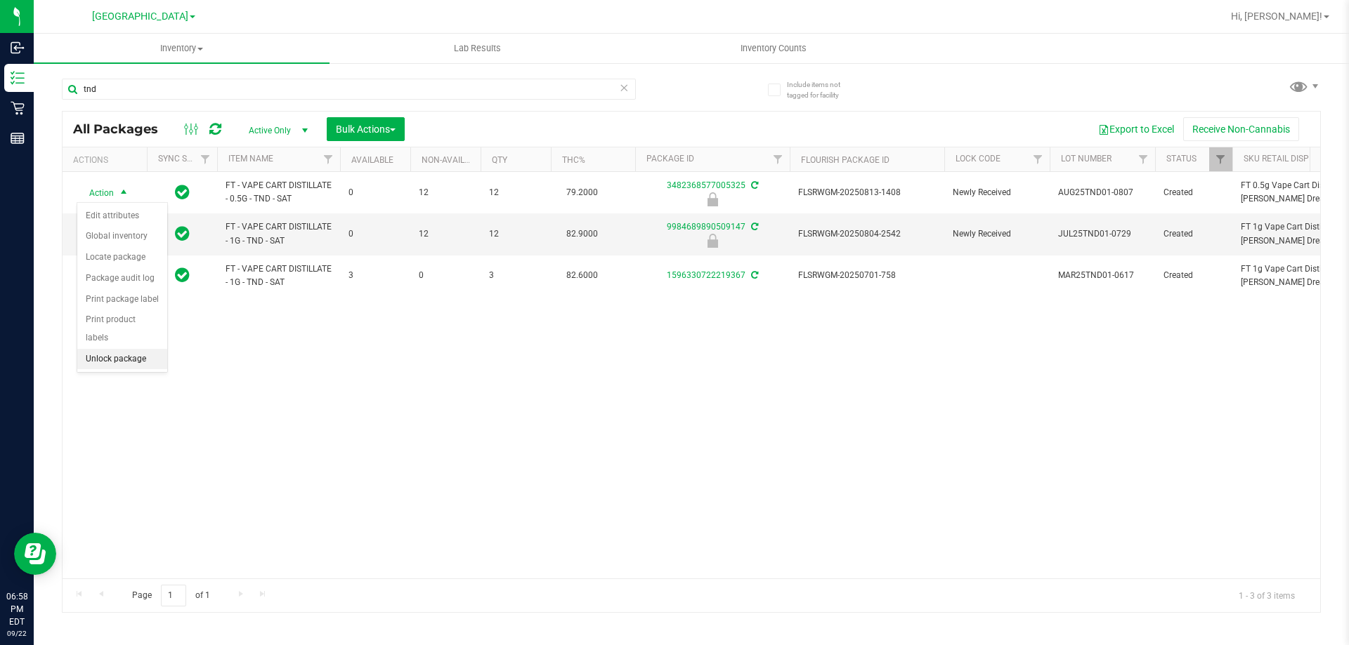
click at [155, 349] on li "Unlock package" at bounding box center [122, 359] width 90 height 21
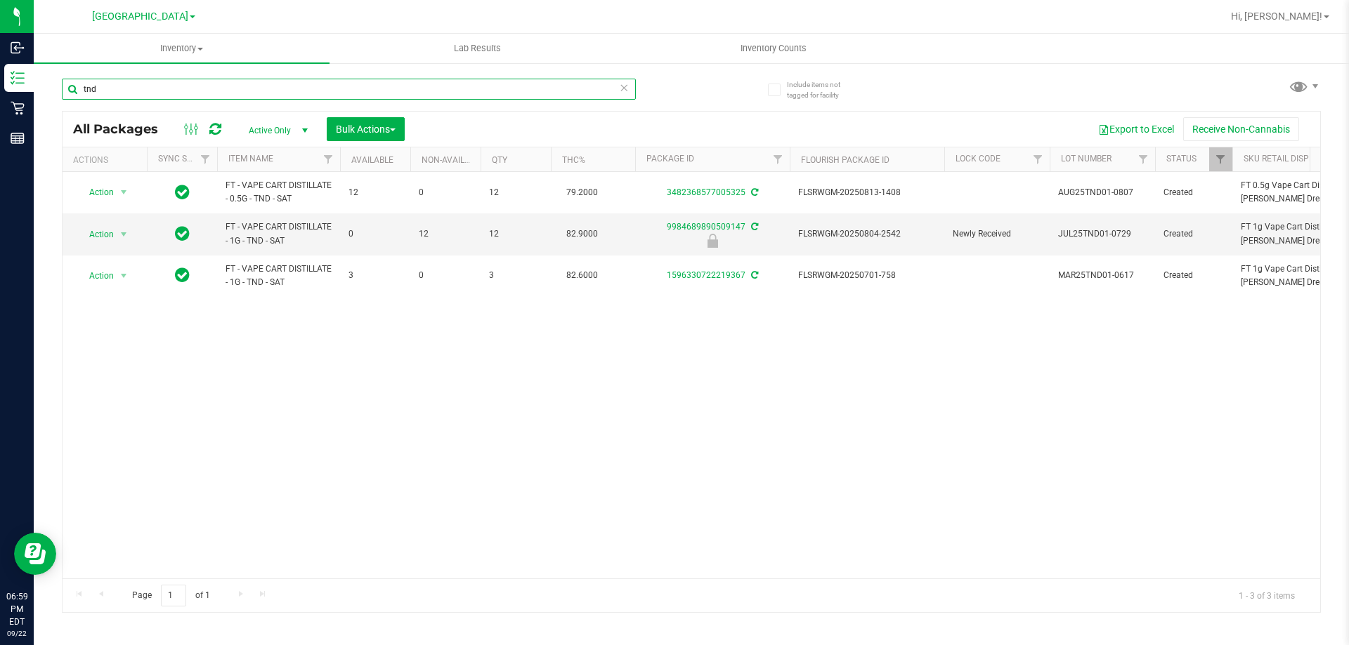
click at [543, 85] on input "tnd" at bounding box center [349, 89] width 574 height 21
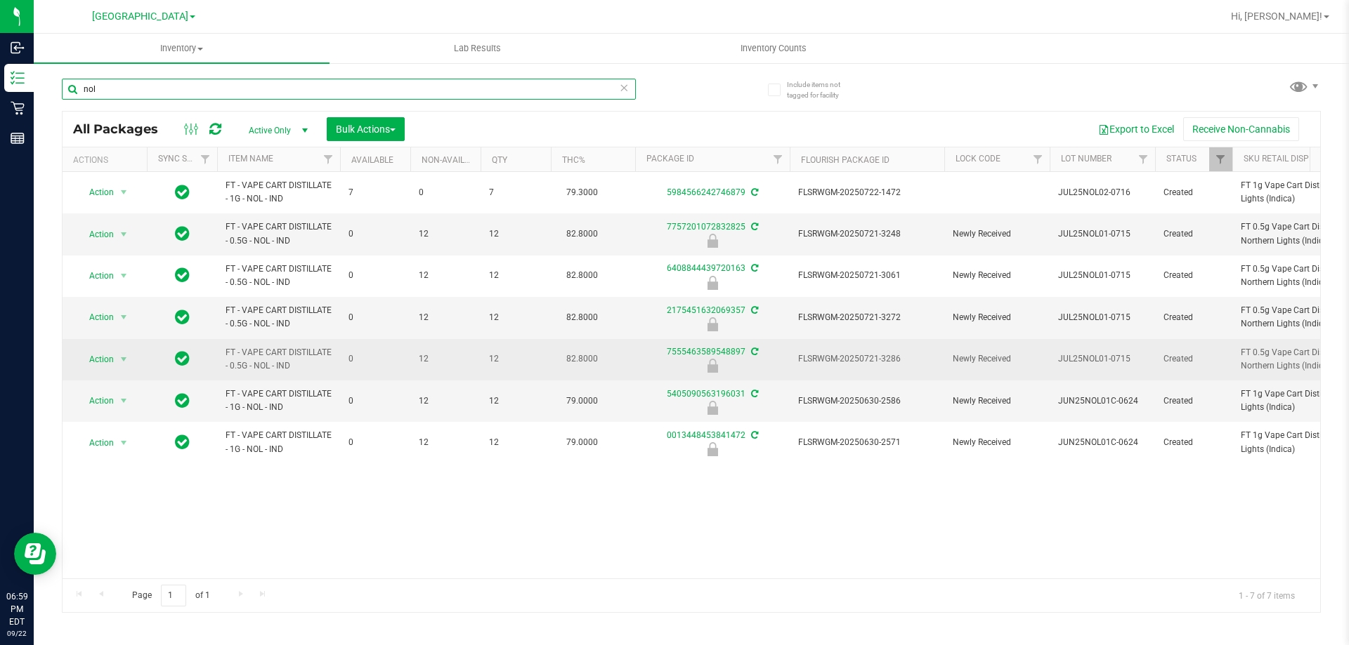
type input "nol"
click at [834, 360] on span "FLSRWGM-20250721-3286" at bounding box center [867, 359] width 138 height 13
click at [109, 362] on span "Action" at bounding box center [96, 360] width 38 height 20
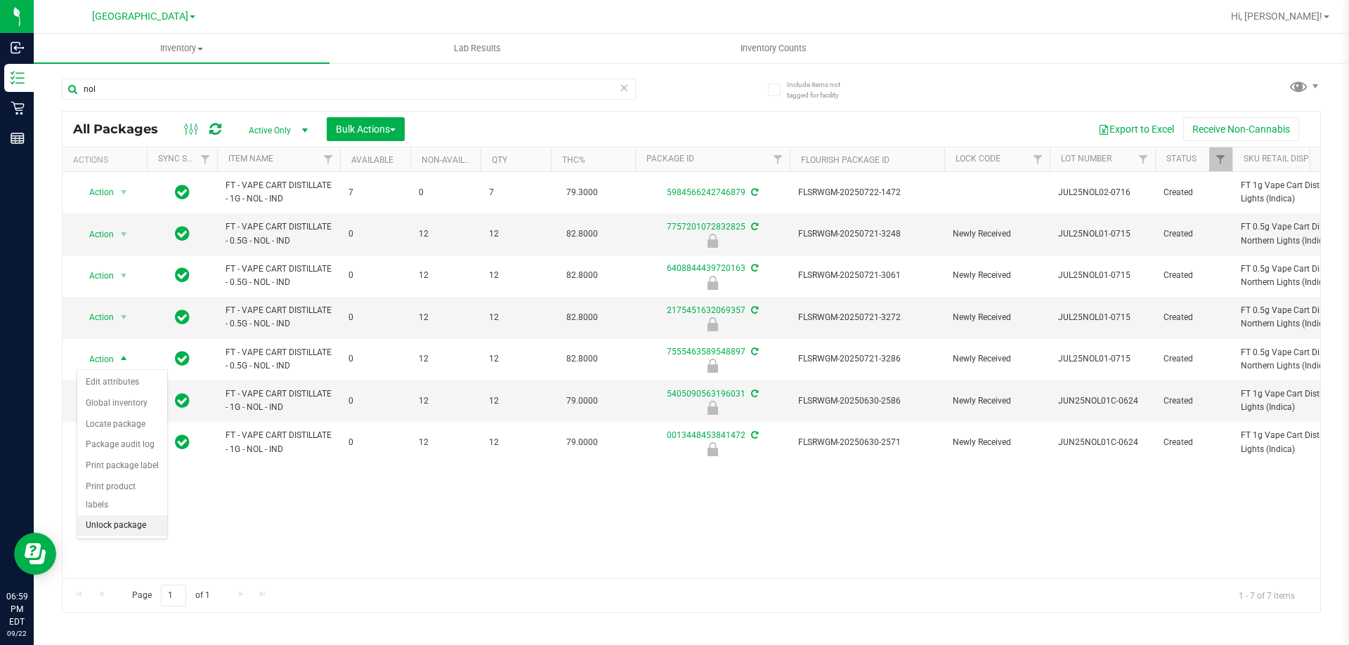
click at [120, 516] on li "Unlock package" at bounding box center [122, 526] width 90 height 21
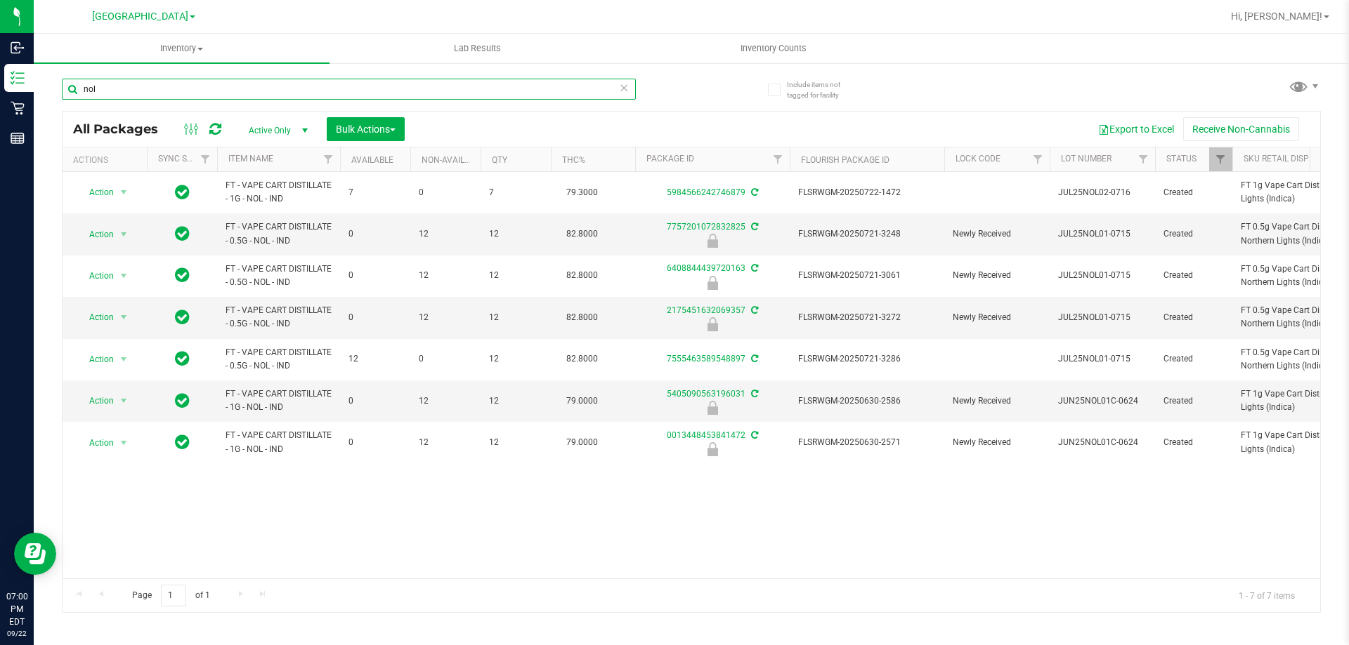
click at [395, 94] on input "nol" at bounding box center [349, 89] width 574 height 21
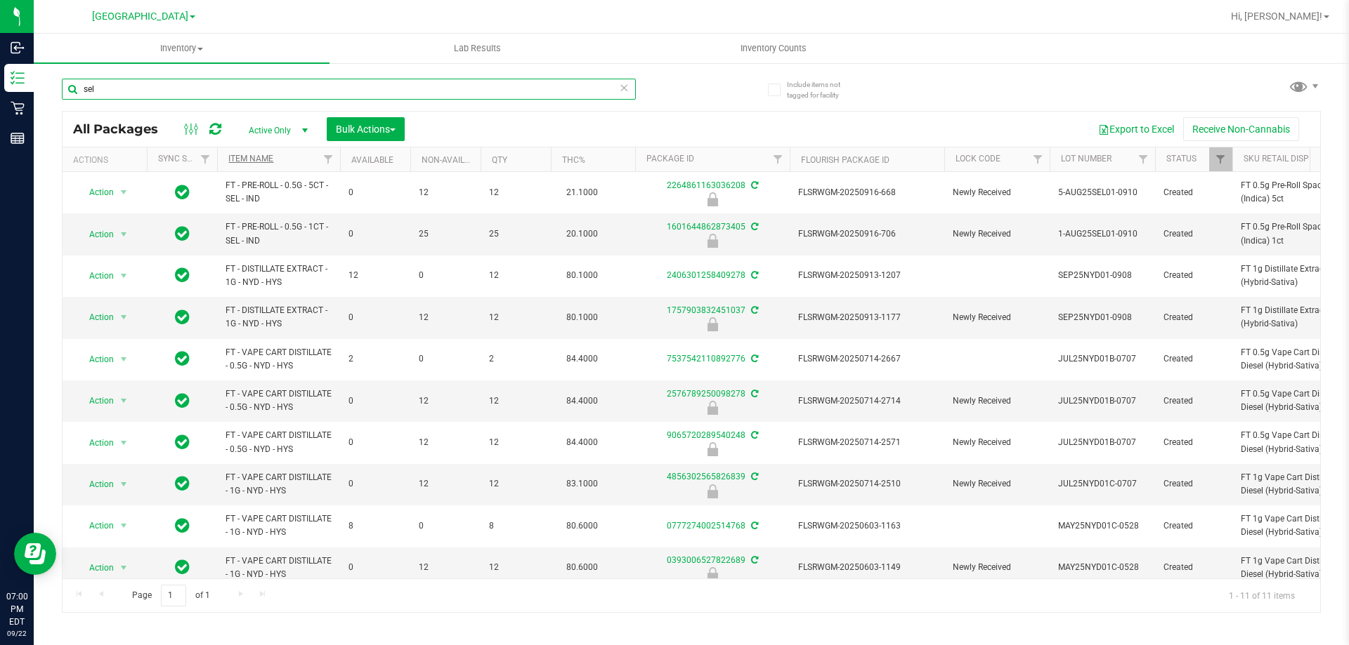
type input "sel"
click at [270, 160] on link "Item Name" at bounding box center [250, 159] width 45 height 10
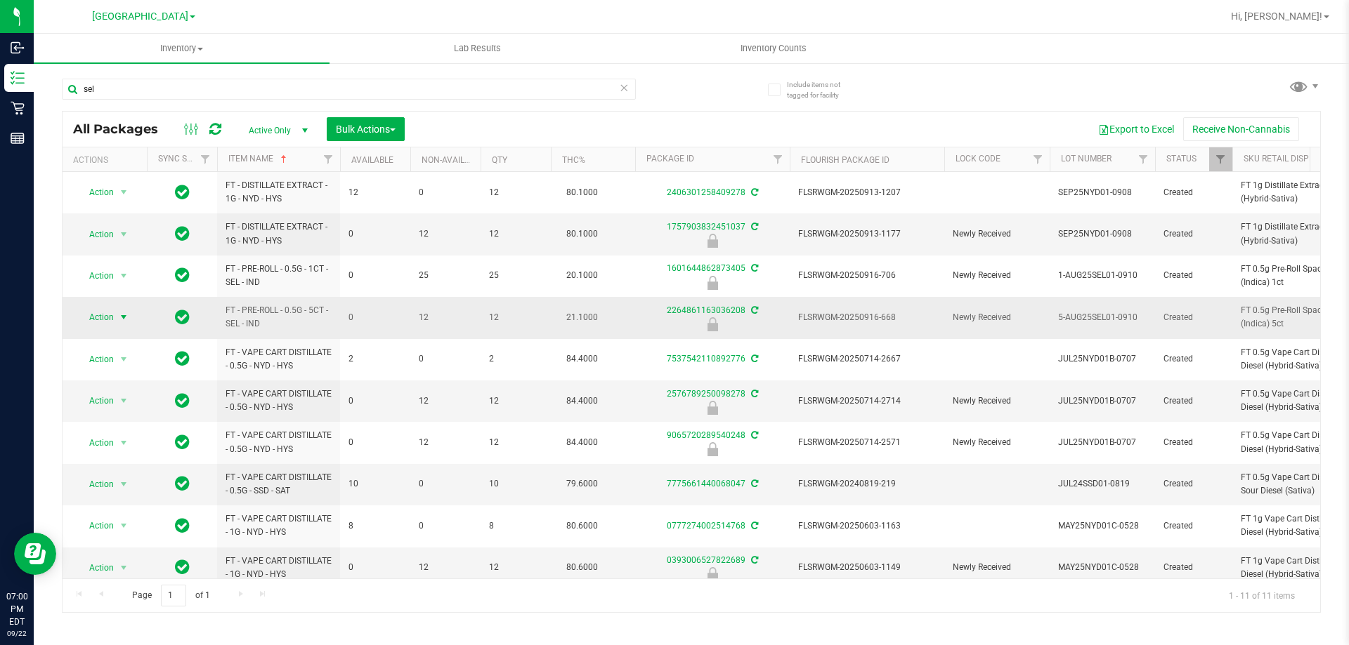
click at [110, 317] on span "Action" at bounding box center [96, 318] width 38 height 20
click at [134, 474] on li "Unlock package" at bounding box center [122, 484] width 90 height 21
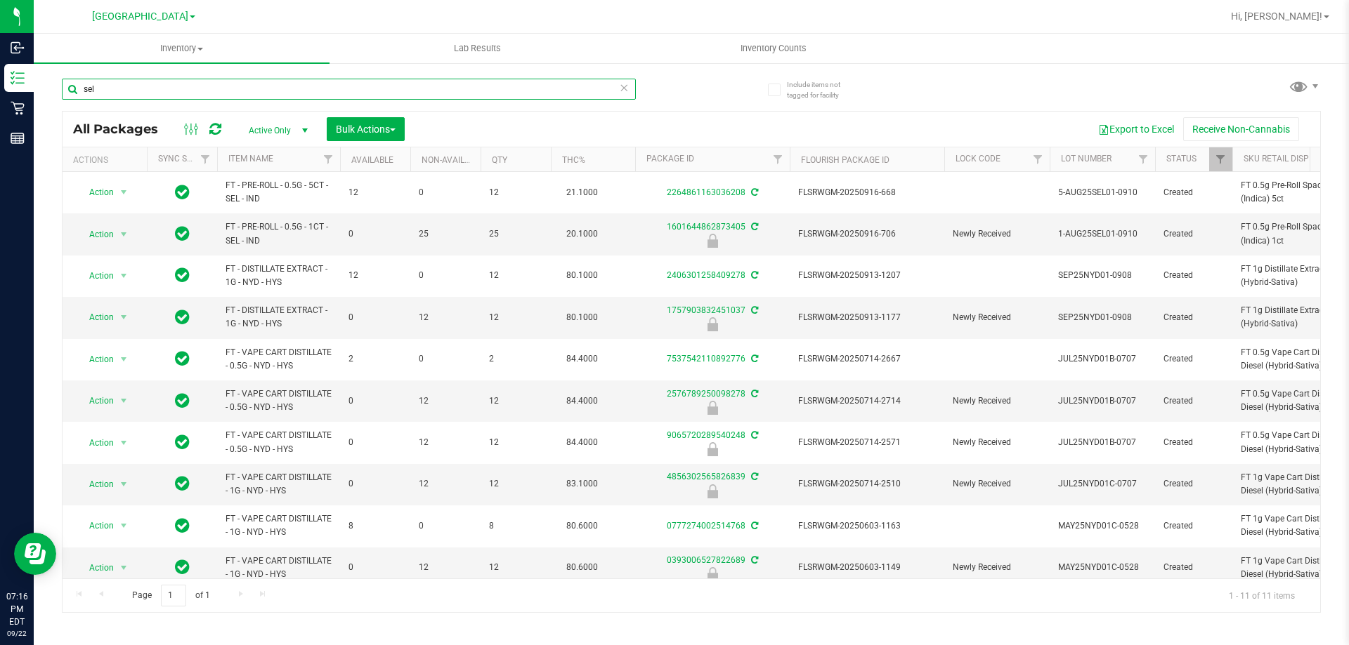
click at [230, 91] on input "sel" at bounding box center [349, 89] width 574 height 21
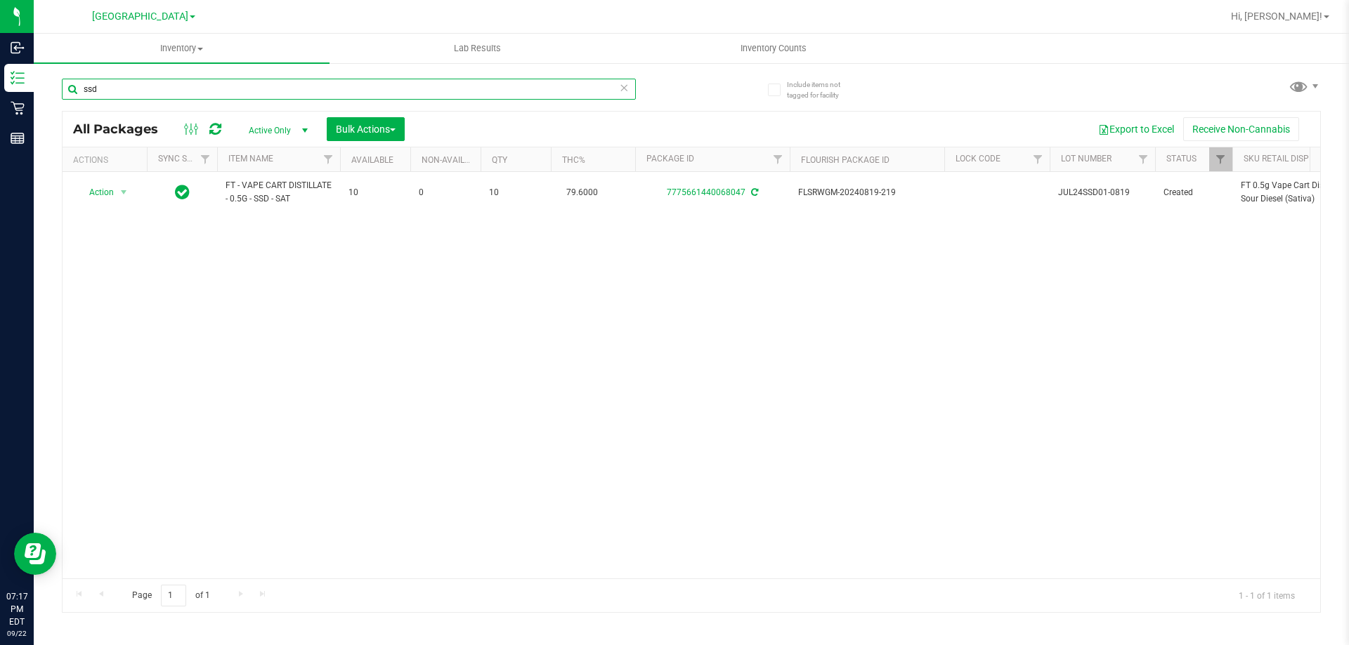
type input "ssd"
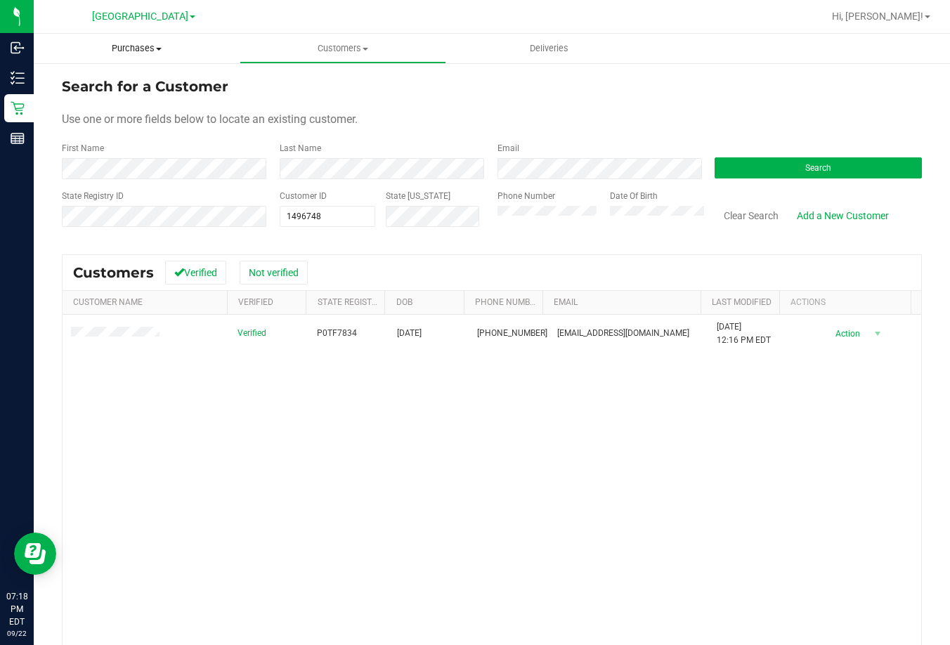
click at [138, 45] on span "Purchases" at bounding box center [137, 48] width 206 height 13
click at [120, 95] on li "Fulfillment" at bounding box center [137, 101] width 206 height 17
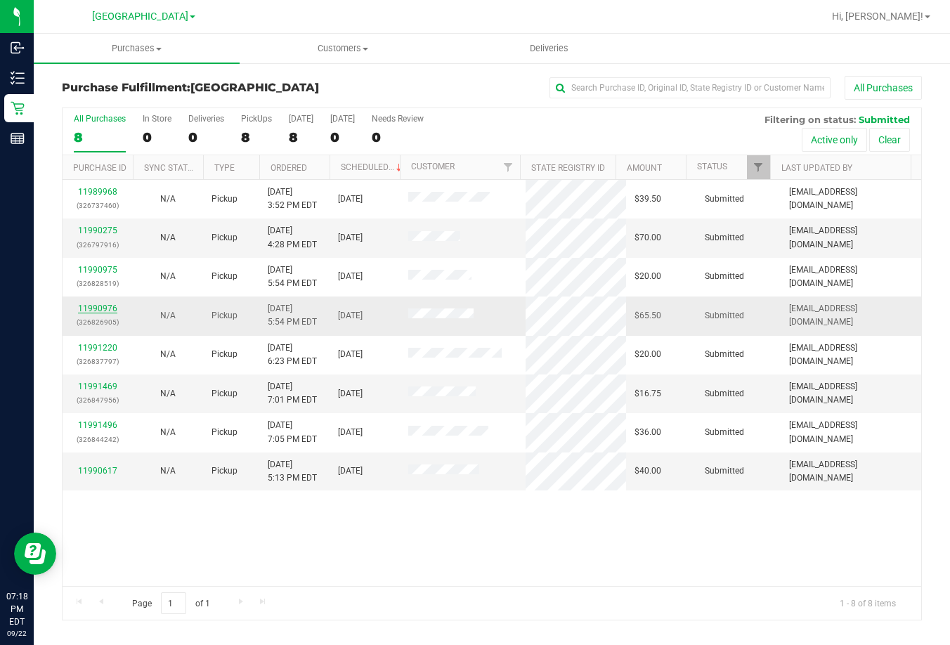
click at [100, 306] on link "11990976" at bounding box center [97, 308] width 39 height 10
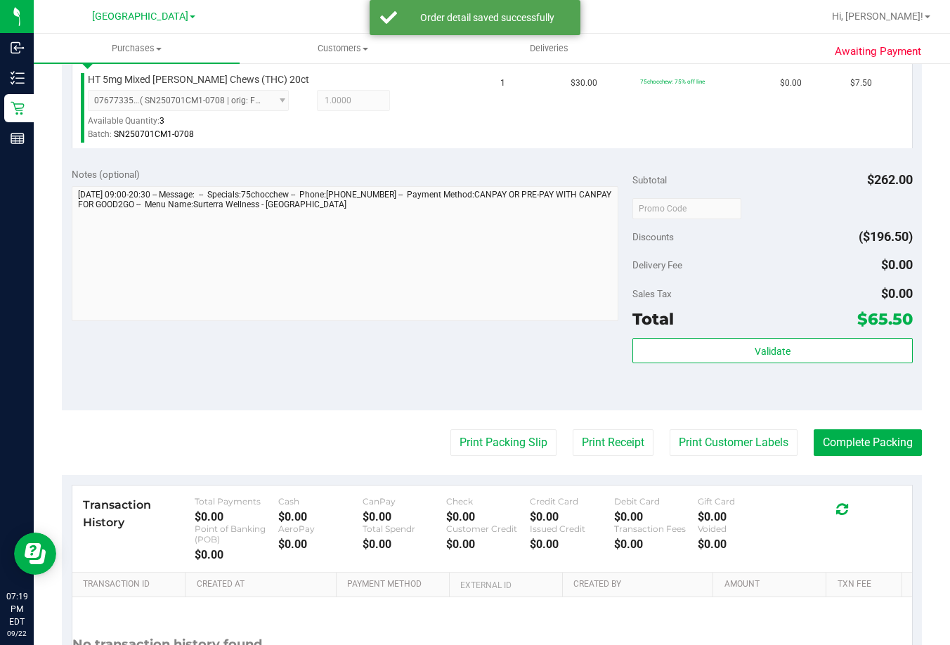
scroll to position [706, 0]
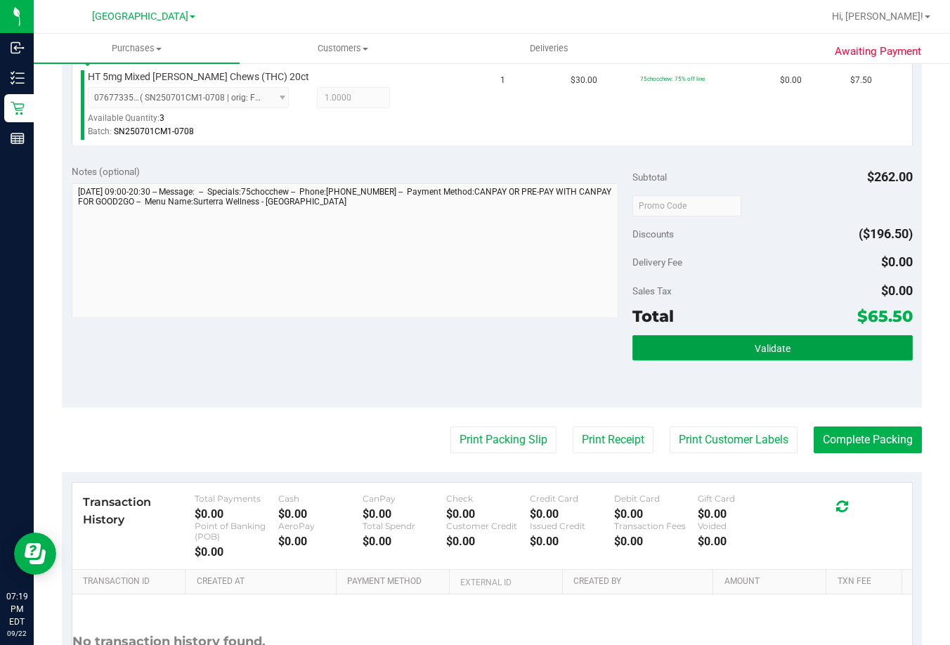
click at [766, 349] on span "Validate" at bounding box center [772, 348] width 36 height 11
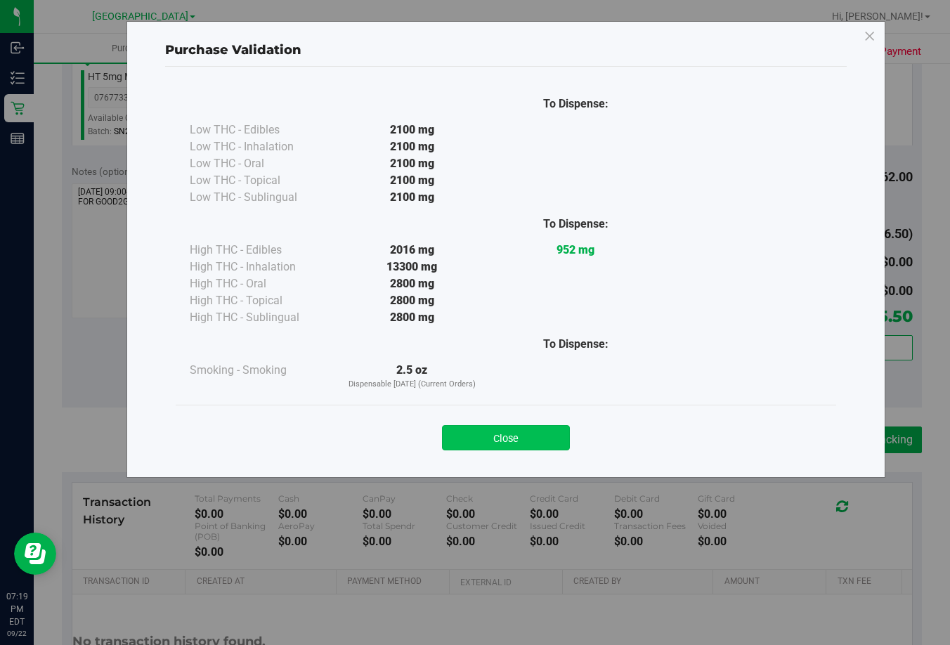
click at [493, 440] on button "Close" at bounding box center [506, 437] width 128 height 25
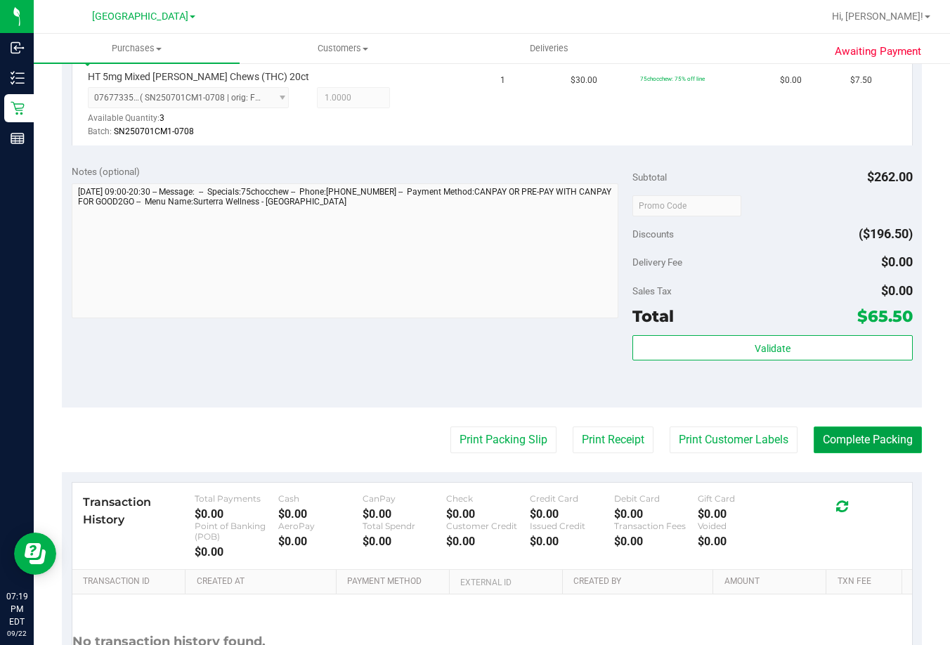
click at [864, 437] on button "Complete Packing" at bounding box center [867, 439] width 108 height 27
